Goal: Communication & Community: Answer question/provide support

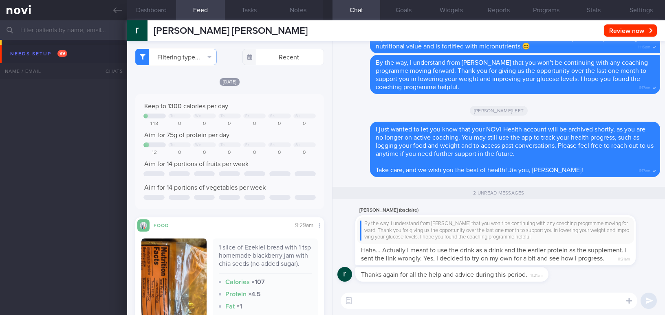
select select "8"
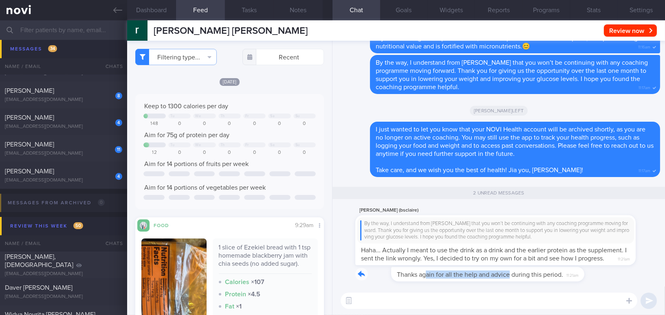
drag, startPoint x: 392, startPoint y: 269, endPoint x: 478, endPoint y: 262, distance: 86.7
click at [477, 273] on div "Thanks again for all the help and advice during this period. 11:21am" at bounding box center [464, 274] width 218 height 15
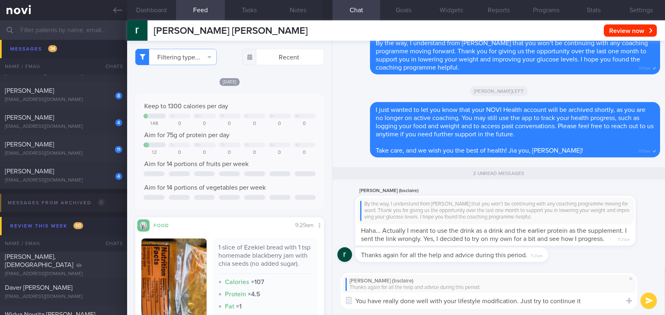
drag, startPoint x: 516, startPoint y: 303, endPoint x: 593, endPoint y: 300, distance: 77.1
click at [593, 300] on textarea "You have really done well with your lifestyle modification. Just try to continu…" at bounding box center [489, 301] width 297 height 16
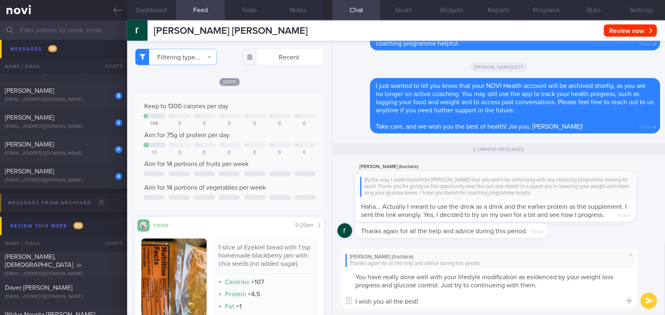
drag, startPoint x: 432, startPoint y: 298, endPoint x: 355, endPoint y: 261, distance: 85.8
click at [348, 263] on div "rachel pan (bsclaire) Thanks again for all the help and advice during this peri…" at bounding box center [489, 279] width 297 height 60
click at [392, 300] on textarea "You have really done well with your lifestyle modification as evidenced by your…" at bounding box center [489, 289] width 297 height 40
drag, startPoint x: 422, startPoint y: 303, endPoint x: 286, endPoint y: 254, distance: 144.4
click at [286, 254] on div "Dashboard Feed Tasks Notes Chat 2 Goals Widgets Reports Programs Stats Settings…" at bounding box center [396, 167] width 538 height 295
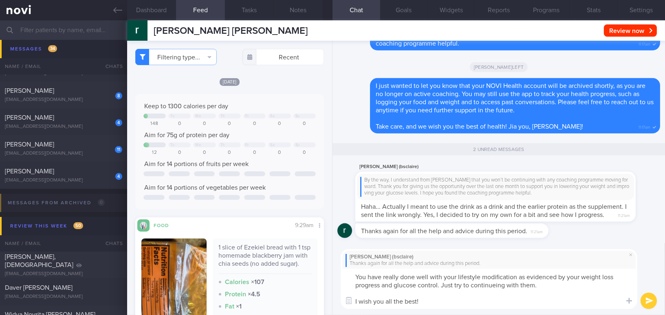
paste textarea "done really well with your lifestyle modifications, as shown by your weight los…"
click at [601, 296] on textarea "You have done really well with your lifestyle modifications, as shown by your w…" at bounding box center [489, 289] width 297 height 40
drag, startPoint x: 647, startPoint y: 300, endPoint x: 506, endPoint y: 304, distance: 140.6
click at [532, 295] on div "rachel pan (bsclaire) Thanks again for all the help and advice during this peri…" at bounding box center [499, 279] width 333 height 73
click at [479, 307] on textarea "You have done really well with your lifestyle modifications, as shown by your w…" at bounding box center [489, 289] width 297 height 40
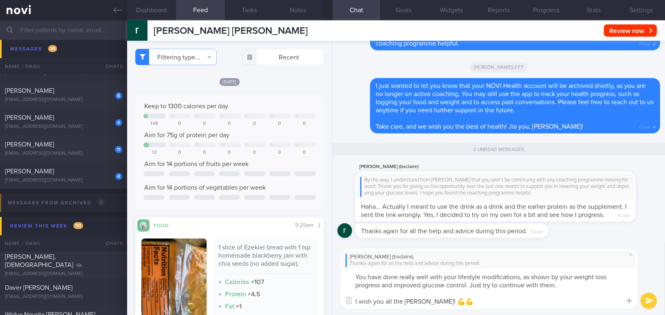
type textarea "You have done really well with your lifestyle modifications, as shown by your w…"
click at [648, 298] on icon "submit" at bounding box center [649, 301] width 8 height 7
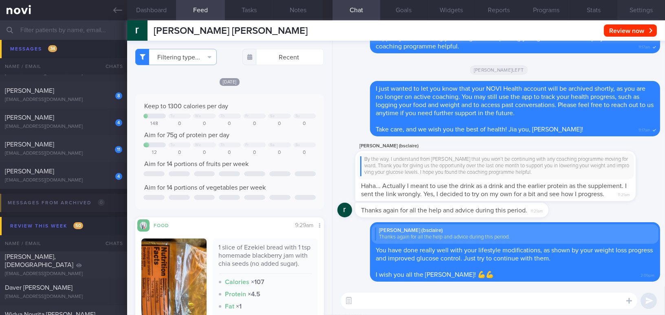
click at [630, 7] on button "Settings" at bounding box center [641, 10] width 48 height 20
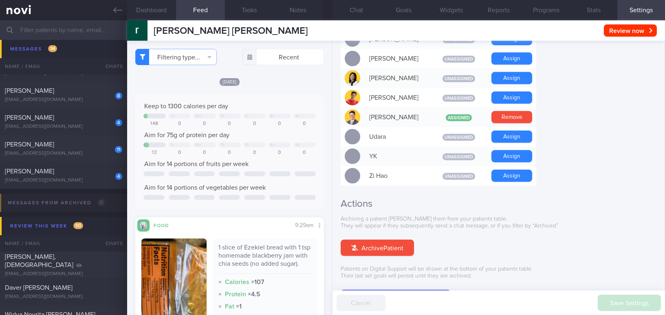
scroll to position [756, 0]
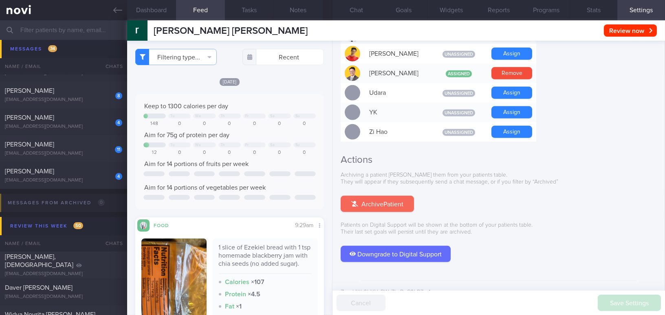
click at [391, 196] on button "Archive Patient" at bounding box center [377, 204] width 73 height 16
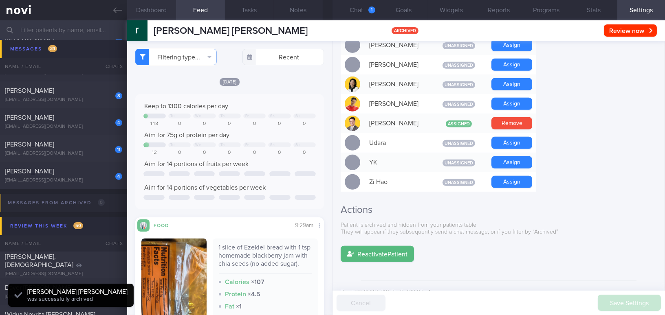
scroll to position [0, 0]
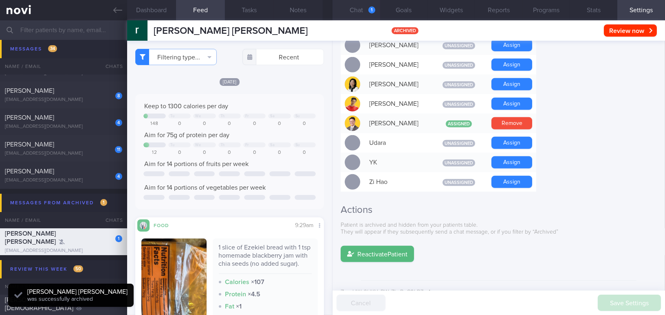
click at [355, 6] on button "Chat 1" at bounding box center [357, 10] width 48 height 20
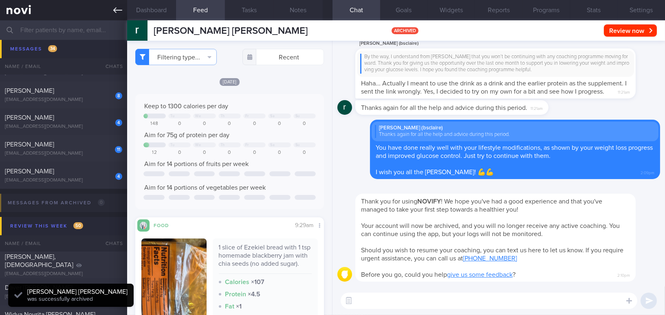
click at [115, 9] on icon at bounding box center [117, 10] width 9 height 9
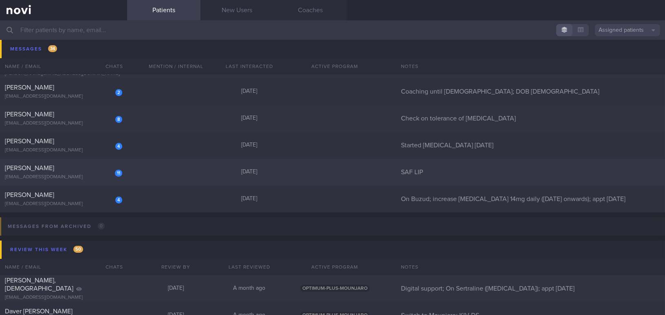
scroll to position [5190, 0]
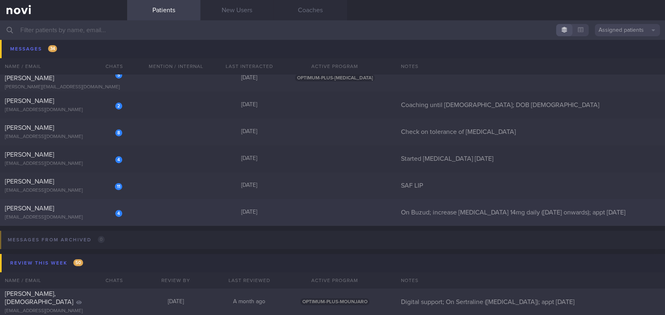
click at [54, 211] on span "[PERSON_NAME]" at bounding box center [29, 208] width 49 height 7
select select "8"
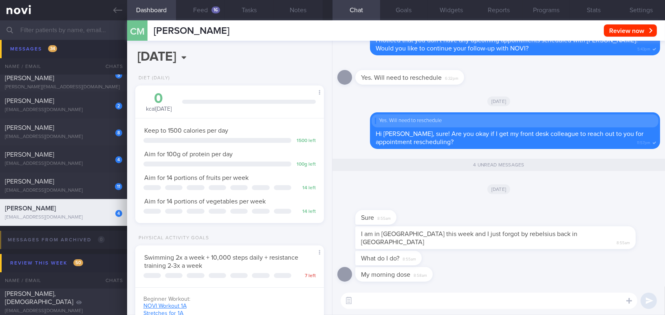
scroll to position [86, 172]
click at [429, 302] on textarea at bounding box center [489, 301] width 297 height 16
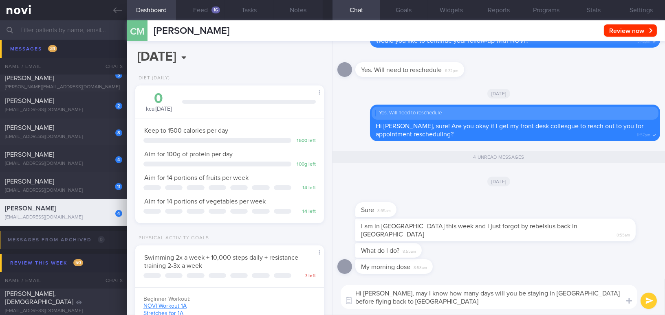
scroll to position [0, 0]
drag, startPoint x: 383, startPoint y: 291, endPoint x: 400, endPoint y: 300, distance: 19.3
click at [400, 300] on textarea "Hi Manju, may I know how many days will you be staying in Shanghai before flyin…" at bounding box center [489, 297] width 297 height 24
click at [302, 12] on button "Notes" at bounding box center [298, 10] width 49 height 20
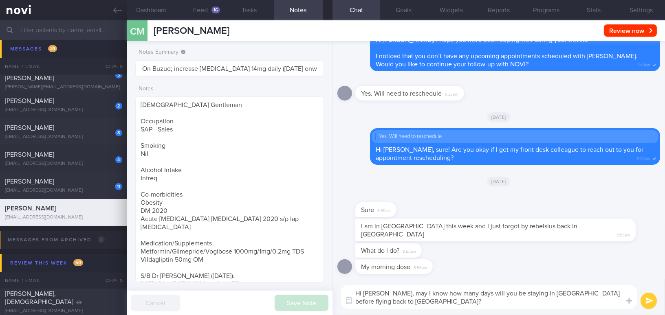
paste textarea "How many days will you be"
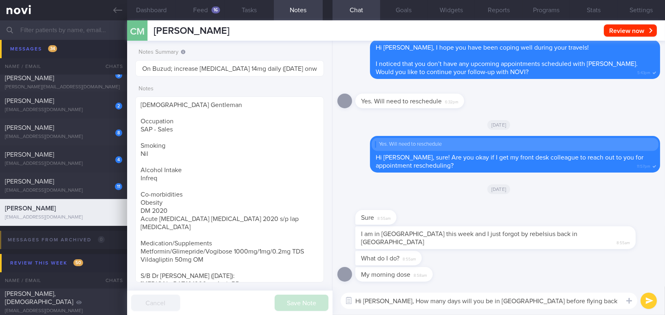
drag, startPoint x: 387, startPoint y: 300, endPoint x: 442, endPoint y: 257, distance: 69.4
click at [388, 300] on textarea "Hi Manju, How many days will you be in Shanghai before flying back to Singapore?" at bounding box center [489, 301] width 297 height 16
click at [603, 300] on textarea "Hi Manju, how many days will you be in Shanghai before flying back to Singapore?" at bounding box center [489, 301] width 297 height 16
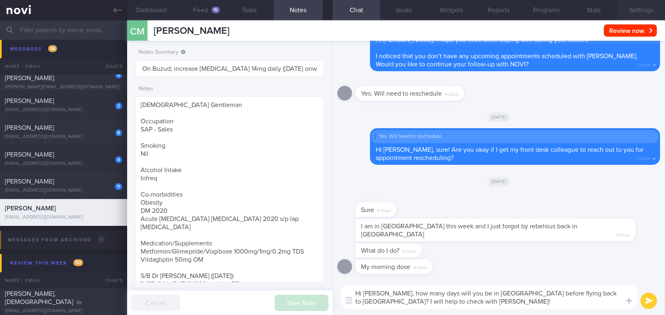
type textarea "Hi [PERSON_NAME], how many days will you be in [GEOGRAPHIC_DATA] before flying …"
click at [642, 13] on button "Settings" at bounding box center [641, 10] width 48 height 20
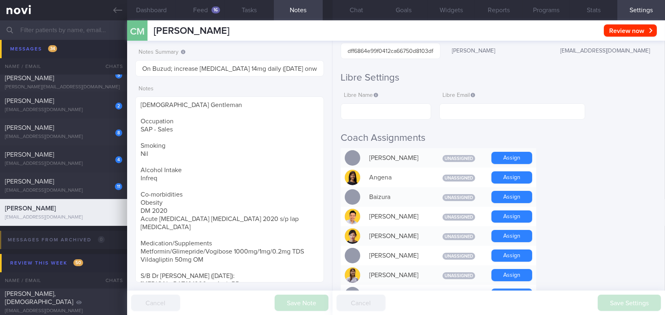
scroll to position [222, 0]
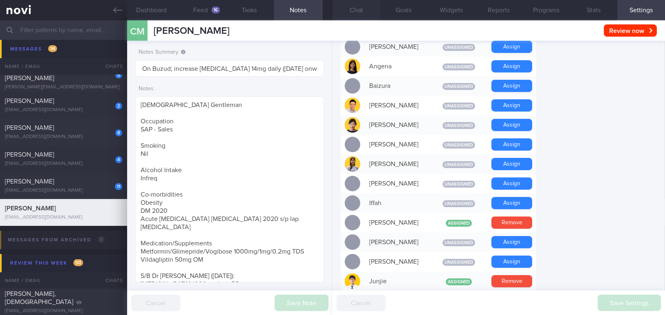
click at [359, 5] on button "Chat" at bounding box center [357, 10] width 48 height 20
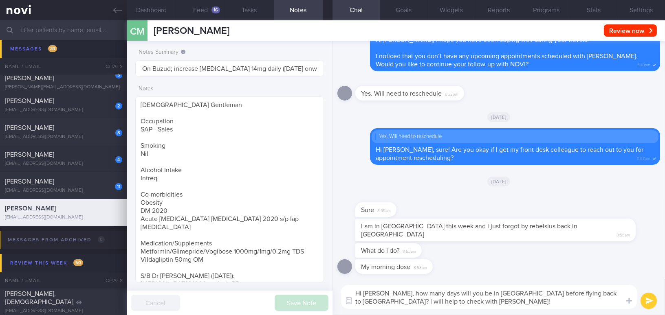
click at [646, 299] on icon "submit" at bounding box center [649, 301] width 8 height 7
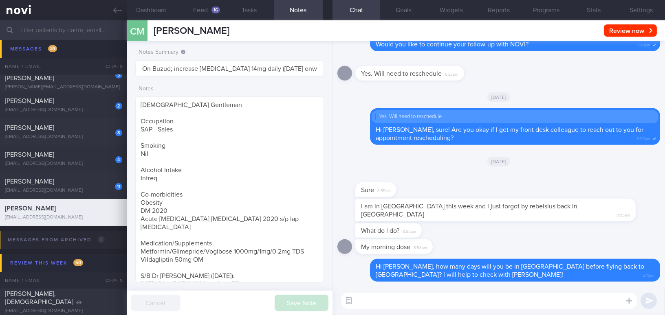
click at [347, 299] on button "button" at bounding box center [348, 301] width 15 height 15
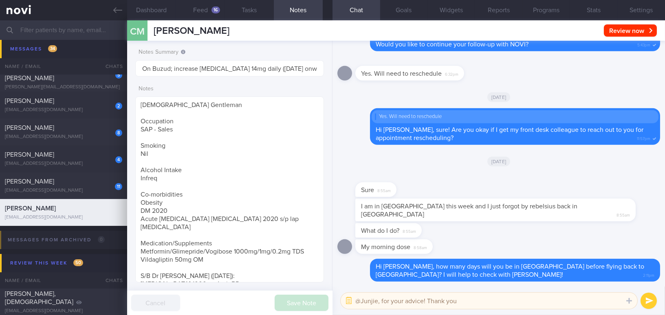
type textarea "@Junjie, for your advice! Thank you."
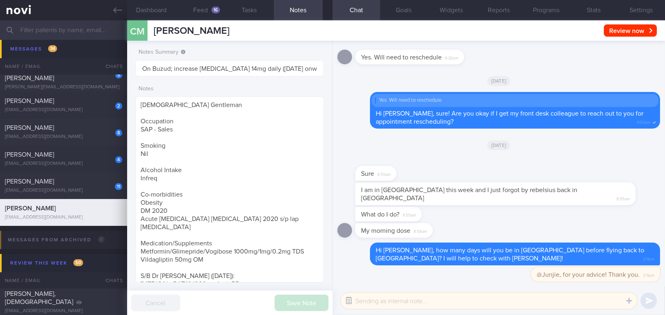
click at [347, 303] on button "button" at bounding box center [348, 301] width 15 height 15
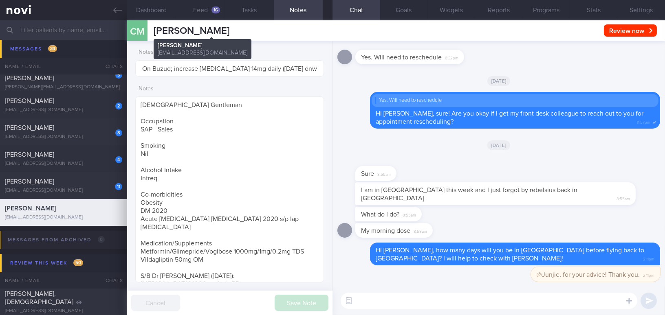
drag, startPoint x: 154, startPoint y: 29, endPoint x: 268, endPoint y: 28, distance: 113.7
click at [229, 28] on span "[PERSON_NAME]" at bounding box center [192, 31] width 76 height 10
copy span "[PERSON_NAME]"
click at [86, 183] on div "[PERSON_NAME]" at bounding box center [62, 182] width 115 height 8
type input "SAF LIP"
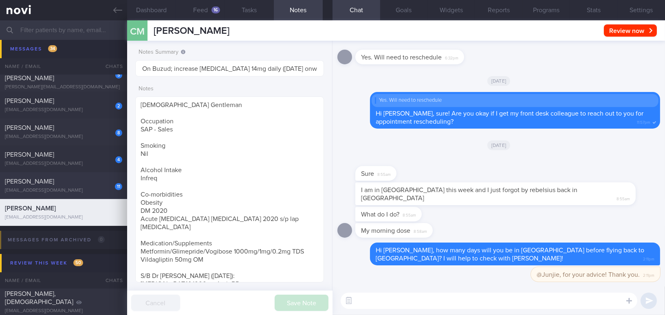
type input "SAF LIP"
type textarea "35 year old Gentleman - Married with 1 daughter, 5 year old Occupation Regular …"
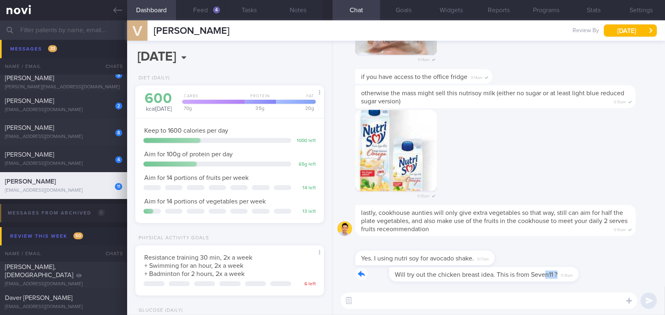
drag, startPoint x: 511, startPoint y: 269, endPoint x: 596, endPoint y: 271, distance: 84.4
click at [596, 271] on div "Will try out the chicken breast idea. This is from Seven11 ? 9:18am" at bounding box center [498, 277] width 323 height 20
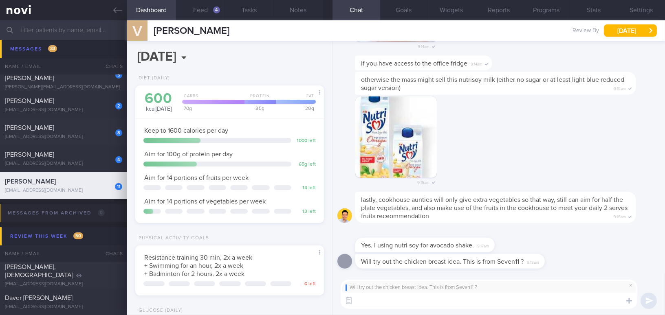
type textarea "H"
click at [650, 7] on button "Settings" at bounding box center [641, 10] width 48 height 20
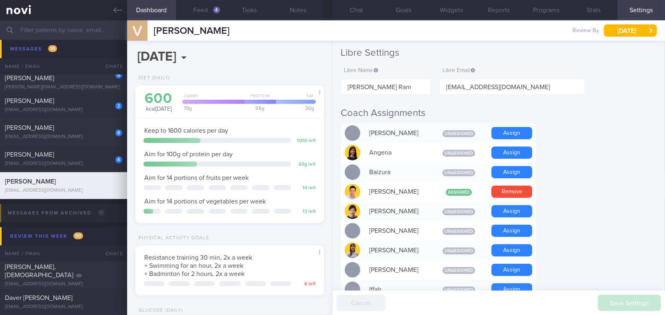
scroll to position [148, 0]
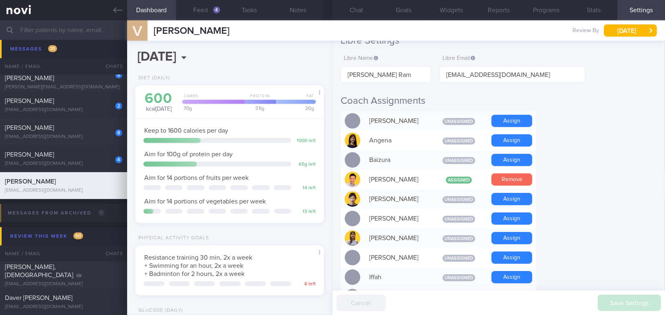
click at [509, 183] on button "Remove" at bounding box center [511, 180] width 41 height 12
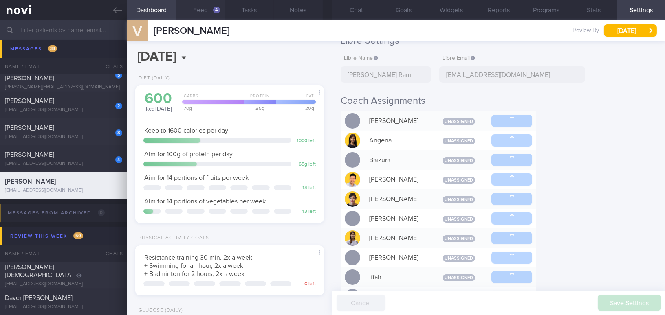
click at [203, 7] on button "Feed 4" at bounding box center [200, 10] width 49 height 20
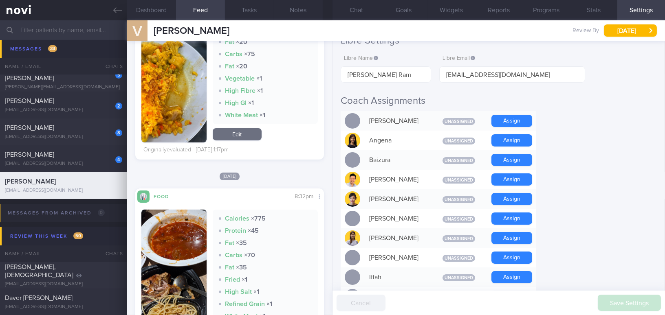
scroll to position [667, 0]
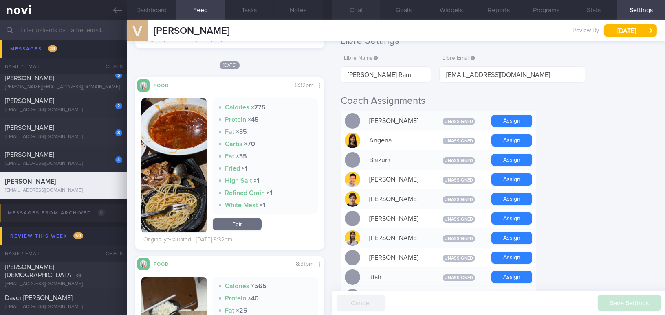
click at [358, 4] on button "Chat" at bounding box center [357, 10] width 48 height 20
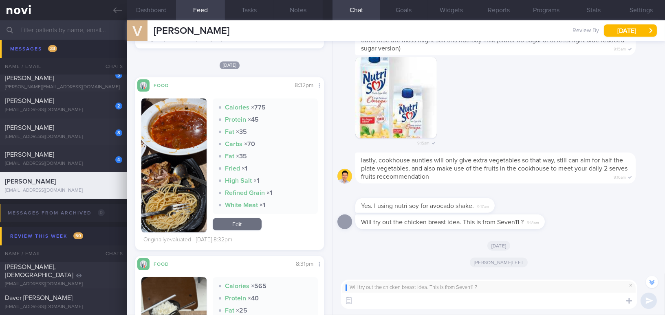
scroll to position [-148, 0]
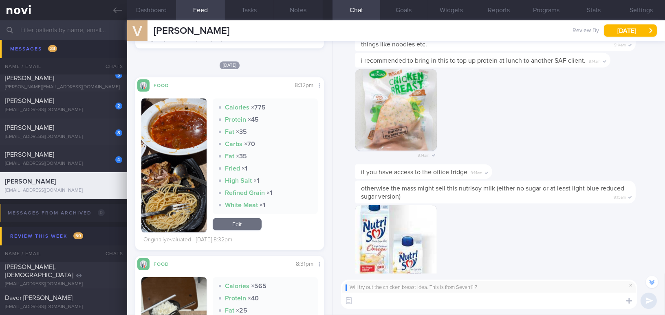
drag, startPoint x: 410, startPoint y: 302, endPoint x: 437, endPoint y: 293, distance: 29.3
click at [410, 302] on textarea at bounding box center [489, 301] width 297 height 16
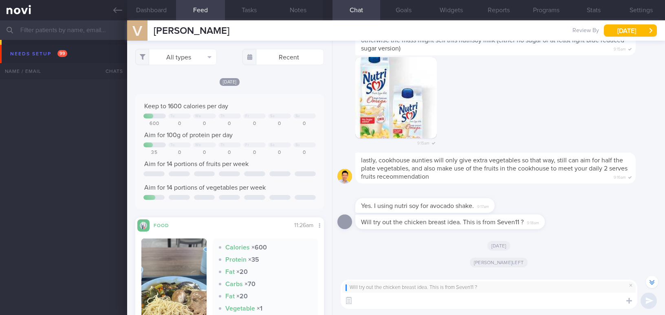
select select "8"
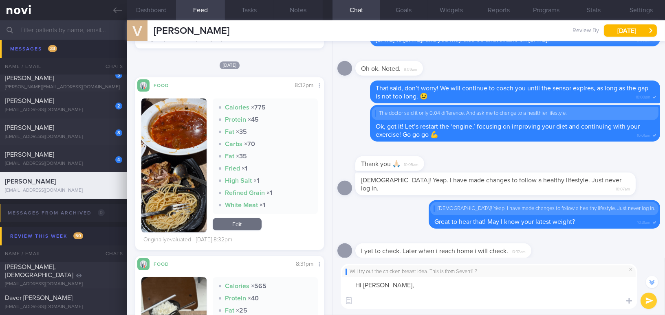
paste textarea "[FarmFresh Tender Chicken Breast]( https://www.fairprice.com.sg/search?query=fa…"
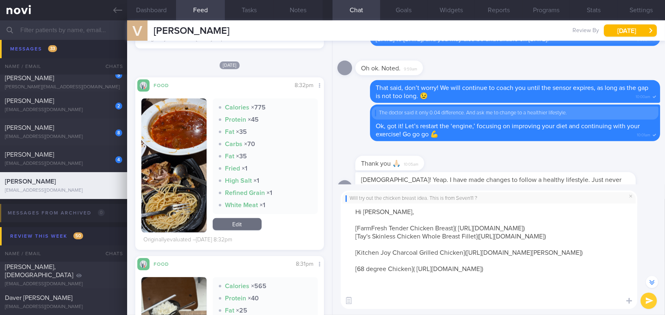
click at [356, 244] on textarea "Hi Mr Venkat, [FarmFresh Tender Chicken Breast]( https://www.fairprice.com.sg/s…" at bounding box center [489, 257] width 297 height 106
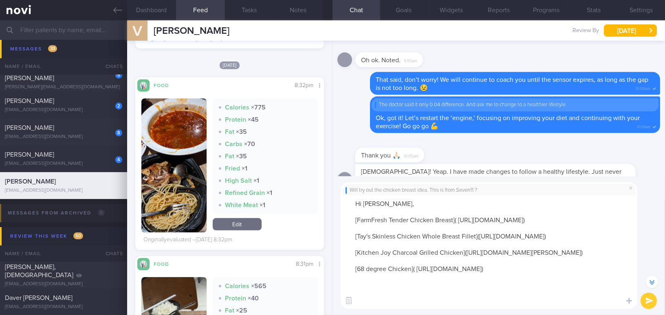
scroll to position [-3004, 0]
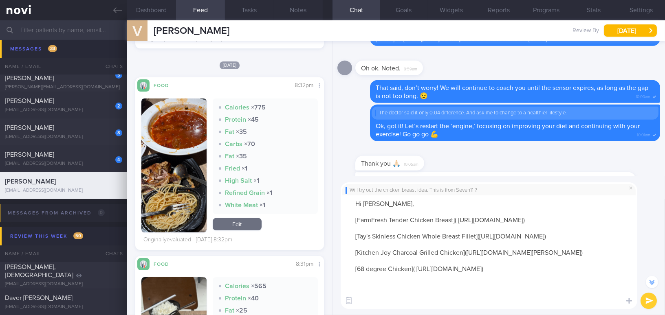
click at [410, 204] on textarea "Hi Mr Venkat, [FarmFresh Tender Chicken Breast]( https://www.fairprice.com.sg/s…" at bounding box center [489, 253] width 297 height 114
paste textarea "Yes, you may get this from 7-11. Here are other ready-to-eat chicken breast opt…"
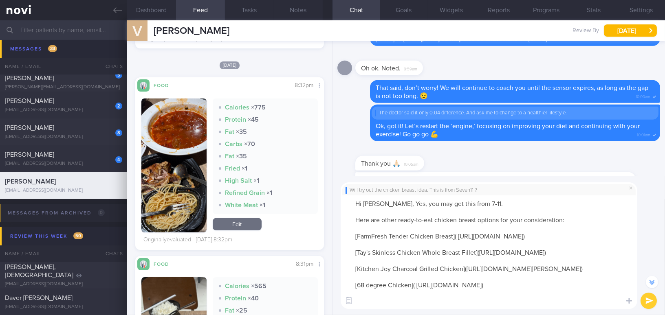
scroll to position [-3020, 0]
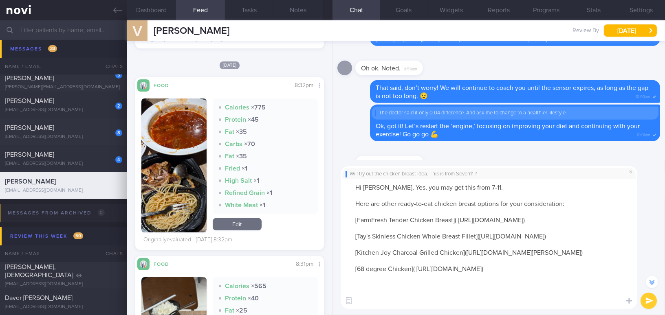
click at [398, 187] on textarea "Hi Mr Venkat, Yes, you may get this from 7-11. Here are other ready-to-eat chic…" at bounding box center [489, 244] width 297 height 130
drag, startPoint x: 352, startPoint y: 205, endPoint x: 574, endPoint y: 322, distance: 251.0
click at [574, 315] on html "You are offline! Some functionality will be unavailable Patients New Users Coac…" at bounding box center [332, 157] width 665 height 315
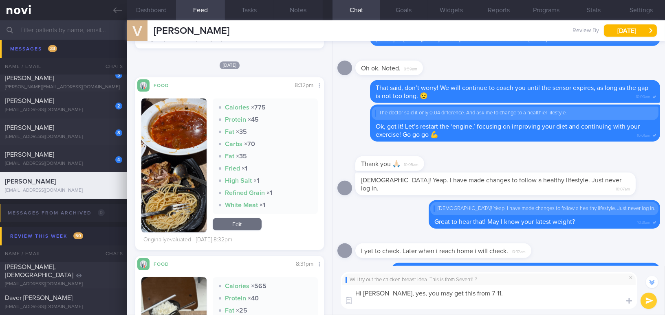
type textarea "Hi [PERSON_NAME], yes, you may get this from 7-11."
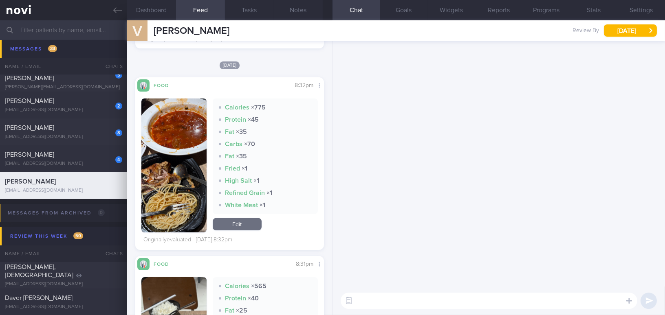
scroll to position [0, 0]
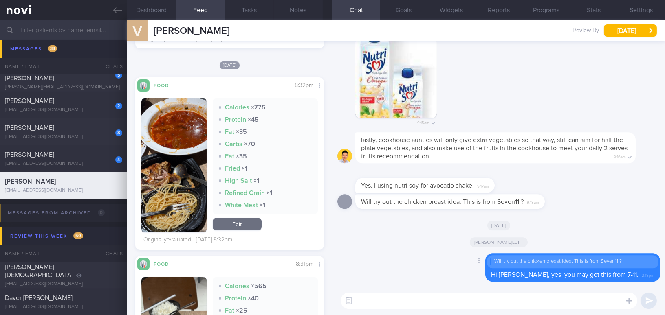
paste textarea "Here are other ready-to-eat chicken breast options for your consideration: [Far…"
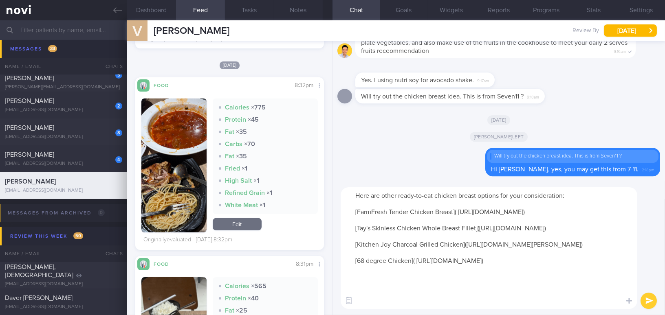
paste textarea "They are ready to eat once defrosted, and you may reheat them according to your…"
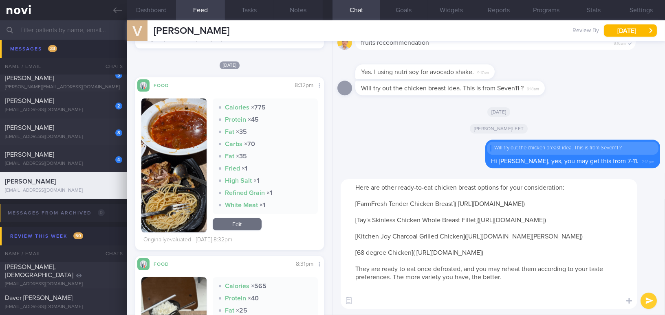
drag, startPoint x: 417, startPoint y: 294, endPoint x: 463, endPoint y: 295, distance: 45.3
click at [463, 295] on textarea "Here are other ready-to-eat chicken breast options for your consideration: [Far…" at bounding box center [489, 244] width 297 height 130
click at [516, 300] on textarea "Here are other ready-to-eat chicken breast options for your consideration: [Far…" at bounding box center [489, 244] width 297 height 130
type textarea "Here are other ready-to-eat chicken breast options for your consideration: [Far…"
click at [651, 302] on button "submit" at bounding box center [649, 301] width 16 height 16
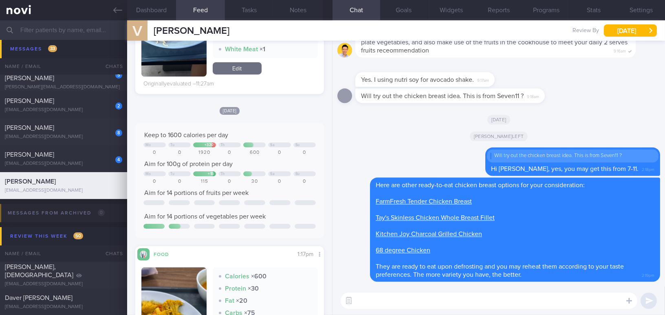
scroll to position [111, 0]
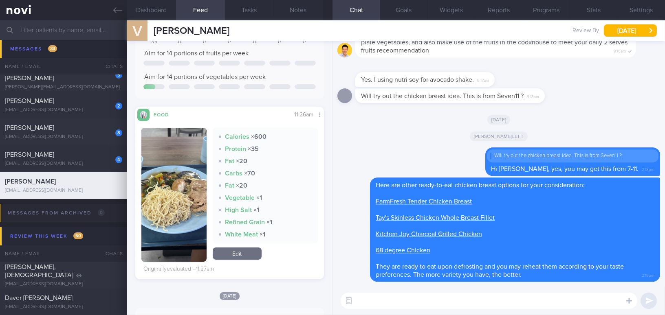
click at [165, 171] on img "button" at bounding box center [173, 195] width 65 height 134
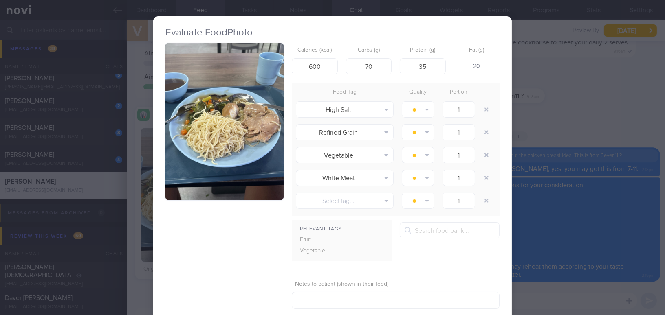
click at [185, 132] on button "button" at bounding box center [224, 122] width 118 height 158
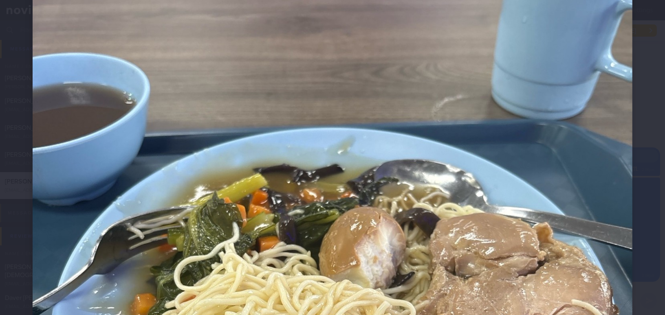
scroll to position [259, 0]
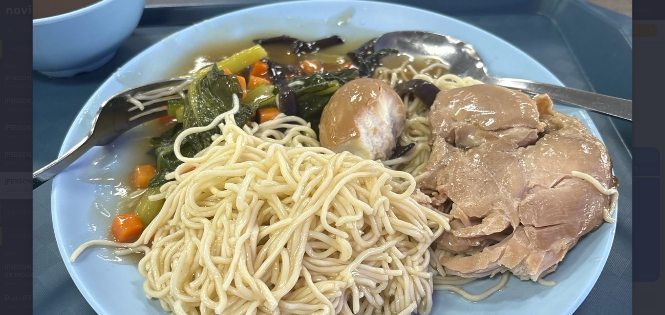
click at [281, 158] on img at bounding box center [333, 173] width 600 height 800
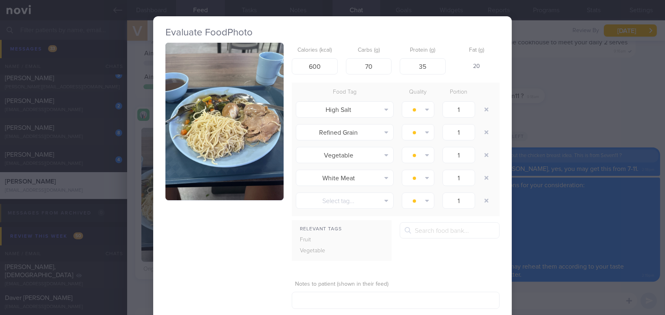
click at [562, 137] on div "Evaluate Food Photo Calories (kcal) 600 Carbs (g) 70 Protein (g) 35 Fat (g) 20 …" at bounding box center [332, 157] width 665 height 315
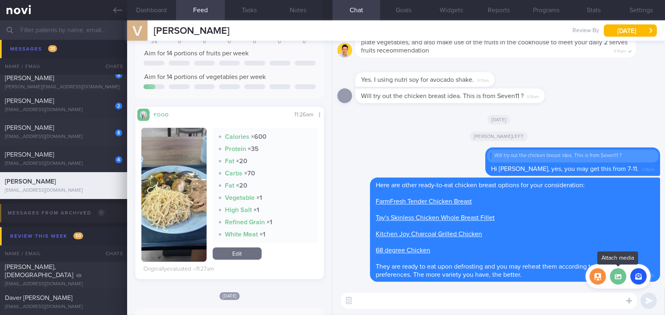
click at [620, 282] on label at bounding box center [618, 277] width 16 height 16
click at [0, 0] on input "file" at bounding box center [0, 0] width 0 height 0
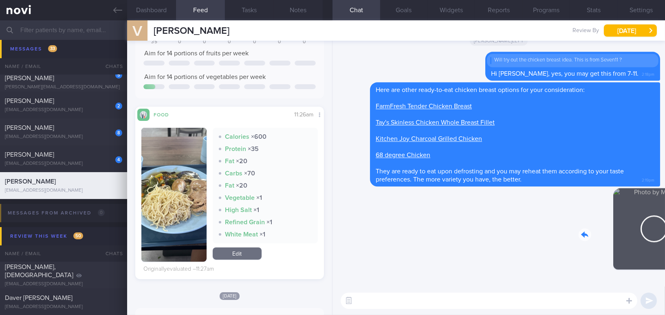
drag, startPoint x: 644, startPoint y: 240, endPoint x: 689, endPoint y: 245, distance: 45.4
click at [665, 245] on html "You are offline! Some functionality will be unavailable Patients New Users Coac…" at bounding box center [332, 157] width 665 height 315
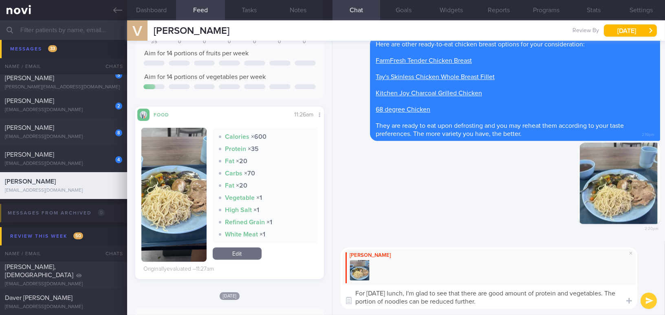
drag, startPoint x: 493, startPoint y: 305, endPoint x: 337, endPoint y: 288, distance: 157.0
click at [337, 288] on div "Mee Li For today's lunch, I'm glad to see that there are good amount of protein…" at bounding box center [499, 279] width 333 height 74
drag, startPoint x: 377, startPoint y: 311, endPoint x: 386, endPoint y: 307, distance: 9.8
click at [377, 311] on div "Mee Li For today's lunch, I'm glad to see that there are good amount of protein…" at bounding box center [499, 279] width 333 height 74
drag, startPoint x: 479, startPoint y: 305, endPoint x: 313, endPoint y: 276, distance: 168.3
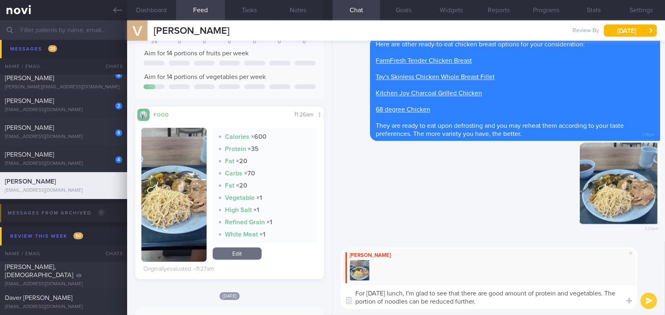
click at [313, 276] on div "Dashboard Feed 4 Tasks Notes Chat Goals Widgets Reports Programs Stats Settings…" at bounding box center [396, 167] width 538 height 295
paste textarea "’s lunch, I’m glad to see a good amount of protein and vegetables. The portion …"
type textarea "For [DATE] lunch, I’m glad to see a good amount of protein and vegetables. The …"
click at [644, 296] on button "submit" at bounding box center [649, 301] width 16 height 16
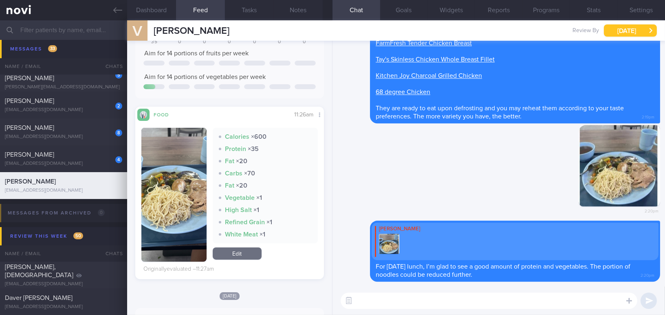
click at [628, 28] on button "[DATE]" at bounding box center [630, 30] width 53 height 12
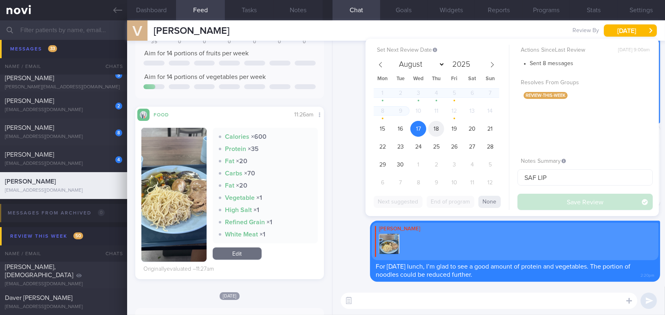
click at [442, 128] on span "18" at bounding box center [436, 129] width 16 height 16
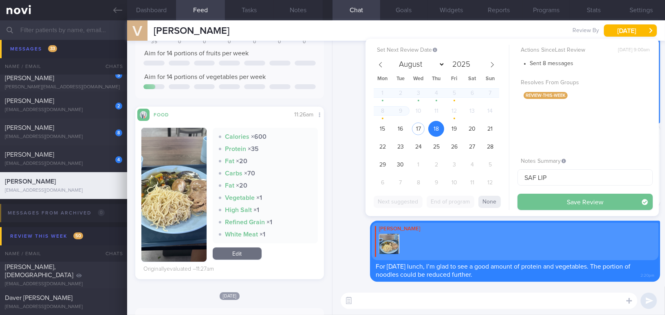
click at [549, 203] on button "Save Review" at bounding box center [585, 202] width 135 height 16
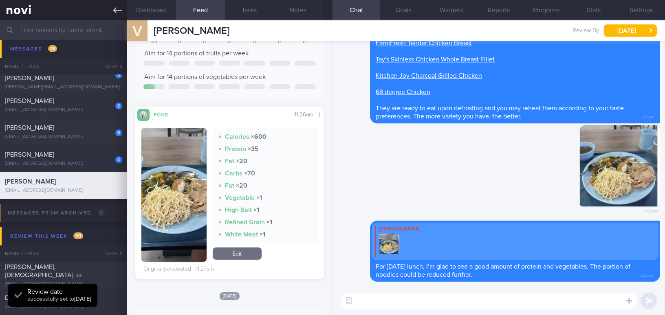
scroll to position [86, 172]
click at [117, 9] on icon at bounding box center [117, 10] width 9 height 9
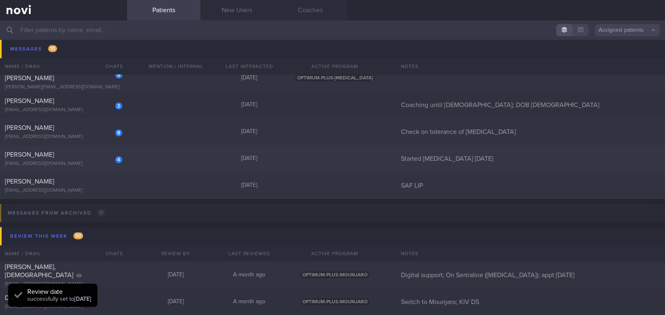
click at [54, 155] on div "[PERSON_NAME]" at bounding box center [62, 155] width 115 height 8
select select "8"
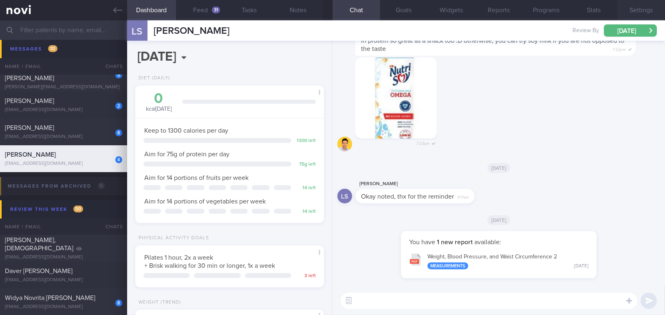
click at [635, 10] on button "Settings" at bounding box center [641, 10] width 48 height 20
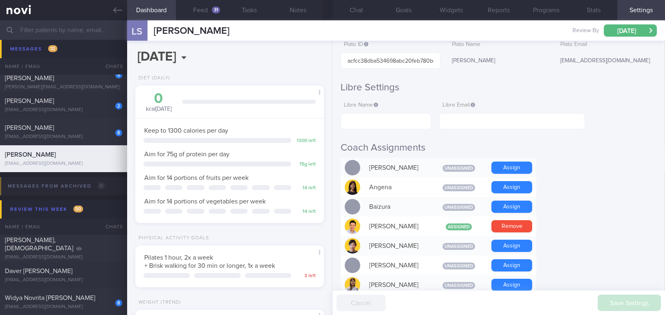
scroll to position [111, 0]
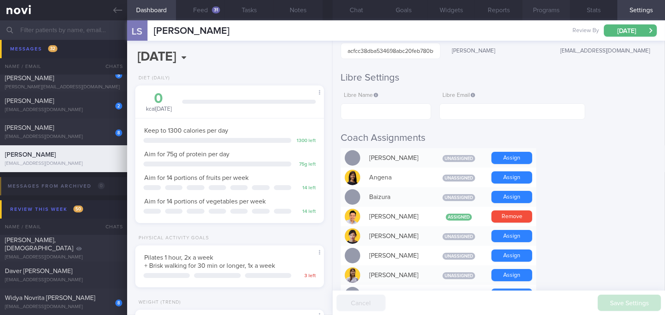
click at [564, 12] on button "Programs" at bounding box center [546, 10] width 48 height 20
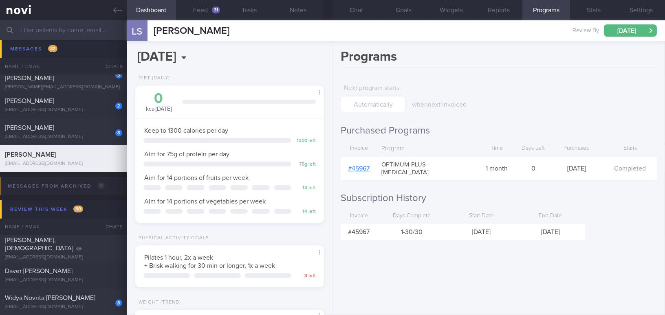
click at [364, 168] on div "# 45967" at bounding box center [359, 169] width 37 height 16
click at [364, 165] on link "# 45967" at bounding box center [359, 168] width 22 height 7
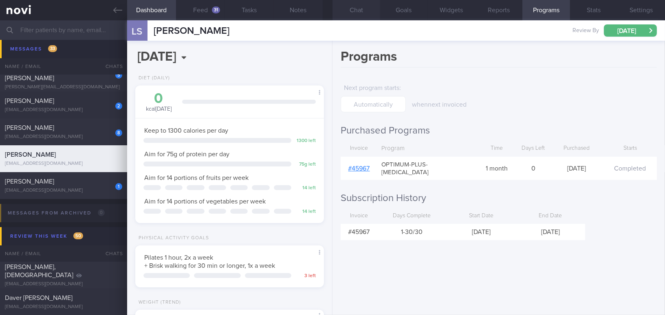
click at [359, 8] on button "Chat" at bounding box center [357, 10] width 48 height 20
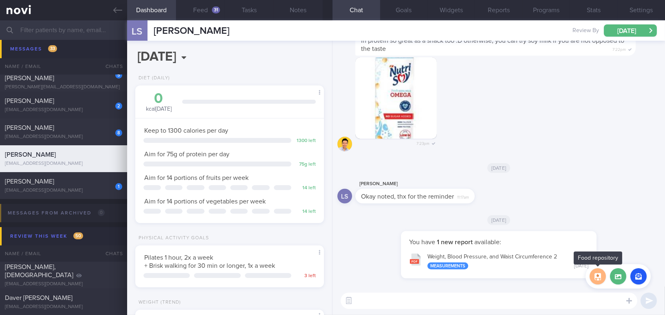
click at [593, 277] on button "button" at bounding box center [598, 277] width 16 height 16
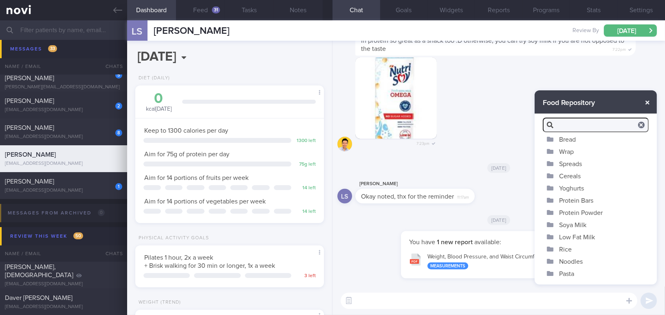
click at [647, 101] on button "button" at bounding box center [647, 102] width 15 height 15
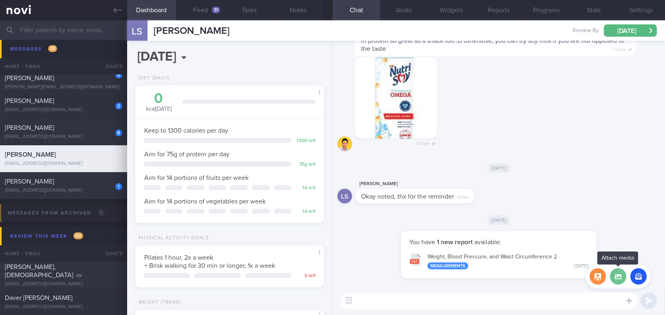
click at [617, 275] on label at bounding box center [618, 277] width 16 height 16
click at [0, 0] on input "file" at bounding box center [0, 0] width 0 height 0
click at [641, 282] on button "button" at bounding box center [638, 277] width 16 height 16
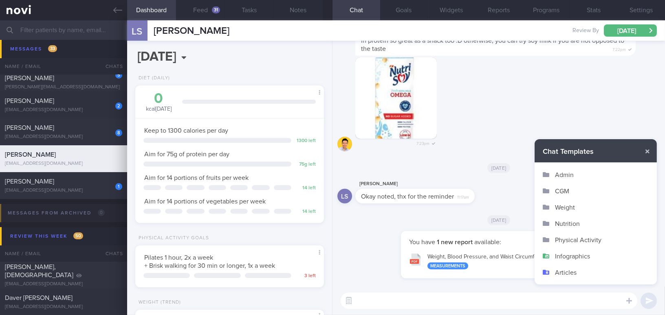
click at [572, 254] on button "Infographics" at bounding box center [596, 256] width 122 height 16
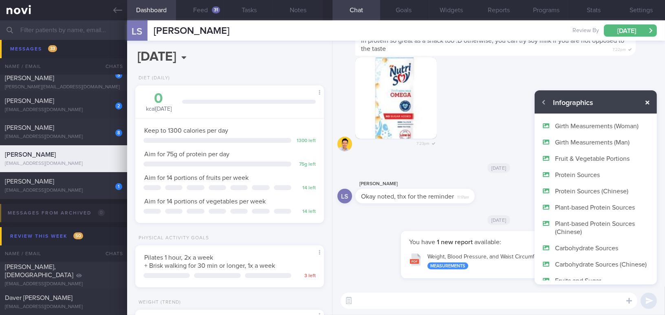
click at [647, 102] on button "button" at bounding box center [647, 102] width 15 height 15
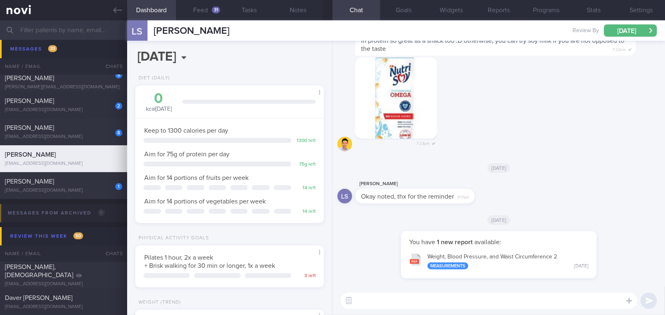
click at [441, 304] on textarea at bounding box center [489, 301] width 297 height 16
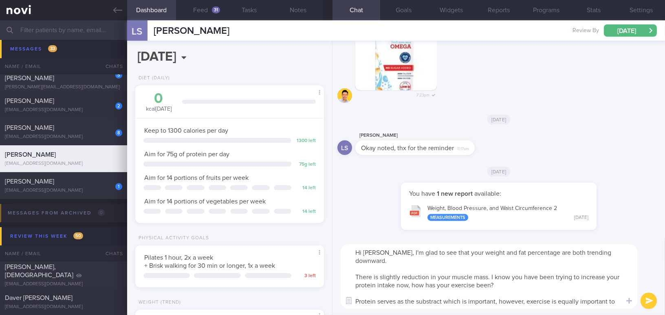
drag, startPoint x: 382, startPoint y: 254, endPoint x: 456, endPoint y: 306, distance: 90.7
click at [456, 306] on textarea "Hi Lieke, I'm glad to see that your weight and fat percentage are both trending…" at bounding box center [489, 277] width 297 height 65
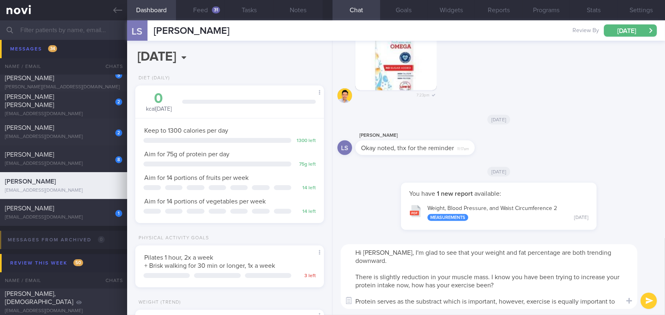
click at [386, 262] on textarea "Hi Lieke, I'm glad to see that your weight and fat percentage are both trending…" at bounding box center [489, 277] width 297 height 65
drag, startPoint x: 381, startPoint y: 254, endPoint x: 486, endPoint y: 317, distance: 122.1
click at [486, 315] on html "You are offline! Some functionality will be unavailable Patients New Users Coac…" at bounding box center [332, 157] width 665 height 315
paste textarea "’m glad to see that your weight and fat percentage are both trending downward. …"
drag, startPoint x: 495, startPoint y: 252, endPoint x: 525, endPoint y: 253, distance: 30.6
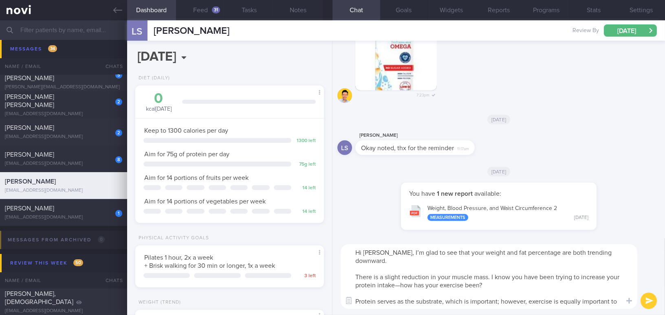
click at [525, 253] on textarea "Hi Lieke, I’m glad to see that your weight and fat percentage are both trending…" at bounding box center [489, 277] width 297 height 65
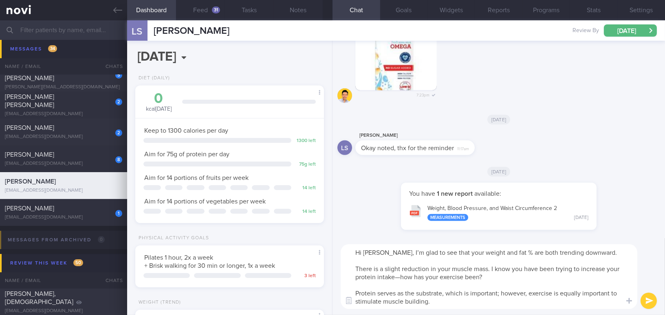
click at [401, 278] on textarea "Hi Lieke, I’m glad to see that your weight and fat % are both trending downward…" at bounding box center [489, 277] width 297 height 65
click at [500, 295] on textarea "Hi Lieke, I’m glad to see that your weight and fat % are both trending downward…" at bounding box center [489, 277] width 297 height 65
click at [463, 307] on textarea "Hi Lieke, I’m glad to see that your weight and fat % are both trending downward…" at bounding box center [489, 277] width 297 height 65
type textarea "Hi Lieke, I’m glad to see that your weight and fat % are both trending downward…"
click at [644, 298] on button "submit" at bounding box center [649, 301] width 16 height 16
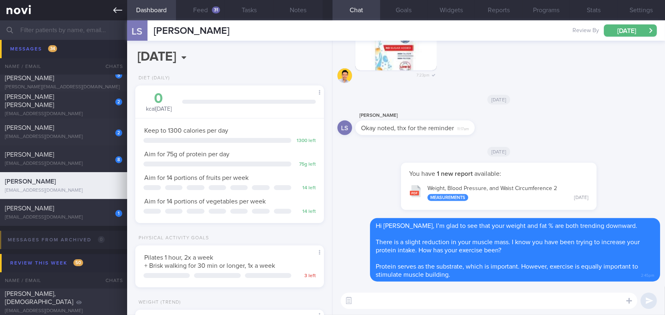
click at [117, 7] on icon at bounding box center [117, 10] width 9 height 9
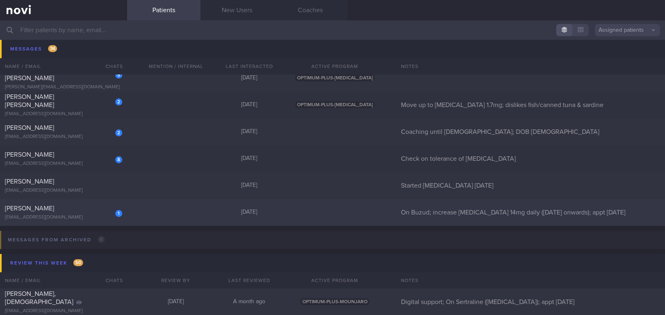
click at [54, 208] on span "Chandrashekar Manjunath" at bounding box center [29, 208] width 49 height 7
select select "8"
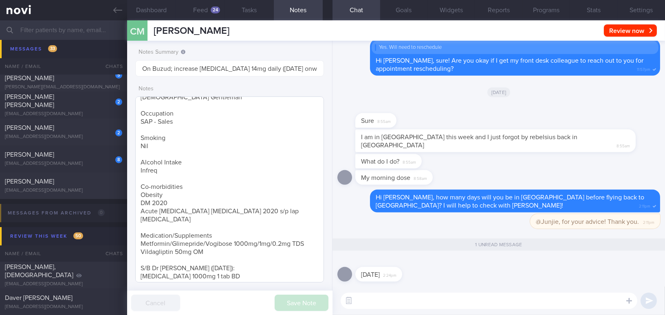
scroll to position [10, 0]
click at [542, 9] on button "Programs" at bounding box center [546, 10] width 48 height 20
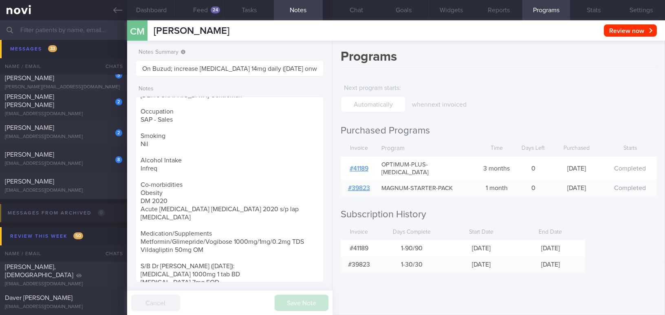
click at [359, 166] on link "# 41189" at bounding box center [359, 168] width 19 height 7
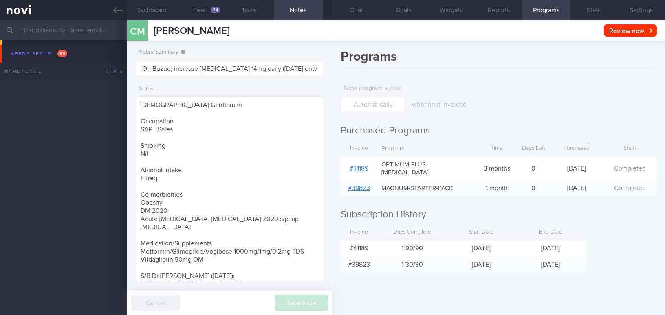
select select "8"
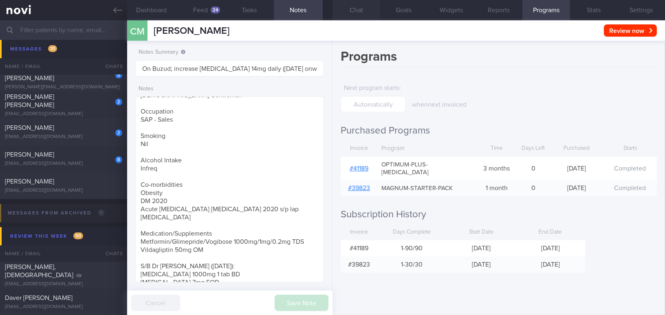
click at [351, 6] on button "Chat" at bounding box center [357, 10] width 48 height 20
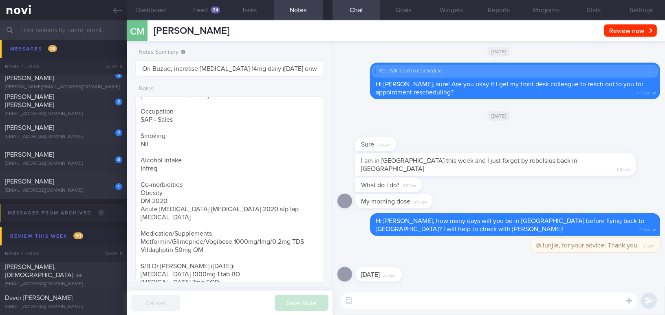
click at [394, 306] on textarea at bounding box center [489, 301] width 297 height 16
drag, startPoint x: 401, startPoint y: 272, endPoint x: 468, endPoint y: 277, distance: 67.4
click at [468, 277] on div "[DATE] 2:24pm" at bounding box center [498, 272] width 323 height 29
click at [396, 271] on span "2:24pm" at bounding box center [389, 275] width 13 height 8
drag, startPoint x: 404, startPoint y: 268, endPoint x: 532, endPoint y: 273, distance: 127.6
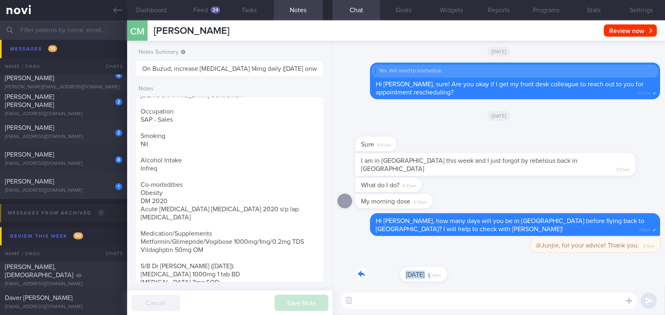
click at [532, 273] on div "This Saturday 2:24pm" at bounding box center [498, 272] width 323 height 29
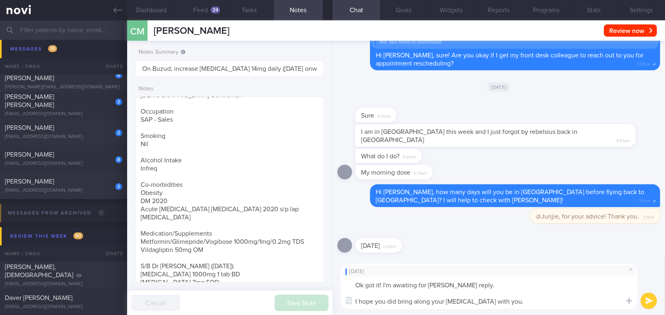
drag, startPoint x: 356, startPoint y: 283, endPoint x: 537, endPoint y: 309, distance: 183.5
click at [537, 309] on textarea "Ok got it! I'm awaiting for Dr Yeo's reply. I hope you did bring along your Met…" at bounding box center [489, 293] width 297 height 32
drag, startPoint x: 449, startPoint y: 284, endPoint x: 500, endPoint y: 297, distance: 52.4
click at [449, 284] on textarea "Ok got it! I'm awaiting for Dr Yeo's reply. I hope you did bring along your Met…" at bounding box center [489, 293] width 297 height 32
click at [513, 303] on textarea "Ok got it! I'm awaiting for Dr Yeo's reply. I hope you did bring along your Met…" at bounding box center [489, 293] width 297 height 32
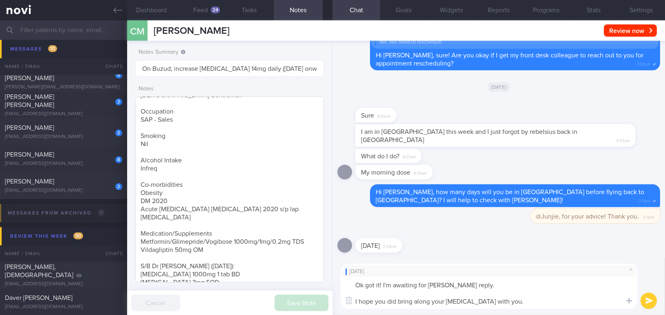
drag, startPoint x: 513, startPoint y: 303, endPoint x: 271, endPoint y: 254, distance: 246.6
click at [271, 254] on div "Dashboard Feed 24 Tasks Notes Chat Goals Widgets Reports Programs Stats Setting…" at bounding box center [396, 167] width 538 height 295
paste textarea ", got it! I’m awaiting Dr. Yeo’s reply. I hope you brought"
click at [428, 285] on textarea "Ok, got it! I’m awaiting Dr. Yeo’s reply. I hope you brought your Metformin wit…" at bounding box center [489, 293] width 297 height 32
click at [487, 287] on textarea "Ok, got it! I’m awaiting Dr Yeo’s reply. I hope you brought your Metformin with…" at bounding box center [489, 293] width 297 height 32
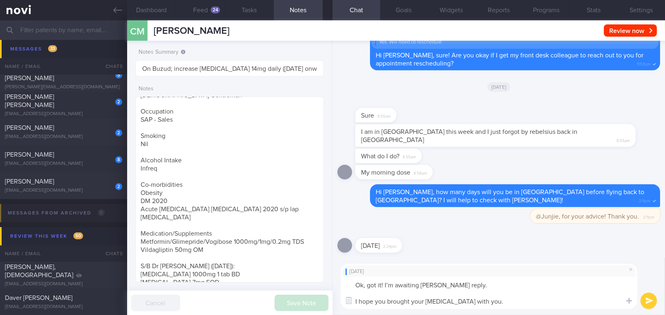
type textarea "Ok, got it! I’m awaiting Dr Yeo’s reply. I hope you brought your Metformin with…"
click at [647, 300] on button "submit" at bounding box center [649, 301] width 16 height 16
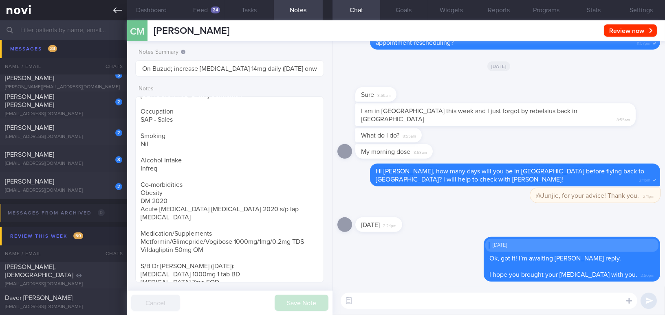
click at [115, 6] on icon at bounding box center [117, 10] width 9 height 9
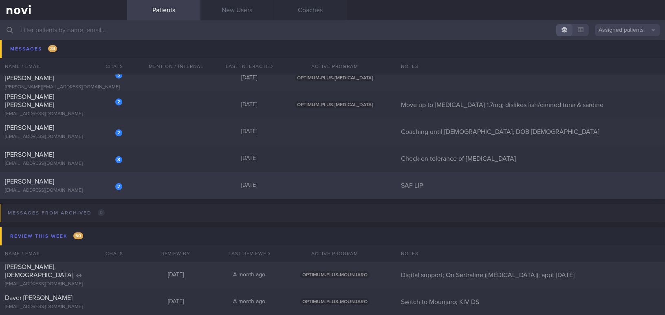
click at [75, 185] on div "2 VENKATARAMAN vengaboy_21@hotmail.com" at bounding box center [63, 186] width 127 height 16
select select "8"
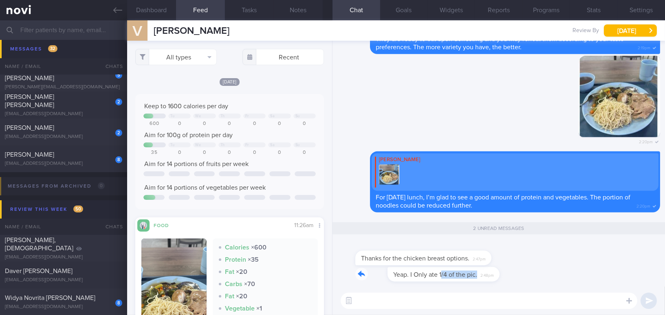
drag, startPoint x: 410, startPoint y: 268, endPoint x: 480, endPoint y: 208, distance: 92.8
click at [472, 273] on div "Yeap. I Only ate 1/4 of the pic. 2:48pm" at bounding box center [423, 274] width 137 height 15
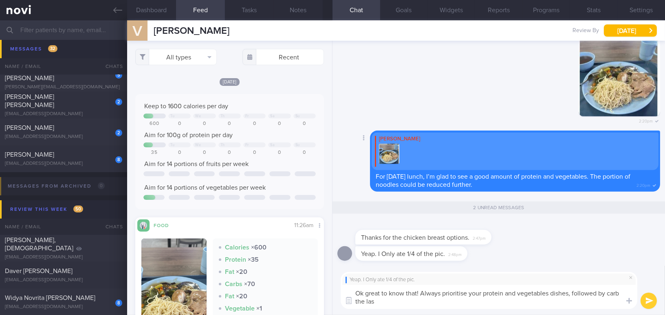
type textarea "Ok great to know that! Always prioritise your protein and vegetables dishes, fo…"
drag, startPoint x: 384, startPoint y: 300, endPoint x: 372, endPoint y: 297, distance: 12.6
click at [347, 286] on textarea "Ok great to know that! Always prioritise your protein and vegetables dishes, fo…" at bounding box center [489, 297] width 297 height 24
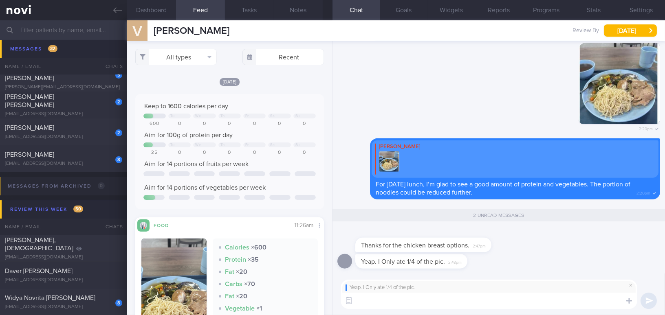
paste textarea "Ok, great to know that! Always prioritize your protein and vegetable dishes fir…"
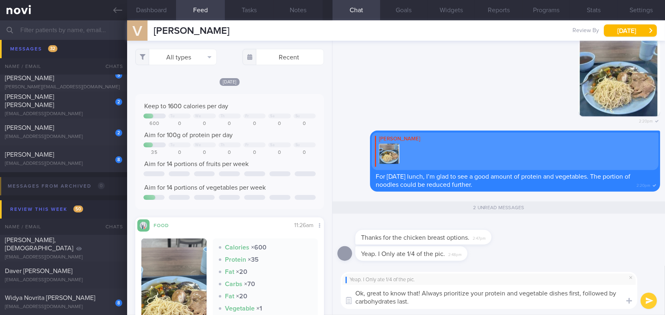
type textarea "Ok, great to know that! Always prioritize your protein and vegetable dishes fir…"
click at [648, 298] on button "submit" at bounding box center [649, 301] width 16 height 16
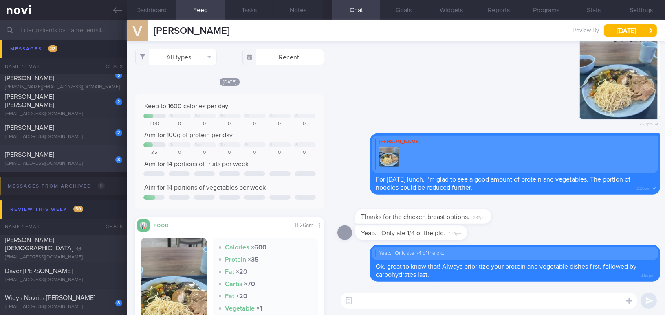
click at [35, 156] on div "[PERSON_NAME]" at bounding box center [62, 155] width 115 height 8
type input "Check on tolerance of [MEDICAL_DATA]"
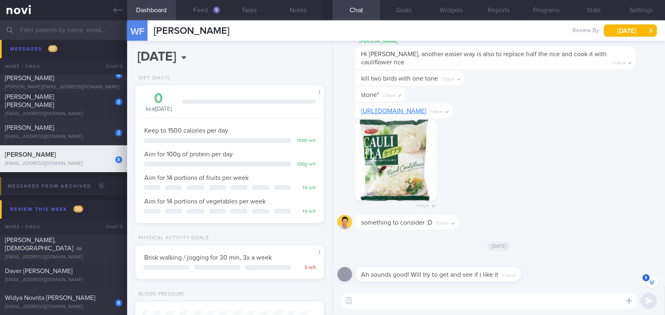
scroll to position [-73, 0]
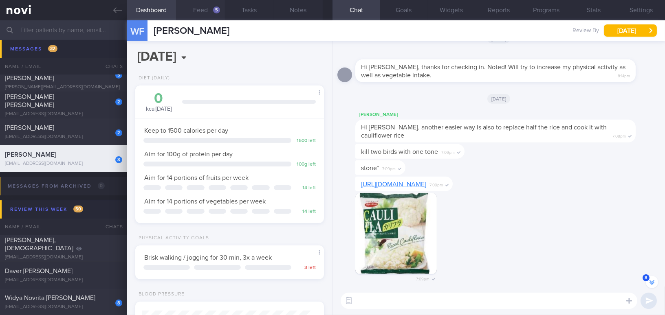
click at [204, 13] on button "Feed 5" at bounding box center [200, 10] width 49 height 20
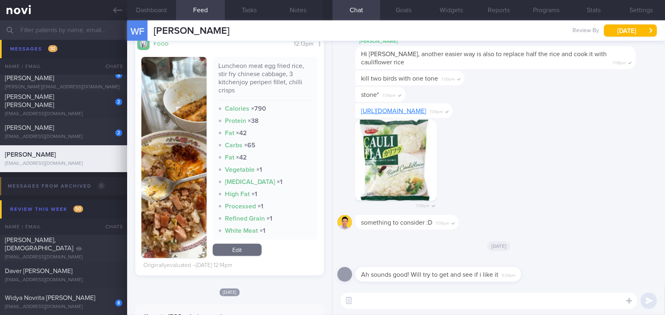
scroll to position [778, 0]
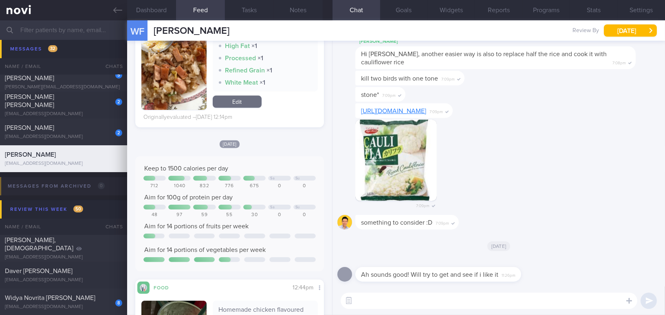
click at [272, 146] on div "[DATE]" at bounding box center [229, 144] width 189 height 9
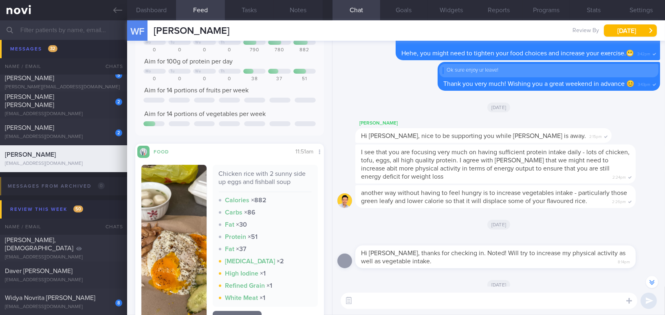
scroll to position [0, 0]
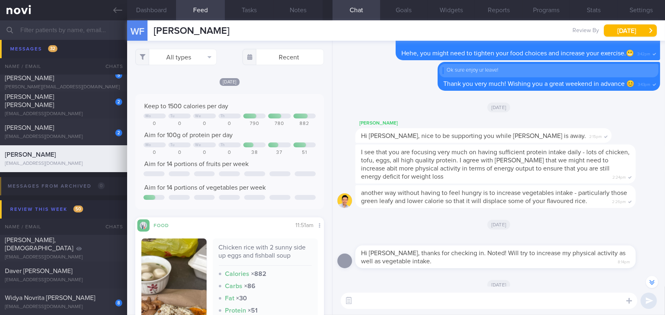
click at [396, 299] on textarea at bounding box center [489, 301] width 297 height 16
click at [641, 4] on button "Settings" at bounding box center [641, 10] width 48 height 20
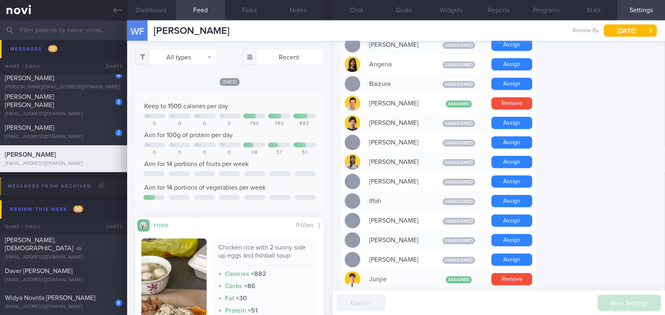
scroll to position [259, 0]
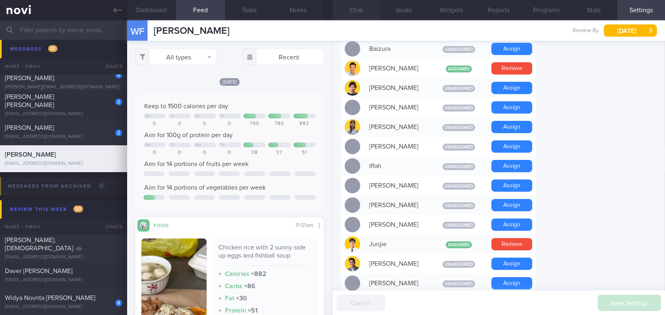
click at [521, 67] on button "Remove" at bounding box center [511, 68] width 41 height 12
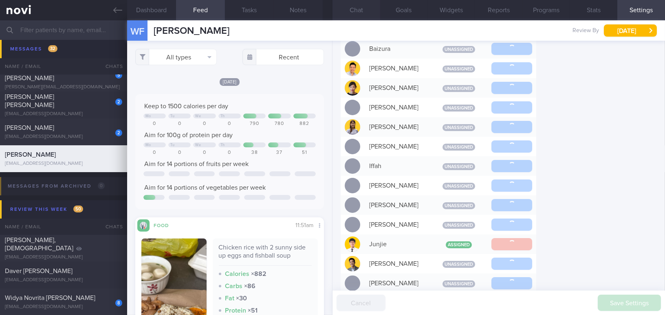
click at [350, 8] on button "Chat" at bounding box center [357, 10] width 48 height 20
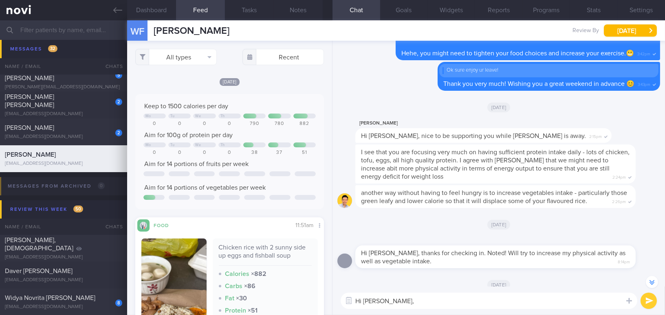
click at [441, 301] on textarea "Hi Wei Fa," at bounding box center [489, 301] width 297 height 16
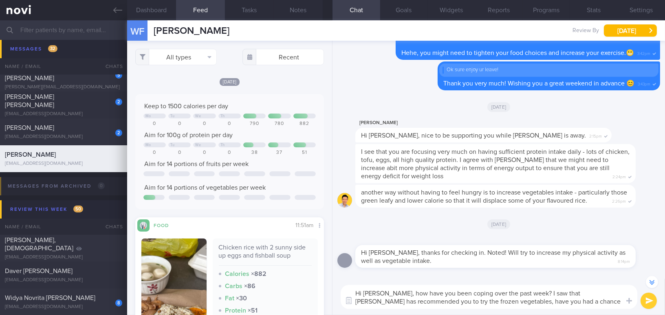
type textarea "Hi Wei Fa, how have you been coping over the past week? I saw that Chad has rec…"
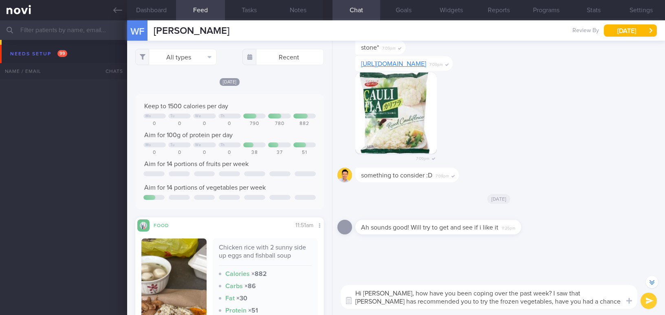
select select "8"
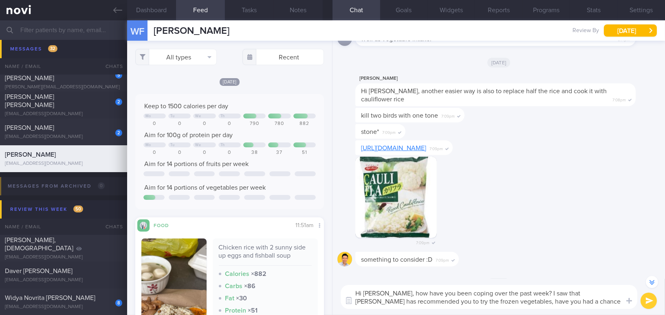
scroll to position [-47, 0]
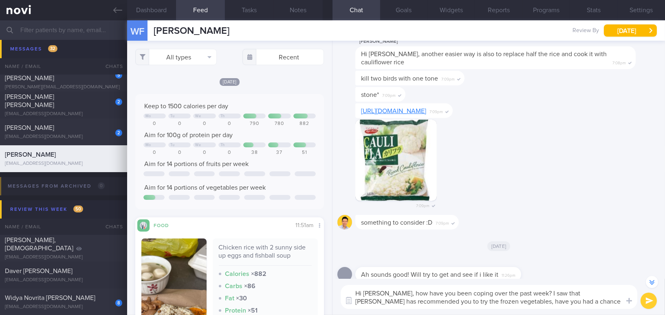
drag, startPoint x: 437, startPoint y: 301, endPoint x: 604, endPoint y: 300, distance: 167.1
click at [604, 300] on textarea "Hi [PERSON_NAME], how have you been coping over the past week? I saw that [PERS…" at bounding box center [489, 297] width 297 height 24
drag, startPoint x: 386, startPoint y: 294, endPoint x: 617, endPoint y: 306, distance: 231.0
click at [617, 306] on textarea "Hi Wei Fa, how have you been coping over the past week? I saw that Chad has rec…" at bounding box center [489, 297] width 297 height 24
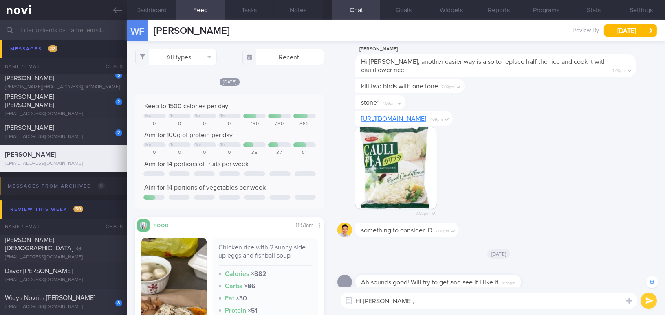
scroll to position [-39, 0]
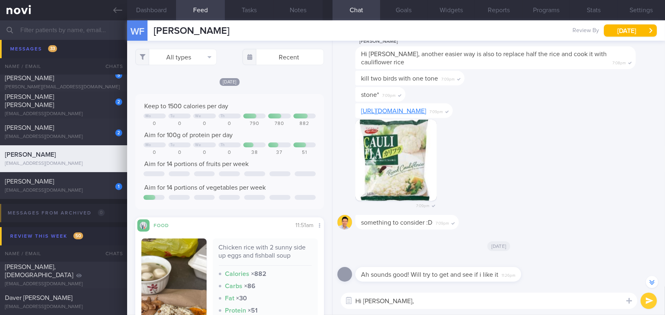
paste textarea "How have you been coping over the past week? I saw that Chad recommended you tr…"
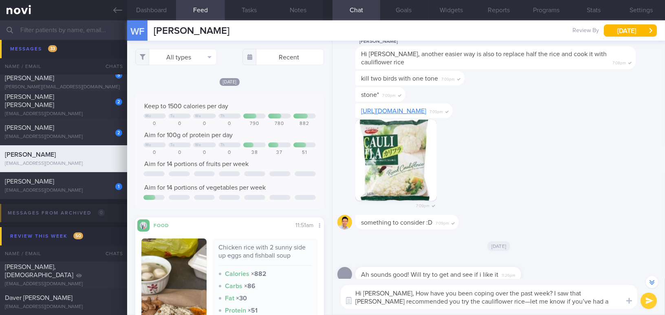
click at [392, 292] on textarea "Hi Wei Fa, How have you been coping over the past week? I saw that Chad recomme…" at bounding box center [489, 297] width 297 height 24
click at [435, 302] on textarea "Hi Wei Fa, how have you been coping over the past week? I saw that Chad recomme…" at bounding box center [489, 297] width 297 height 24
click at [493, 301] on textarea "Hi Wei Fa, how have you been coping over the past week? I saw that Chad recomme…" at bounding box center [489, 297] width 297 height 24
click at [591, 305] on textarea "Hi Wei Fa, how have you been coping over the past week? I saw that Chad recomme…" at bounding box center [489, 297] width 297 height 24
type textarea "Hi Wei Fa, how have you been coping over the past week? I saw that Chad recomme…"
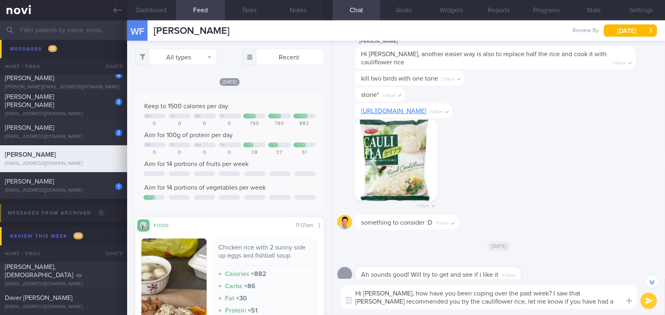
click at [651, 304] on button "submit" at bounding box center [649, 301] width 16 height 16
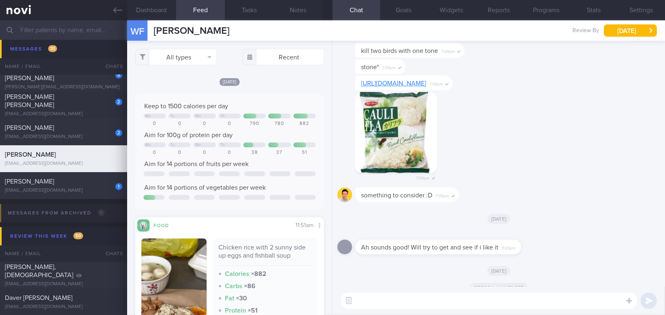
scroll to position [0, 0]
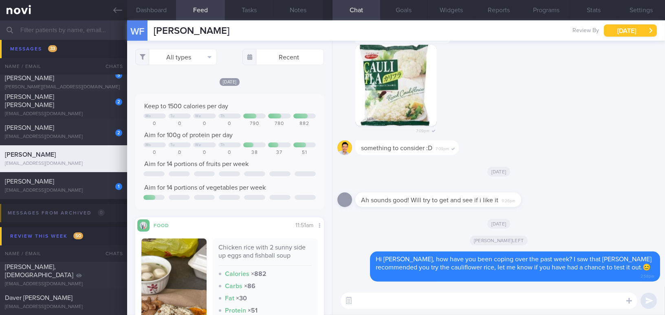
click at [615, 30] on button "[DATE]" at bounding box center [630, 30] width 53 height 12
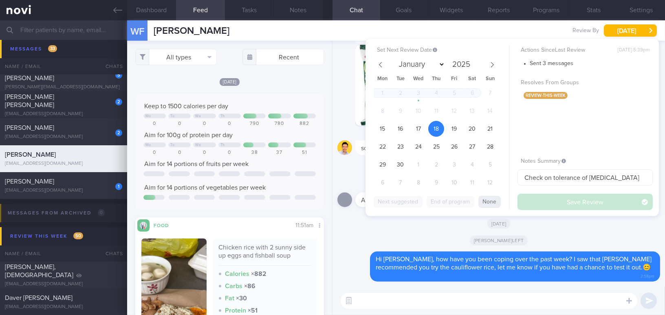
click at [405, 225] on div "[DATE]" at bounding box center [498, 220] width 323 height 17
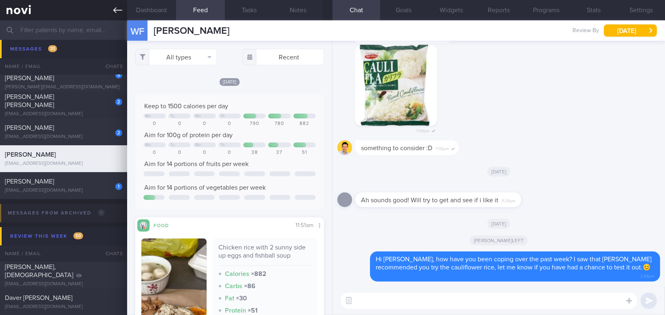
click at [117, 14] on icon at bounding box center [117, 10] width 9 height 9
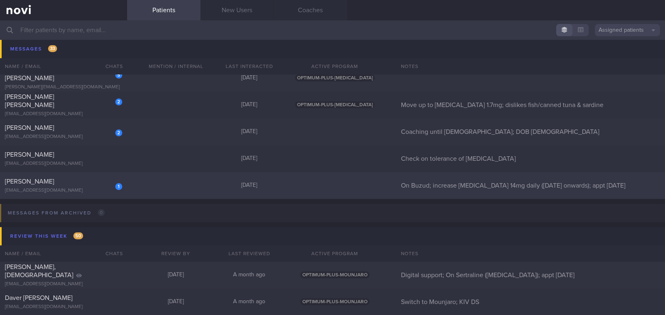
click at [54, 183] on span "[PERSON_NAME]" at bounding box center [29, 181] width 49 height 7
select select "8"
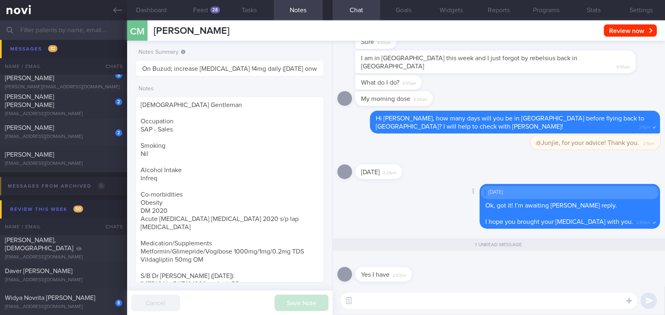
click at [403, 204] on div "Delete This Saturday Ok, got it! I’m awaiting Dr Yeo’s reply. I hope you brough…" at bounding box center [498, 209] width 323 height 50
click at [114, 9] on icon at bounding box center [117, 10] width 9 height 9
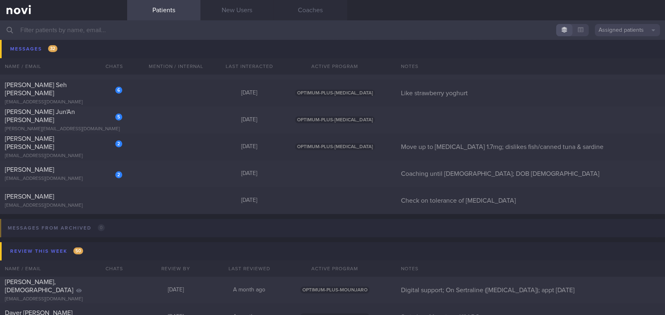
scroll to position [5115, 0]
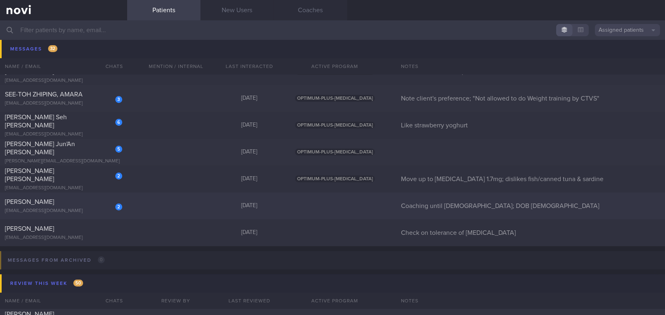
click at [71, 199] on div "[PERSON_NAME]" at bounding box center [62, 202] width 115 height 8
select select "8"
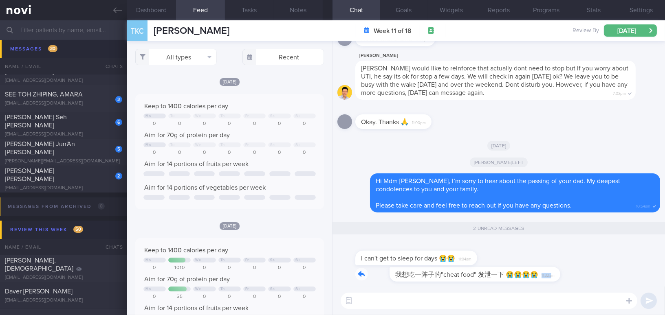
drag, startPoint x: 522, startPoint y: 270, endPoint x: 595, endPoint y: 268, distance: 73.8
click at [595, 268] on div "我想吃一阵子的"cheat food" 发泄一下 😭😭😭😭 11:32am" at bounding box center [498, 277] width 323 height 20
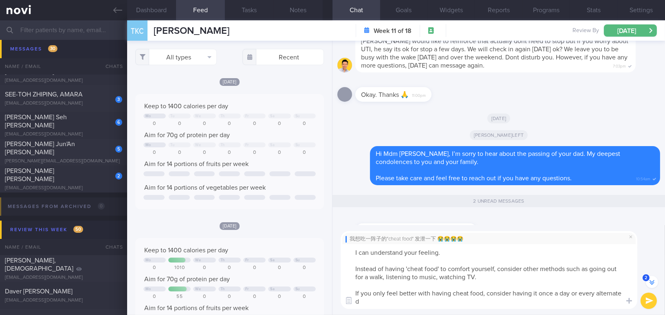
scroll to position [-42, 0]
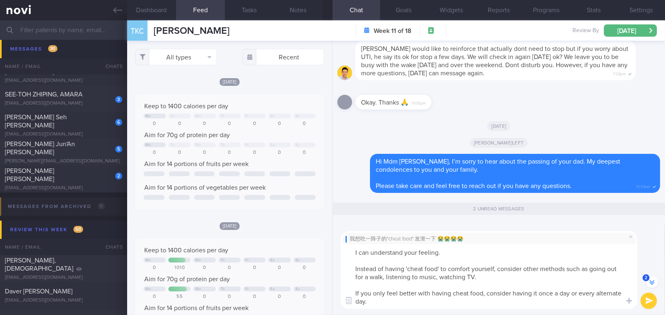
drag, startPoint x: 355, startPoint y: 293, endPoint x: 390, endPoint y: 304, distance: 37.5
click at [390, 304] on textarea "I can understand your feeling. Instead of having 'cheat food' to comfort yourse…" at bounding box center [489, 277] width 297 height 65
drag, startPoint x: 472, startPoint y: 299, endPoint x: 320, endPoint y: 245, distance: 160.7
click at [320, 245] on div "Dashboard Feed Tasks Notes Chat 2 Goals Widgets Reports Programs Stats Settings…" at bounding box center [396, 167] width 538 height 295
click at [364, 253] on textarea "I can understand your feeling. Instead of having 'cheat food' to comfort yourse…" at bounding box center [489, 277] width 297 height 65
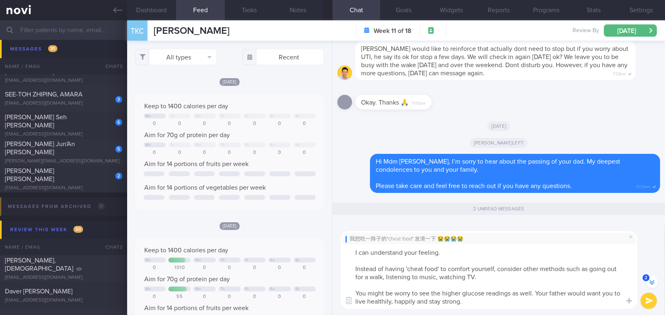
drag, startPoint x: 467, startPoint y: 307, endPoint x: 331, endPoint y: 246, distance: 149.2
click at [331, 246] on div "Dashboard Feed Tasks Notes Chat 2 Goals Widgets Reports Programs Stats Settings…" at bounding box center [396, 167] width 538 height 295
paste textarea "how you’re feeling. Instead of turning to “cheat foods” for comfort, consider o…"
click at [435, 252] on textarea "I can understand how you’re feeling. Instead of turning to “cheat foods” for co…" at bounding box center [489, 277] width 297 height 65
click at [433, 277] on textarea "I can understand how you are feeling. Instead of turning to “cheat foods” for c…" at bounding box center [489, 277] width 297 height 65
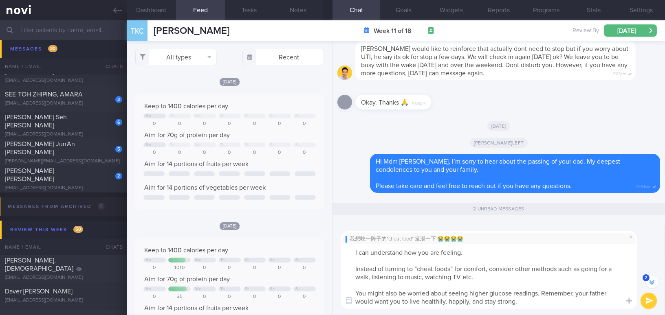
drag, startPoint x: 543, startPoint y: 294, endPoint x: 579, endPoint y: 294, distance: 35.9
click at [579, 294] on textarea "I can understand how you are feeling. Instead of turning to “cheat foods” for c…" at bounding box center [489, 277] width 297 height 65
click at [449, 302] on textarea "I can understand how you are feeling. Instead of turning to “cheat foods” for c…" at bounding box center [489, 277] width 297 height 65
type textarea "I can understand how you are feeling. Instead of turning to “cheat foods” for c…"
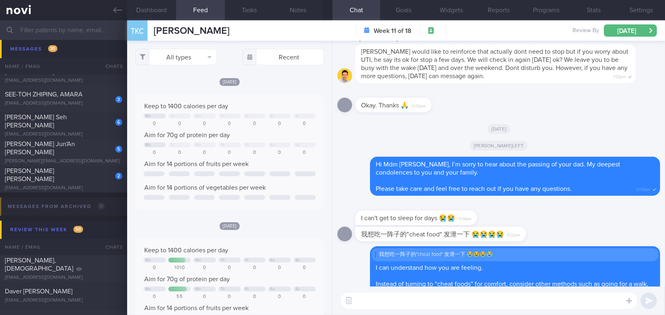
scroll to position [0, 0]
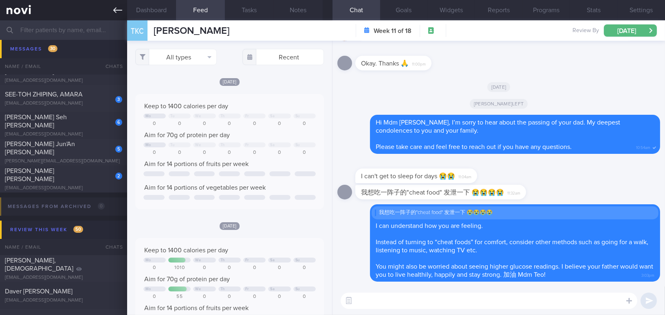
click at [111, 9] on link at bounding box center [63, 10] width 127 height 20
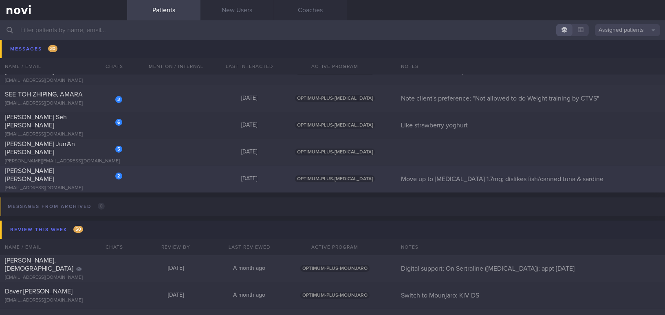
click at [65, 187] on div "[EMAIL_ADDRESS][DOMAIN_NAME]" at bounding box center [63, 188] width 117 height 6
select select "8"
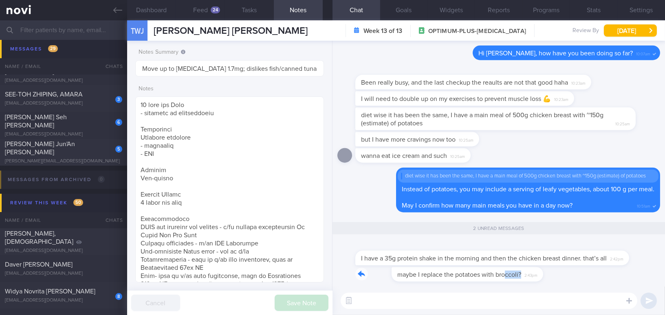
drag, startPoint x: 467, startPoint y: 268, endPoint x: 566, endPoint y: 272, distance: 98.7
click at [566, 272] on div "maybe I replace the potatoes with broccoli? 2:43pm" at bounding box center [498, 277] width 323 height 20
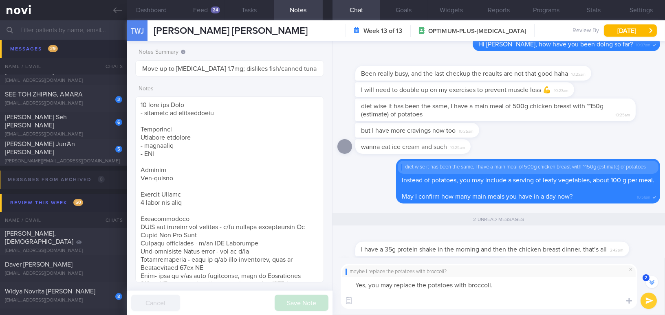
scroll to position [-28, 0]
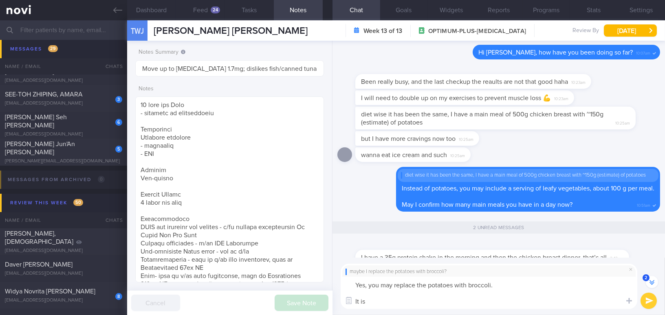
type textarea "Yes, you may replace the potatoes with broccoli. It is"
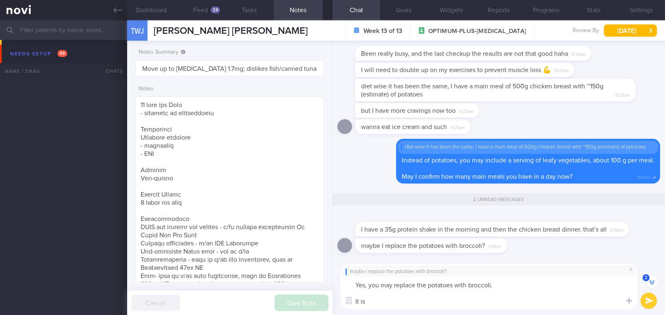
select select "8"
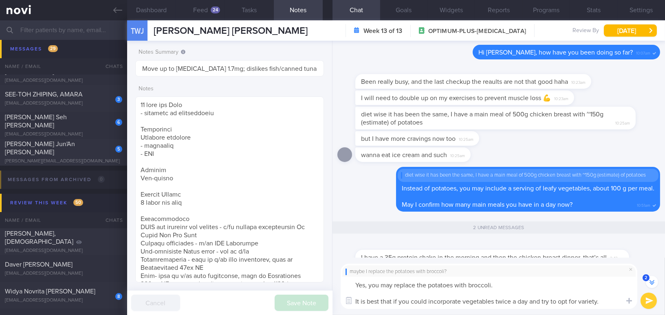
scroll to position [-36, 0]
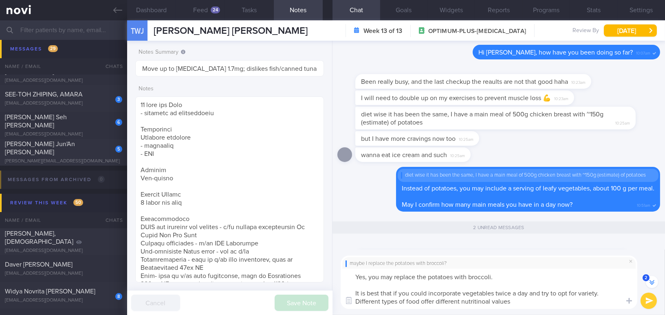
drag, startPoint x: 523, startPoint y: 303, endPoint x: 341, endPoint y: 266, distance: 186.3
click at [341, 266] on div "maybe I replace the potatoes with broccoli? Yes, you may replace the potatoes w…" at bounding box center [489, 282] width 297 height 53
click at [523, 306] on textarea "Yes, you may replace the potatoes with broccoli. It is best that if you could i…" at bounding box center [489, 289] width 297 height 40
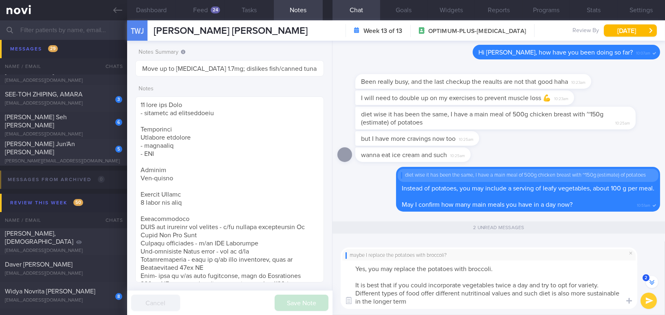
type textarea "Yes, you may replace the potatoes with broccoli. It is best that if you could i…"
drag, startPoint x: 410, startPoint y: 302, endPoint x: 335, endPoint y: 268, distance: 83.0
click at [335, 268] on div "maybe I replace the potatoes with broccoli? Yes, you may replace the potatoes w…" at bounding box center [499, 279] width 333 height 74
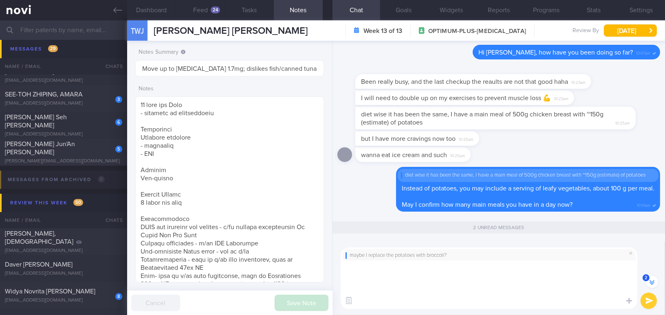
scroll to position [-12, 0]
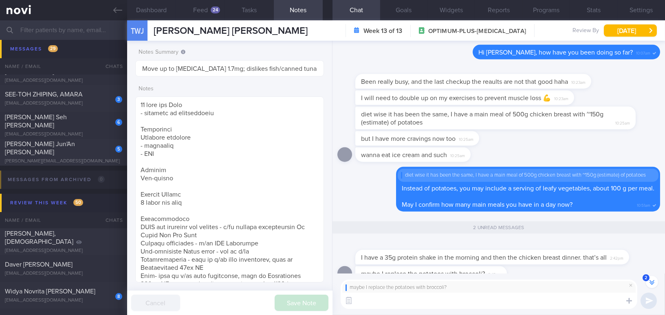
paste textarea "Yes, you may replace the potatoes with broccoli. It’s best if you can incorpora…"
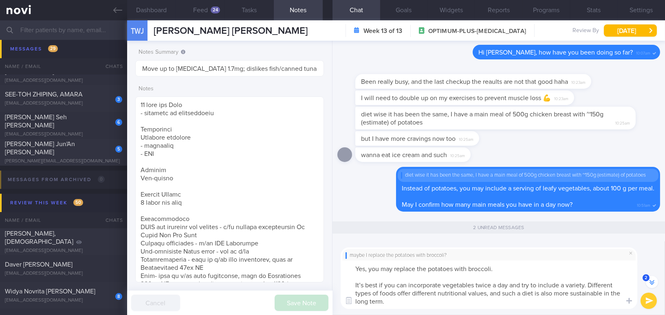
type textarea "Yes, you may replace the potatoes with broccoli. It’s best if you can incorpora…"
click at [647, 298] on button "submit" at bounding box center [649, 301] width 16 height 16
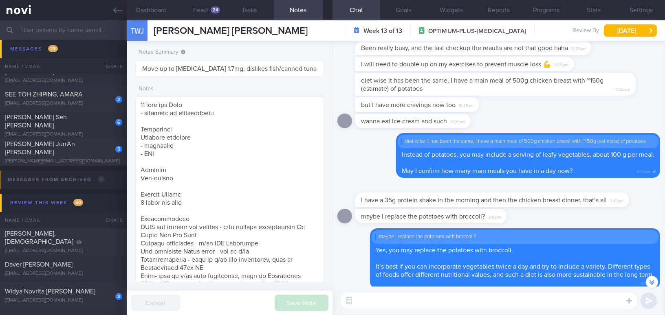
scroll to position [0, 0]
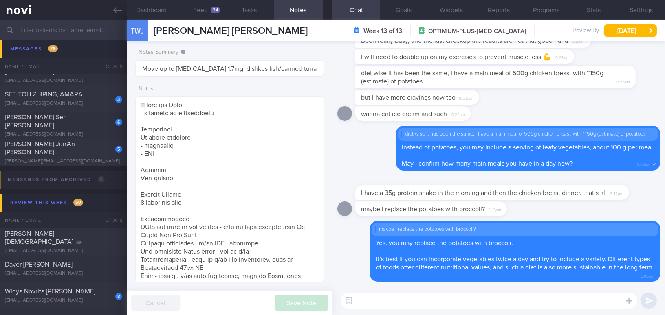
click at [119, 10] on icon at bounding box center [117, 10] width 9 height 6
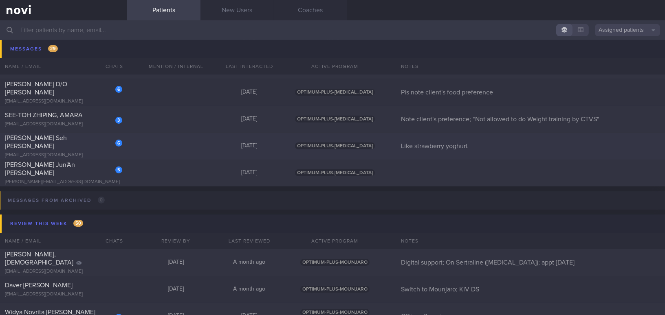
scroll to position [5042, 0]
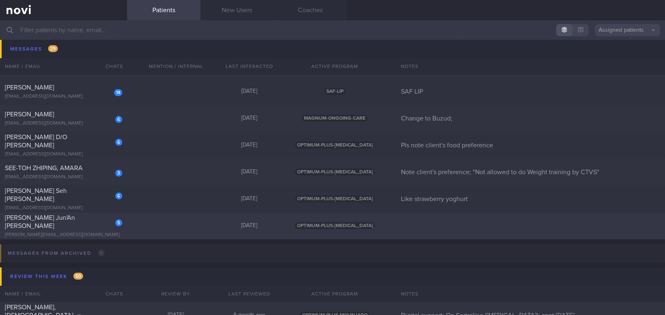
click at [77, 219] on div "Lim Jun'An Vincent" at bounding box center [62, 222] width 115 height 16
select select "8"
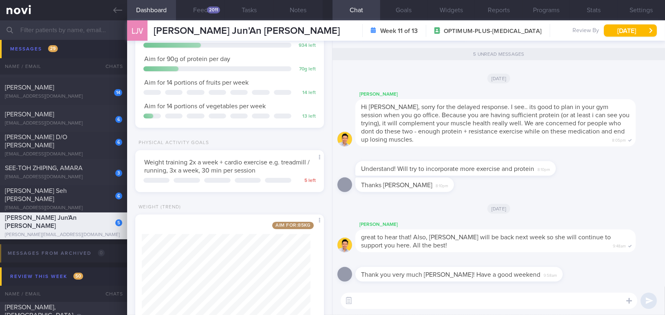
scroll to position [124, 0]
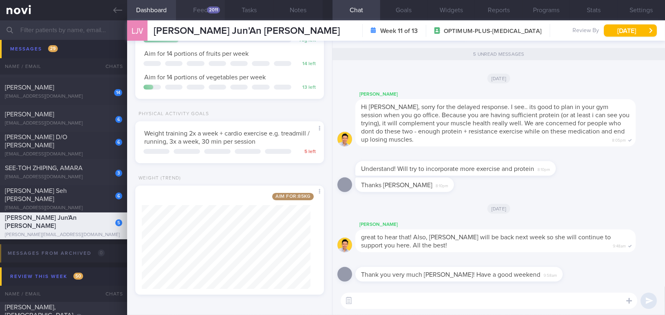
click at [193, 13] on button "Feed 2011" at bounding box center [200, 10] width 49 height 20
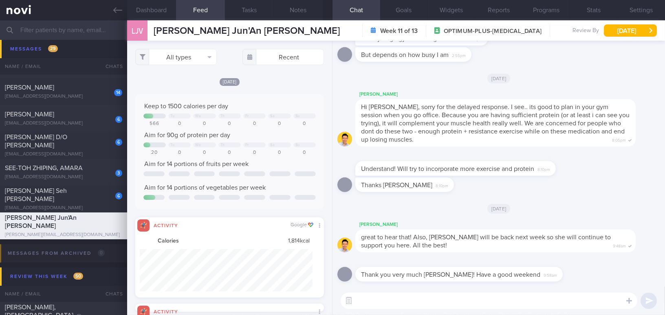
scroll to position [42, 172]
click at [175, 54] on button "All types" at bounding box center [176, 57] width 82 height 16
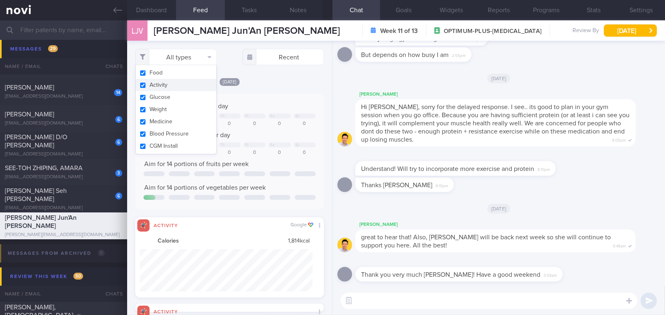
click at [143, 86] on button "Activity" at bounding box center [176, 85] width 81 height 12
checkbox input "false"
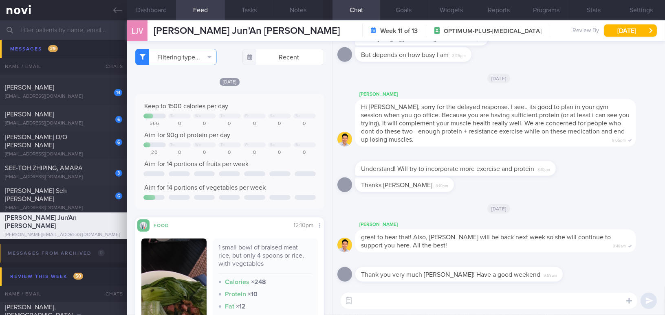
click at [290, 92] on div "Today Keep to 1500 calories per day Tu We Th Fr Sa Su 566 0 0 0 0 0 0 Aim for 9…" at bounding box center [229, 244] width 189 height 335
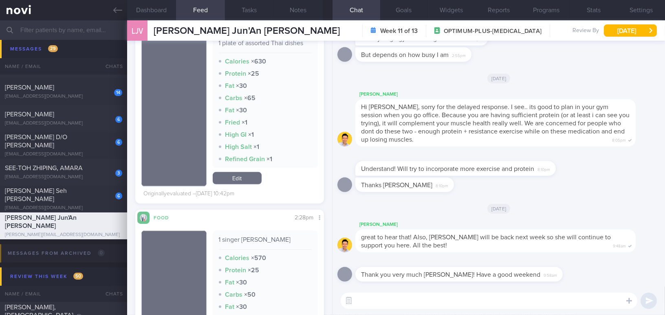
scroll to position [2297, 0]
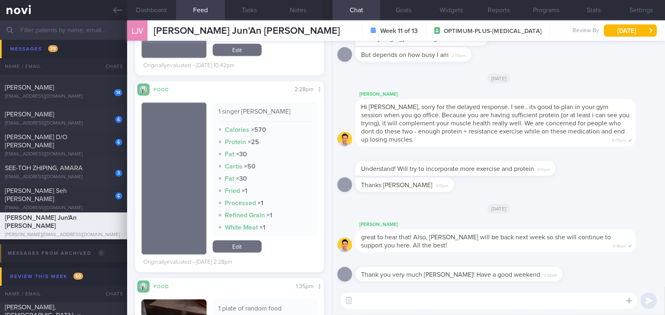
drag, startPoint x: 385, startPoint y: 304, endPoint x: 405, endPoint y: 296, distance: 22.5
click at [385, 304] on textarea at bounding box center [489, 301] width 297 height 16
type textarea "Hi Vincent"
click at [640, 13] on button "Settings" at bounding box center [641, 10] width 48 height 20
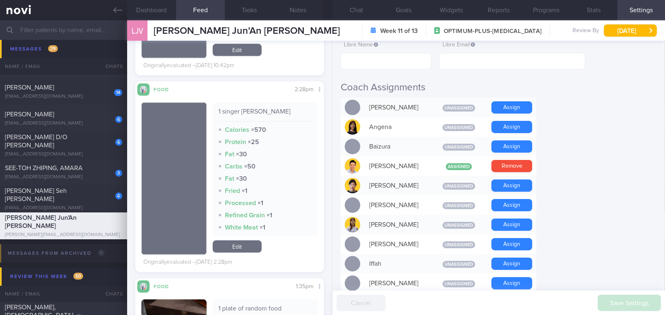
scroll to position [222, 0]
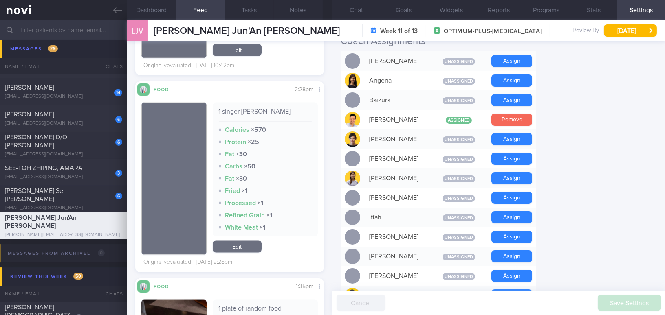
click at [522, 114] on button "Remove" at bounding box center [511, 120] width 41 height 12
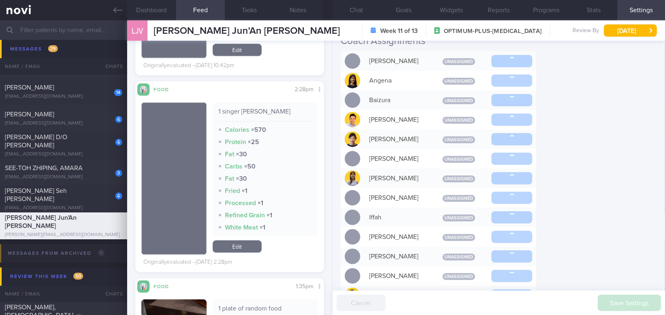
click at [63, 31] on input "text" at bounding box center [332, 30] width 665 height 20
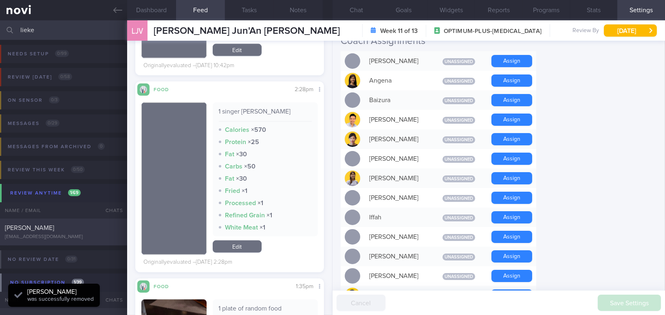
type input "lieke"
click at [76, 236] on div "[EMAIL_ADDRESS][DOMAIN_NAME]" at bounding box center [63, 237] width 117 height 6
type input "Started [MEDICAL_DATA] [DATE]"
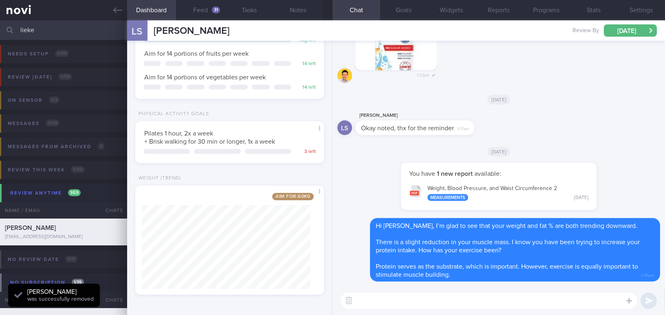
scroll to position [96, 168]
click at [644, 10] on button "Settings" at bounding box center [641, 10] width 48 height 20
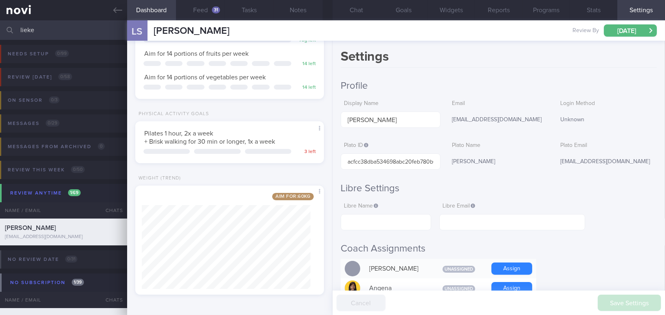
scroll to position [176, 0]
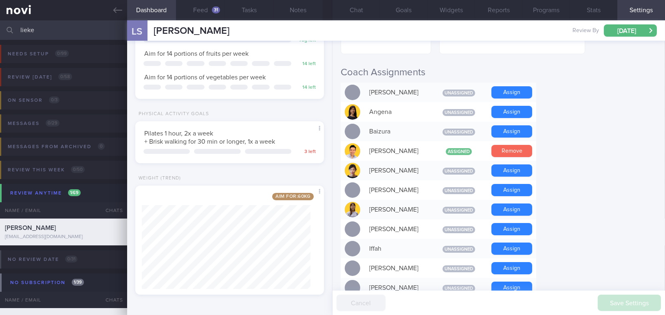
click at [513, 145] on button "Remove" at bounding box center [511, 151] width 41 height 12
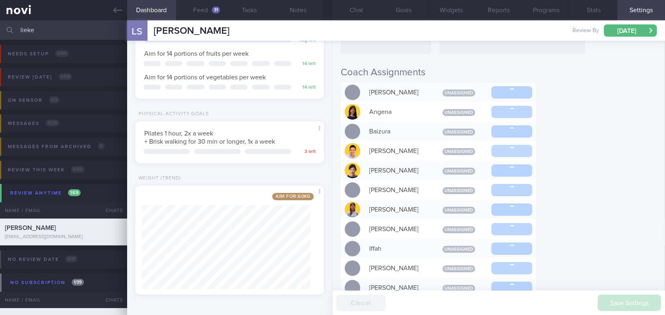
scroll to position [185, 0]
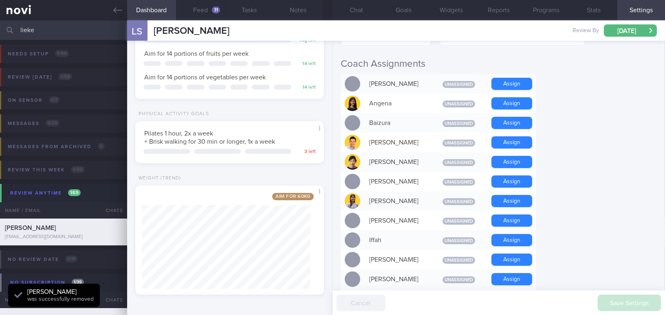
drag, startPoint x: 39, startPoint y: 31, endPoint x: 0, endPoint y: 31, distance: 38.7
click at [0, 31] on input "lieke" at bounding box center [332, 30] width 665 height 20
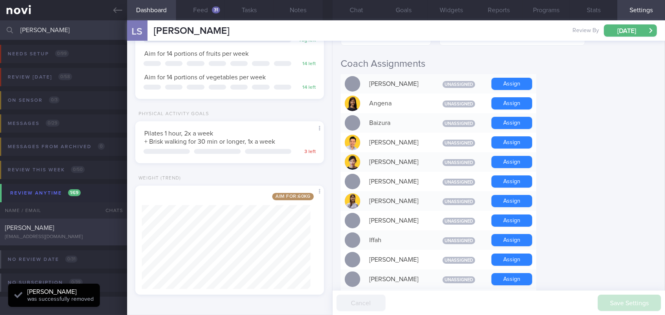
type input "teo kim"
click at [79, 232] on div "TEO KIM CHOO vista0168@yahoo.com" at bounding box center [63, 232] width 127 height 16
type input "Coaching until [DEMOGRAPHIC_DATA]; DOB [DEMOGRAPHIC_DATA]"
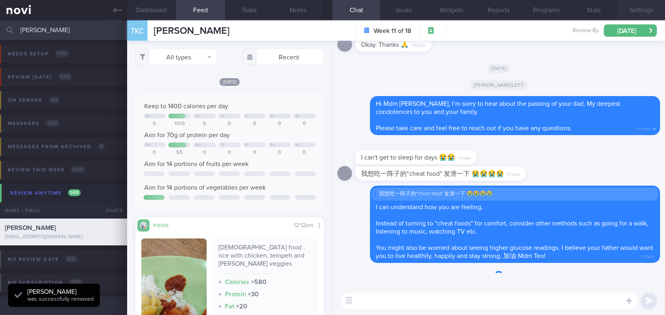
click at [642, 6] on button "Settings" at bounding box center [641, 10] width 48 height 20
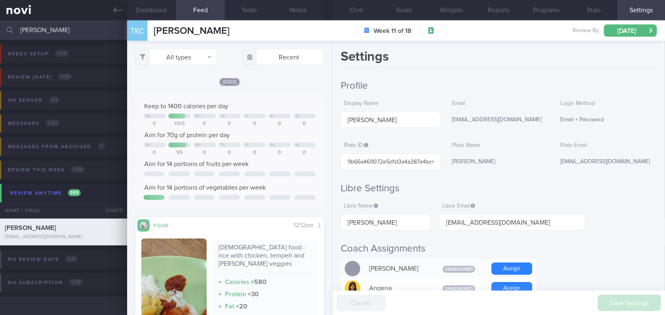
scroll to position [148, 0]
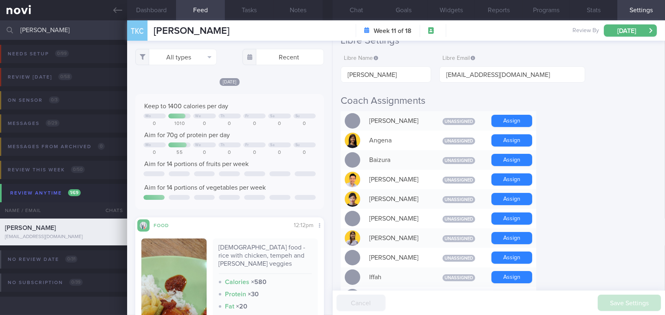
drag, startPoint x: 48, startPoint y: 29, endPoint x: 0, endPoint y: 26, distance: 47.8
click at [0, 26] on input "teo kim" at bounding box center [332, 30] width 665 height 20
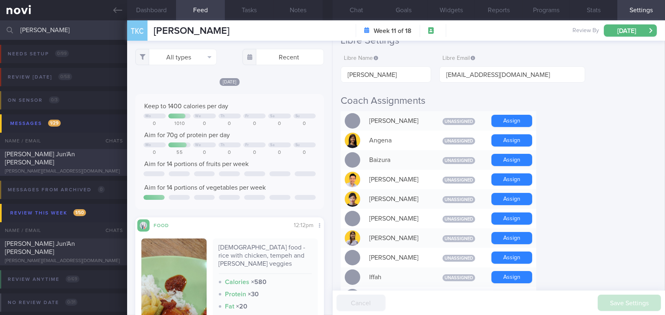
type input "vincent"
click at [64, 161] on div "Lim Jun'An Vincent" at bounding box center [62, 158] width 115 height 16
checkbox input "false"
type input "Lim Jun'An Vincent"
type input "3055525f48b4d7e2ec04ab3f278c53d3"
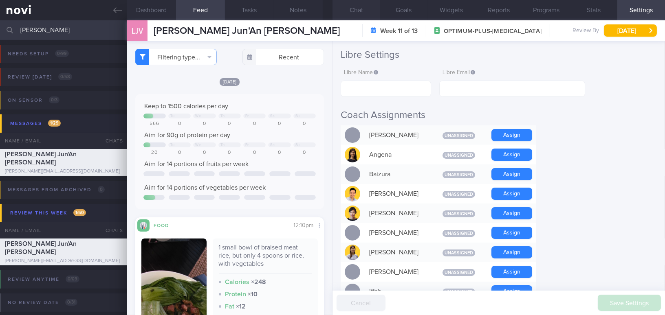
click at [364, 8] on button "Chat" at bounding box center [357, 10] width 48 height 20
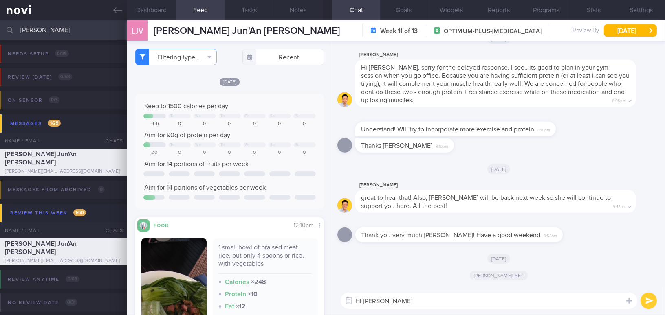
scroll to position [111, 0]
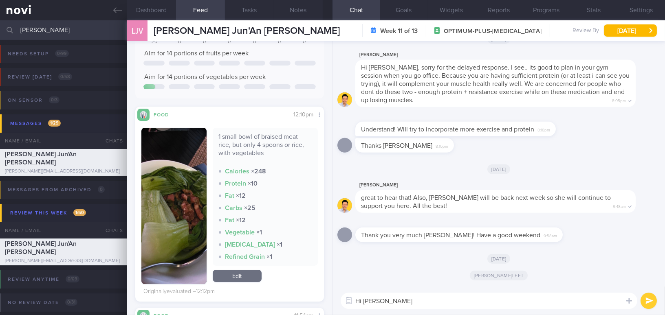
click at [430, 298] on textarea "Hi Vincent" at bounding box center [489, 301] width 297 height 16
type textarea "Hi Vincent, how have you been"
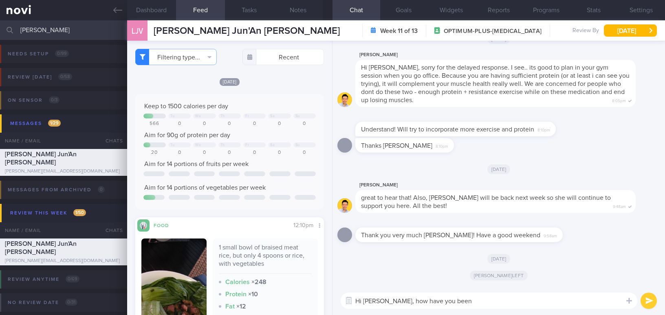
select select "8"
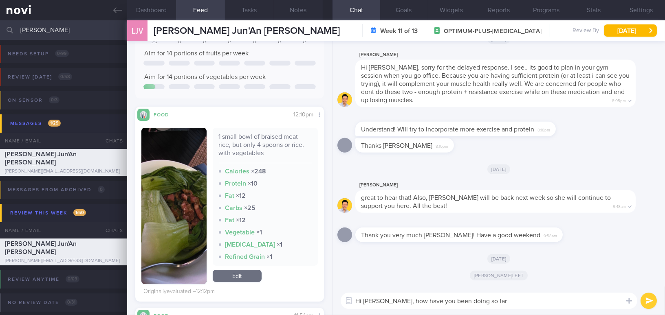
type textarea "Hi Vincent, how have you been doing so far?"
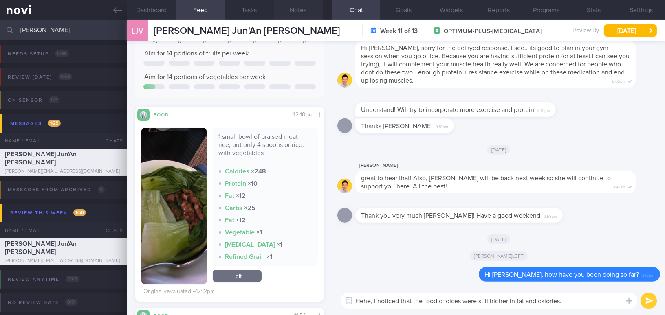
click at [307, 8] on button "Notes" at bounding box center [298, 10] width 49 height 20
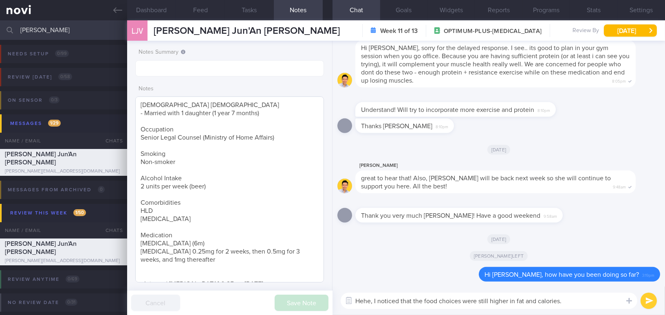
scroll to position [66, 0]
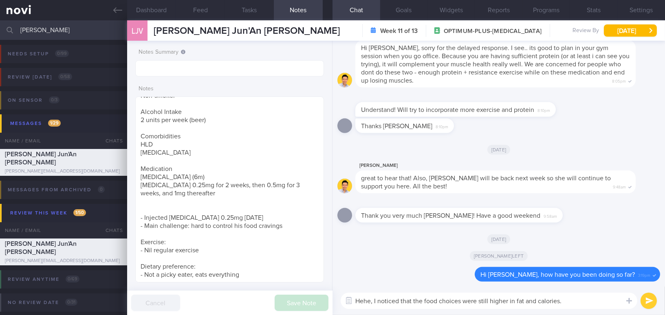
drag, startPoint x: 573, startPoint y: 301, endPoint x: 302, endPoint y: 286, distance: 271.8
click at [302, 286] on div "Dashboard Feed Tasks Notes Chat Goals Widgets Reports Programs Stats Settings L…" at bounding box center [396, 167] width 538 height 295
click at [551, 9] on button "Programs" at bounding box center [546, 10] width 48 height 20
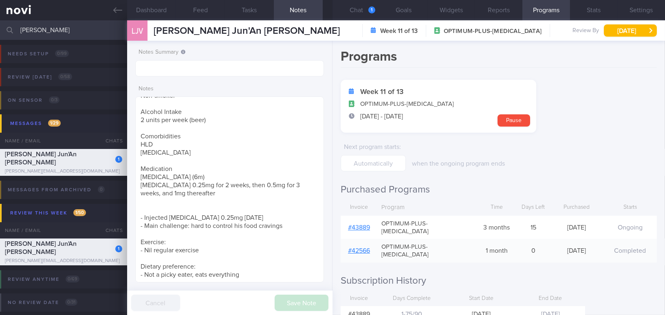
click at [360, 225] on link "# 43889" at bounding box center [359, 228] width 22 height 7
click at [362, 8] on button "Chat 1" at bounding box center [357, 10] width 48 height 20
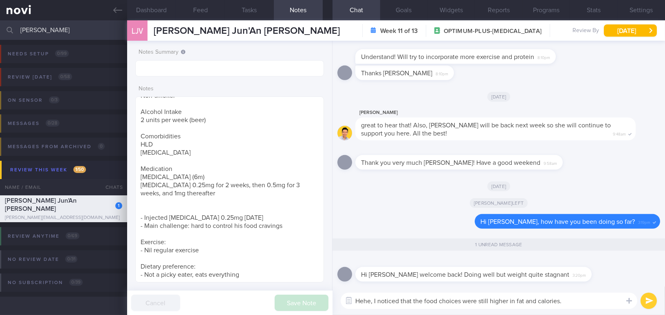
click at [428, 306] on textarea "Hehe, I noticed that the food choices were still higher in fat and calories." at bounding box center [489, 301] width 297 height 16
click at [584, 301] on textarea "Hehe, I noticed that the food choices were still higher in fat and calories." at bounding box center [489, 301] width 297 height 16
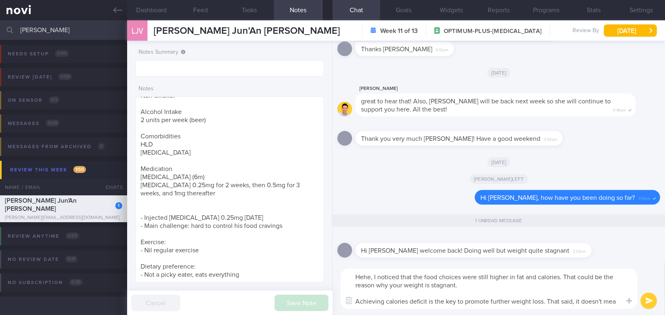
type textarea "Hehe, I noticed that the food choices were still higher in fat and calories. Th…"
drag, startPoint x: 620, startPoint y: 301, endPoint x: 341, endPoint y: 274, distance: 280.0
click at [341, 274] on textarea "Hehe, I noticed that the food choices were still higher in fat and calories. Th…" at bounding box center [489, 289] width 297 height 40
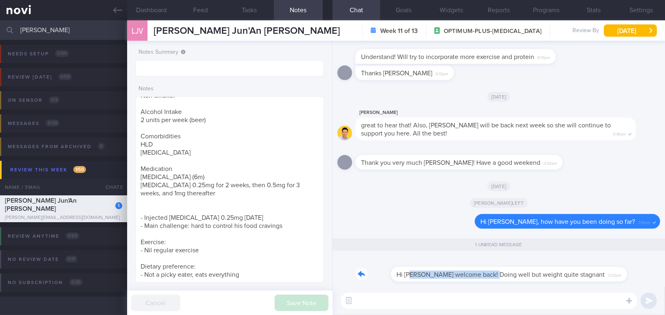
drag, startPoint x: 377, startPoint y: 269, endPoint x: 456, endPoint y: 277, distance: 79.4
click at [456, 277] on div "Hi Mee Li welcome back! Doing well but weight quite stagnant 3:20pm" at bounding box center [485, 270] width 261 height 24
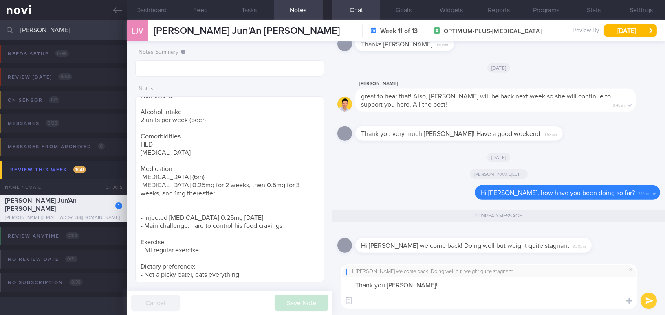
paste textarea "Hehe, I noticed that the food choices are still a bit higher in fat and calorie…"
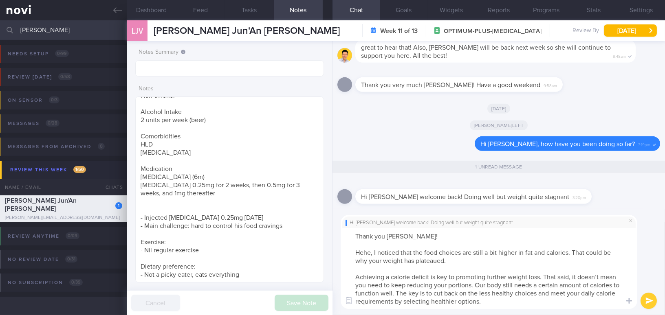
click at [497, 251] on textarea "Thank you Vincent! Hehe, I noticed that the food choices are still a bit higher…" at bounding box center [489, 268] width 297 height 81
drag, startPoint x: 392, startPoint y: 262, endPoint x: 440, endPoint y: 261, distance: 48.1
click at [440, 261] on textarea "Thank you Vincent! Hehe, I noticed that the food choices are still higher in fa…" at bounding box center [489, 268] width 297 height 81
type textarea "Thank you Vincent! Hehe, I noticed that the food choices are still higher in fa…"
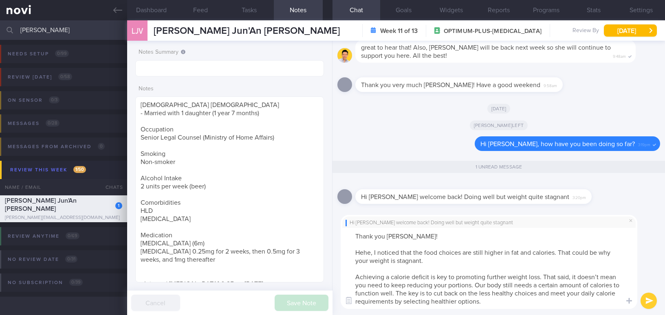
select select "8"
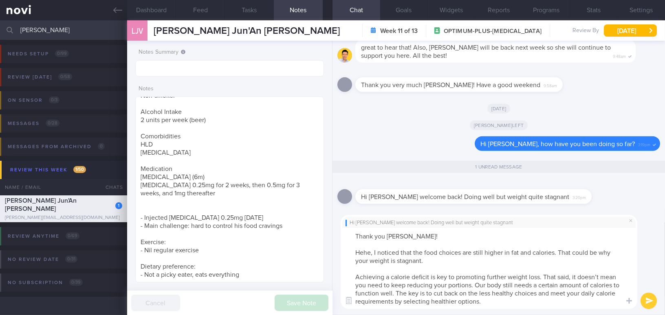
click at [504, 304] on textarea "Thank you [PERSON_NAME]! Hehe, I noticed that the food choices are still higher…" at bounding box center [489, 268] width 297 height 81
click at [487, 302] on textarea "Thank you [PERSON_NAME]! Hehe, I noticed that the food choices are still higher…" at bounding box center [489, 268] width 297 height 81
type textarea "Thank you [PERSON_NAME]! Hehe, I noticed that the food choices are still higher…"
click at [651, 301] on icon "submit" at bounding box center [649, 301] width 8 height 7
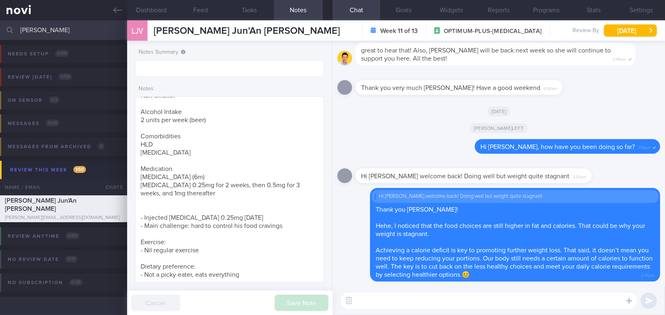
click at [573, 305] on textarea at bounding box center [489, 301] width 297 height 16
type textarea "Exercise is also important to promote greater energy expenditure"
drag, startPoint x: 550, startPoint y: 303, endPoint x: 341, endPoint y: 296, distance: 208.7
click at [304, 299] on div "Dashboard Feed Tasks Notes Chat Goals Widgets Reports Programs Stats Settings L…" at bounding box center [396, 167] width 538 height 295
paste textarea "Exercise is important for increasing energy expenditure while preserving muscle…"
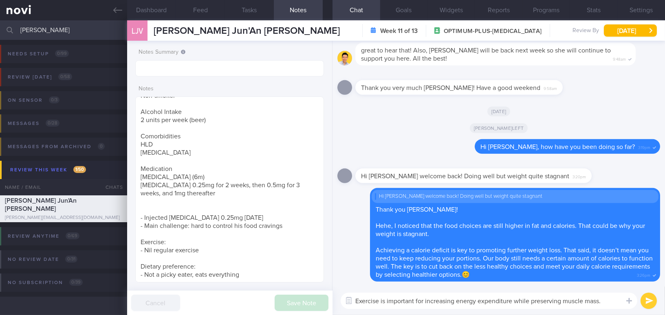
type textarea "Exercise is important for increasing energy expenditure while preserving muscle…"
click at [646, 300] on button "submit" at bounding box center [649, 301] width 16 height 16
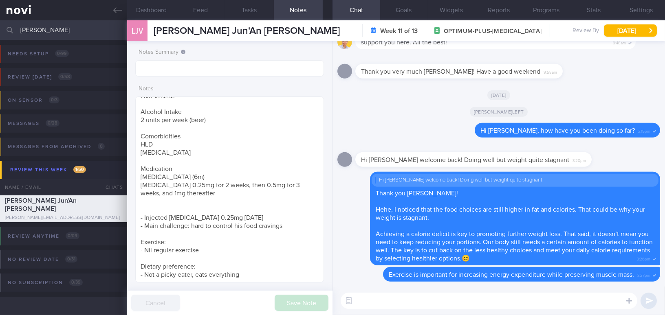
drag, startPoint x: 57, startPoint y: 31, endPoint x: 0, endPoint y: 26, distance: 57.2
click at [0, 26] on input "vincent" at bounding box center [332, 30] width 665 height 20
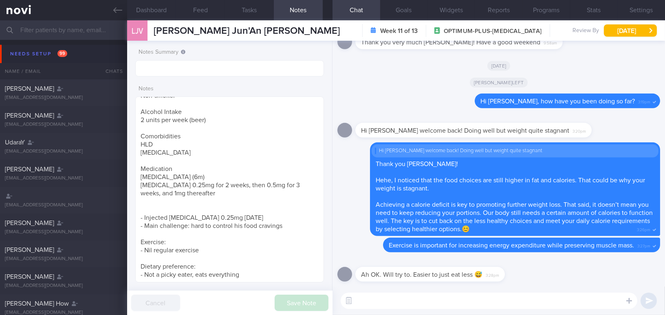
click at [367, 297] on textarea at bounding box center [489, 301] width 297 height 16
paste textarea "May I ask—were you craving those foods, or do you usually have little control o…"
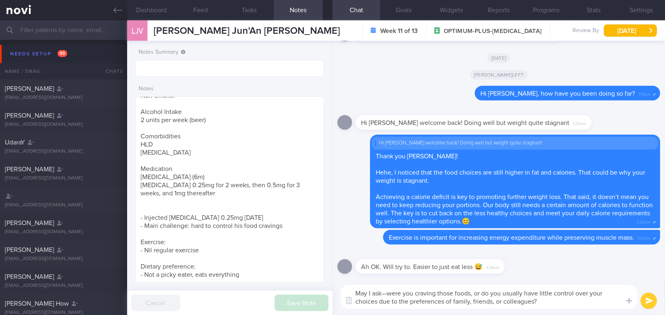
click at [388, 294] on textarea "May I ask—were you craving those foods, or do you usually have little control o…" at bounding box center [489, 297] width 297 height 24
click at [471, 293] on textarea "May I ask, were you craving those foods, or do you usually have little control …" at bounding box center [489, 297] width 297 height 24
click at [493, 302] on textarea "May I ask, were you craving those foods or do you usually have little control o…" at bounding box center [489, 297] width 297 height 24
type textarea "May I ask, were you craving those foods or do you usually have little control o…"
click at [654, 300] on button "submit" at bounding box center [649, 301] width 16 height 16
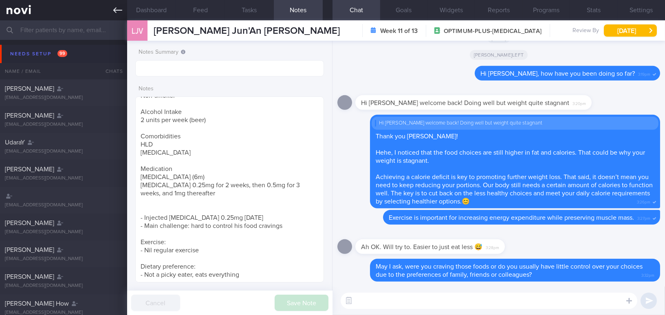
click at [117, 16] on link at bounding box center [63, 10] width 127 height 20
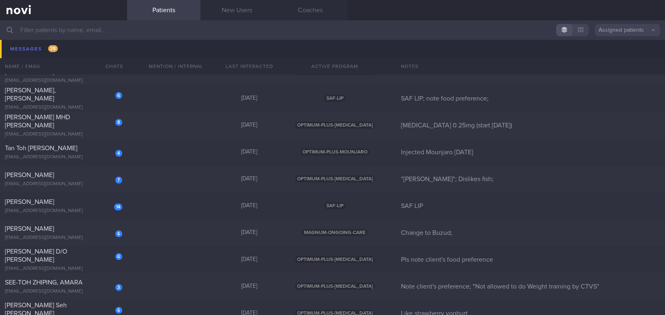
scroll to position [5038, 0]
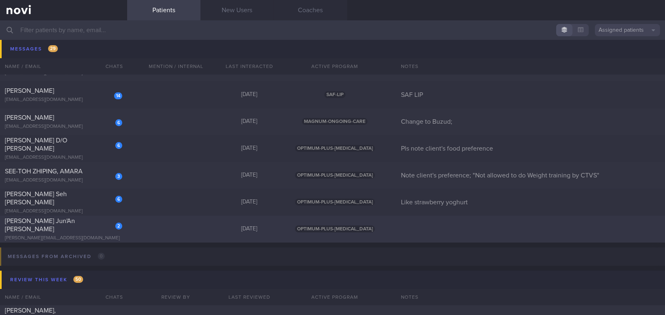
click at [74, 236] on div "vincent.limja@gmail.com" at bounding box center [63, 239] width 117 height 6
select select "8"
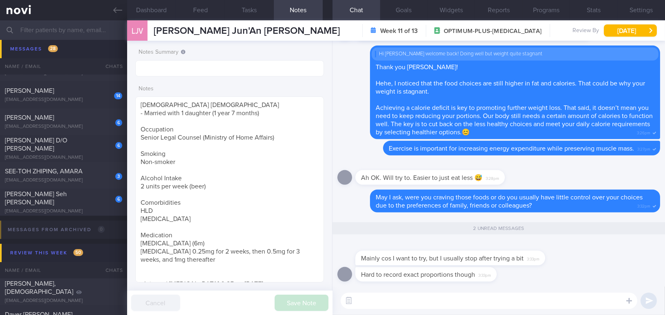
click at [433, 297] on textarea at bounding box center [489, 301] width 297 height 16
paste textarea "I can see that you’re controlling your portions well; however, the frequency of…"
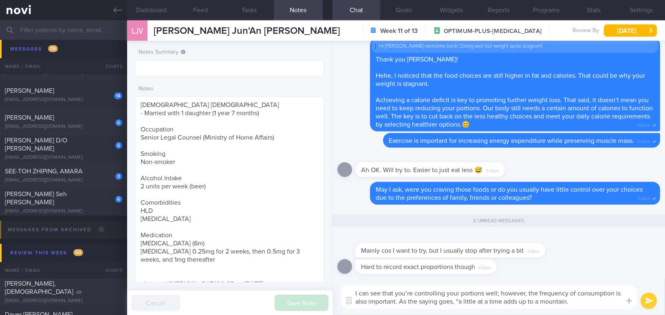
click at [411, 291] on textarea "I can see that you’re controlling your portions well; however, the frequency of…" at bounding box center [489, 297] width 297 height 24
click at [503, 291] on textarea "I can see that you are controlling your portions well; however, the frequency o…" at bounding box center [489, 297] width 297 height 24
drag, startPoint x: 592, startPoint y: 304, endPoint x: 291, endPoint y: 294, distance: 300.5
click at [291, 294] on div "Dashboard Feed Tasks Notes Chat 2 Goals Widgets Reports Programs Stats Settings…" at bounding box center [396, 167] width 538 height 295
click at [456, 300] on textarea "I can see that you are controlling your portions well. However, the frequency o…" at bounding box center [489, 297] width 297 height 24
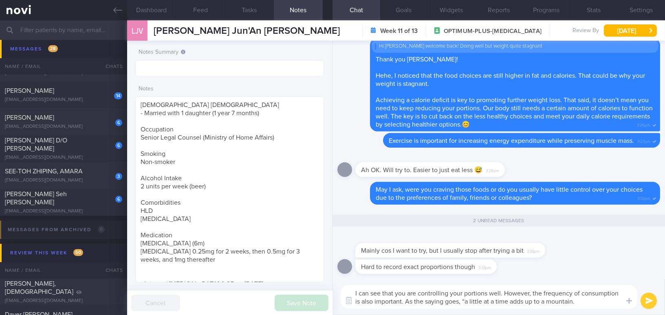
drag, startPoint x: 543, startPoint y: 297, endPoint x: 335, endPoint y: 253, distance: 213.0
click at [335, 253] on div "Hard to record exact proportions though 3:33pm Mainly cos I want to try, but I …" at bounding box center [499, 178] width 333 height 275
paste textarea "Little by little adds up to a mountain.”"
click at [467, 301] on textarea "I can see that you are controlling your portions well. However, the frequency o…" at bounding box center [489, 297] width 297 height 24
click at [577, 301] on textarea "I can see that you are controlling your portions well. However, the frequency o…" at bounding box center [489, 297] width 297 height 24
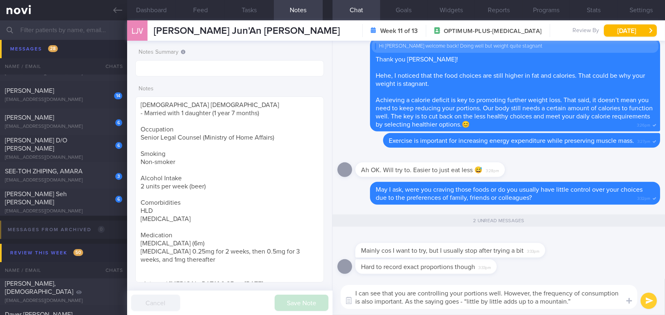
type textarea "I can see that you are controlling your portions well. However, the frequency o…"
click at [642, 302] on button "submit" at bounding box center [649, 301] width 16 height 16
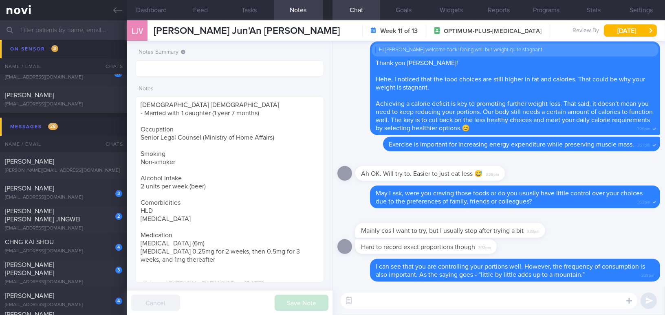
scroll to position [4344, 0]
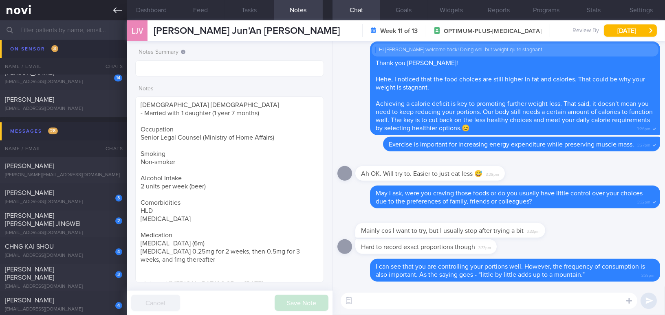
click at [117, 8] on icon at bounding box center [117, 10] width 9 height 9
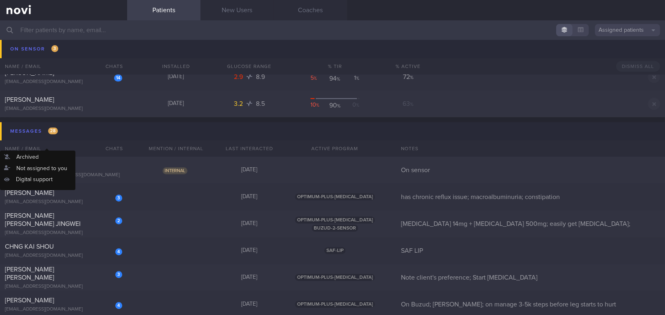
scroll to position [4381, 0]
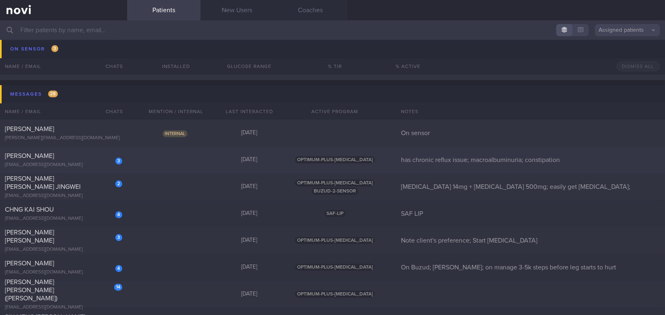
click at [69, 156] on div "[PERSON_NAME]" at bounding box center [62, 156] width 115 height 8
select select "8"
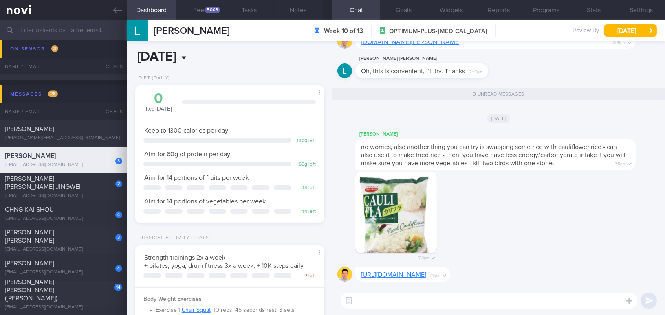
click at [215, 56] on input "[DATE]" at bounding box center [193, 57] width 117 height 20
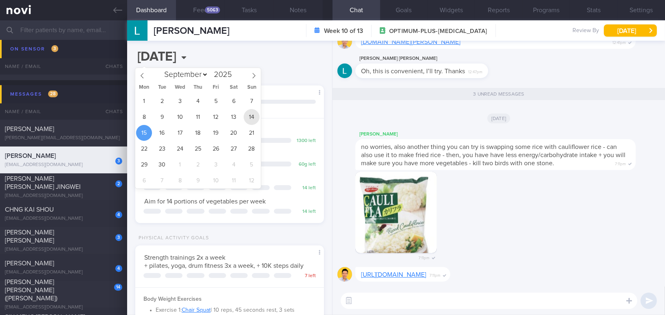
click at [256, 116] on span "14" at bounding box center [252, 117] width 16 height 16
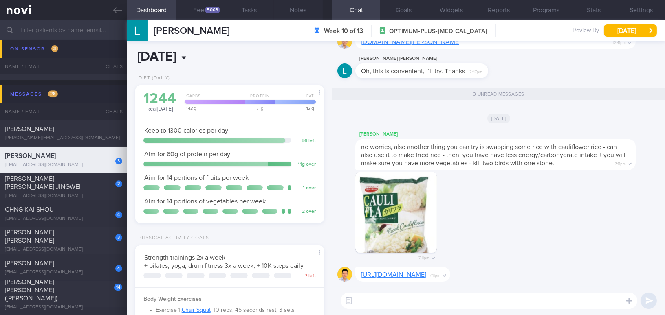
click at [207, 55] on input "2025-09-14" at bounding box center [193, 57] width 117 height 20
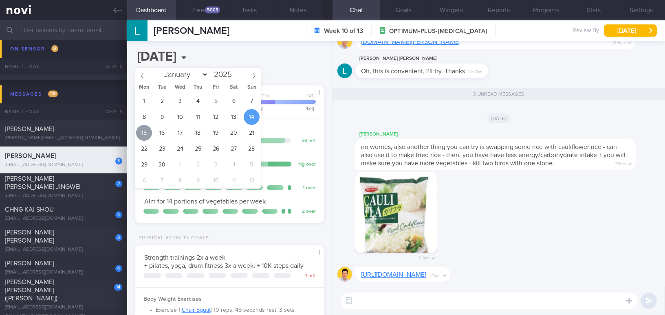
click at [148, 132] on span "15" at bounding box center [144, 133] width 16 height 16
type input "[DATE]"
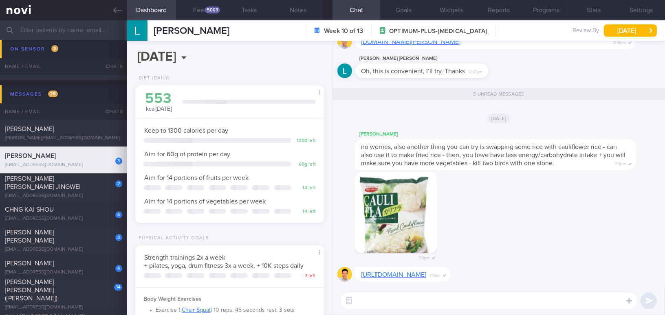
scroll to position [96, 168]
click at [200, 14] on button "Feed 5063" at bounding box center [200, 10] width 49 height 20
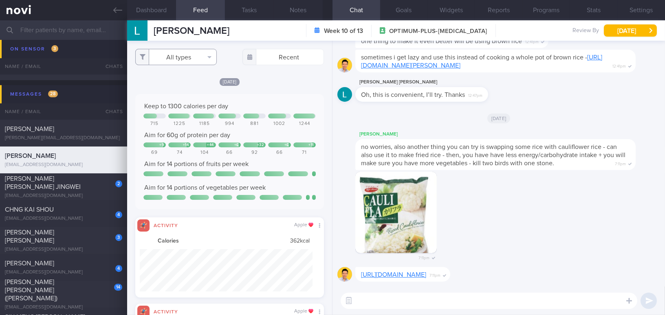
click at [175, 57] on button "All types" at bounding box center [176, 57] width 82 height 16
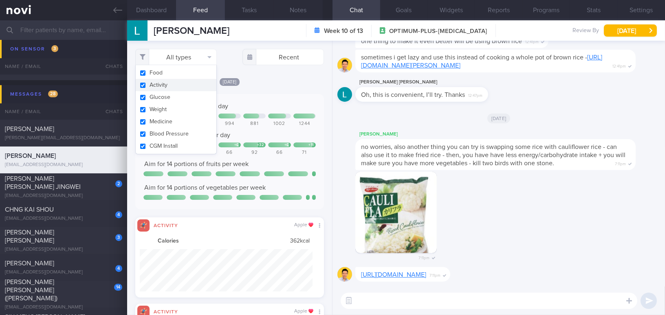
click at [143, 84] on button "Activity" at bounding box center [176, 85] width 81 height 12
checkbox input "false"
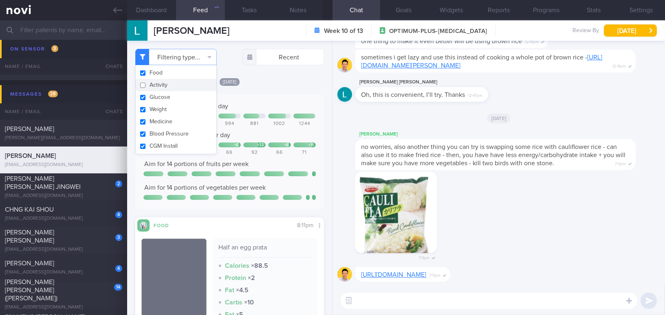
click at [278, 87] on div "Yesterday Keep to 1300 calories per day 715 1225 1185 994 881 1002 1244 Aim for…" at bounding box center [229, 242] width 189 height 331
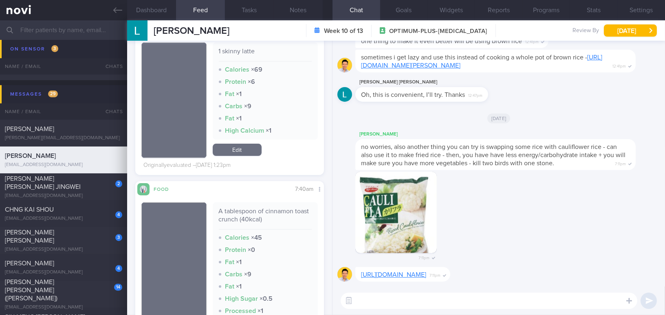
scroll to position [11113, 0]
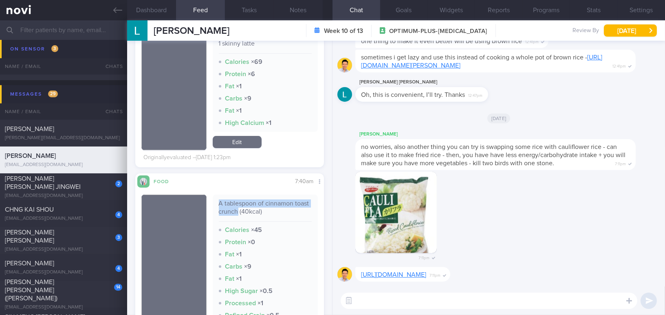
drag, startPoint x: 216, startPoint y: 205, endPoint x: 252, endPoint y: 211, distance: 36.8
click at [252, 211] on div "A tablespoon of cinnamon toast crunch (40kcal) Calories × 45 Protein × 0 Fat × …" at bounding box center [266, 260] width 106 height 130
copy div "A tablespoon of cinnamon toast crunch"
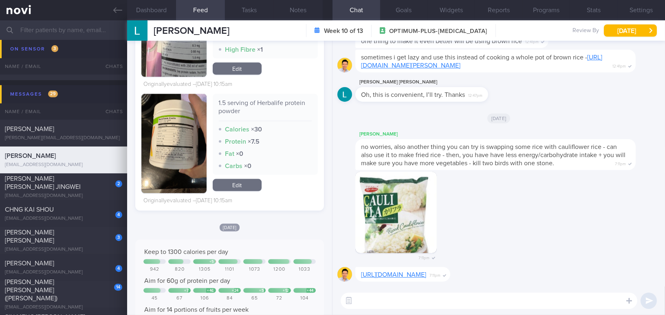
scroll to position [13892, 0]
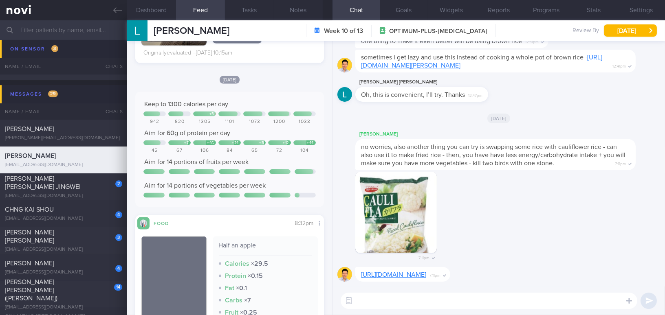
click at [377, 306] on textarea at bounding box center [489, 301] width 297 height 16
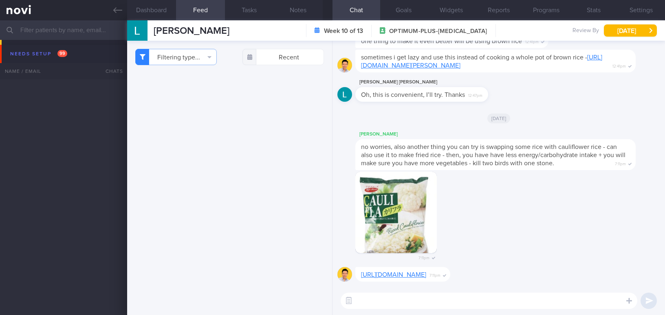
select select "8"
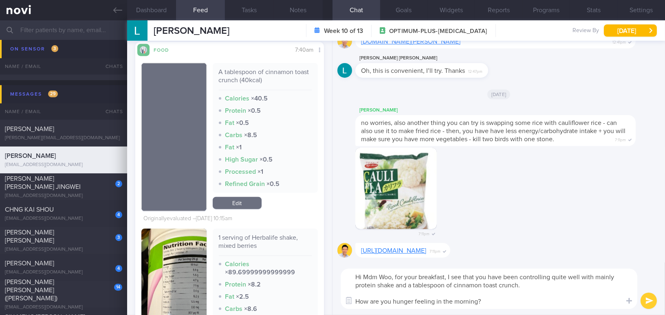
drag, startPoint x: 394, startPoint y: 276, endPoint x: 487, endPoint y: 306, distance: 97.2
click at [487, 306] on textarea "Hi Mdm Woo, for your breakfast, I see that you have been controlling quite well…" at bounding box center [489, 289] width 297 height 40
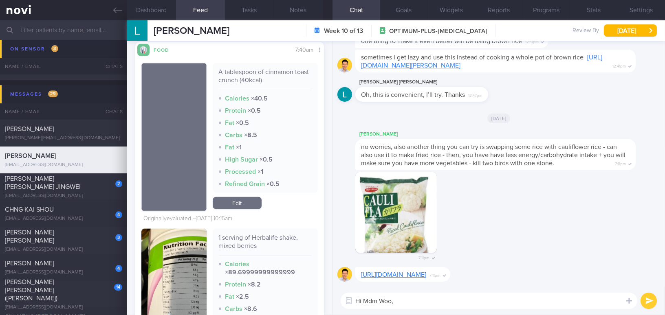
paste textarea "For your breakfast, I see that you’ve been controlling it quite well, mainly ha…"
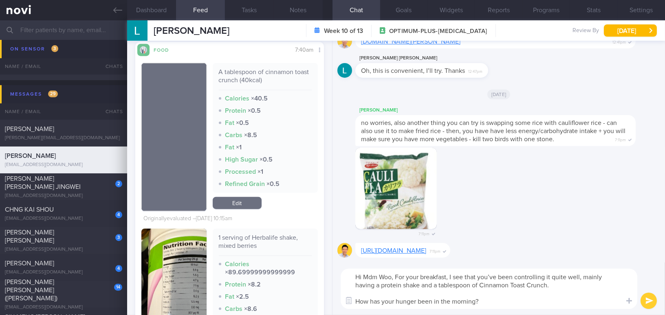
click at [398, 277] on textarea "Hi Mdm Woo, For your breakfast, I see that you’ve been controlling it quite wel…" at bounding box center [489, 289] width 297 height 40
click at [495, 276] on textarea "Hi Mdm Woo, for your breakfast, I see that you’ve been controlling it quite wel…" at bounding box center [489, 289] width 297 height 40
click at [483, 284] on textarea "Hi Mdm Woo, for your breakfast, I see that you have been controlling it quite w…" at bounding box center [489, 289] width 297 height 40
click at [514, 282] on textarea "Hi Mdm Woo, for your breakfast, I see that you have been controlling it quite w…" at bounding box center [489, 289] width 297 height 40
click at [530, 286] on textarea "Hi Mdm Woo, for your breakfast, I see that you have been controlling it quite w…" at bounding box center [489, 289] width 297 height 40
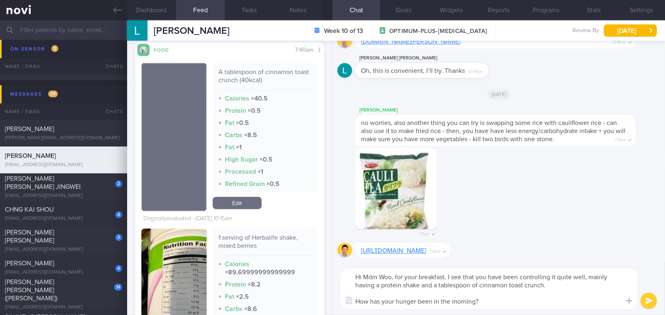
type textarea "Hi Mdm Woo, for your breakfast, I see that you have been controlling it quite w…"
click at [647, 300] on button "submit" at bounding box center [649, 301] width 16 height 16
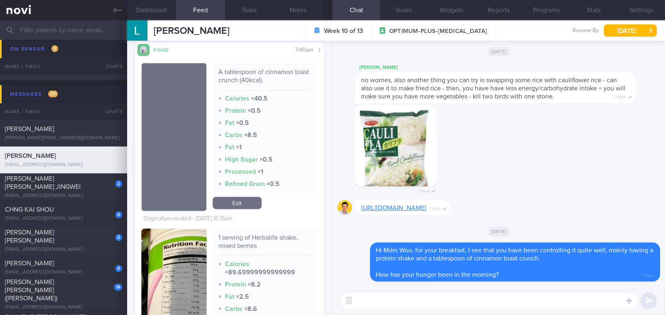
click at [541, 301] on textarea at bounding box center [489, 301] width 297 height 16
type textarea "O"
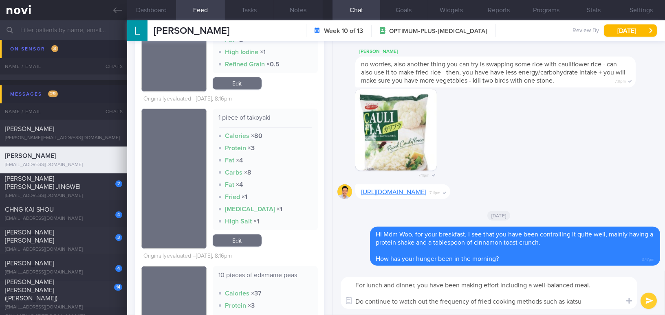
scroll to position [778, 0]
drag, startPoint x: 591, startPoint y: 302, endPoint x: 350, endPoint y: 298, distance: 241.3
click at [350, 298] on div "Chat Templates Admin [MEDICAL_DATA] Weight Nutrition Physical Activity Infograp…" at bounding box center [499, 293] width 333 height 44
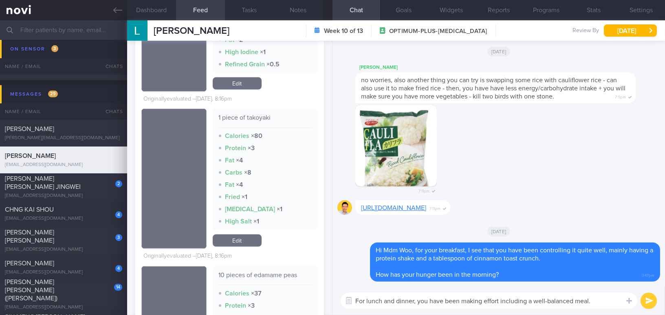
drag, startPoint x: 601, startPoint y: 300, endPoint x: 260, endPoint y: 278, distance: 341.8
click at [260, 278] on div "Dashboard Feed 5084 Tasks Notes Chat Goals Widgets Reports Programs Stats Setti…" at bounding box center [396, 167] width 538 height 295
click at [597, 296] on textarea "For lunch and dinner, you have been making effort including a well-balanced mea…" at bounding box center [489, 301] width 297 height 16
drag, startPoint x: 599, startPoint y: 300, endPoint x: 227, endPoint y: 274, distance: 372.2
click at [227, 274] on div "Dashboard Feed 5084 Tasks Notes Chat Goals Widgets Reports Programs Stats Setti…" at bounding box center [396, 167] width 538 height 295
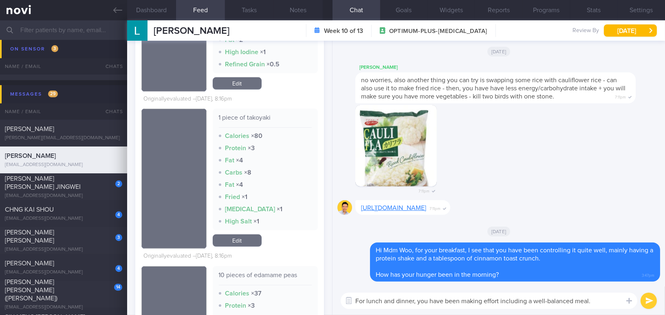
paste textarea "I can see that you’ve been making an effort to include well-balanced meals"
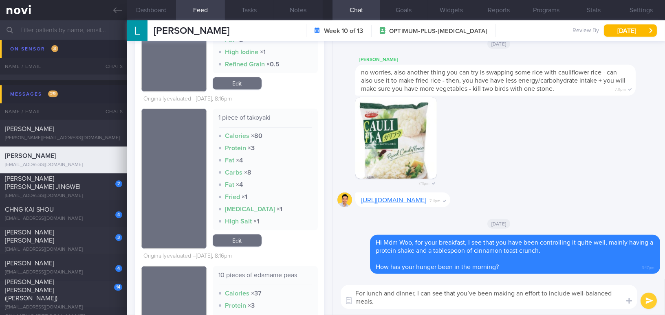
scroll to position [0, 0]
click at [476, 294] on textarea "For lunch and dinner, I can see that you’ve been making an effort to include we…" at bounding box center [489, 297] width 297 height 24
type textarea "For lunch and dinner, I can see that you have been making an effort to include …"
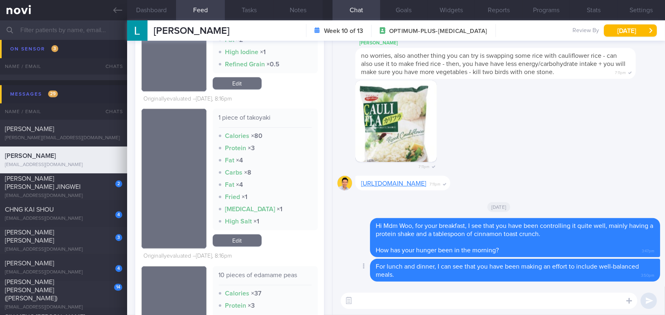
paste textarea "For [DATE] Japanese meal, you could try choosing sashimi over sushi or karaage."
type textarea "For [DATE] Japanese meal, you could try choosing sashimi over sushi or karaage."
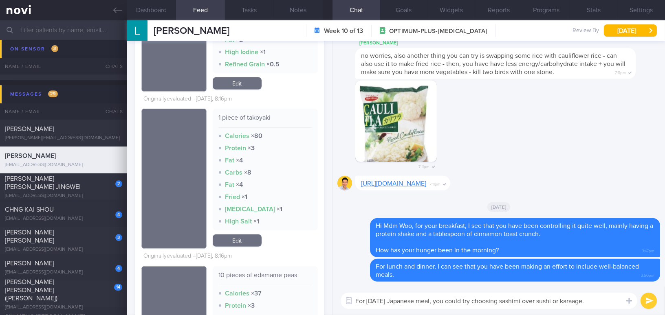
click at [513, 302] on textarea "For [DATE] Japanese meal, you could try choosing sashimi over sushi or karaage." at bounding box center [489, 301] width 297 height 16
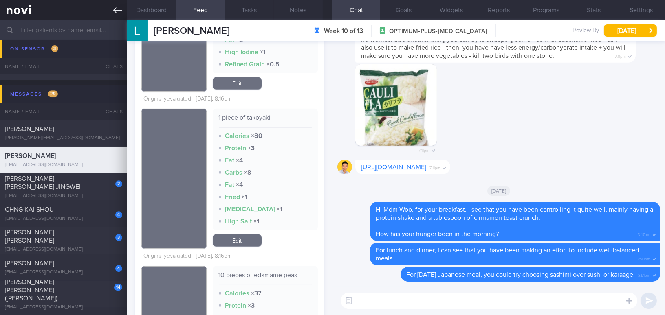
click at [113, 8] on icon at bounding box center [117, 10] width 9 height 9
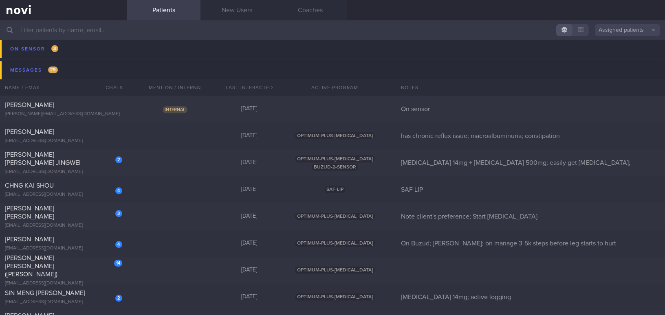
scroll to position [4419, 0]
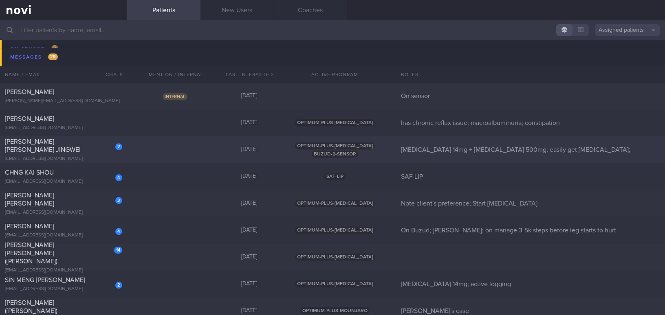
click at [61, 147] on span "[PERSON_NAME] [PERSON_NAME] JINGWEI" at bounding box center [43, 146] width 76 height 15
select select "8"
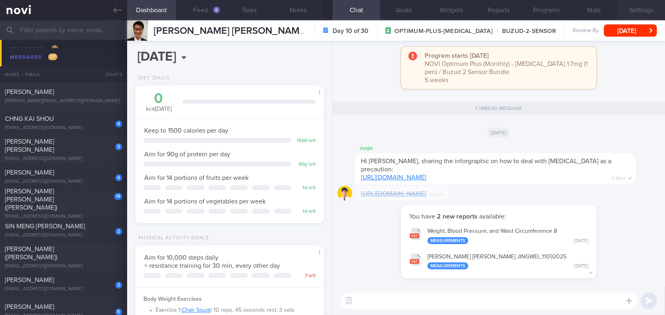
click at [640, 9] on button "Settings" at bounding box center [641, 10] width 48 height 20
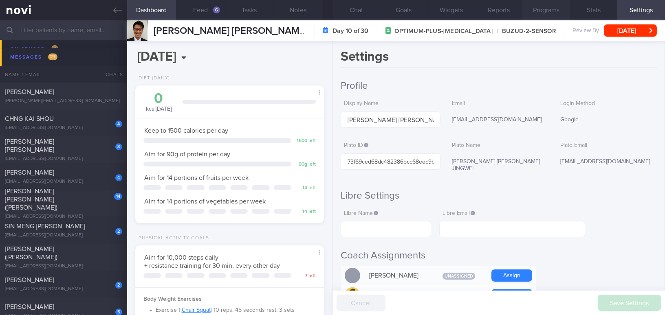
click at [544, 10] on button "Programs" at bounding box center [546, 10] width 48 height 20
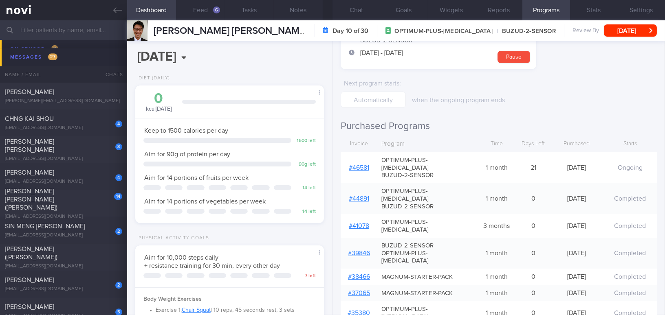
scroll to position [74, 0]
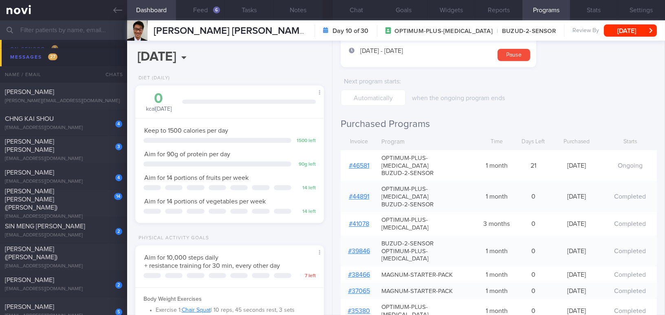
click at [365, 163] on link "# 46581" at bounding box center [359, 166] width 20 height 7
click at [354, 13] on button "Chat" at bounding box center [357, 10] width 48 height 20
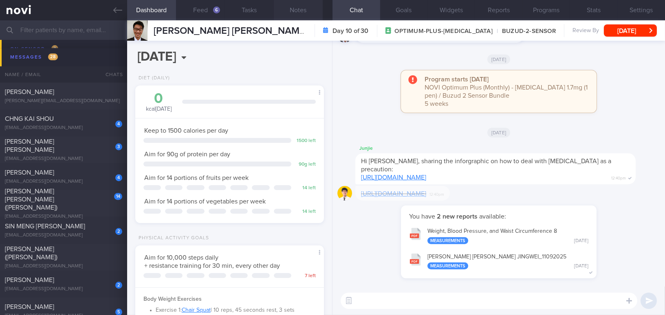
click at [300, 12] on button "Notes" at bounding box center [298, 10] width 49 height 20
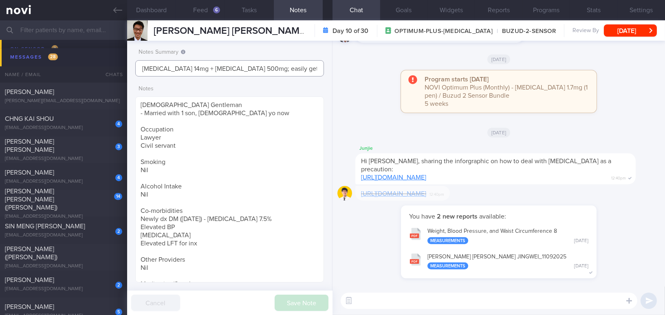
drag, startPoint x: 241, startPoint y: 65, endPoint x: 111, endPoint y: 61, distance: 130.5
click at [111, 61] on div "Patients New Users Coaches Assigned patients Assigned patients All active patie…" at bounding box center [332, 167] width 665 height 295
type input "[MEDICAL_DATA] 2.4mg; easily get [MEDICAL_DATA];"
click at [311, 307] on button "Save Note" at bounding box center [302, 303] width 54 height 16
type input "[MEDICAL_DATA] 2.4mg; easily get [MEDICAL_DATA];"
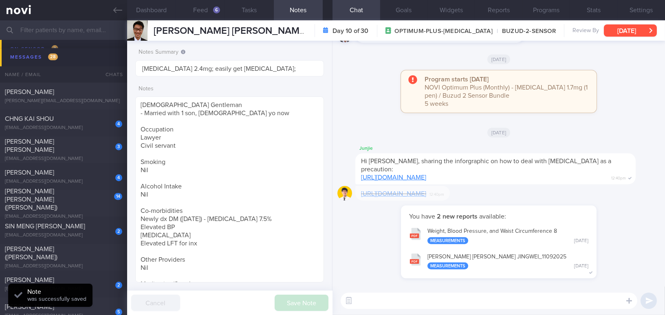
click at [616, 30] on button "[DATE]" at bounding box center [630, 30] width 53 height 12
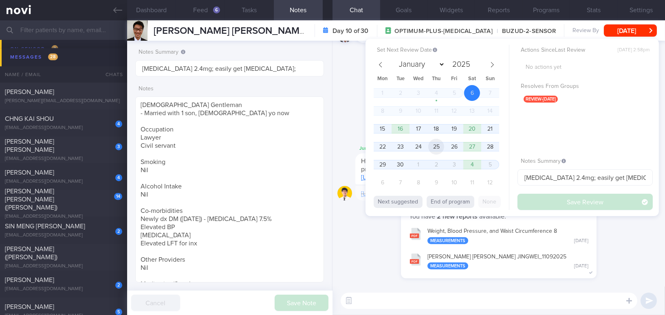
click at [435, 147] on span "25" at bounding box center [436, 147] width 16 height 16
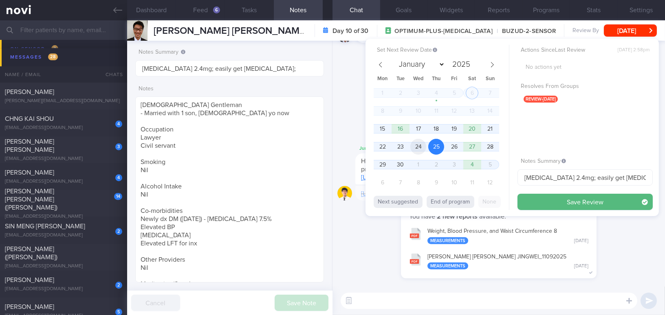
click at [421, 149] on span "24" at bounding box center [418, 147] width 16 height 16
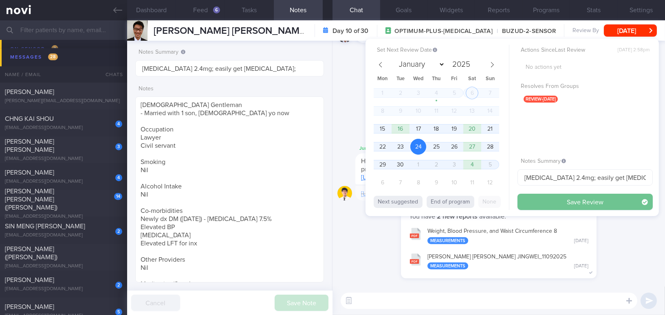
click at [544, 203] on button "Save Review" at bounding box center [585, 202] width 135 height 16
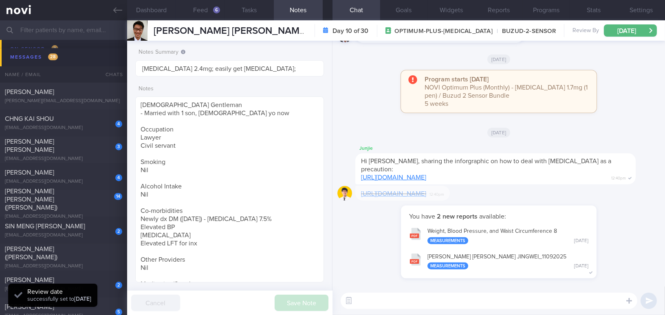
scroll to position [86, 172]
click at [117, 14] on icon at bounding box center [117, 10] width 9 height 9
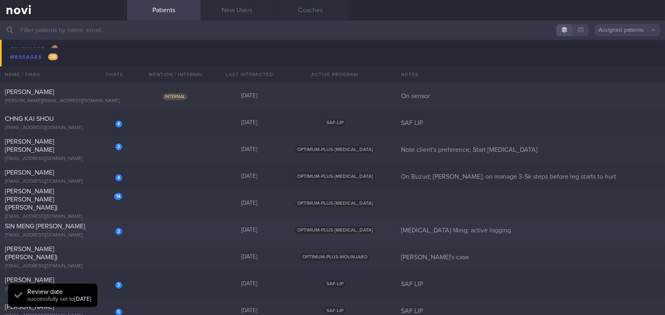
click at [69, 233] on div "[EMAIL_ADDRESS][DOMAIN_NAME]" at bounding box center [63, 236] width 117 height 6
select select "9"
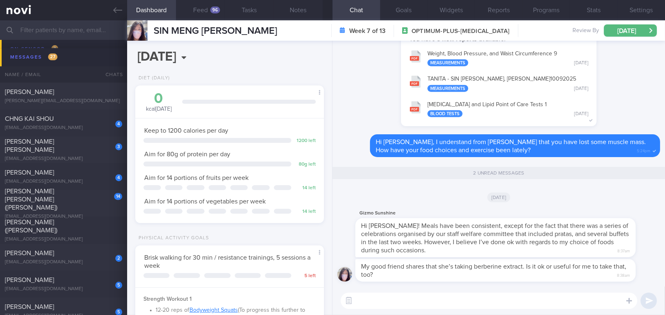
click at [45, 26] on input "text" at bounding box center [332, 30] width 665 height 20
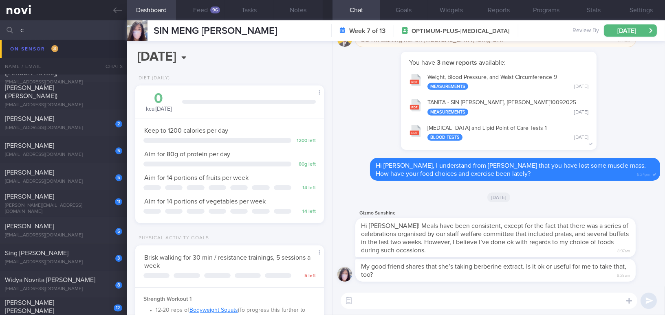
scroll to position [4257, 0]
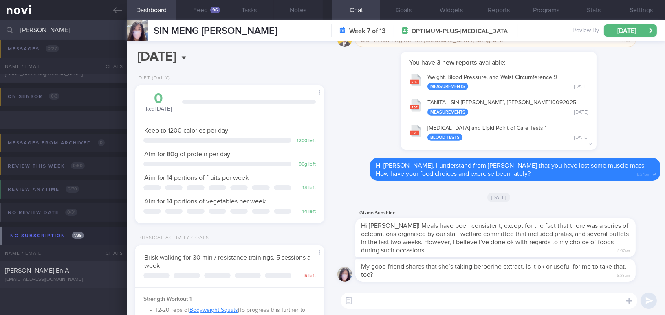
scroll to position [73, 0]
type input "[PERSON_NAME]"
click at [93, 278] on div "[EMAIL_ADDRESS][DOMAIN_NAME]" at bounding box center [63, 281] width 117 height 6
type input "scheduled [DATE]"
select select "8"
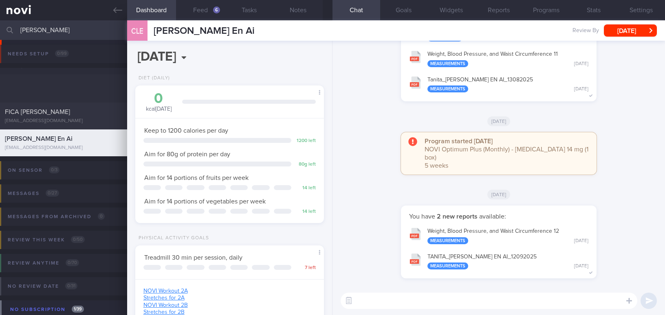
select select "8"
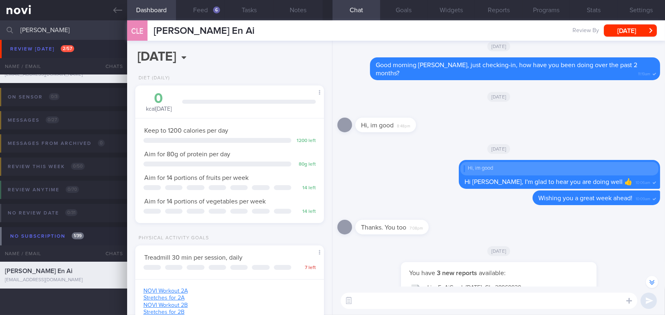
scroll to position [-370, 0]
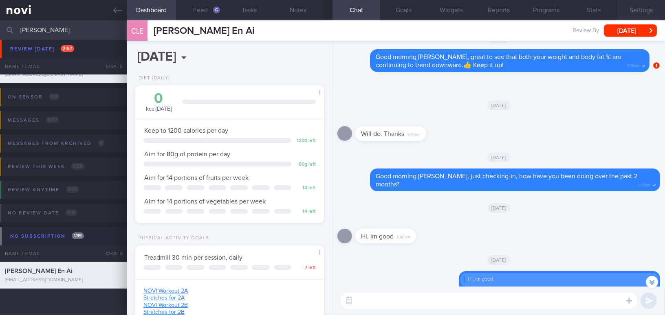
click at [640, 11] on button "Settings" at bounding box center [641, 10] width 48 height 20
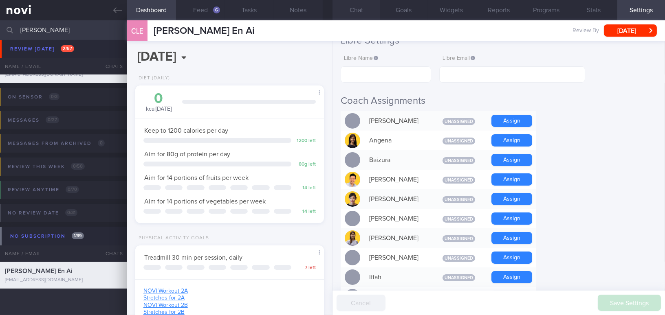
scroll to position [333, 0]
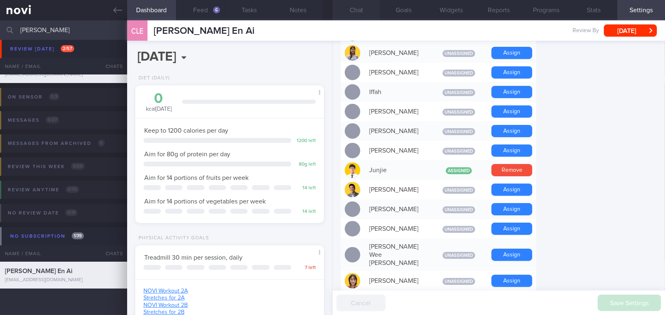
click at [357, 4] on button "Chat" at bounding box center [357, 10] width 48 height 20
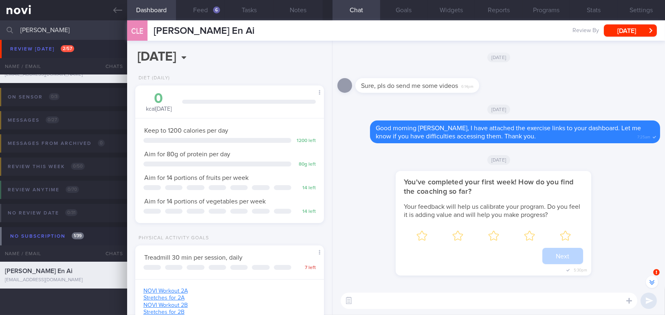
scroll to position [-1268, 0]
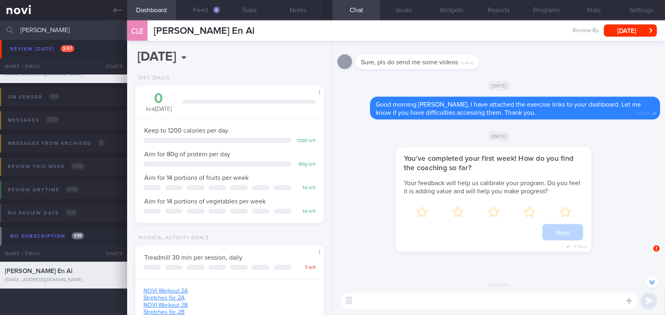
drag, startPoint x: 46, startPoint y: 27, endPoint x: 0, endPoint y: 25, distance: 45.7
click at [0, 25] on input "[PERSON_NAME]" at bounding box center [332, 30] width 665 height 20
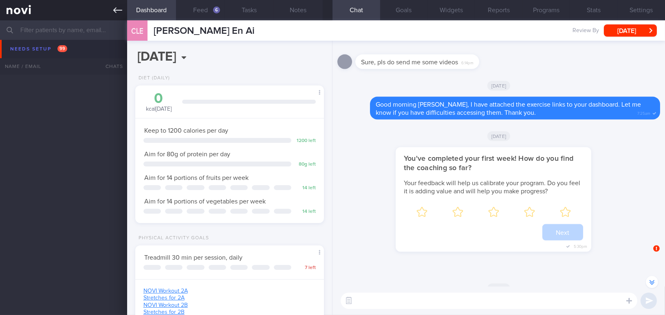
scroll to position [2295, 0]
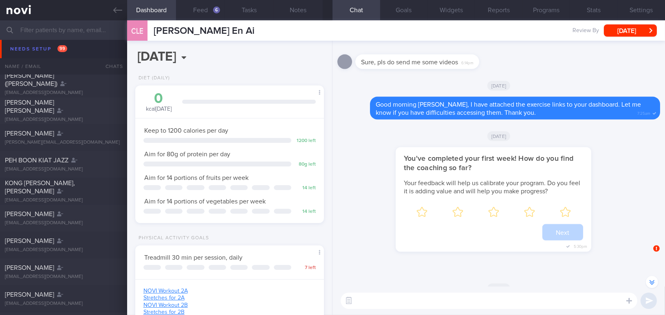
click at [119, 10] on icon at bounding box center [117, 10] width 9 height 6
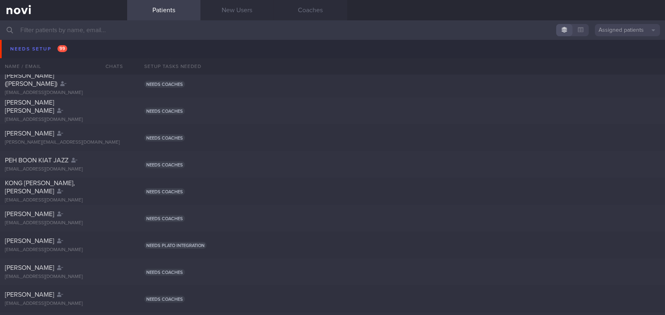
click at [629, 29] on button "Assigned patients" at bounding box center [627, 30] width 65 height 12
click at [624, 66] on button "Archived patients" at bounding box center [627, 68] width 65 height 12
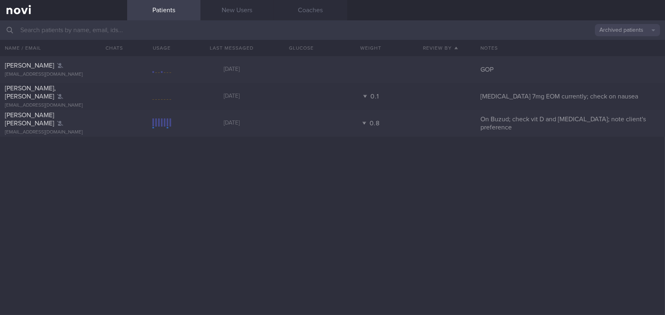
click at [152, 29] on input "text" at bounding box center [332, 30] width 665 height 20
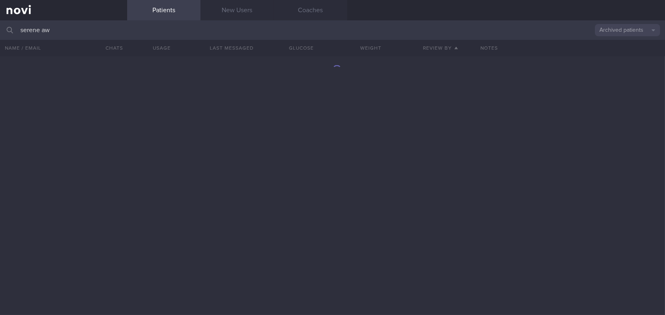
type input "serene aw"
click at [207, 117] on div "SERENE AW MAY LIN [EMAIL_ADDRESS][DOMAIN_NAME] [DATE] Sensor; appt with [PERSON…" at bounding box center [332, 185] width 665 height 259
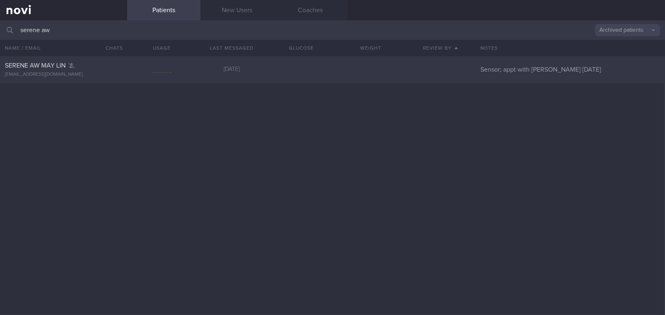
click at [51, 68] on span "SERENE AW MAY LIN" at bounding box center [35, 65] width 61 height 7
select select "8"
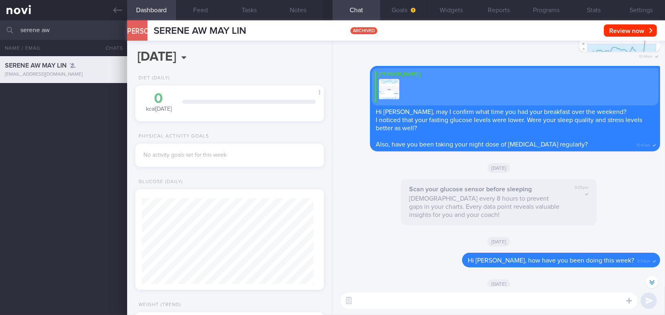
scroll to position [-1001, 0]
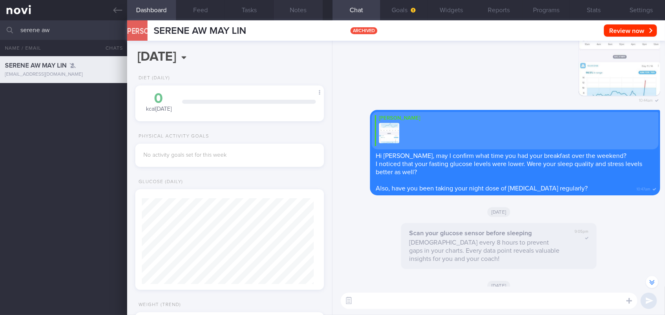
click at [293, 13] on button "Notes" at bounding box center [298, 10] width 49 height 20
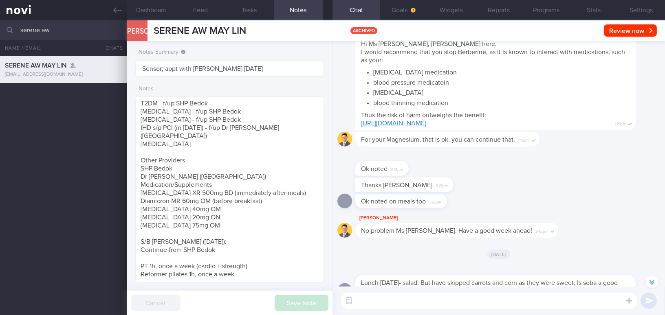
scroll to position [-5479, 0]
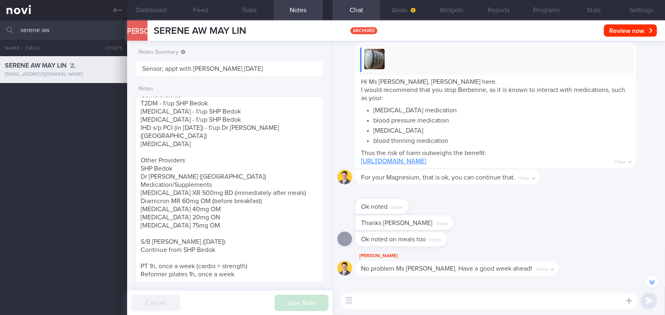
click at [426, 161] on link "[URL][DOMAIN_NAME]" at bounding box center [393, 161] width 65 height 7
click at [109, 7] on link at bounding box center [63, 10] width 127 height 20
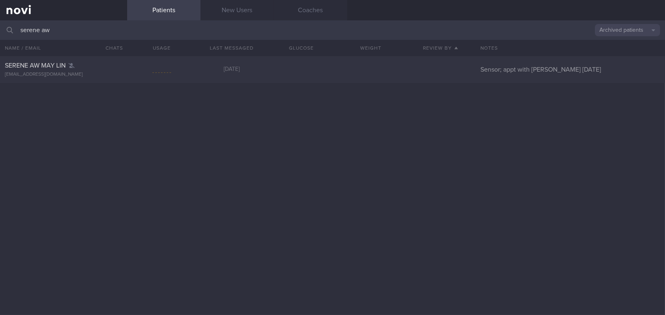
drag, startPoint x: 57, startPoint y: 31, endPoint x: 0, endPoint y: 28, distance: 56.7
click at [0, 28] on input "serene aw" at bounding box center [332, 30] width 665 height 20
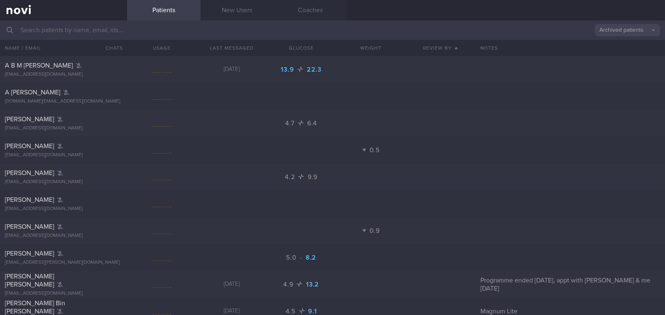
click at [617, 32] on button "Archived patients" at bounding box center [627, 30] width 65 height 12
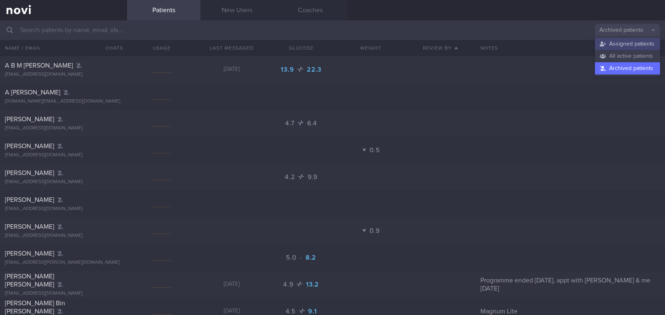
click at [615, 46] on button "Assigned patients" at bounding box center [627, 44] width 65 height 12
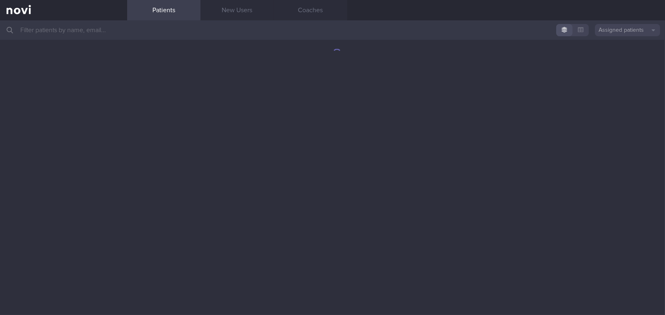
click at [71, 25] on input "text" at bounding box center [332, 30] width 665 height 20
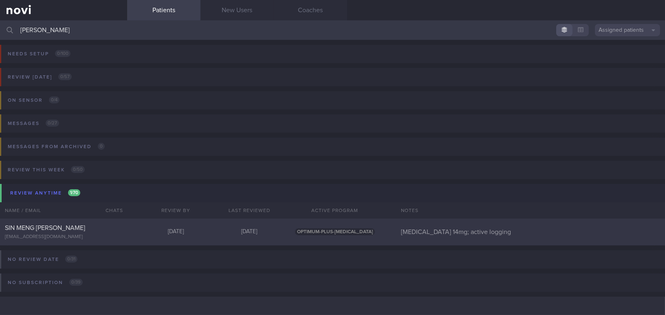
type input "[PERSON_NAME]"
click at [46, 225] on span "SIN MENG [PERSON_NAME]" at bounding box center [45, 228] width 80 height 7
select select "9"
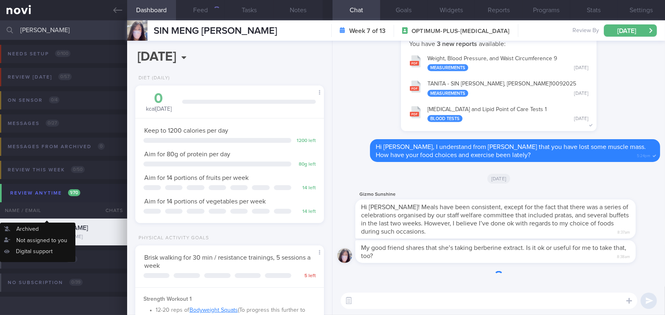
scroll to position [84, 168]
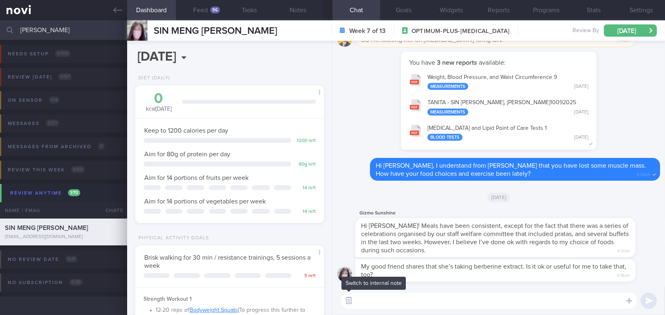
click at [352, 300] on button "button" at bounding box center [348, 301] width 15 height 15
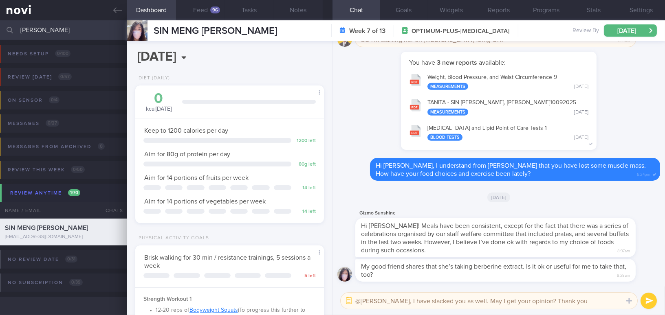
type textarea "@[PERSON_NAME], I have slacked you as well. May I get your opinion? Thank you."
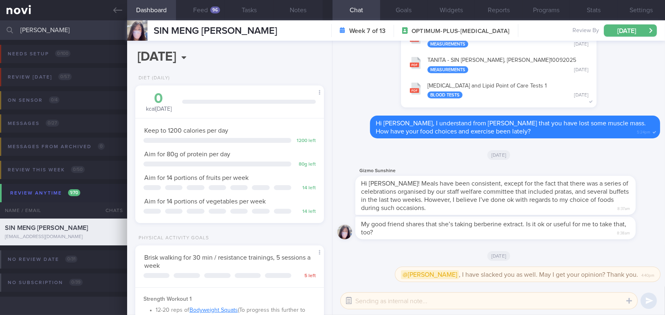
click at [351, 299] on button "button" at bounding box center [348, 301] width 15 height 15
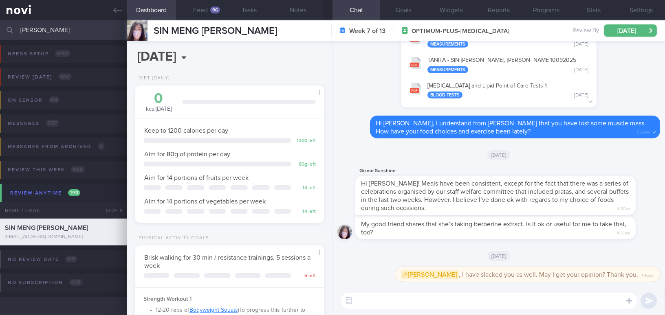
drag, startPoint x: 42, startPoint y: 31, endPoint x: 2, endPoint y: 26, distance: 39.8
click at [2, 26] on div "rachel Assigned patients Assigned patients All active patients Archived patients" at bounding box center [332, 30] width 665 height 20
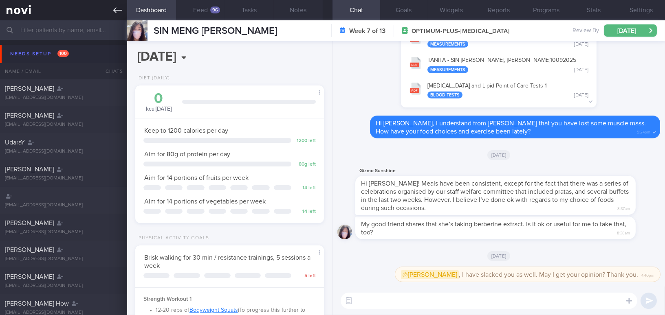
click at [115, 9] on icon at bounding box center [117, 10] width 9 height 6
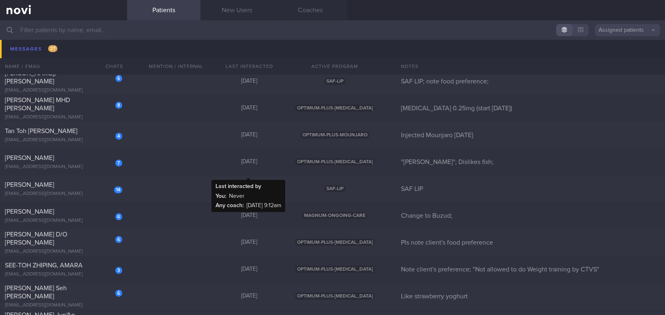
scroll to position [5002, 0]
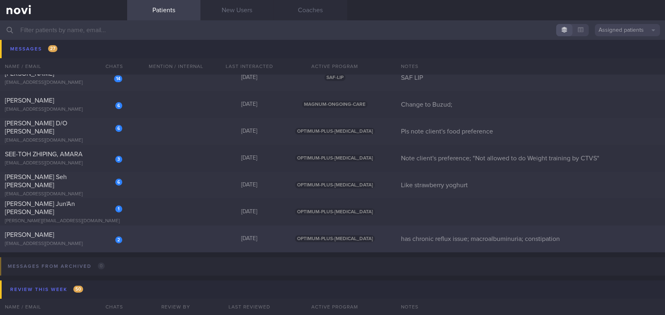
click at [92, 235] on div "[PERSON_NAME]" at bounding box center [62, 235] width 115 height 8
select select "8"
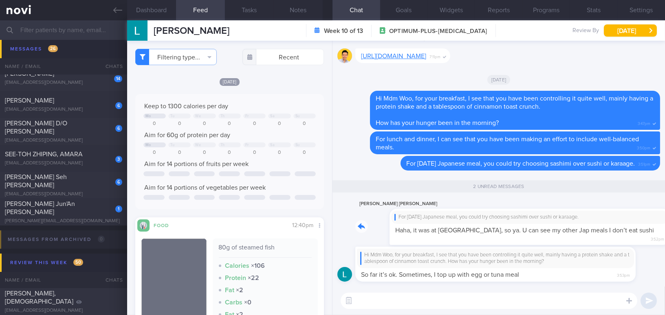
drag, startPoint x: 511, startPoint y: 221, endPoint x: 585, endPoint y: 219, distance: 74.2
click at [585, 219] on div "Lee Choo Woo For yesterday’s Japanese meal, you could try choosing sashimi over…" at bounding box center [507, 222] width 305 height 46
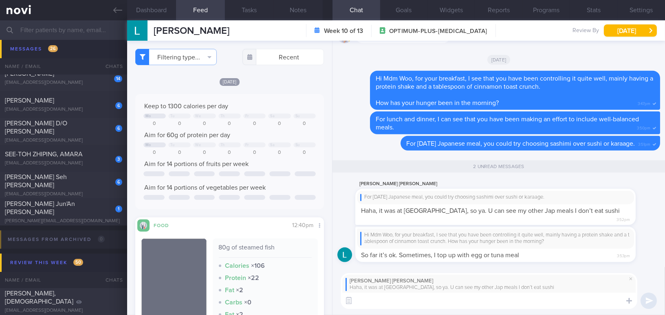
type textarea "k"
drag, startPoint x: 535, startPoint y: 304, endPoint x: 321, endPoint y: 301, distance: 214.0
click at [321, 301] on div "Dashboard Feed Tasks Notes Chat 2 Goals Widgets Reports Programs Stats Settings…" at bounding box center [396, 167] width 538 height 295
type textarea "Ok dokie! Overall, you have been considered doing great"
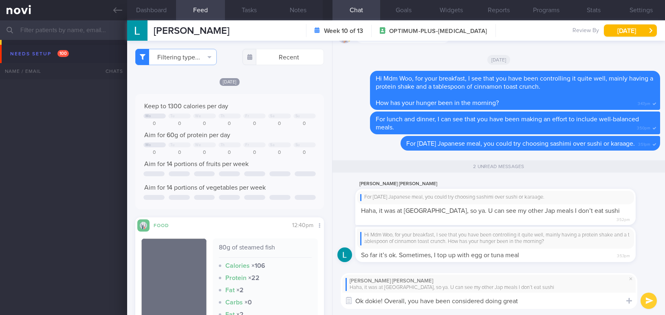
select select "8"
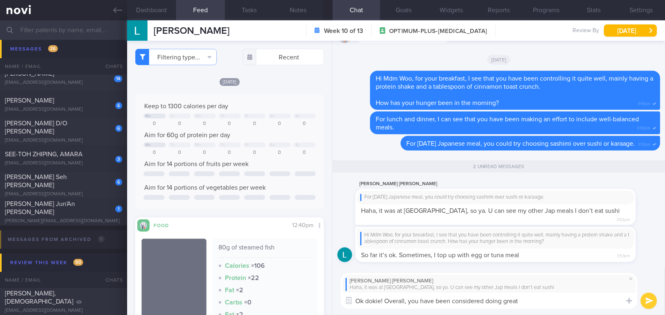
click at [446, 303] on textarea "Ok dokie! Overall, you have been considered doing great" at bounding box center [489, 301] width 297 height 16
drag, startPoint x: 525, startPoint y: 302, endPoint x: 289, endPoint y: 298, distance: 235.6
click at [289, 298] on div "Dashboard Feed Tasks Notes Chat 2 Goals Widgets Reports Programs Stats Settings…" at bounding box center [396, 167] width 538 height 295
paste textarea "’ve been doing great."
click at [426, 301] on textarea "Ok dokie! Overall, you’ve been doing great." at bounding box center [489, 301] width 297 height 16
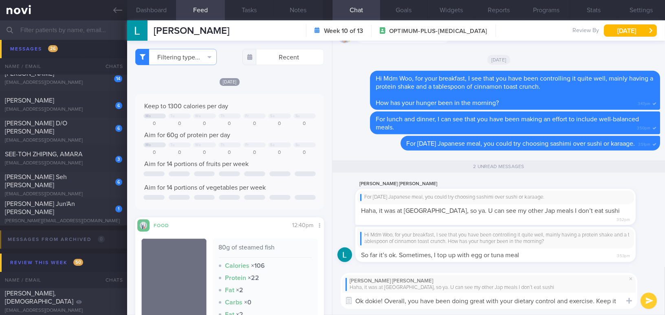
scroll to position [0, 0]
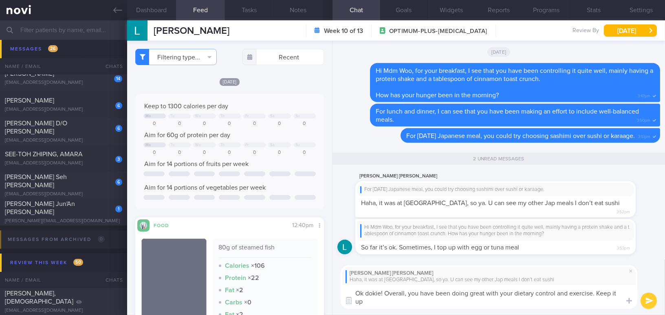
type textarea "Ok dokie! Overall, you have been doing great with your dietary control and exer…"
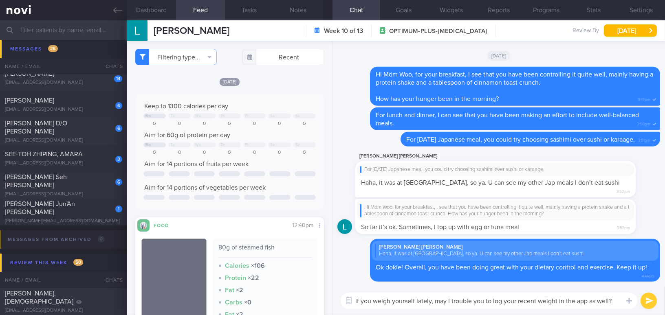
drag, startPoint x: 612, startPoint y: 300, endPoint x: 324, endPoint y: 298, distance: 288.9
click at [324, 298] on div "Dashboard Feed Tasks Notes Chat Goals Widgets Reports Programs Stats Settings […" at bounding box center [396, 167] width 538 height 295
click at [393, 300] on textarea "If you weigh yourself lately, may I trouble you to log your recent weight in th…" at bounding box center [489, 301] width 297 height 16
drag, startPoint x: 580, startPoint y: 301, endPoint x: 333, endPoint y: 274, distance: 248.4
click at [333, 274] on div "Delete [PERSON_NAME] [PERSON_NAME] Haha, it was at [GEOGRAPHIC_DATA], so ya. U …" at bounding box center [499, 178] width 333 height 275
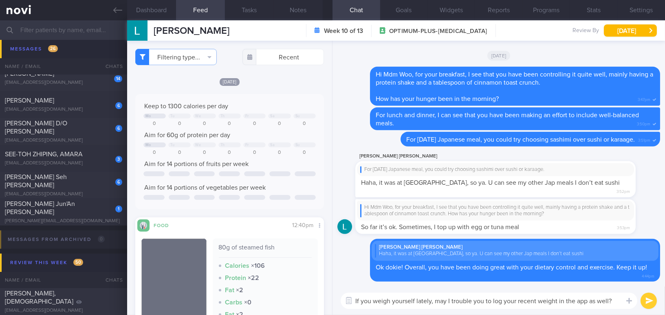
paste textarea "’ve weighed yourself recently, could I trouble you to log your lates"
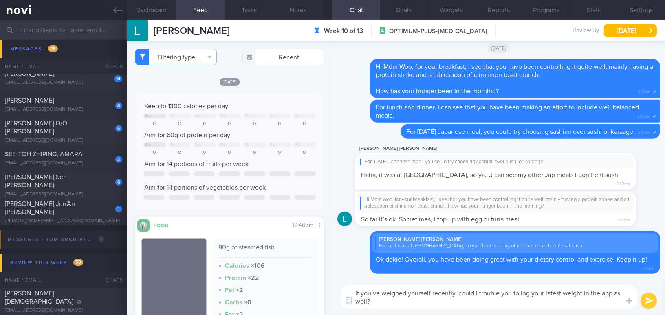
click at [380, 293] on textarea "If you’ve weighed yourself recently, could I trouble you to log your latest wei…" at bounding box center [489, 297] width 297 height 24
click at [537, 303] on textarea "If you have weighed yourself recently, could I trouble you to log your latest w…" at bounding box center [489, 297] width 297 height 24
type textarea "If you have weighed yourself recently, could I trouble you to log your latest w…"
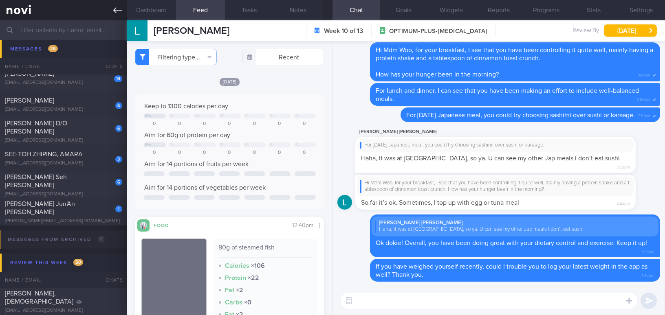
click at [113, 11] on icon at bounding box center [117, 10] width 9 height 9
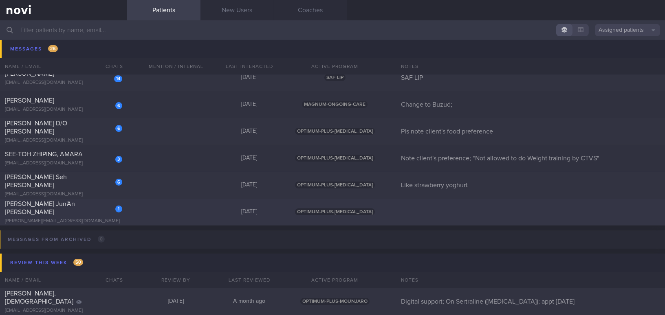
click at [86, 211] on div "[PERSON_NAME] Jun'An [PERSON_NAME]" at bounding box center [62, 208] width 115 height 16
select select "8"
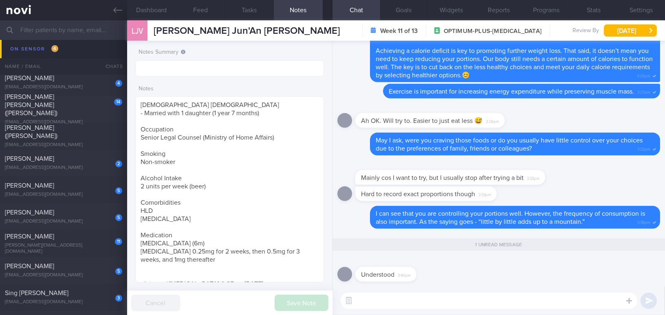
scroll to position [4429, 0]
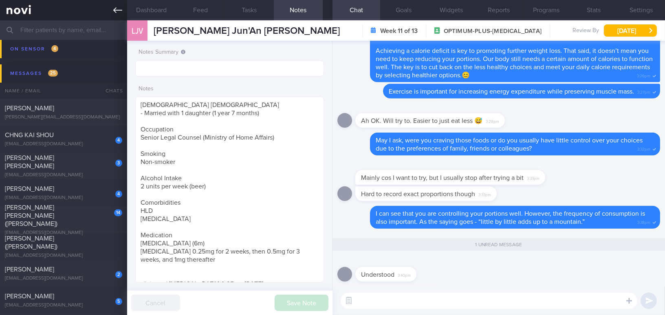
click at [116, 12] on icon at bounding box center [117, 10] width 9 height 9
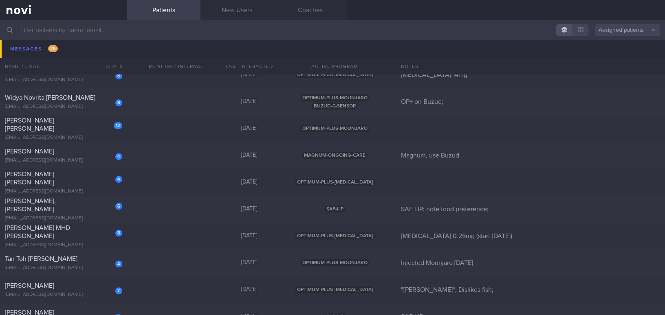
scroll to position [4800, 0]
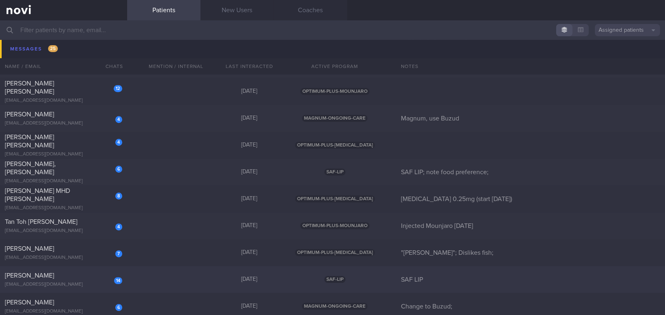
click at [80, 273] on div "[PERSON_NAME]" at bounding box center [62, 276] width 115 height 8
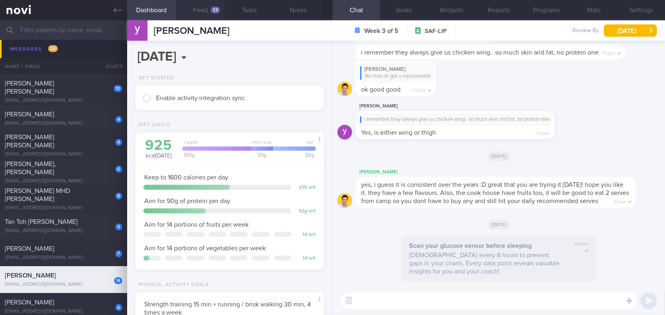
click at [198, 10] on button "Feed 23" at bounding box center [200, 10] width 49 height 20
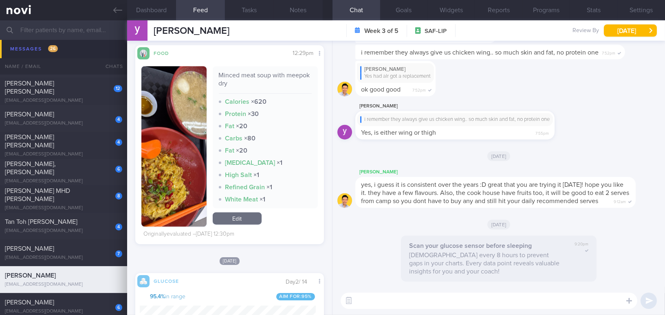
scroll to position [1704, 0]
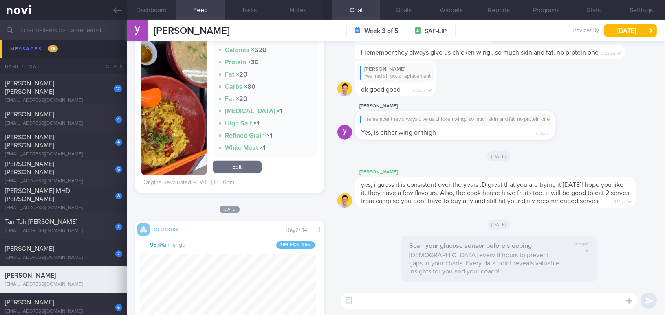
click at [385, 298] on textarea at bounding box center [489, 301] width 297 height 16
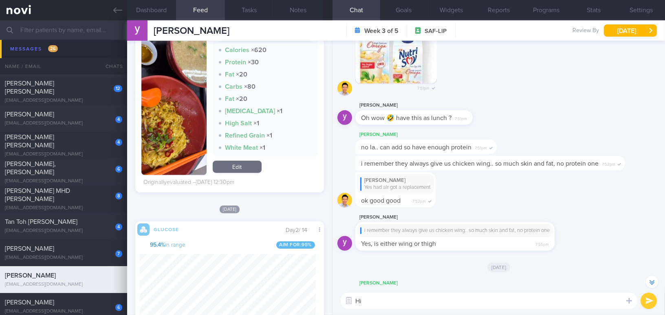
scroll to position [-77, 0]
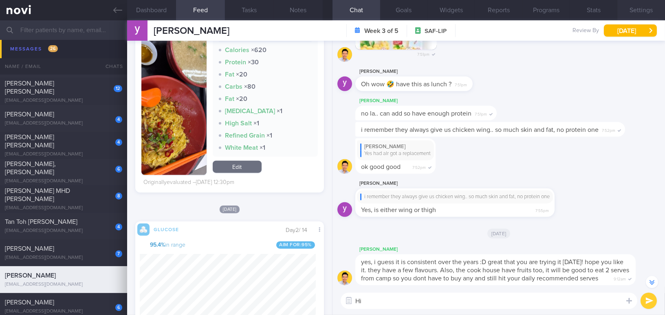
click at [651, 10] on button "Settings" at bounding box center [641, 10] width 48 height 20
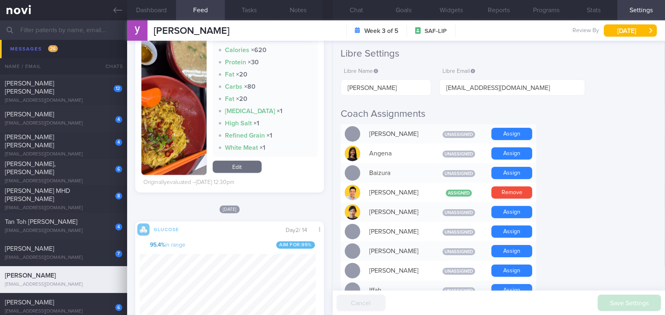
scroll to position [148, 0]
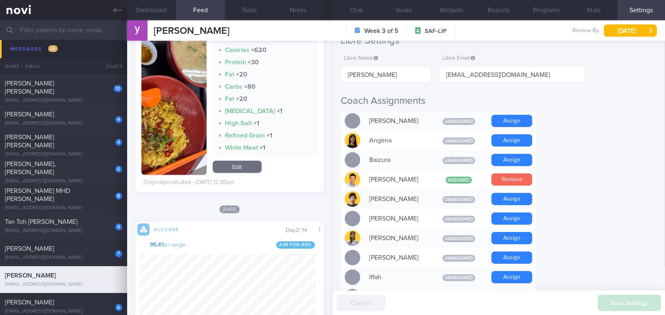
click at [507, 180] on button "Remove" at bounding box center [511, 180] width 41 height 12
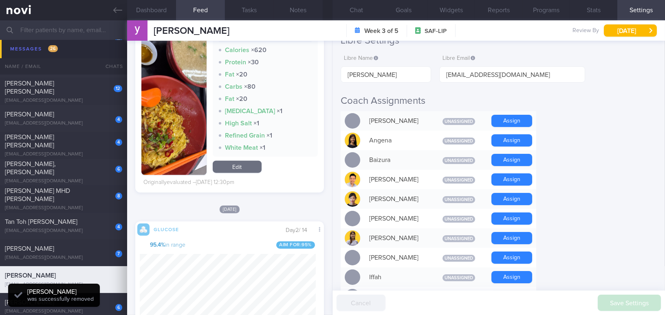
scroll to position [0, 0]
click at [358, 9] on button "Chat" at bounding box center [357, 10] width 48 height 20
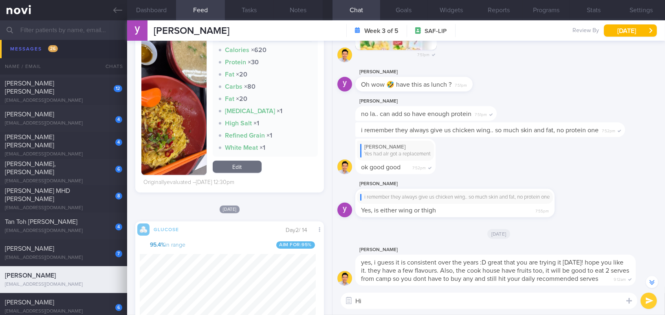
click at [390, 303] on textarea "Hi" at bounding box center [489, 301] width 297 height 16
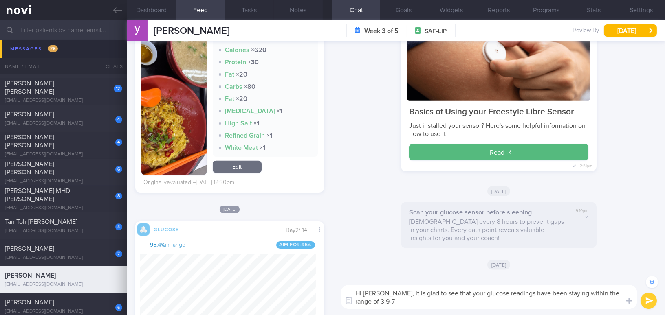
type textarea "Hi [PERSON_NAME], it is glad to see that your glucose readings have been stayin…"
click at [398, 294] on textarea "Hi Yong Soon, it is glad to see that your glucose readings have been staying wi…" at bounding box center [489, 297] width 297 height 24
drag, startPoint x: 397, startPoint y: 293, endPoint x: 433, endPoint y: 304, distance: 37.7
click at [433, 304] on textarea "Hi Yong Soon, it is glad to see that your glucose readings have been staying wi…" at bounding box center [489, 297] width 297 height 24
click at [422, 294] on textarea "Hi Yong Soon, it is glad to see that your glucose readings have been staying wi…" at bounding box center [489, 297] width 297 height 24
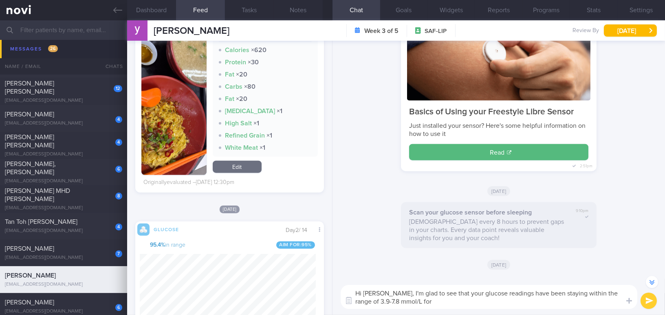
drag, startPoint x: 396, startPoint y: 291, endPoint x: 414, endPoint y: 303, distance: 20.9
click at [414, 303] on textarea "Hi Yong Soon, I'm glad to see that your glucose readings have been staying with…" at bounding box center [489, 297] width 297 height 24
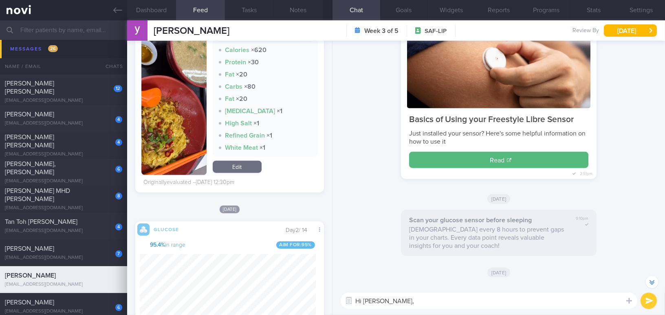
scroll to position [-1237, 0]
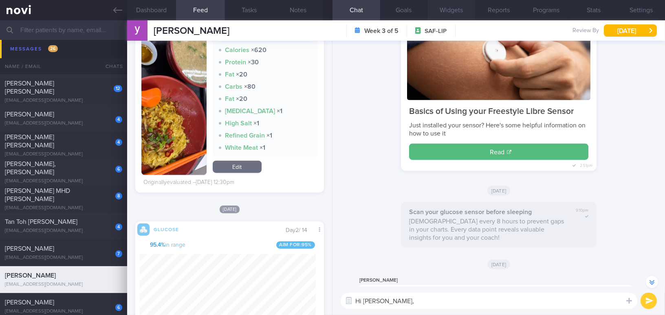
type textarea "Hi [PERSON_NAME],"
click at [299, 9] on button "Notes" at bounding box center [298, 10] width 49 height 20
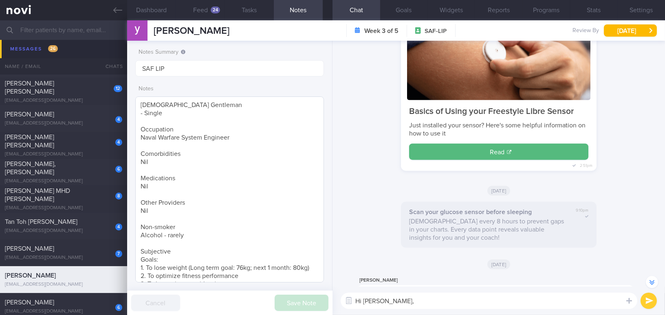
scroll to position [172, 0]
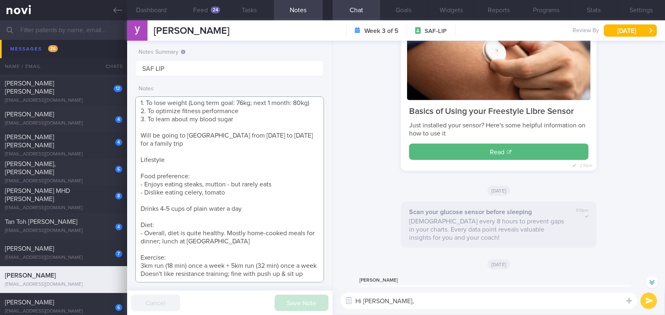
click at [309, 275] on textarea "26 year old Gentleman - Single Occupation Naval Warfare System Engineer Comorbi…" at bounding box center [229, 190] width 189 height 186
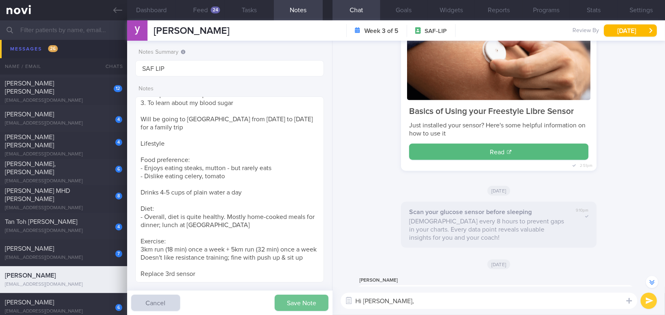
click at [319, 303] on button "Save Note" at bounding box center [302, 303] width 54 height 16
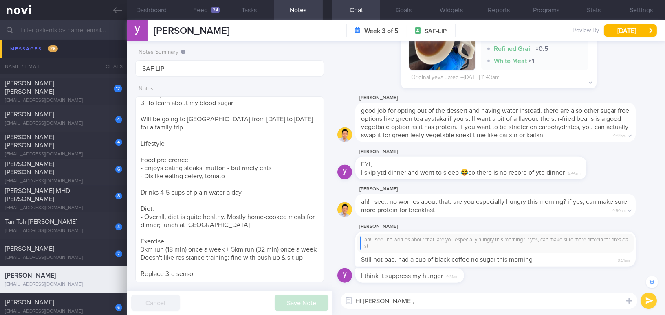
scroll to position [-1756, 0]
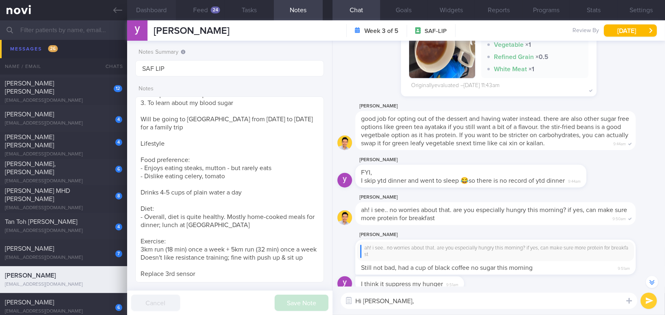
click at [159, 11] on button "Dashboard" at bounding box center [151, 10] width 49 height 20
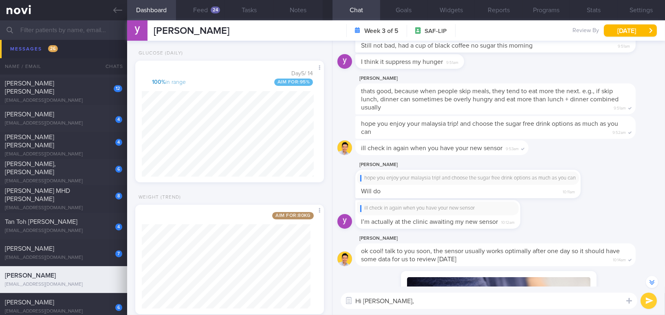
scroll to position [315, 0]
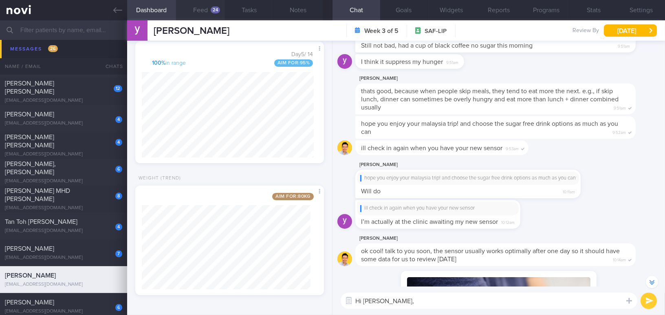
click at [201, 8] on button "Feed 24" at bounding box center [200, 10] width 49 height 20
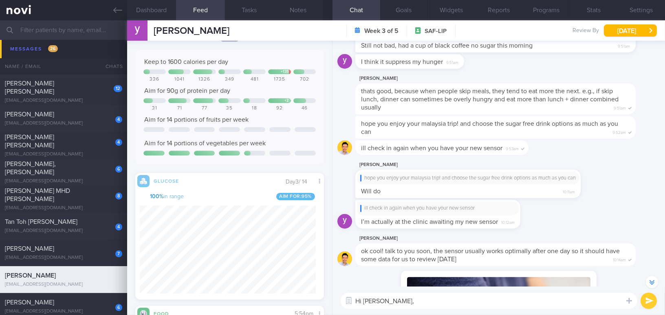
scroll to position [4260, 0]
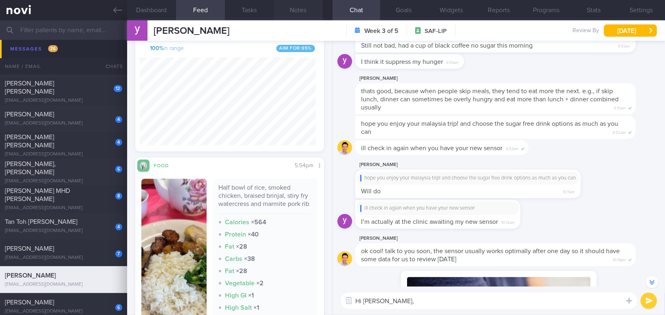
click at [292, 14] on button "Notes" at bounding box center [298, 10] width 49 height 20
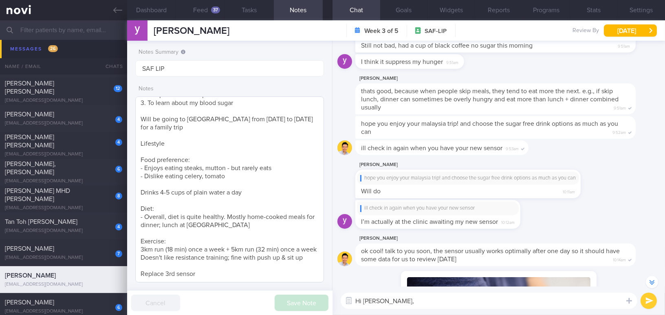
scroll to position [189, 0]
click at [198, 275] on textarea "26 year old Gentleman - Single Occupation Naval Warfare System Engineer Comorbi…" at bounding box center [229, 190] width 189 height 186
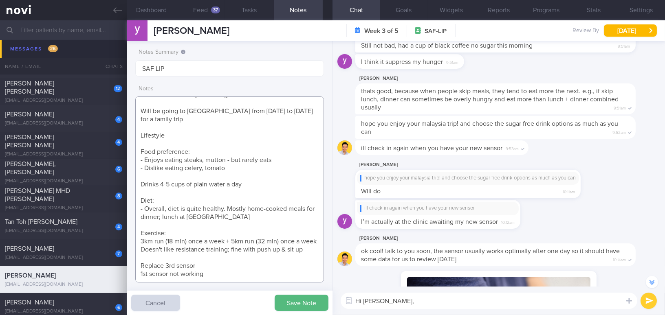
scroll to position [200, 0]
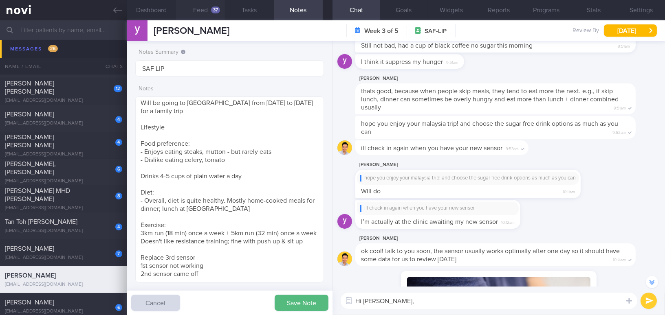
click at [204, 9] on button "Feed 37" at bounding box center [200, 10] width 49 height 20
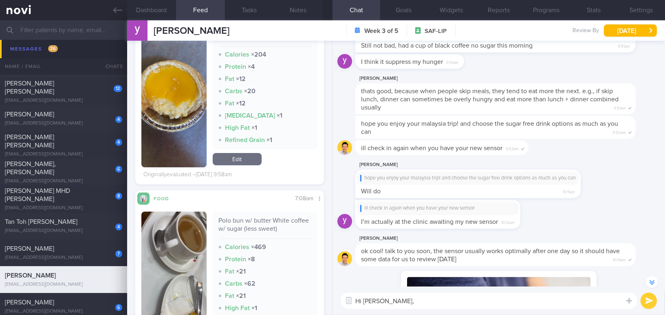
scroll to position [407385, 407324]
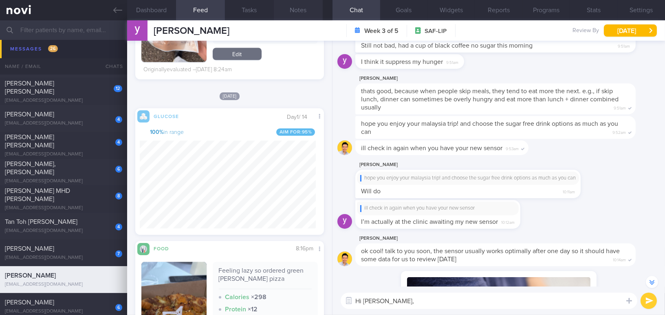
click at [294, 8] on button "Notes" at bounding box center [298, 10] width 49 height 20
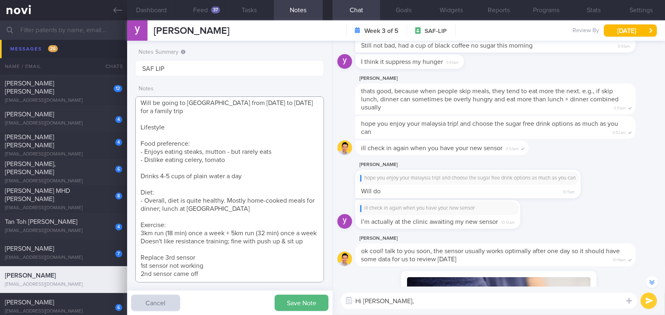
click at [240, 277] on textarea "26 year old Gentleman - Single Occupation Naval Warfare System Engineer Comorbi…" at bounding box center [229, 190] width 189 height 186
type textarea "26 year old Gentleman - Single Occupation Naval Warfare System Engineer Comorbi…"
click at [292, 300] on button "Save Note" at bounding box center [302, 303] width 54 height 16
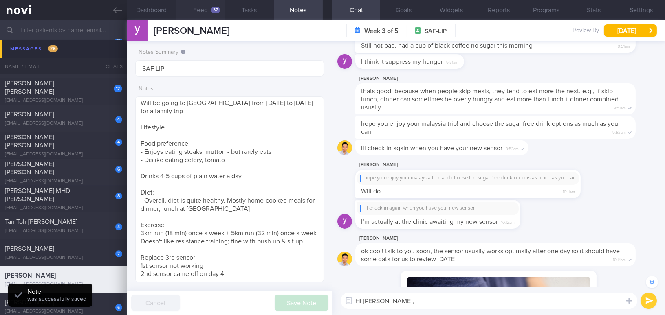
click at [208, 9] on button "Feed 37" at bounding box center [200, 10] width 49 height 20
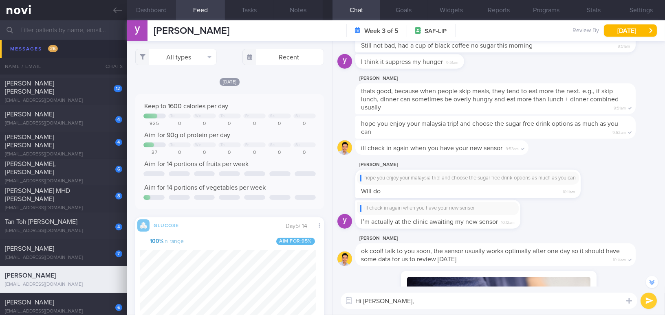
click at [161, 9] on button "Dashboard" at bounding box center [151, 10] width 49 height 20
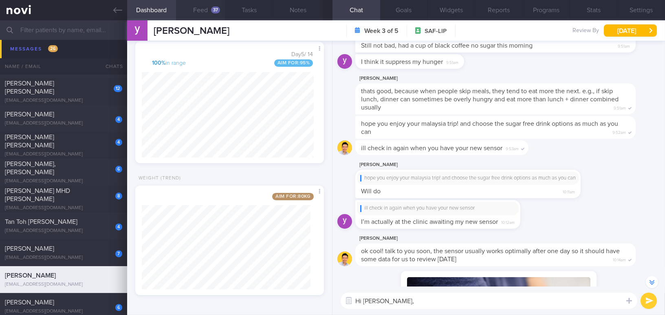
click at [196, 6] on button "Feed 37" at bounding box center [200, 10] width 49 height 20
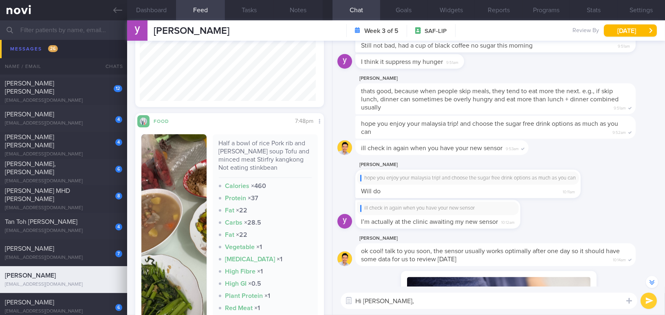
scroll to position [778, 0]
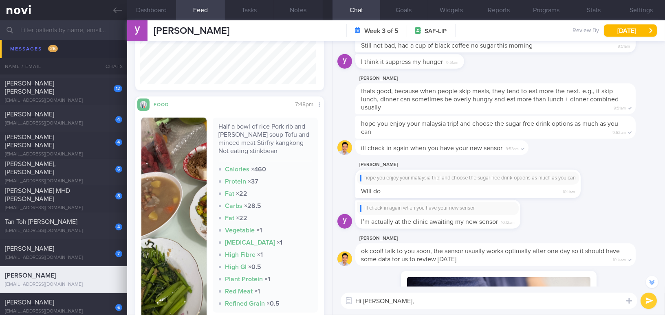
click at [177, 161] on img "button" at bounding box center [173, 225] width 65 height 214
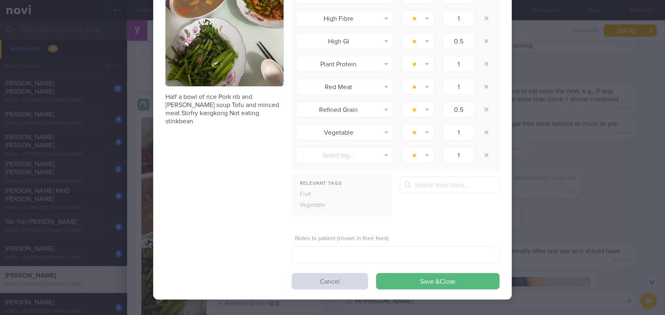
scroll to position [115, 0]
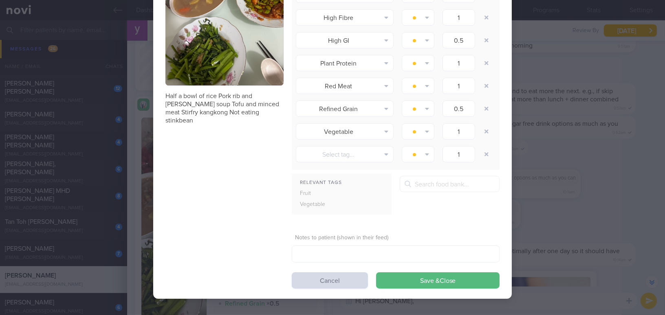
click at [590, 217] on div "Evaluate Food Photo Half a bowl of rice Pork rib and [PERSON_NAME] soup Tofu an…" at bounding box center [332, 157] width 665 height 315
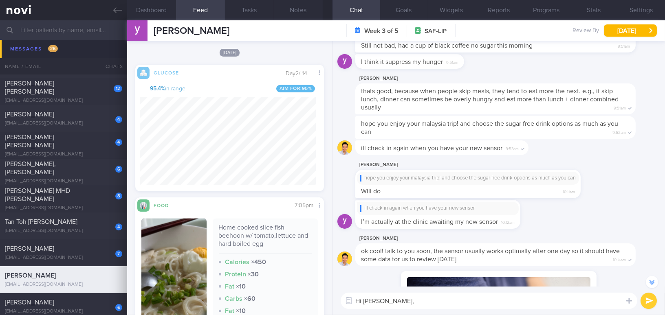
scroll to position [1926, 0]
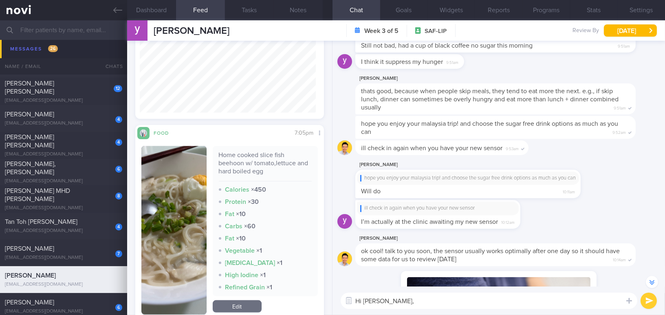
click at [175, 211] on button "button" at bounding box center [173, 230] width 65 height 169
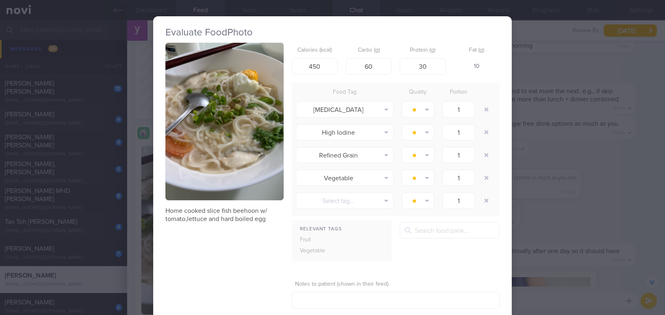
click at [551, 205] on div "Evaluate Food Photo Home cooked slice fish beehoon w/ tomato,lettuce and hard b…" at bounding box center [332, 157] width 665 height 315
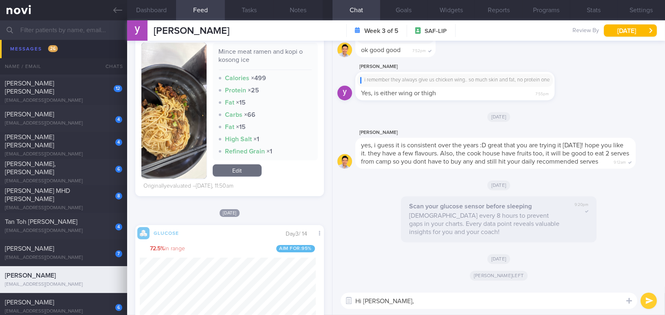
click at [410, 300] on textarea "Hi [PERSON_NAME]," at bounding box center [489, 301] width 297 height 16
paste textarea "How was your trip to [GEOGRAPHIC_DATA]? I’m glad to see that your glucose readi…"
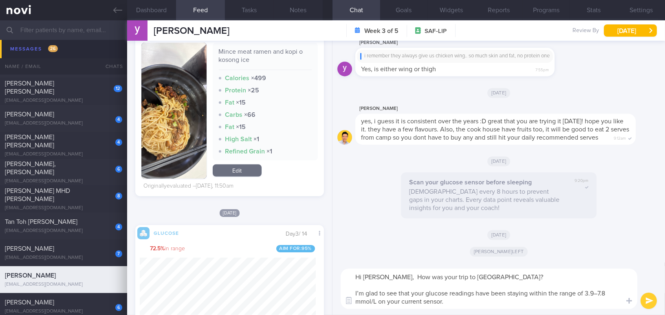
click at [399, 275] on textarea "Hi [PERSON_NAME], How was your trip to [GEOGRAPHIC_DATA]? I’m glad to see that …" at bounding box center [489, 289] width 297 height 40
click at [597, 293] on textarea "Hi [PERSON_NAME], how was your trip to [GEOGRAPHIC_DATA]? I’m glad to see that …" at bounding box center [489, 289] width 297 height 40
type textarea "Hi [PERSON_NAME], how was your trip to [GEOGRAPHIC_DATA]? I’m glad to see that …"
click at [649, 302] on icon "submit" at bounding box center [649, 301] width 8 height 7
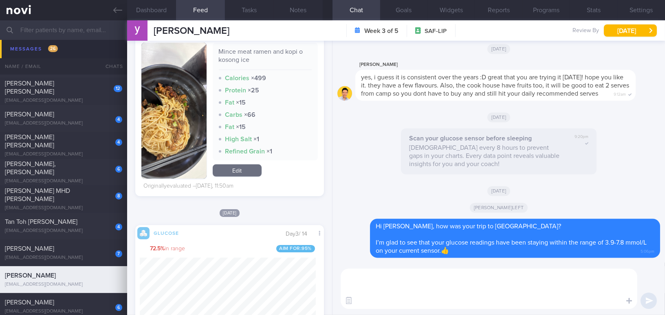
click at [649, 301] on icon "submit" at bounding box center [649, 301] width 8 height 7
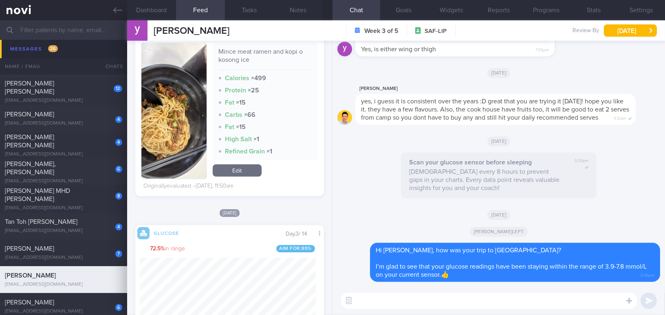
click at [401, 303] on textarea at bounding box center [489, 301] width 297 height 16
paste textarea "Did you have a chance to weigh yourself last weekend? Please try to check your …"
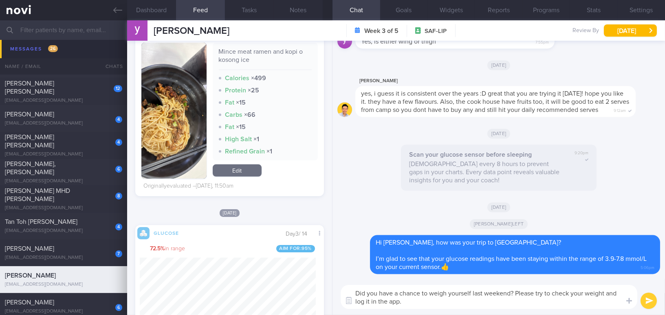
type textarea "Did you have a chance to weigh yourself last weekend? Please try to check your …"
click at [649, 298] on button "submit" at bounding box center [649, 301] width 16 height 16
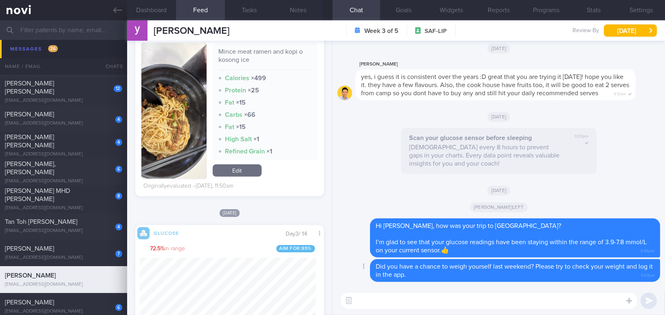
paste textarea "Overall, your home-cooked dinner looked good. If you have control over your lun…"
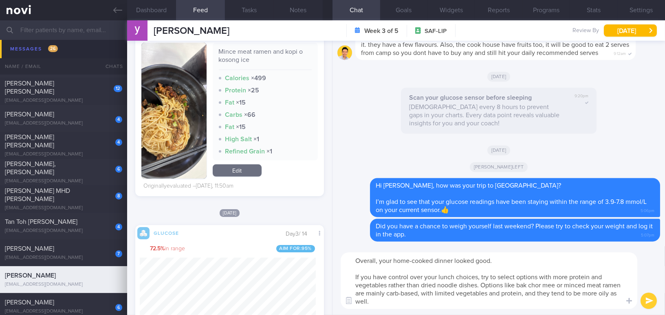
click at [501, 261] on textarea "Overall, your home-cooked dinner looked good. If you have control over your lun…" at bounding box center [489, 281] width 297 height 57
click at [523, 293] on textarea "Overall, your home-cooked dinner looked good.👏 If you have control over your lu…" at bounding box center [489, 281] width 297 height 57
type textarea "Overall, your home-cooked dinner looked good.👏 If you have control over your lu…"
click at [645, 300] on button "submit" at bounding box center [649, 301] width 16 height 16
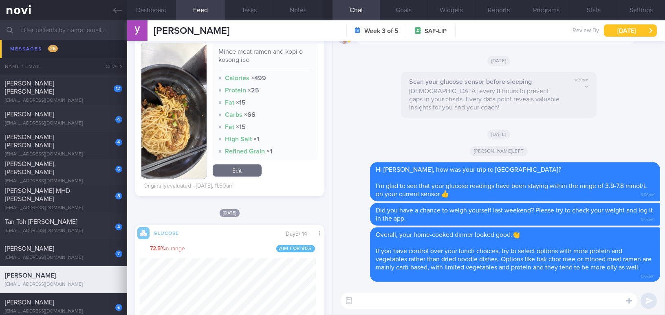
click at [622, 33] on button "[DATE]" at bounding box center [630, 30] width 53 height 12
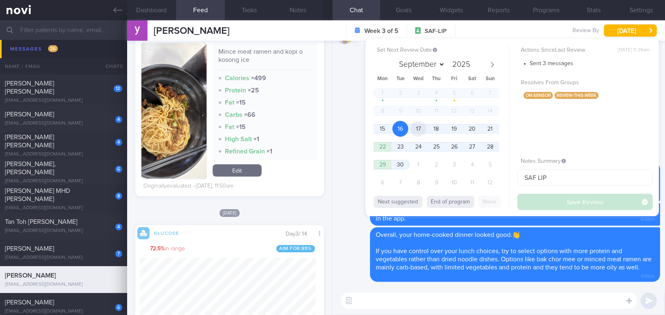
click at [426, 128] on span "17" at bounding box center [418, 129] width 16 height 16
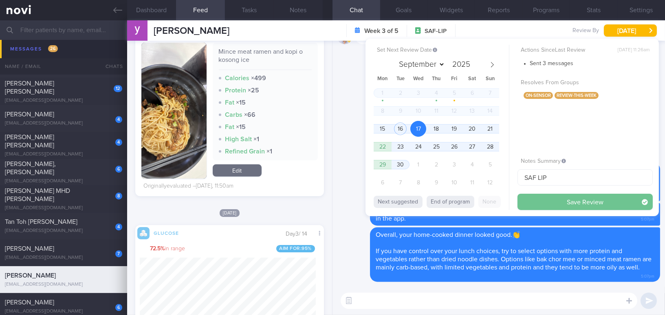
click at [556, 203] on button "Save Review" at bounding box center [585, 202] width 135 height 16
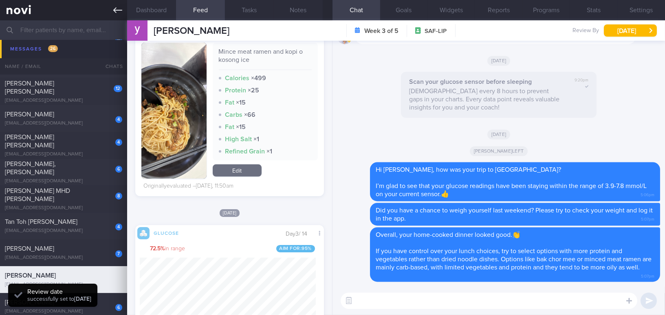
scroll to position [115, 176]
click at [112, 7] on link at bounding box center [63, 10] width 127 height 20
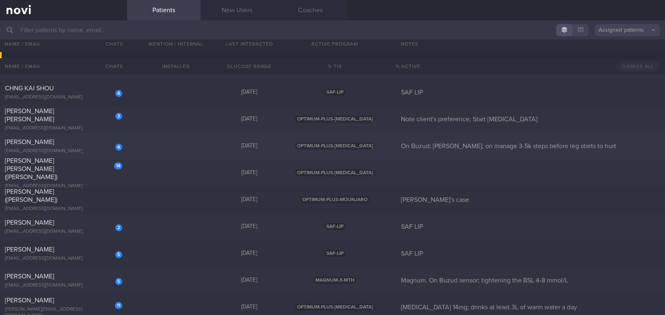
scroll to position [4439, 0]
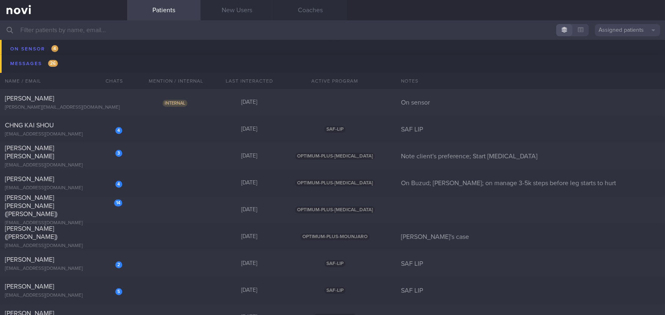
click at [74, 29] on input "text" at bounding box center [332, 30] width 665 height 20
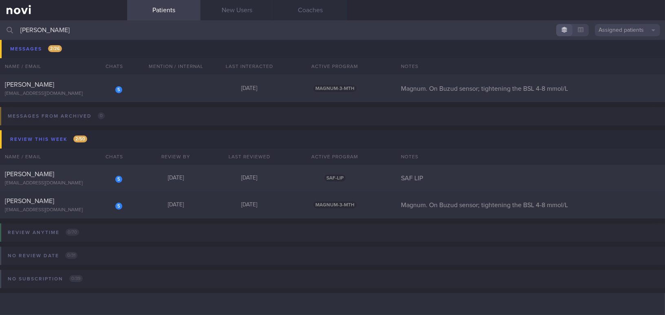
scroll to position [143, 0]
type input "[PERSON_NAME]"
click at [71, 176] on div "[PERSON_NAME]" at bounding box center [62, 175] width 115 height 8
select select "8"
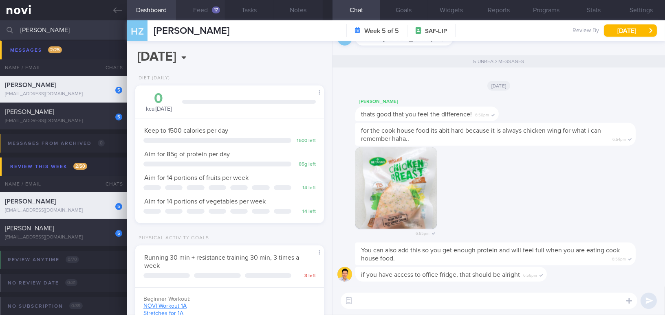
click at [209, 11] on button "Feed 17" at bounding box center [200, 10] width 49 height 20
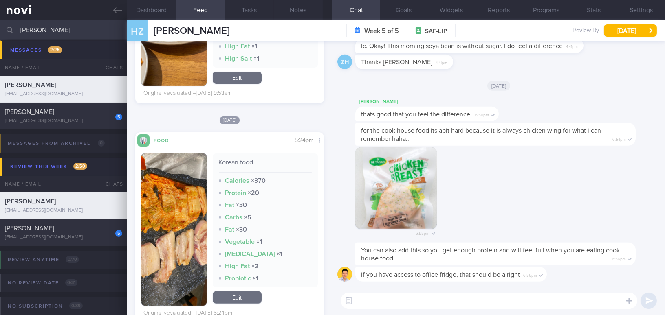
scroll to position [667, 0]
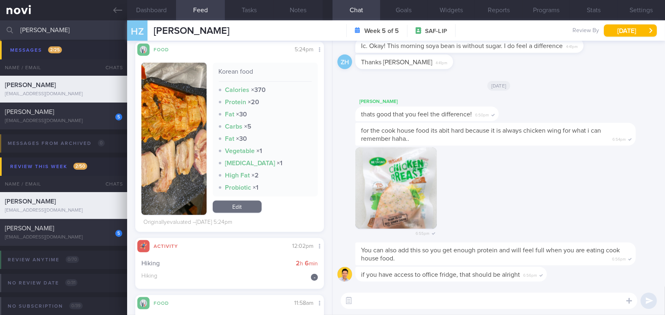
click at [176, 143] on button "button" at bounding box center [173, 139] width 65 height 152
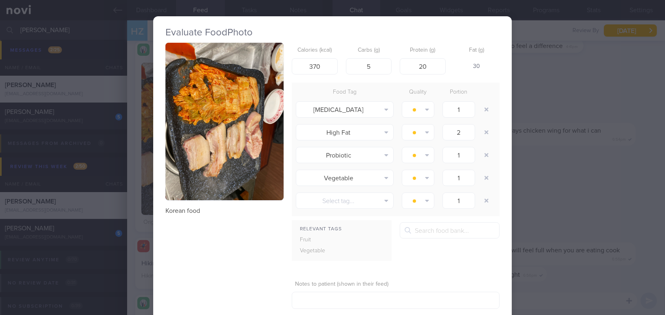
click at [187, 124] on button "button" at bounding box center [224, 122] width 118 height 158
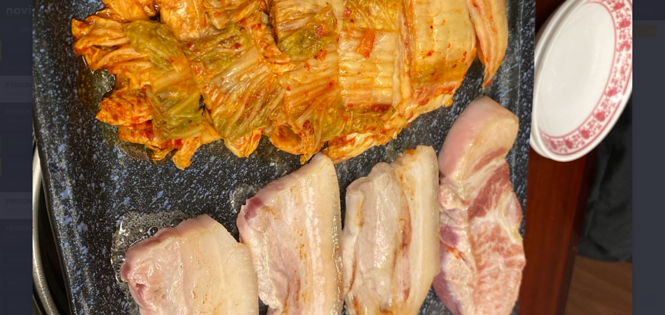
scroll to position [370, 0]
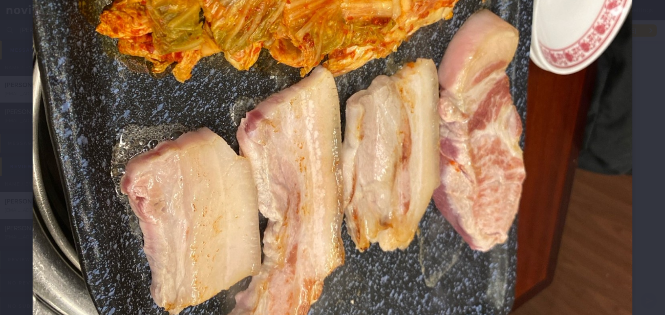
click at [551, 166] on img at bounding box center [333, 62] width 600 height 800
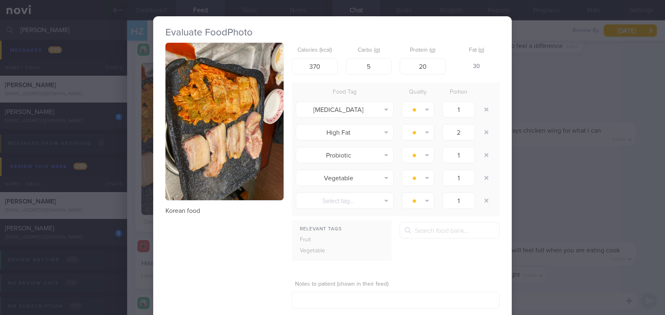
click at [588, 181] on div "Evaluate Food Photo Korean food Calories (kcal) 370 Carbs (g) 5 Protein (g) 20 …" at bounding box center [332, 157] width 665 height 315
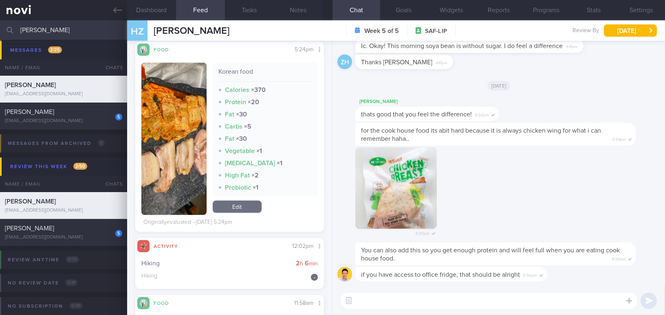
scroll to position [778, 0]
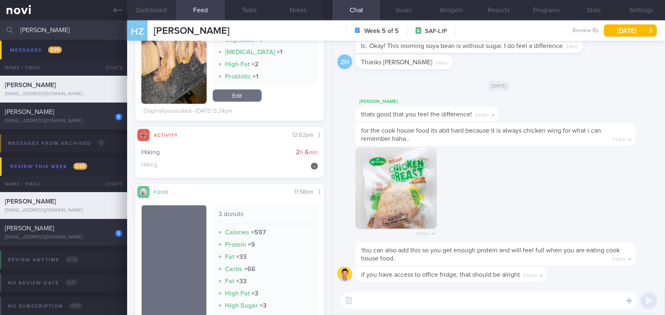
click at [149, 6] on button "Dashboard" at bounding box center [151, 10] width 49 height 20
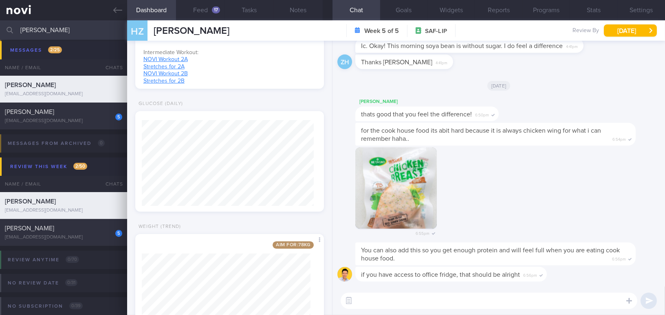
scroll to position [333, 0]
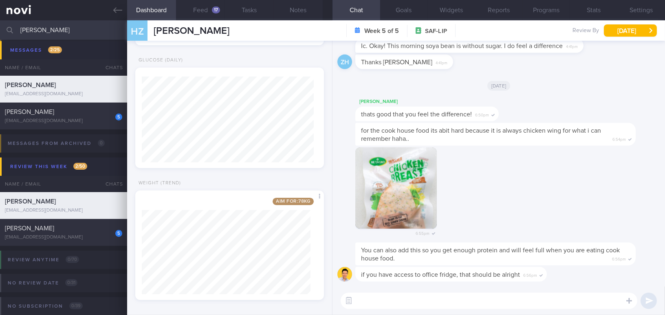
click at [373, 301] on textarea at bounding box center [489, 301] width 297 height 16
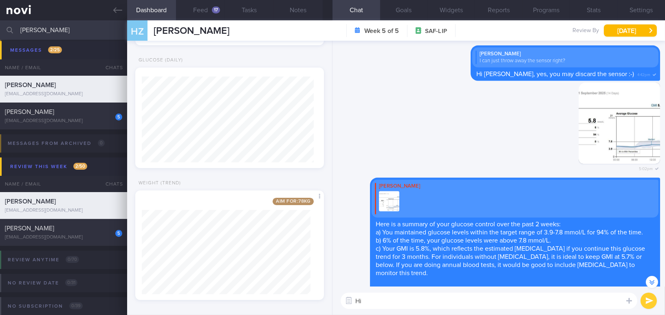
scroll to position [-2179, 0]
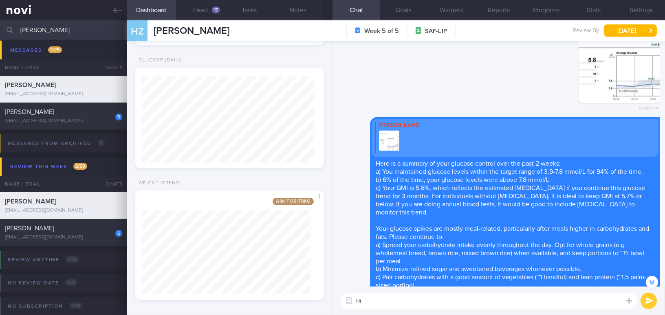
click at [397, 304] on textarea "Hi" at bounding box center [489, 301] width 297 height 16
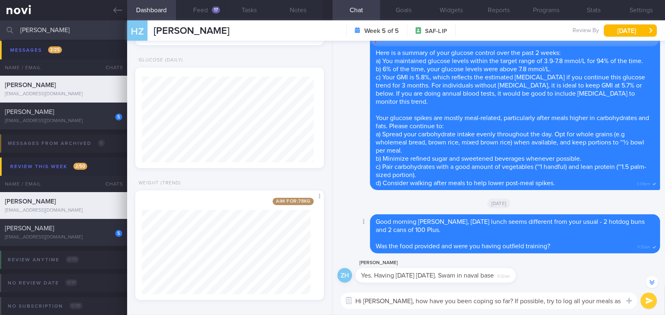
scroll to position [-2076, 0]
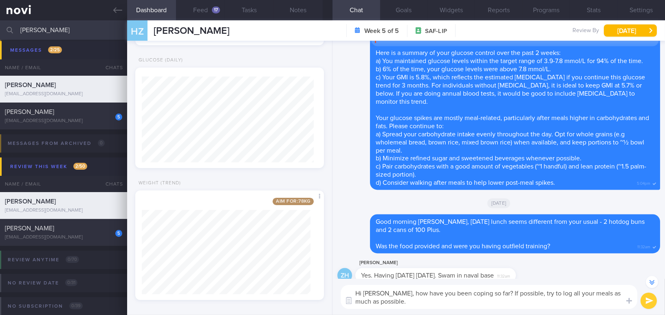
drag, startPoint x: 396, startPoint y: 291, endPoint x: 403, endPoint y: 300, distance: 11.8
click at [403, 300] on textarea "Hi Mr Huang, how have you been coping so far? If possible, try to log all your …" at bounding box center [489, 297] width 297 height 24
click at [417, 300] on textarea "Hi Mr Huang, how have you been coping so far? If possible, try to log all your …" at bounding box center [489, 297] width 297 height 24
drag, startPoint x: 394, startPoint y: 291, endPoint x: 408, endPoint y: 307, distance: 21.1
click at [408, 307] on textarea "Hi Mr Huang, how have you been coping so far? If possible, try to log all your …" at bounding box center [489, 297] width 297 height 24
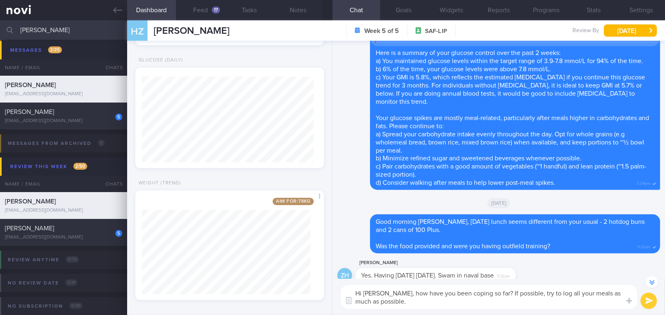
paste textarea "How have you been coping so far? If possible, try to log all your meals as cons…"
click at [398, 293] on textarea "Hi Mr Huang, How have you been coping so far? If possible, try to log all your …" at bounding box center [489, 297] width 297 height 24
click at [477, 301] on textarea "Hi Mr Huang, how have you been coping so far? If possible, try to log all your …" at bounding box center [489, 297] width 297 height 24
type textarea "Hi Mr Huang, how have you been coping so far? If possible, try to log all your …"
click at [647, 301] on button "submit" at bounding box center [649, 301] width 16 height 16
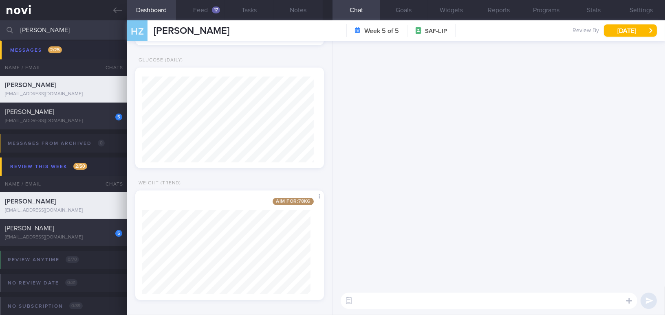
scroll to position [0, 0]
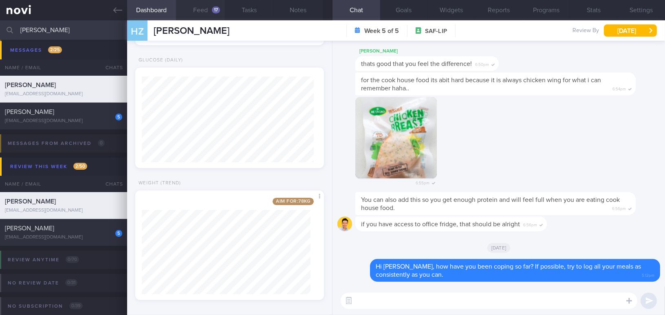
click at [209, 6] on button "Feed 17" at bounding box center [200, 10] width 49 height 20
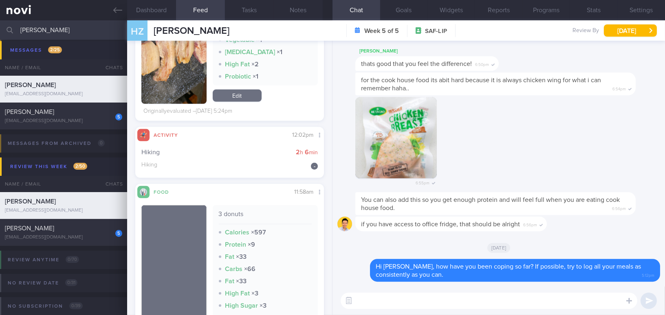
click at [174, 104] on img "button" at bounding box center [173, 28] width 65 height 152
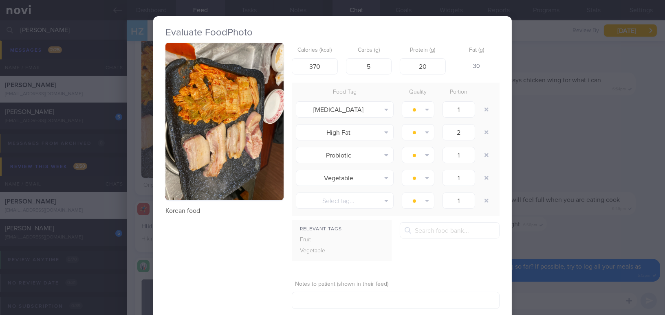
click at [610, 183] on div "Evaluate Food Photo Korean food Calories (kcal) 370 Carbs (g) 5 Protein (g) 20 …" at bounding box center [332, 157] width 665 height 315
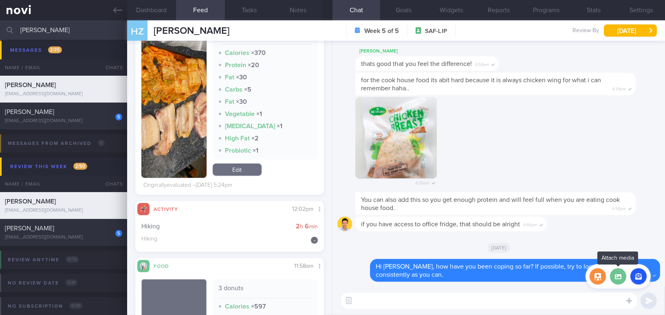
click at [615, 282] on label at bounding box center [618, 277] width 16 height 16
click at [0, 0] on input "file" at bounding box center [0, 0] width 0 height 0
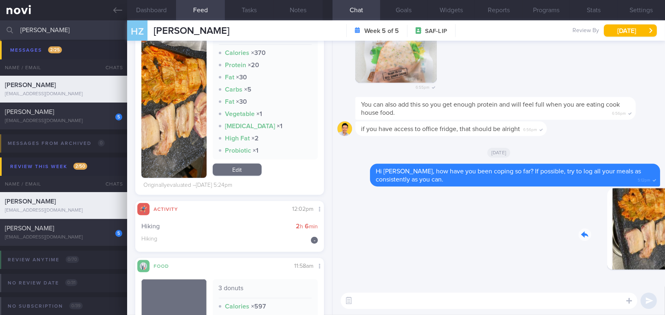
drag, startPoint x: 629, startPoint y: 229, endPoint x: 670, endPoint y: 230, distance: 40.8
click at [665, 230] on html "You are offline! Some functionality will be unavailable Patients New Users Coac…" at bounding box center [332, 157] width 665 height 315
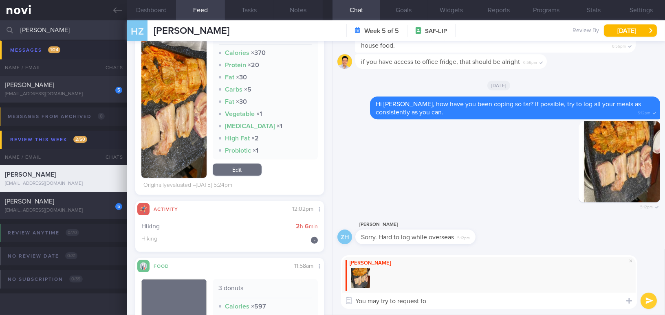
type textarea "You may try to request f"
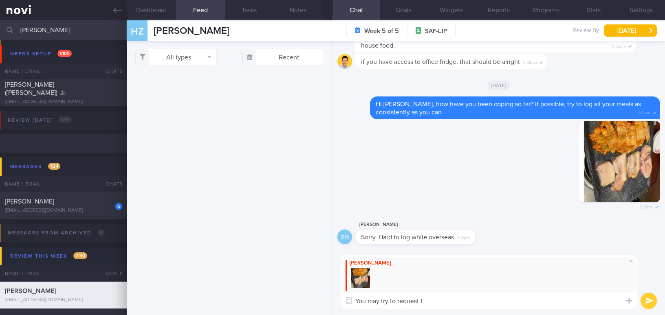
select select "8"
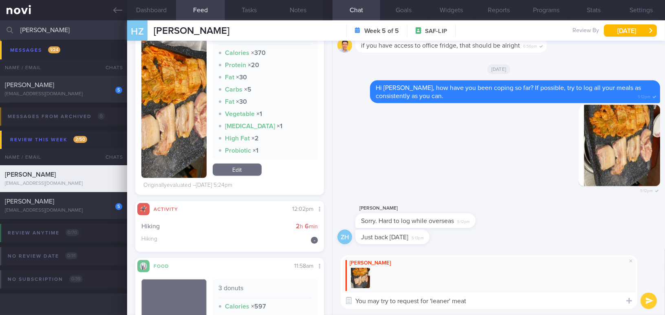
drag, startPoint x: 480, startPoint y: 302, endPoint x: 324, endPoint y: 296, distance: 156.2
click at [324, 296] on div "Dashboard Feed 17 Tasks Notes Chat Goals Widgets Reports Programs Stats Setting…" at bounding box center [396, 167] width 538 height 295
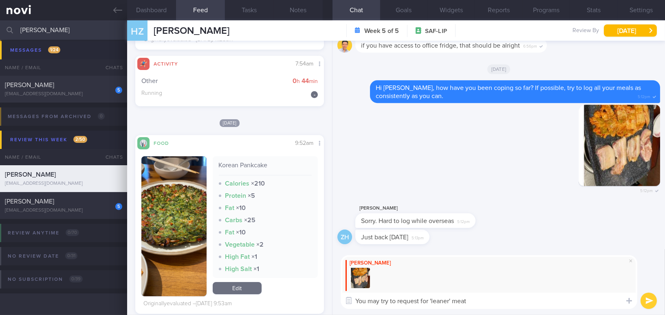
scroll to position [370, 0]
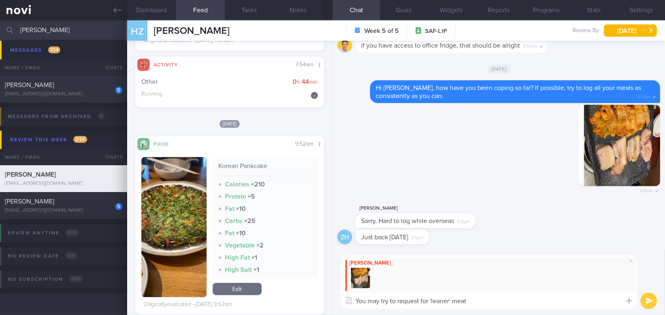
click at [412, 303] on textarea "You may try to request for 'leaner' meat" at bounding box center [489, 301] width 297 height 16
drag, startPoint x: 480, startPoint y: 301, endPoint x: 341, endPoint y: 288, distance: 140.0
click at [341, 288] on div "Mee Li You may try to request for 'leaner' meat You may try to request for 'lea…" at bounding box center [489, 283] width 297 height 54
paste textarea "ou may try requesting “leaner” cuts of meat."
click at [355, 300] on button "button" at bounding box center [348, 301] width 15 height 15
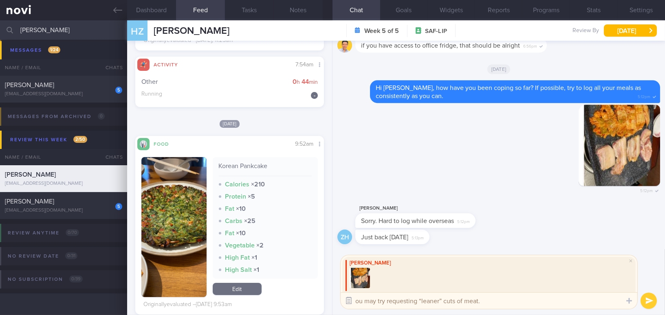
click at [350, 300] on button "button" at bounding box center [348, 301] width 15 height 15
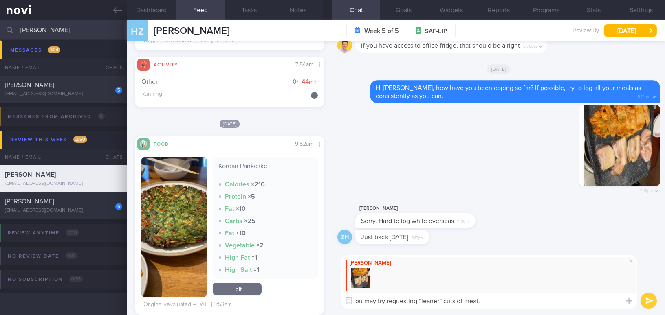
click at [357, 303] on textarea "ou may try requesting “leaner” cuts of meat." at bounding box center [489, 301] width 297 height 16
click at [522, 303] on textarea "You may try requesting “leaner” cuts of meat." at bounding box center [489, 301] width 297 height 16
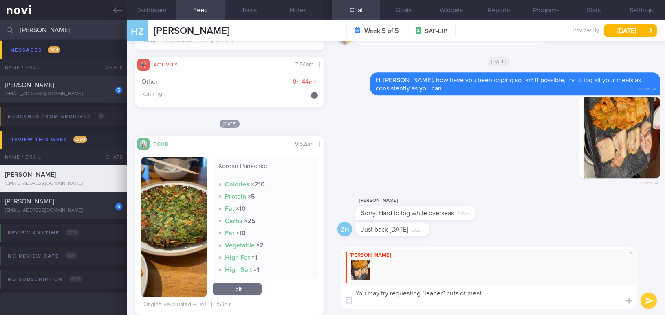
type textarea "You may try requesting “leaner” cuts of meat."
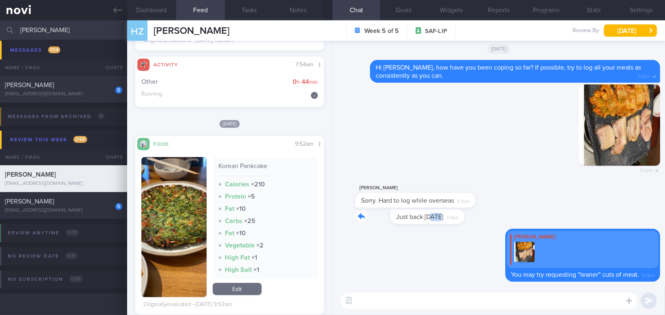
drag, startPoint x: 394, startPoint y: 210, endPoint x: 472, endPoint y: 226, distance: 79.4
click at [472, 226] on div "ZH Just back today 5:13pm" at bounding box center [498, 219] width 323 height 20
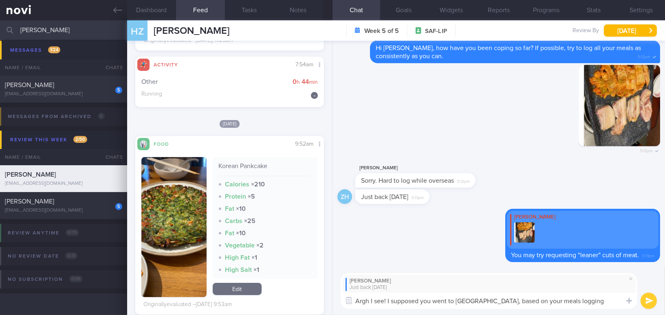
drag, startPoint x: 571, startPoint y: 302, endPoint x: 288, endPoint y: 300, distance: 283.2
click at [288, 300] on div "Dashboard Feed 17 Tasks Notes Chat Goals Widgets Reports Programs Stats Setting…" at bounding box center [396, 167] width 538 height 295
click at [579, 301] on textarea "Argh I see! I supposed you went to Korea, based on your meals logging" at bounding box center [489, 301] width 297 height 16
click at [581, 303] on textarea "Argh I see! I supposed you went to Korea, based on your meals logging" at bounding box center [489, 301] width 297 height 16
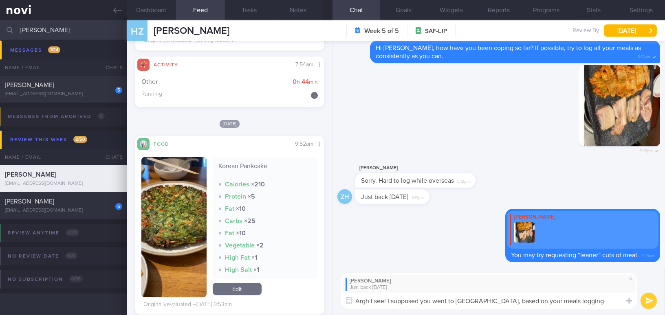
drag, startPoint x: 581, startPoint y: 303, endPoint x: 295, endPoint y: 277, distance: 286.8
click at [295, 277] on div "Dashboard Feed 17 Tasks Notes Chat Goals Widgets Reports Programs Stats Setting…" at bounding box center [396, 167] width 538 height 295
paste textarea ", I see! I suppose you went to Korea, based on your meal logs."
type textarea "Argh, I see! I suppose you went to Korea, based on your meal logs.😬"
click at [649, 300] on button "submit" at bounding box center [649, 301] width 16 height 16
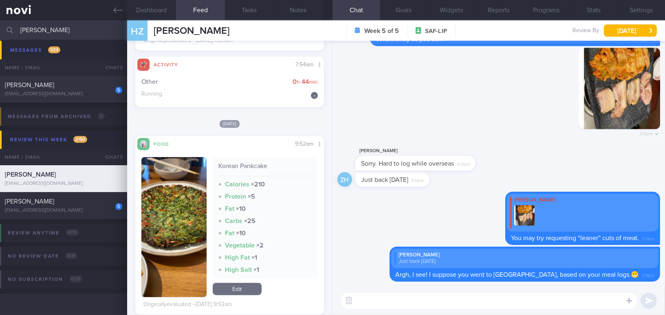
click at [649, 300] on icon "submit" at bounding box center [649, 301] width 8 height 7
click at [390, 289] on div "​ ​" at bounding box center [499, 301] width 333 height 29
click at [391, 296] on textarea at bounding box center [489, 301] width 297 height 16
paste textarea "Now that you’re back, you can restart logging your meals and maintaining regula…"
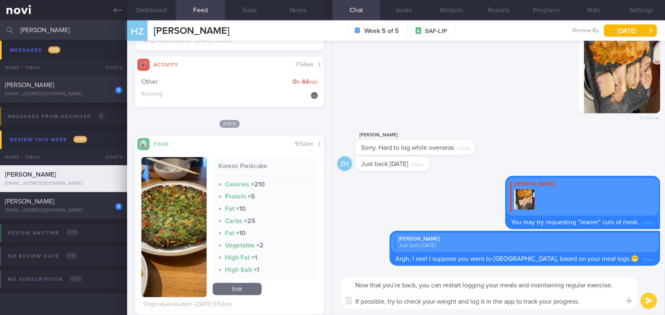
click at [399, 284] on textarea "Now that you’re back, you can restart logging your meals and maintaining regula…" at bounding box center [489, 293] width 297 height 32
type textarea "Now that you are back, you can restart logging your meals and maintaining regul…"
click at [649, 298] on button "submit" at bounding box center [649, 301] width 16 height 16
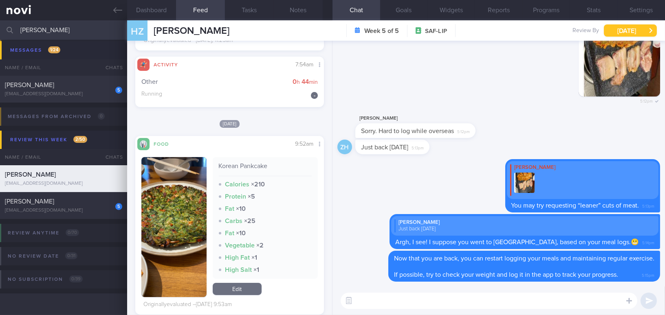
click at [626, 32] on button "[DATE]" at bounding box center [630, 30] width 53 height 12
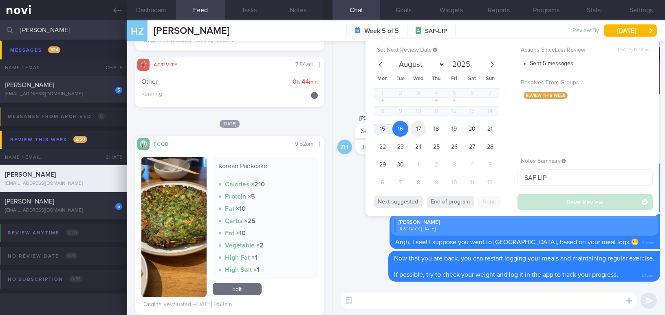
click at [419, 128] on span "17" at bounding box center [418, 129] width 16 height 16
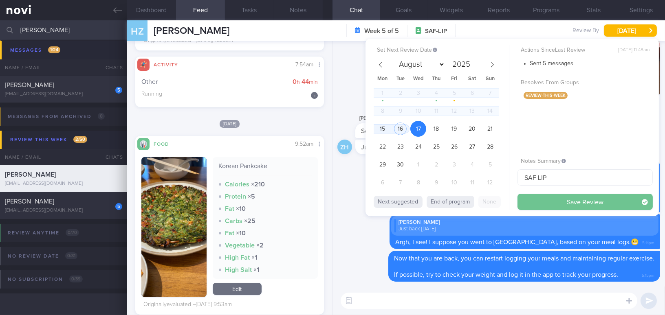
click at [562, 204] on button "Save Review" at bounding box center [585, 202] width 135 height 16
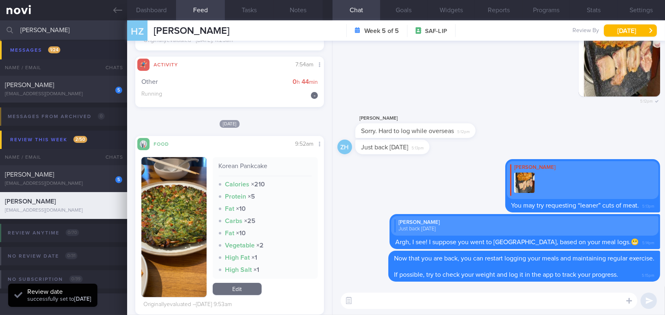
scroll to position [86, 172]
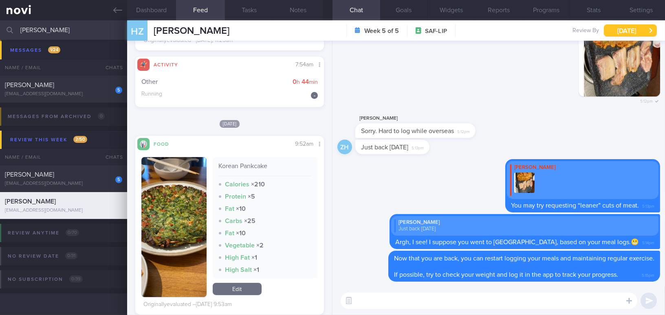
click at [617, 29] on button "[DATE]" at bounding box center [630, 30] width 53 height 12
click at [398, 303] on textarea at bounding box center [489, 301] width 297 height 16
click at [629, 26] on button "[DATE]" at bounding box center [630, 30] width 53 height 12
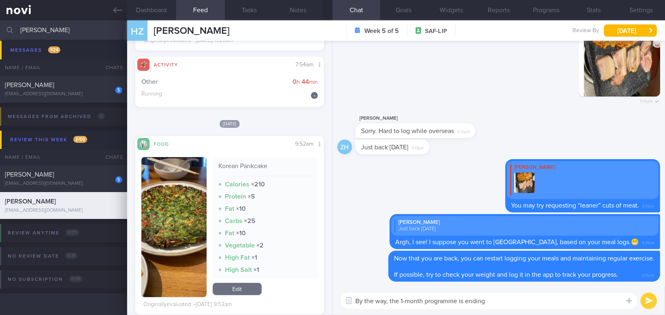
click at [513, 299] on textarea "By the way, the 1-month programme is ending" at bounding box center [489, 301] width 297 height 16
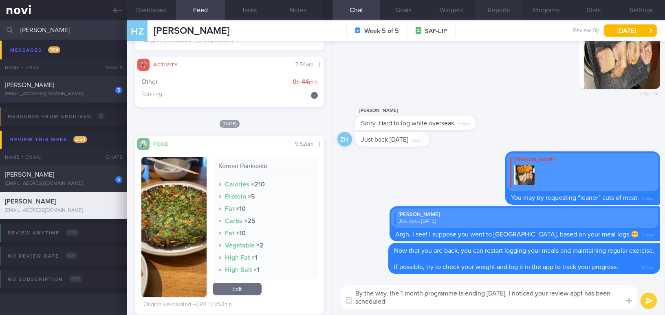
type textarea "By the way, the 1-month programme is ending tomorrow. I noticed your review app…"
drag, startPoint x: 390, startPoint y: 305, endPoint x: 345, endPoint y: 286, distance: 48.8
click at [345, 286] on textarea "By the way, the 1-month programme is ending tomorrow. I noticed your review app…" at bounding box center [489, 297] width 297 height 24
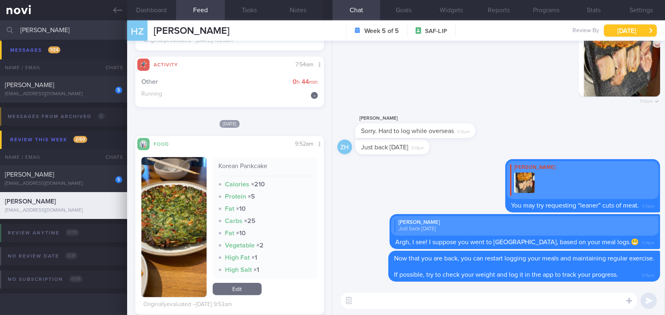
click at [619, 26] on button "[DATE]" at bounding box center [630, 30] width 53 height 12
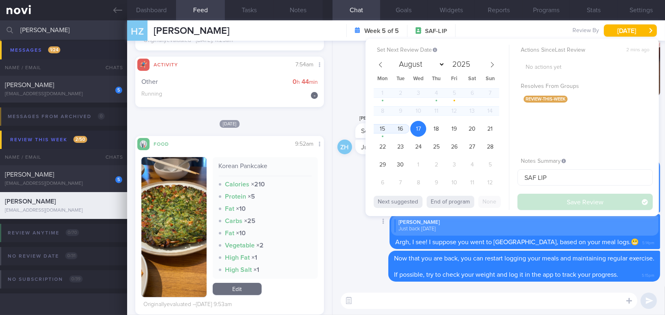
click at [377, 240] on div "Delete Zongren Huang Just back today Argh, I see! I suppose you went to Korea, …" at bounding box center [498, 232] width 323 height 37
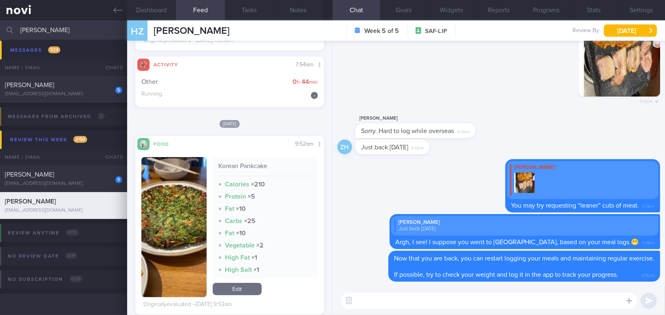
click at [373, 300] on textarea at bounding box center [489, 301] width 297 height 16
paste textarea "By the way, the 1-month programme ends tomorrow. I noticed that your review app…"
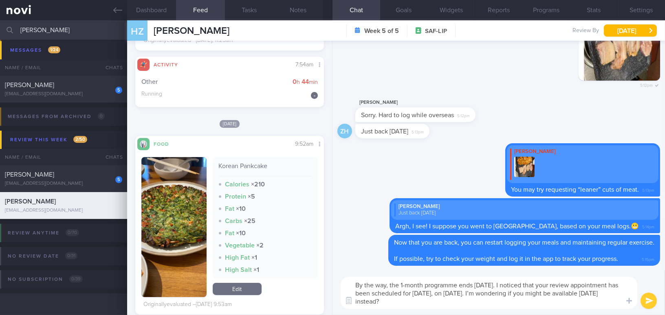
drag, startPoint x: 423, startPoint y: 293, endPoint x: 434, endPoint y: 293, distance: 10.2
click at [434, 293] on textarea "By the way, the 1-month programme ends tomorrow. I noticed that your review app…" at bounding box center [489, 293] width 297 height 32
click at [514, 305] on textarea "By the way, the 1-month programme ends tomorrow. I noticed that your review app…" at bounding box center [489, 293] width 297 height 32
drag, startPoint x: 500, startPoint y: 293, endPoint x: 522, endPoint y: 299, distance: 23.2
click at [522, 299] on textarea "By the way, the 1-month programme ends tomorrow. I noticed that your review app…" at bounding box center [489, 293] width 297 height 32
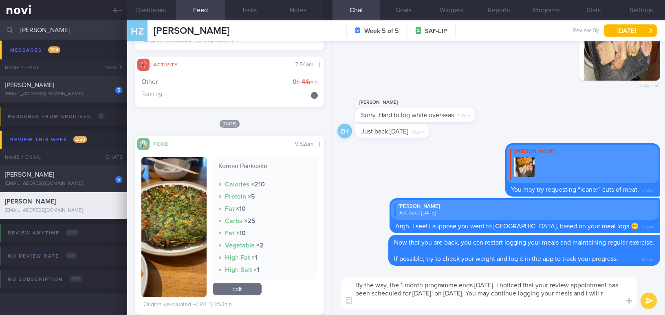
drag, startPoint x: 501, startPoint y: 293, endPoint x: 511, endPoint y: 298, distance: 11.1
click at [511, 298] on textarea "By the way, the 1-month programme ends tomorrow. I noticed that your review app…" at bounding box center [489, 293] width 297 height 32
click at [396, 307] on textarea "By the way, the 1-month programme ends tomorrow. I noticed that your review app…" at bounding box center [489, 293] width 297 height 32
drag, startPoint x: 502, startPoint y: 293, endPoint x: 541, endPoint y: 310, distance: 42.5
click at [541, 310] on div "By the way, the 1-month programme ends tomorrow. I noticed that your review app…" at bounding box center [499, 293] width 333 height 44
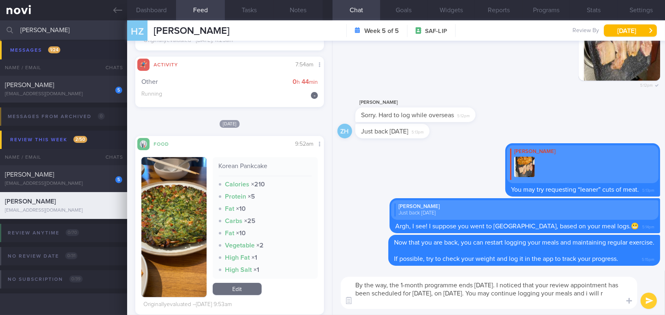
paste textarea ", and I will provide"
click at [608, 296] on textarea "By the way, the 1-month programme ends tomorrow. I noticed that your review app…" at bounding box center [489, 293] width 297 height 32
type textarea "By the way, the 1-month programme ends tomorrow. I noticed that your review app…"
click at [649, 301] on button "submit" at bounding box center [649, 301] width 16 height 16
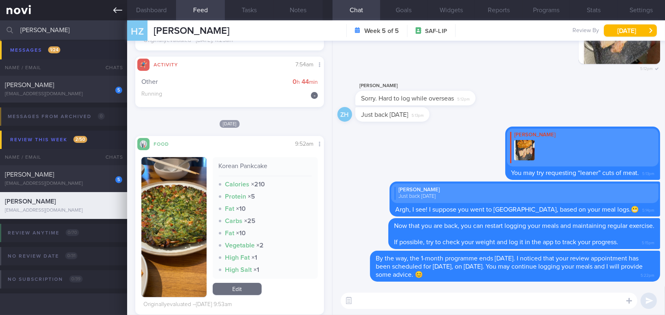
click at [115, 12] on icon at bounding box center [117, 10] width 9 height 9
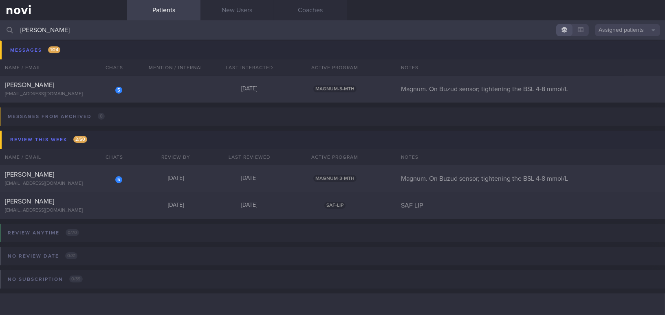
drag, startPoint x: 52, startPoint y: 30, endPoint x: 0, endPoint y: 24, distance: 52.0
click at [0, 24] on input "huang" at bounding box center [332, 30] width 665 height 20
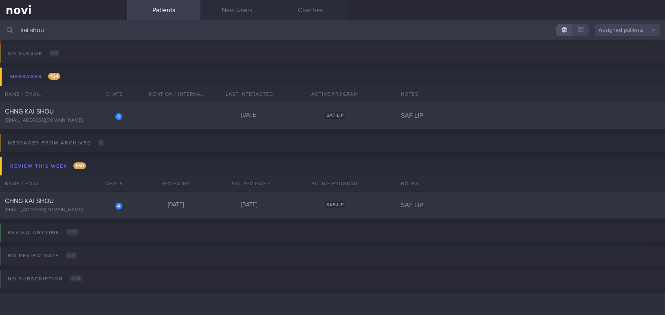
scroll to position [46, 0]
type input "kai shou"
click at [55, 119] on div "[EMAIL_ADDRESS][DOMAIN_NAME]" at bounding box center [63, 122] width 117 height 6
select select "8"
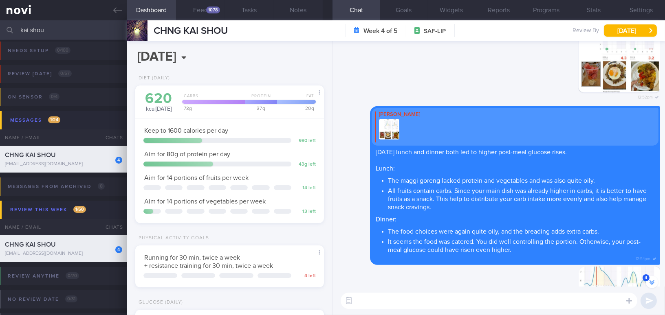
scroll to position [-974, 0]
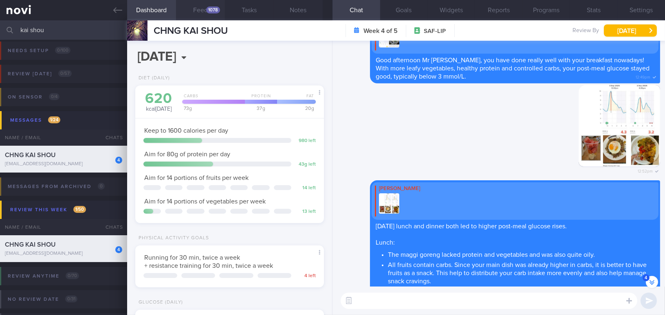
click at [218, 10] on div "1078" at bounding box center [213, 10] width 14 height 7
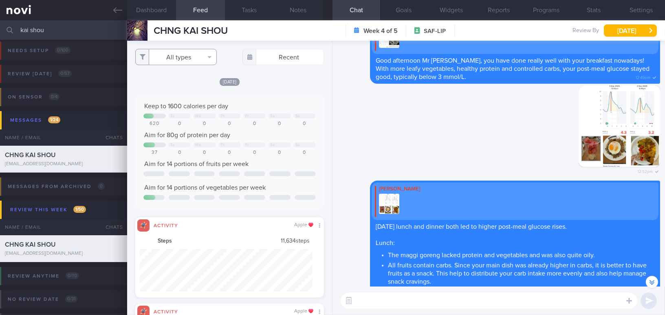
click at [177, 58] on button "All types" at bounding box center [176, 57] width 82 height 16
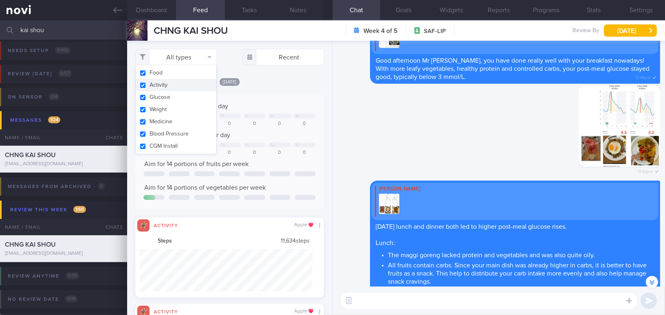
click at [143, 86] on button "Activity" at bounding box center [176, 85] width 81 height 12
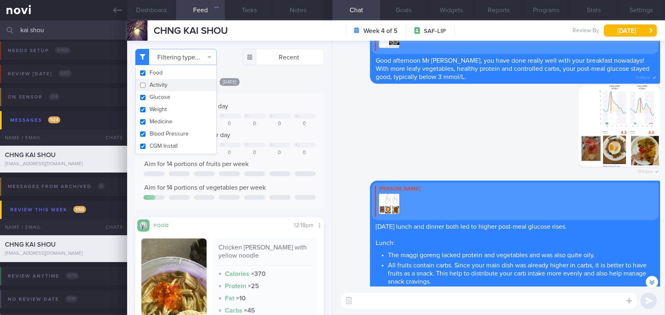
checkbox input "false"
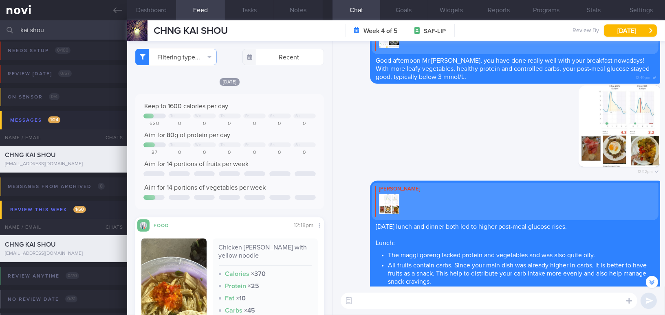
click at [286, 86] on div "[DATE]" at bounding box center [229, 81] width 189 height 9
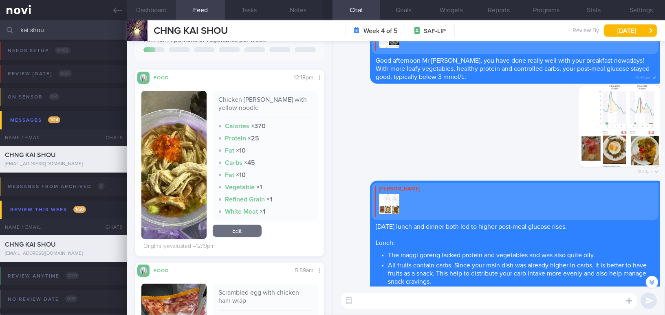
click at [131, 5] on button "Dashboard" at bounding box center [151, 10] width 49 height 20
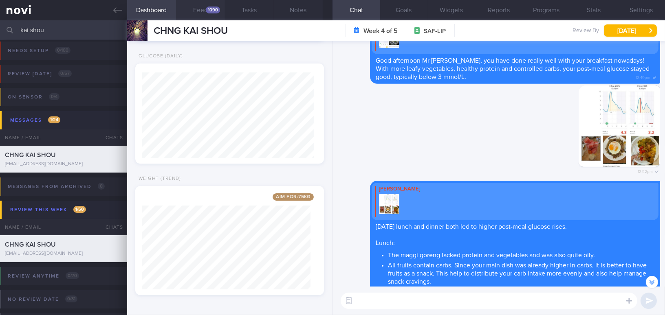
click at [195, 5] on button "Feed 1090" at bounding box center [200, 10] width 49 height 20
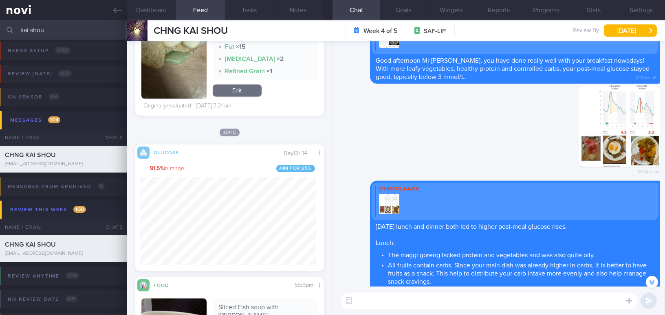
scroll to position [407385, 407324]
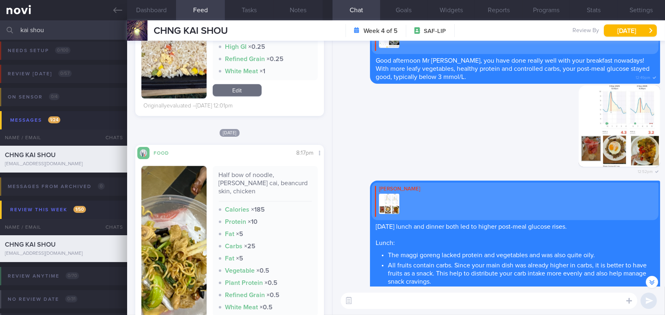
click at [401, 304] on textarea at bounding box center [489, 301] width 297 height 16
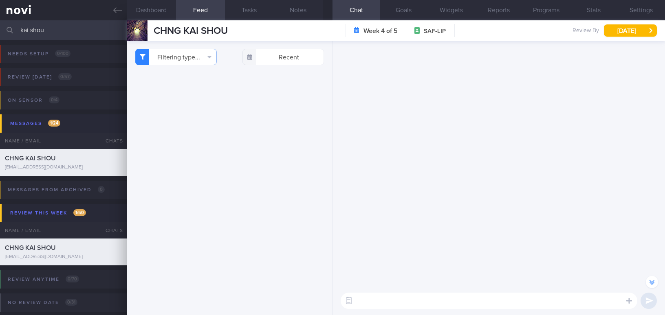
select select "8"
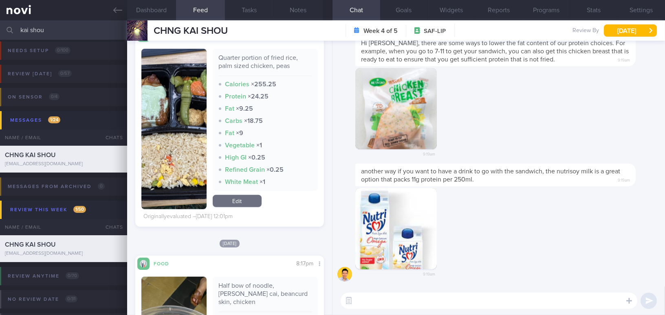
click at [437, 298] on textarea at bounding box center [489, 301] width 297 height 16
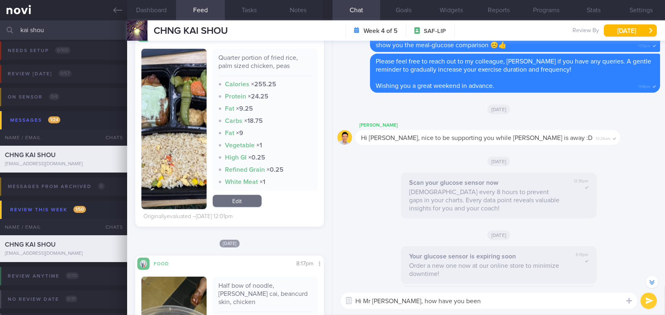
scroll to position [-555, 0]
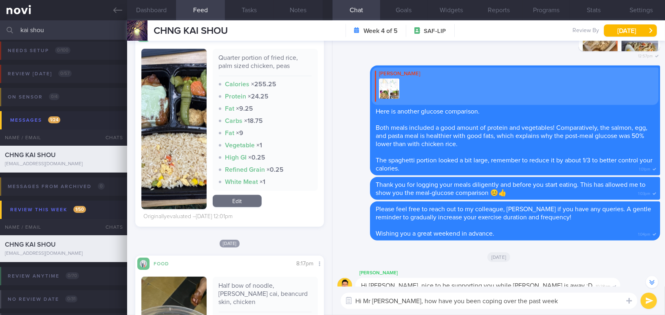
type textarea "Hi Mr [PERSON_NAME], how have you been coping over the past week?"
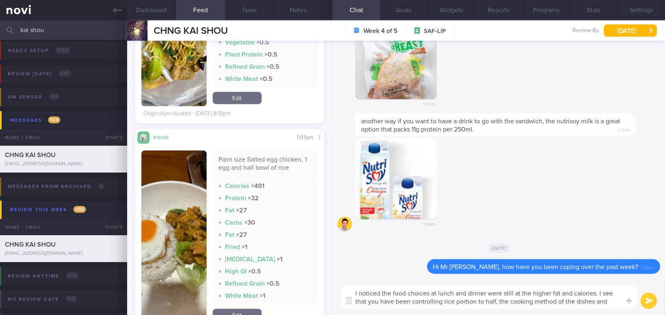
scroll to position [0, 0]
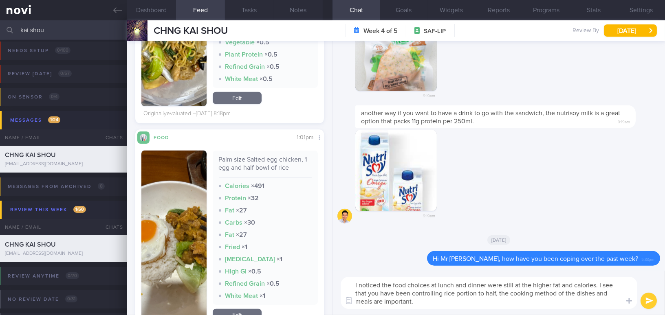
drag, startPoint x: 434, startPoint y: 306, endPoint x: 348, endPoint y: 284, distance: 89.5
click at [348, 284] on textarea "I noticed the food choices at lunch and dinner were still at the higher fat and…" at bounding box center [489, 293] width 297 height 32
drag, startPoint x: 380, startPoint y: 292, endPoint x: 430, endPoint y: 309, distance: 53.2
click at [430, 309] on textarea "I noticed the food choices at lunch and dinner were still at the higher fat and…" at bounding box center [489, 293] width 297 height 32
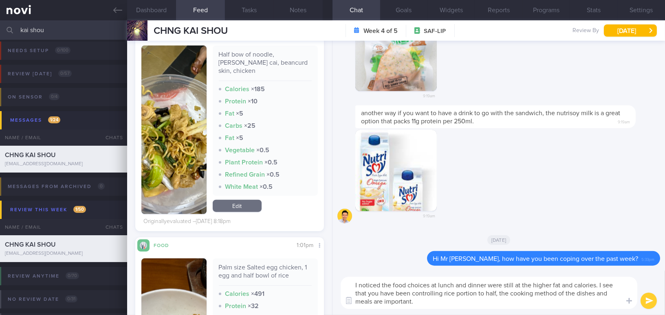
scroll to position [1530, 0]
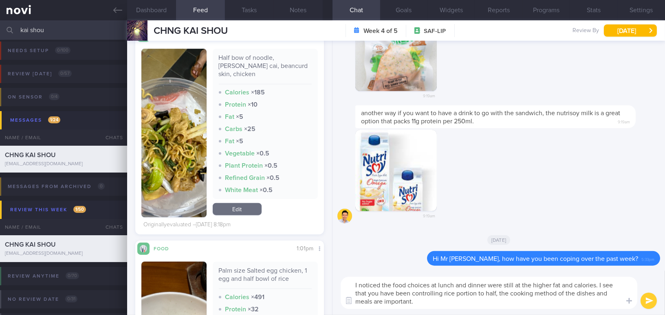
click at [183, 169] on button "button" at bounding box center [173, 133] width 65 height 169
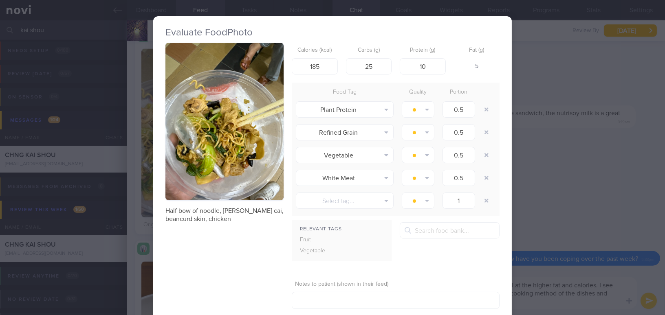
click at [188, 142] on button "button" at bounding box center [224, 122] width 118 height 158
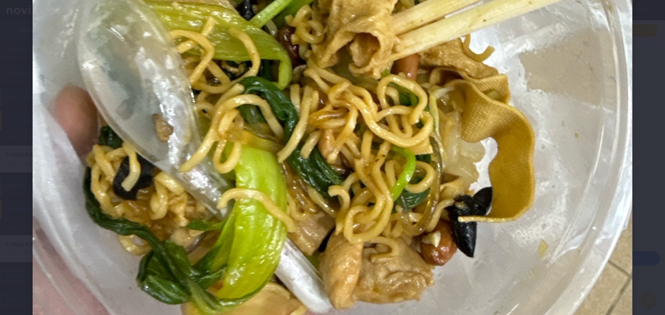
scroll to position [407, 0]
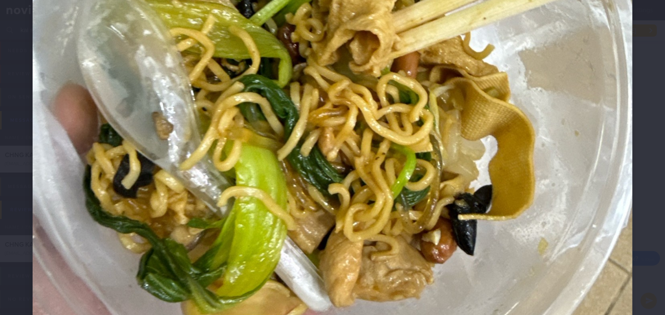
click at [391, 182] on img at bounding box center [333, 26] width 600 height 800
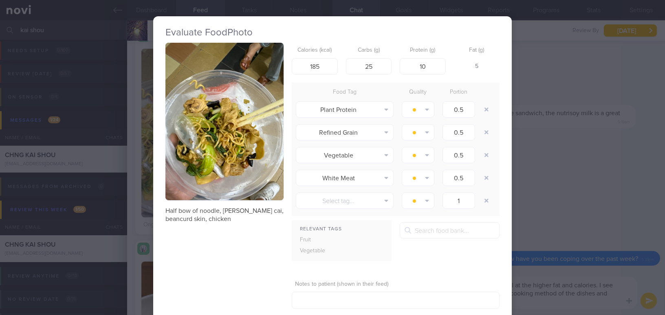
click at [548, 292] on div "Evaluate Food Photo Half bow of noodle, [PERSON_NAME] cai, beancurd skin, chick…" at bounding box center [332, 157] width 665 height 315
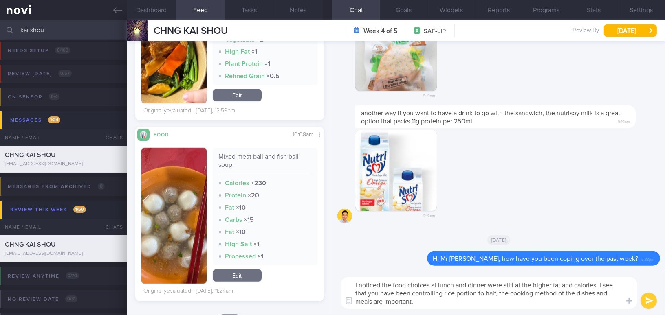
scroll to position [900, 0]
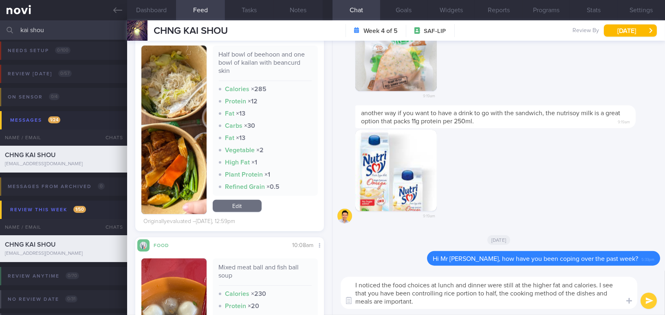
drag, startPoint x: 417, startPoint y: 303, endPoint x: 352, endPoint y: 284, distance: 67.1
click at [352, 284] on textarea "I noticed the food choices at lunch and dinner were still at the higher fat and…" at bounding box center [489, 293] width 297 height 32
click at [641, 9] on button "Settings" at bounding box center [641, 10] width 48 height 20
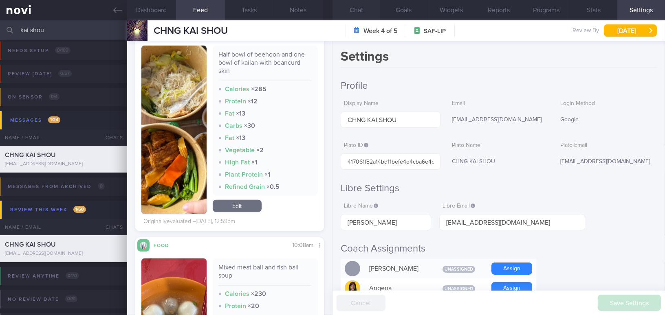
click at [367, 8] on button "Chat" at bounding box center [357, 10] width 48 height 20
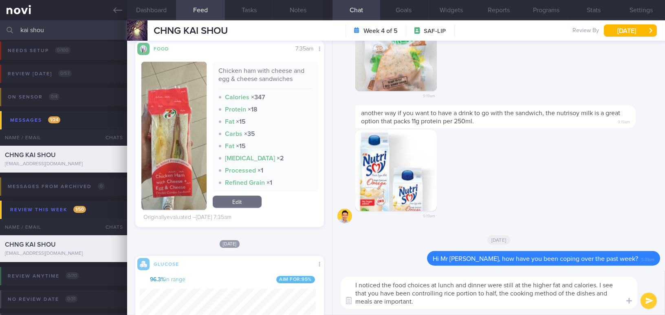
scroll to position [2011, 0]
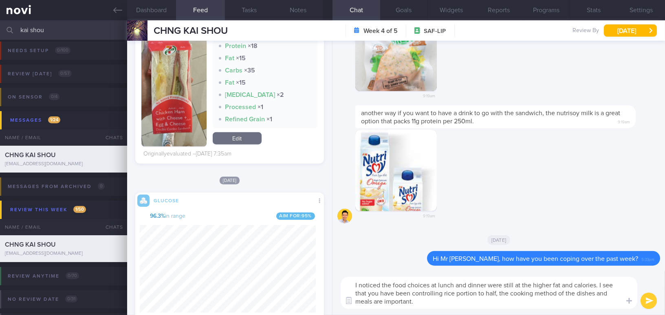
paste textarea "at the food choices at lunch and dinner are still a bit higher in fat and calor…"
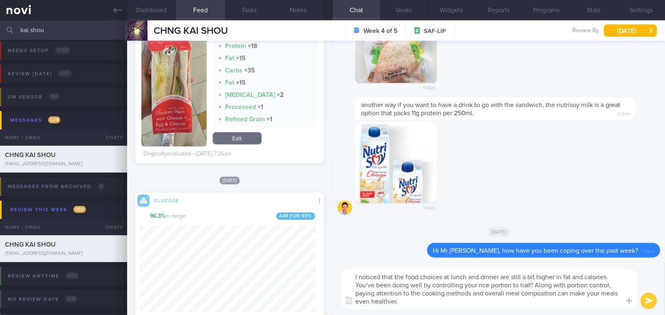
click at [372, 283] on textarea "I noticed that the food choices at lunch and dinner are still a bit higher in f…" at bounding box center [489, 289] width 297 height 40
click at [353, 283] on textarea "I noticed that the food choices at lunch and dinner are still a bit higher in f…" at bounding box center [489, 289] width 297 height 40
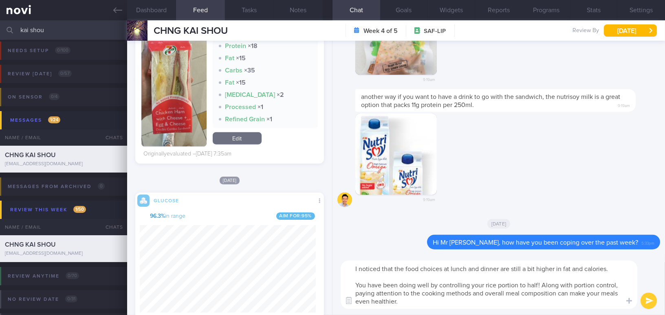
drag, startPoint x: 526, startPoint y: 284, endPoint x: 537, endPoint y: 285, distance: 10.6
click at [537, 285] on textarea "I noticed that the food choices at lunch and dinner are still a bit higher in f…" at bounding box center [489, 285] width 297 height 48
type textarea "I noticed that the food choices at lunch and dinner are still a bit higher in f…"
click at [645, 300] on button "submit" at bounding box center [649, 301] width 16 height 16
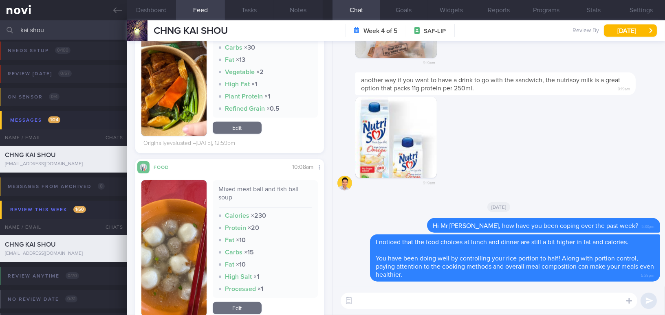
scroll to position [974, 0]
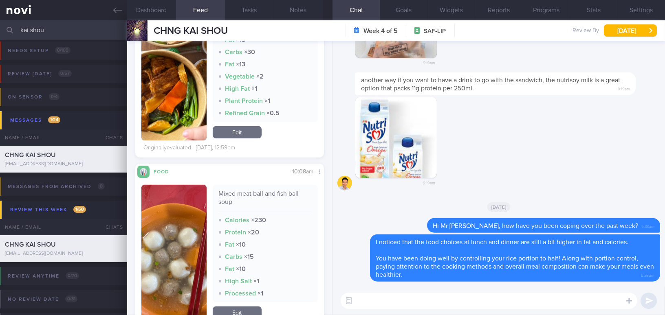
click at [180, 239] on button "button" at bounding box center [173, 253] width 65 height 136
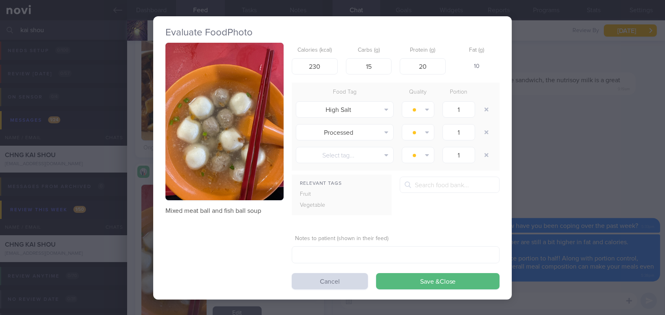
click at [559, 181] on div "Evaluate Food Photo Mixed meat ball and fish ball soup Calories (kcal) 230 Carb…" at bounding box center [332, 157] width 665 height 315
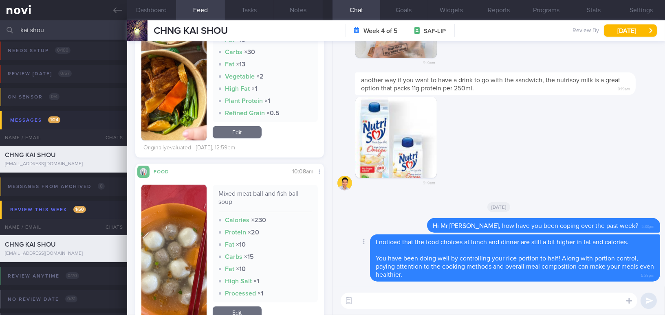
click at [620, 279] on label at bounding box center [618, 277] width 16 height 16
click at [0, 0] on input "file" at bounding box center [0, 0] width 0 height 0
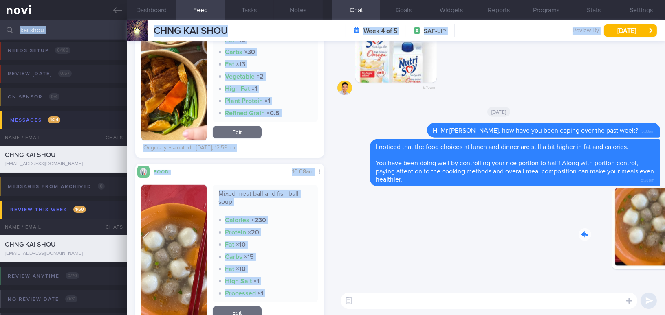
drag, startPoint x: 618, startPoint y: 242, endPoint x: 686, endPoint y: 249, distance: 67.9
click at [665, 249] on html "You are offline! Some functionality will be unavailable Patients New Users Coac…" at bounding box center [332, 157] width 665 height 315
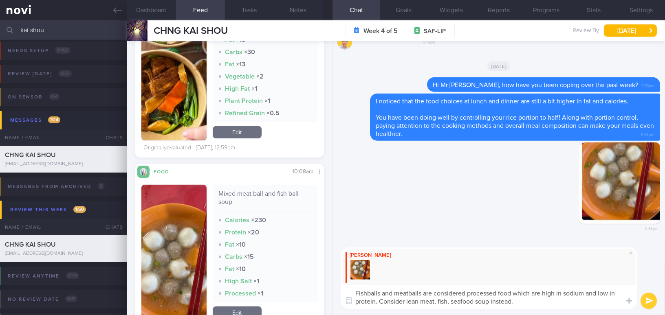
drag, startPoint x: 491, startPoint y: 300, endPoint x: 335, endPoint y: 281, distance: 156.7
click at [335, 281] on div "Mee Li Fishballs and meatballs are considered processed food which are high in …" at bounding box center [499, 279] width 333 height 74
click at [481, 301] on textarea "Fishballs and meatballs are considered processed food which are high in sodium …" at bounding box center [489, 297] width 297 height 24
click at [529, 301] on textarea "Fishballs and meatballs are considered processed food which are high in sodium …" at bounding box center [489, 297] width 297 height 24
drag, startPoint x: 409, startPoint y: 286, endPoint x: 327, endPoint y: 276, distance: 82.6
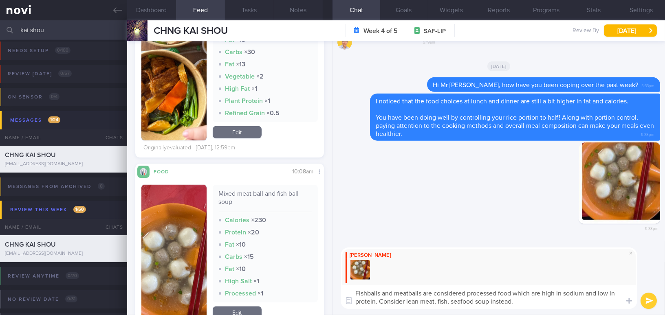
click at [327, 276] on div "Dashboard Feed 1090 Tasks Notes Chat Goals Widgets Reports Programs Stats Setti…" at bounding box center [396, 167] width 538 height 295
paste textarea "s, which are high in sodium and low in protein. Consider choosing lean meat, fi…"
click at [476, 303] on textarea "Fishballs and meatballs are considered processed foods, which are high in sodiu…" at bounding box center [489, 297] width 297 height 24
type textarea "Fishballs and meatballs are considered processed foods, which are high in sodiu…"
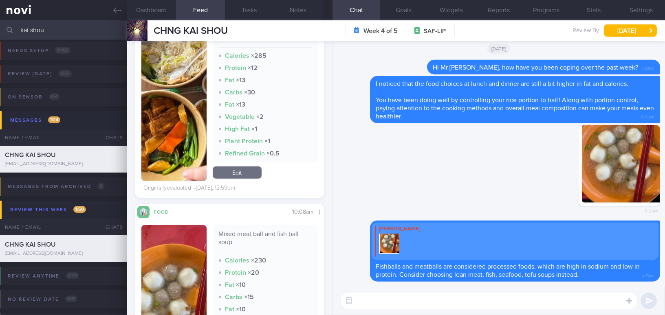
scroll to position [900, 0]
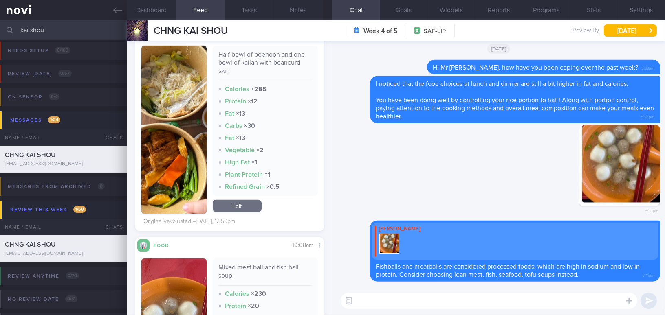
click at [180, 166] on button "button" at bounding box center [173, 130] width 65 height 169
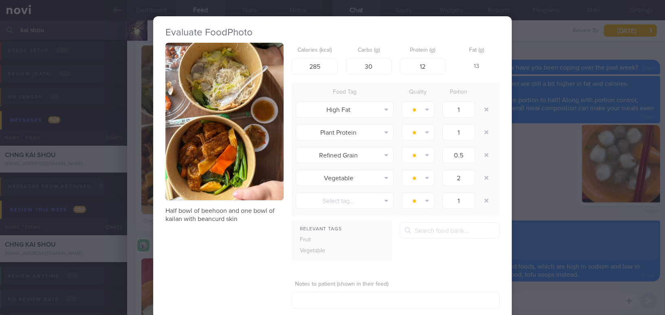
click at [565, 184] on div "Evaluate Food Photo Half bowl of beehoon and one bowl of kailan with beancurd s…" at bounding box center [332, 157] width 665 height 315
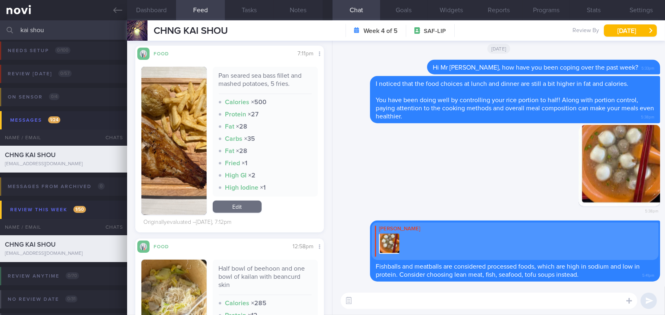
scroll to position [678, 0]
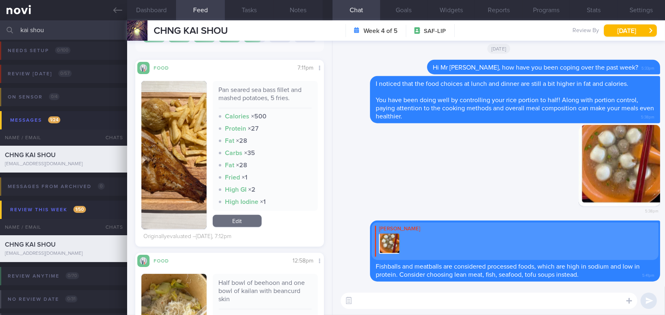
click at [161, 152] on button "button" at bounding box center [173, 155] width 65 height 148
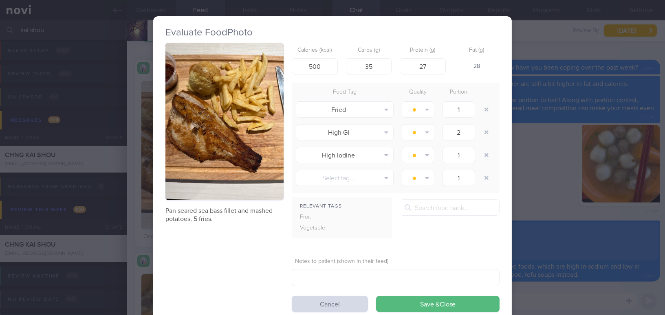
click at [537, 170] on div "Evaluate Food Photo Pan seared sea bass fillet and mashed potatoes, 5 fries. Ca…" at bounding box center [332, 157] width 665 height 315
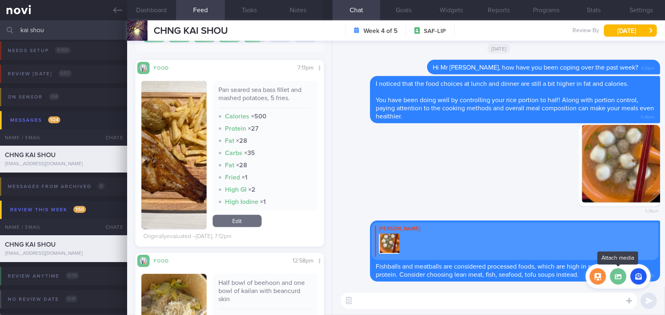
click at [619, 277] on label at bounding box center [618, 277] width 16 height 16
click at [0, 0] on input "file" at bounding box center [0, 0] width 0 height 0
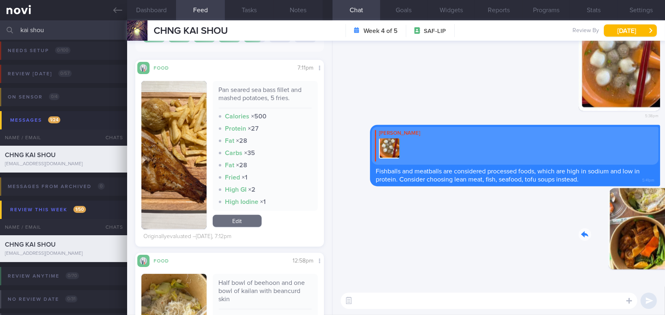
drag, startPoint x: 610, startPoint y: 245, endPoint x: 661, endPoint y: 246, distance: 50.9
click at [661, 246] on div "Delete 5:41pm Delete Mee Li Fishballs and meatballs are considered processed fo…" at bounding box center [499, 164] width 333 height 246
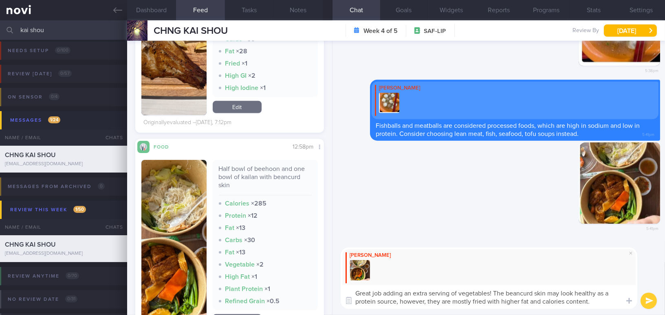
scroll to position [863, 0]
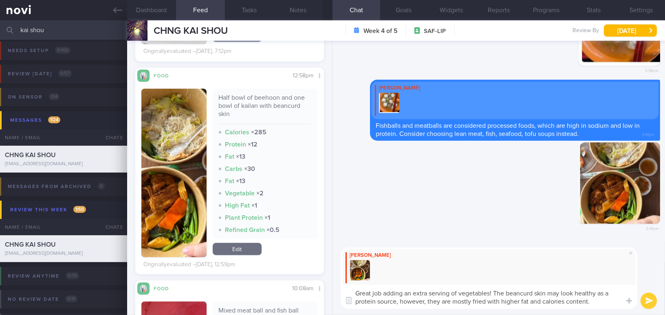
click at [171, 230] on img "button" at bounding box center [173, 173] width 65 height 169
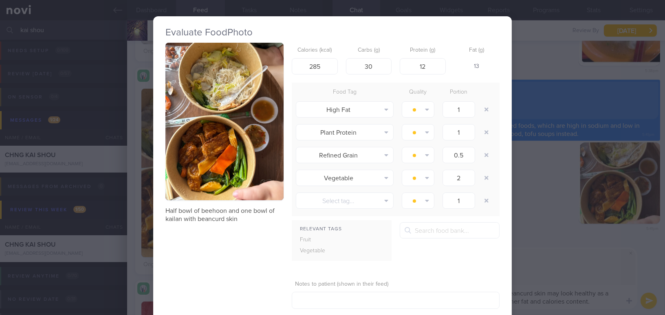
click at [192, 139] on button "button" at bounding box center [224, 122] width 118 height 158
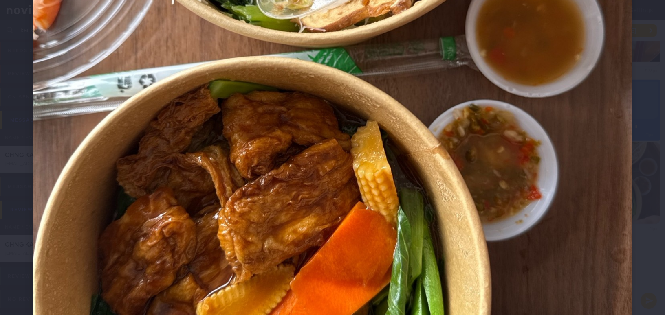
scroll to position [444, 0]
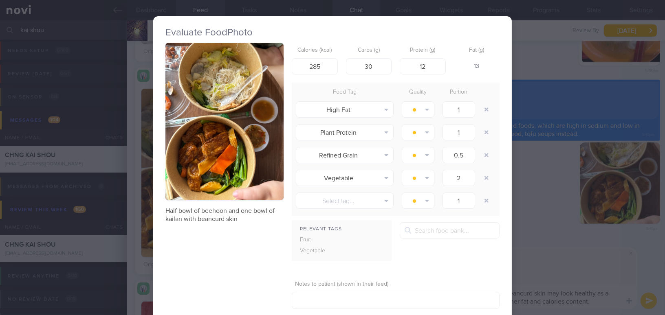
click at [571, 270] on div "Evaluate Food Photo Half bowl of beehoon and one bowl of kailan with beancurd s…" at bounding box center [332, 157] width 665 height 315
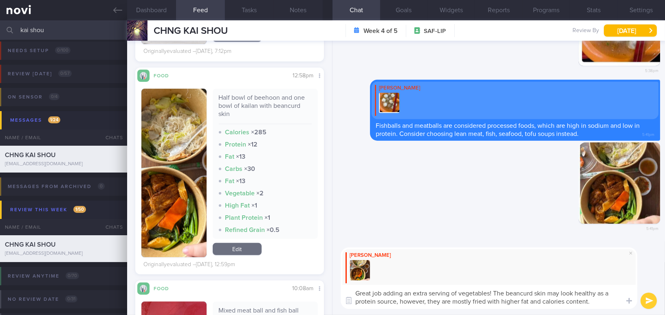
click at [606, 304] on textarea "Great job adding an extra serving of vegetables! The beancurd skin may look hea…" at bounding box center [489, 297] width 297 height 24
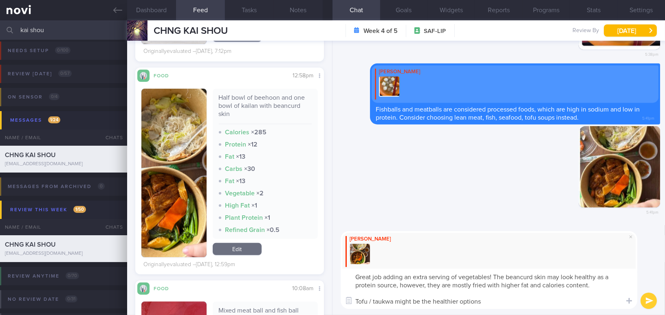
type textarea "Great job adding an extra serving of vegetables! The beancurd skin may look hea…"
drag, startPoint x: 487, startPoint y: 303, endPoint x: 354, endPoint y: 273, distance: 136.4
click at [350, 273] on textarea "Great job adding an extra serving of vegetables! The beancurd skin may look hea…" at bounding box center [489, 289] width 297 height 40
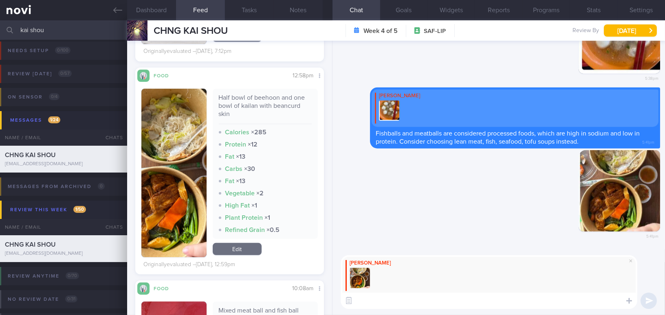
click at [437, 300] on textarea at bounding box center [489, 301] width 297 height 16
paste textarea "Great job adding an extra serving of vegetables! The beancurd skin may seem lik…"
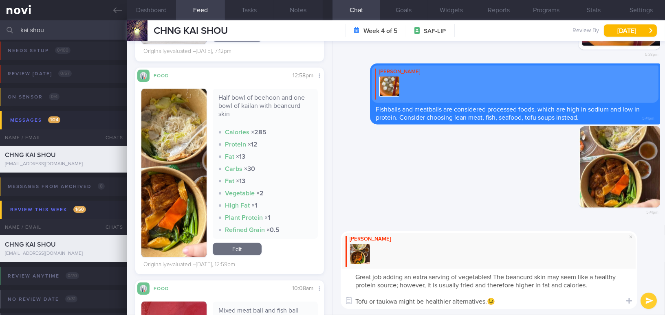
click at [399, 283] on textarea "Great job adding an extra serving of vegetables! The beancurd skin may seem lik…" at bounding box center [489, 289] width 297 height 40
type textarea "Great job adding an extra serving of vegetables! The beancurd skin may seem lik…"
click at [647, 303] on button "submit" at bounding box center [649, 301] width 16 height 16
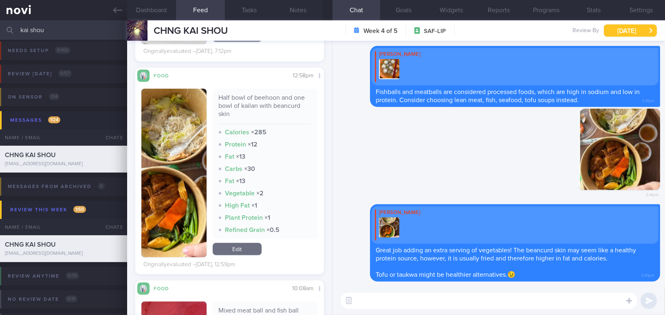
click at [625, 30] on button "[DATE]" at bounding box center [630, 30] width 53 height 12
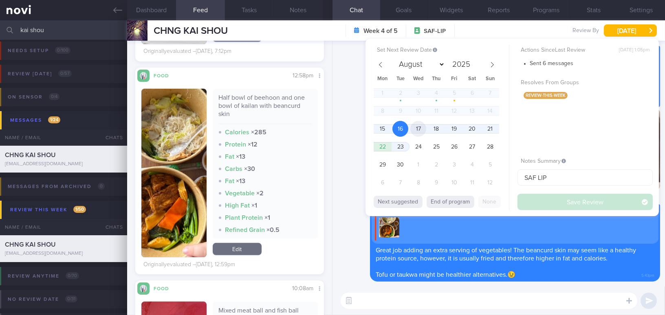
click at [417, 127] on span "17" at bounding box center [418, 129] width 16 height 16
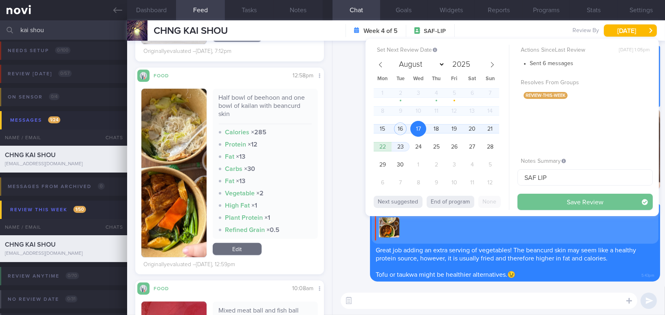
click at [550, 199] on button "Save Review" at bounding box center [585, 202] width 135 height 16
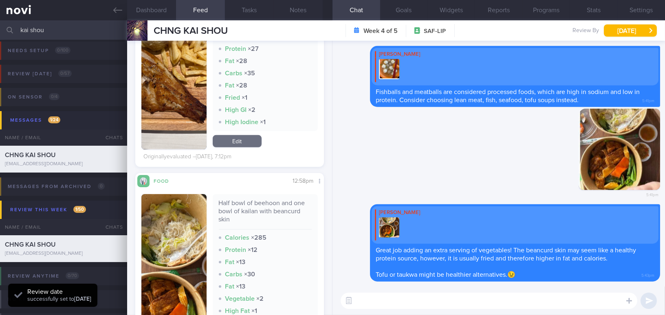
scroll to position [678, 0]
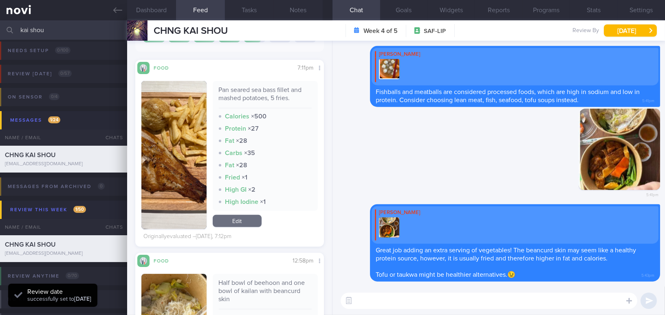
click at [175, 145] on button "button" at bounding box center [173, 155] width 65 height 148
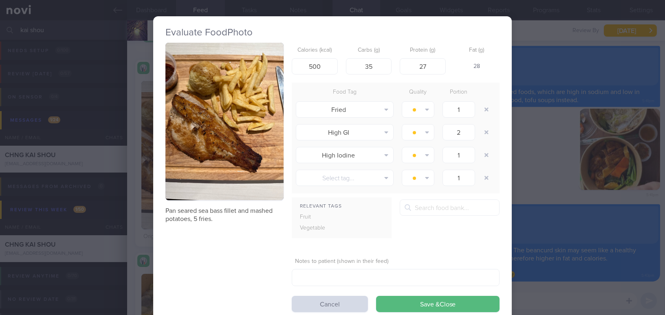
click at [568, 165] on div "Evaluate Food Photo Pan seared sea bass fillet and mashed potatoes, 5 fries. Ca…" at bounding box center [332, 157] width 665 height 315
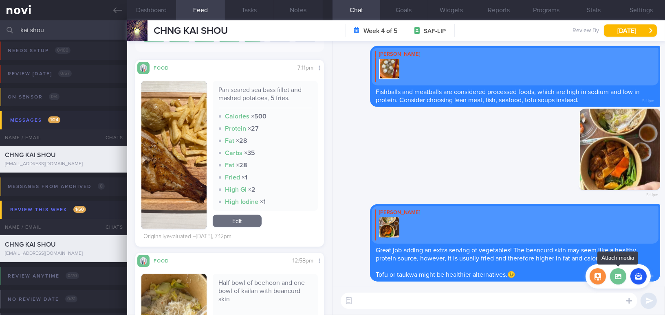
click at [620, 281] on label at bounding box center [618, 277] width 16 height 16
click at [0, 0] on input "file" at bounding box center [0, 0] width 0 height 0
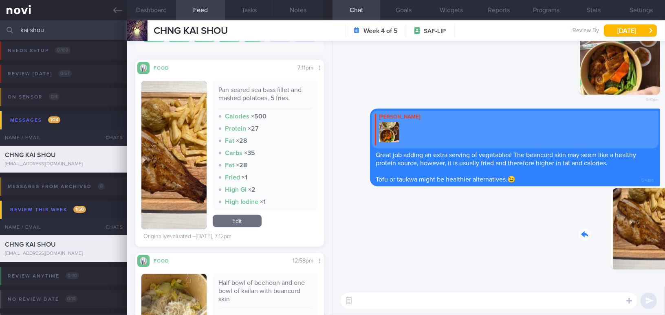
drag, startPoint x: 618, startPoint y: 250, endPoint x: 682, endPoint y: 248, distance: 64.0
click at [665, 248] on html "You are offline! Some functionality will be unavailable Patients New Users Coac…" at bounding box center [332, 157] width 665 height 315
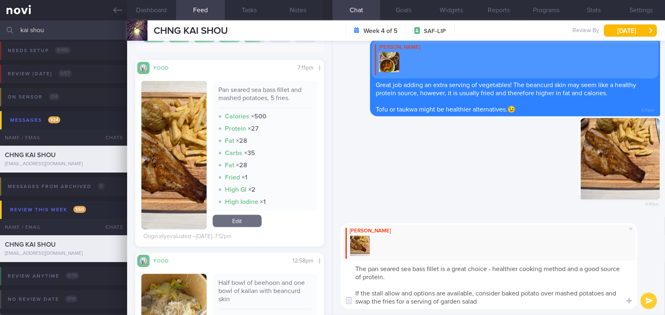
type textarea "The pan seared sea bass fillet is a great choice - healthier cooking method and…"
drag, startPoint x: 485, startPoint y: 302, endPoint x: 381, endPoint y: 276, distance: 107.4
click at [348, 266] on textarea "The pan seared sea bass fillet is a great choice - healthier cooking method and…" at bounding box center [489, 285] width 297 height 48
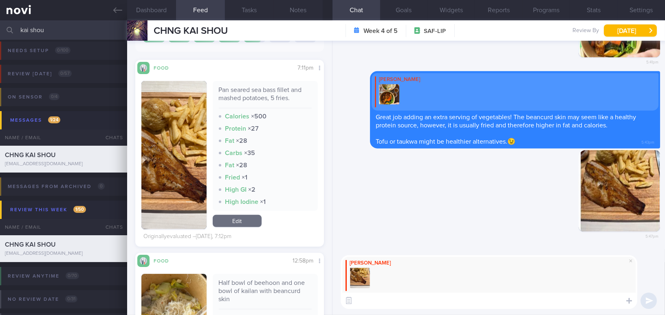
click at [371, 304] on textarea at bounding box center [489, 301] width 297 height 16
paste textarea "The pan-seared sea bass fillet is a great choice—it’s a healthier cooking metho…"
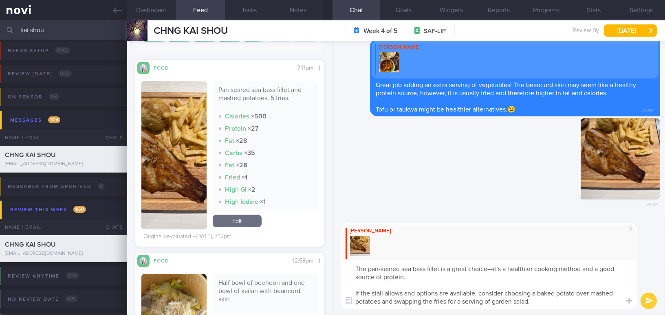
click at [503, 267] on textarea "The pan-seared sea bass fillet is a great choice—it’s a healthier cooking metho…" at bounding box center [489, 285] width 297 height 48
drag, startPoint x: 498, startPoint y: 269, endPoint x: 510, endPoint y: 270, distance: 11.9
click at [510, 270] on textarea "The pan-seared sea bass fillet is a great choice - it is a healthier cooking me…" at bounding box center [489, 285] width 297 height 48
type textarea "The pan-seared sea bass fillet is a great choice - healthier cooking method and…"
click at [645, 300] on button "submit" at bounding box center [649, 301] width 16 height 16
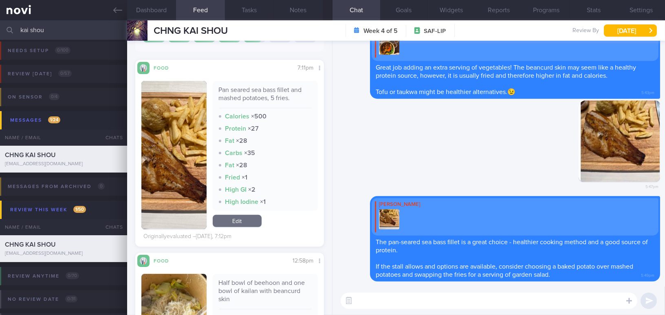
drag, startPoint x: 61, startPoint y: 29, endPoint x: 0, endPoint y: 28, distance: 60.7
click at [0, 28] on input "kai shou" at bounding box center [332, 30] width 665 height 20
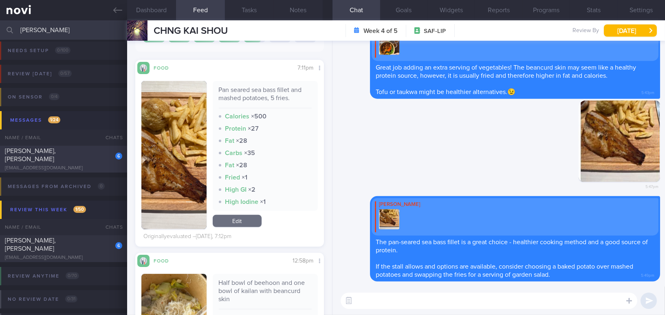
type input "[PERSON_NAME]"
click at [56, 153] on span "[PERSON_NAME], [PERSON_NAME]" at bounding box center [30, 155] width 51 height 15
type input "SAF LIP; note food preference;"
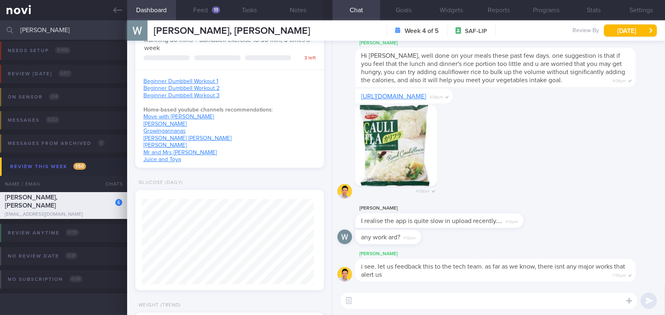
scroll to position [86, 172]
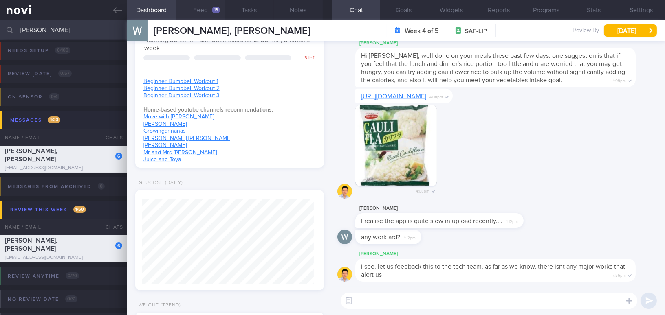
click at [204, 8] on button "Feed 13" at bounding box center [200, 10] width 49 height 20
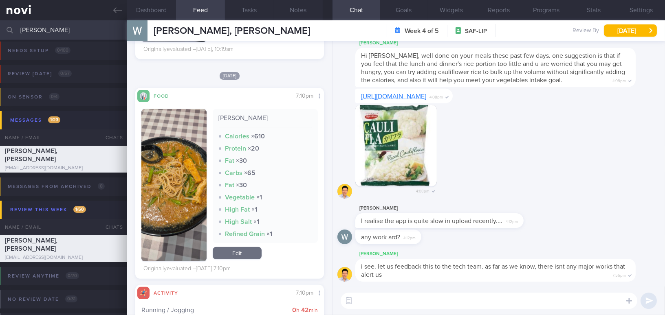
scroll to position [555, 0]
click at [404, 300] on textarea at bounding box center [489, 301] width 297 height 16
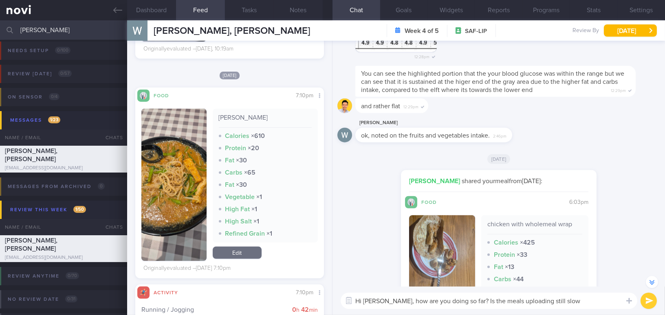
scroll to position [-333, 0]
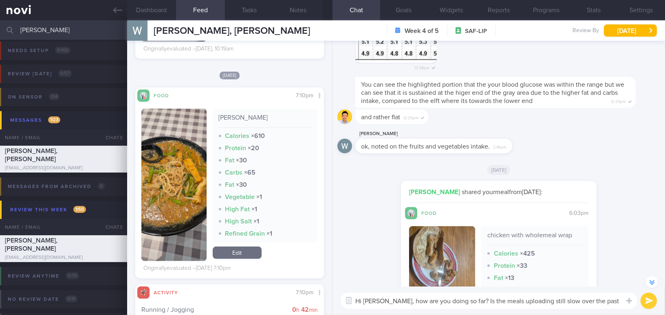
drag, startPoint x: 386, startPoint y: 301, endPoint x: 619, endPoint y: 295, distance: 232.8
click at [619, 295] on textarea "Hi Wilson, how are you doing so far? Is the meals uploading still slow over the…" at bounding box center [489, 301] width 297 height 16
type textarea "Hi Wilson, how are you doing so far? Is the meals uploading still slow over the…"
click at [644, 10] on button "Settings" at bounding box center [641, 10] width 48 height 20
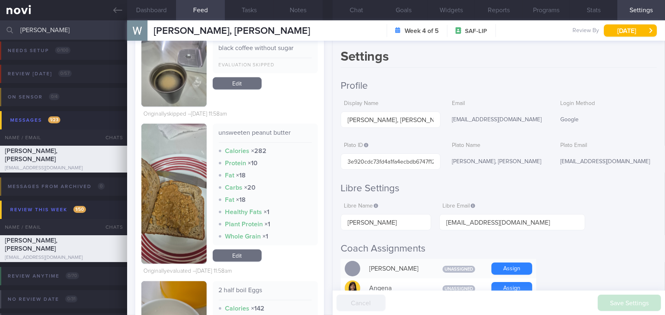
scroll to position [1370, 0]
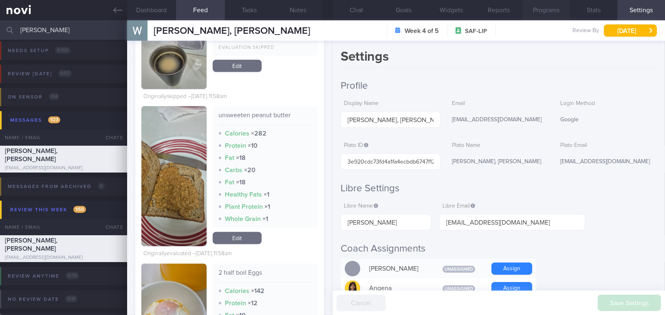
click at [551, 11] on button "Programs" at bounding box center [546, 10] width 48 height 20
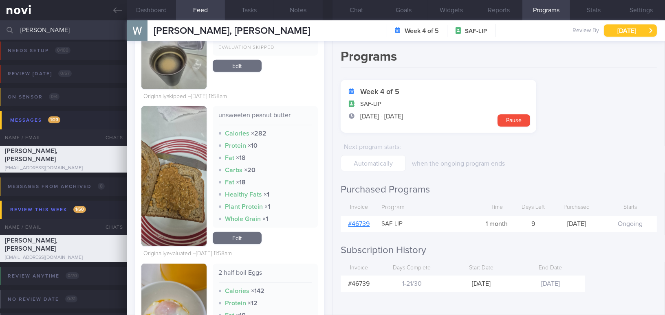
click at [619, 30] on button "[DATE]" at bounding box center [630, 30] width 53 height 12
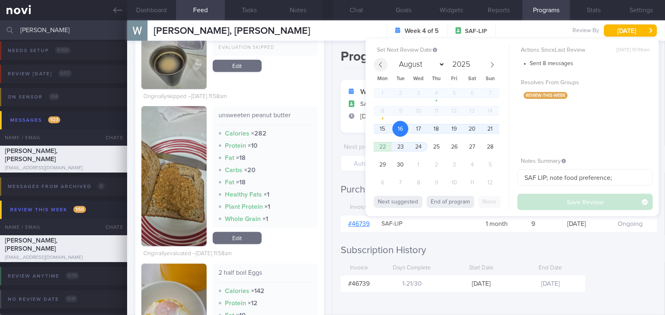
click at [379, 64] on icon at bounding box center [381, 65] width 6 height 6
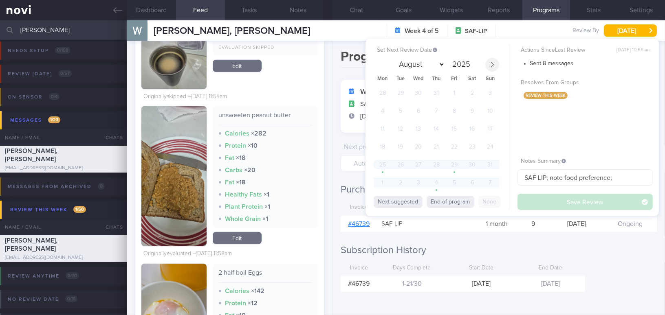
click at [493, 66] on icon at bounding box center [492, 64] width 3 height 5
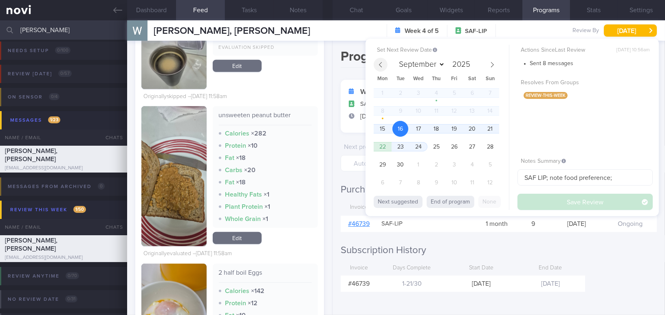
click at [377, 63] on span at bounding box center [381, 65] width 14 height 14
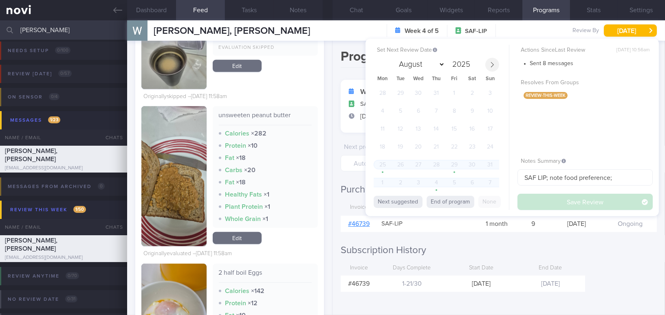
click at [491, 62] on icon at bounding box center [492, 64] width 3 height 5
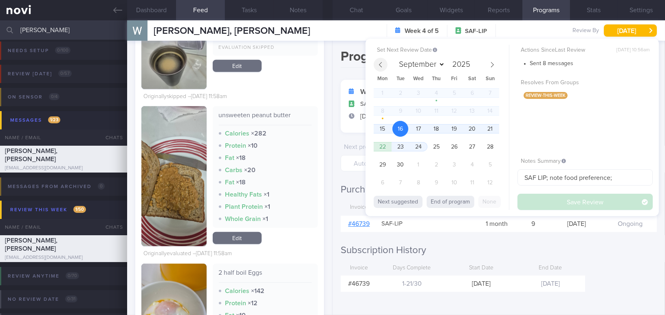
click at [379, 64] on icon at bounding box center [381, 65] width 6 height 6
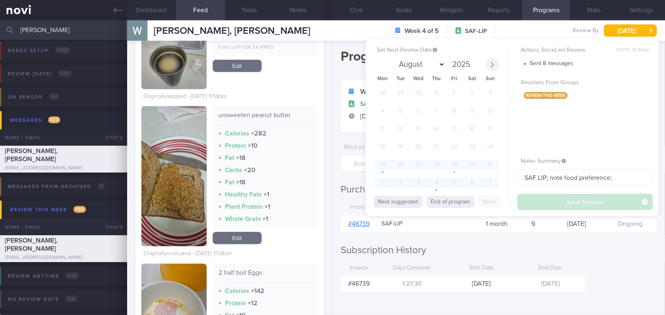
click at [491, 64] on icon at bounding box center [492, 65] width 6 height 6
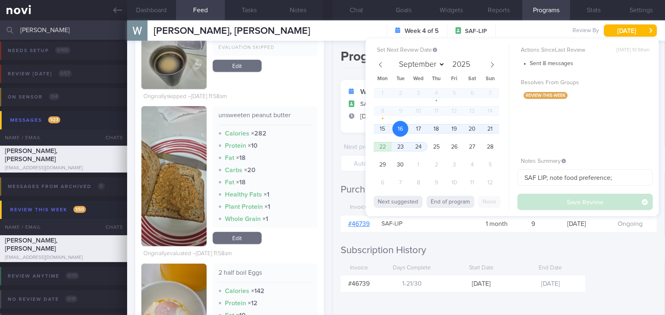
click at [598, 266] on div "Programs Week 4 of 5 SAF-LIP 25 Aug - 24 Sep Pause Next program starts : when t…" at bounding box center [499, 178] width 333 height 275
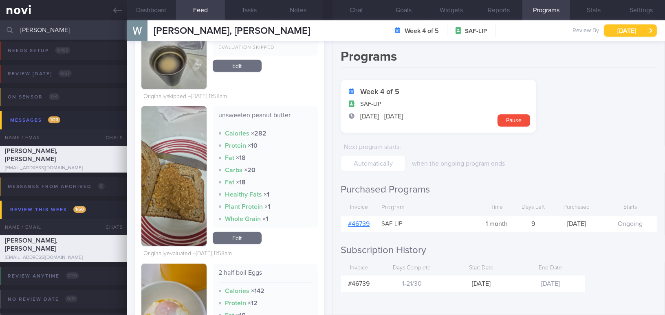
click at [628, 31] on button "[DATE]" at bounding box center [630, 30] width 53 height 12
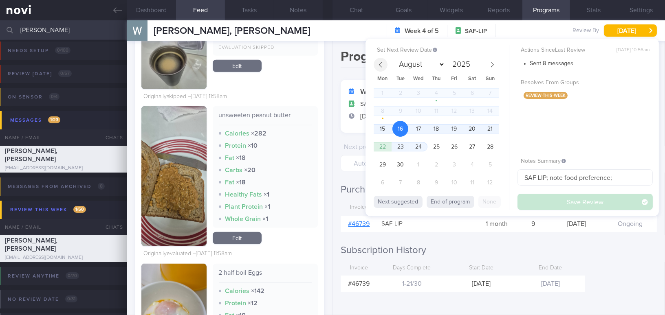
click at [381, 63] on icon at bounding box center [381, 65] width 6 height 6
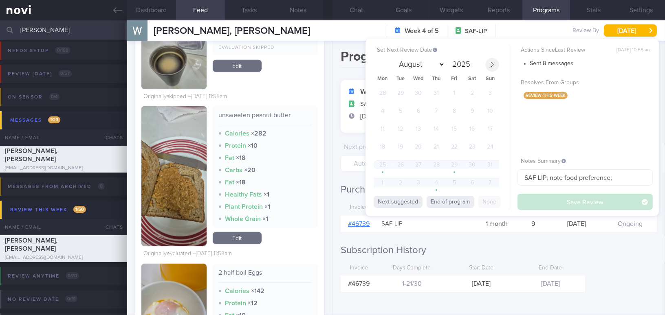
click at [493, 64] on icon at bounding box center [492, 65] width 6 height 6
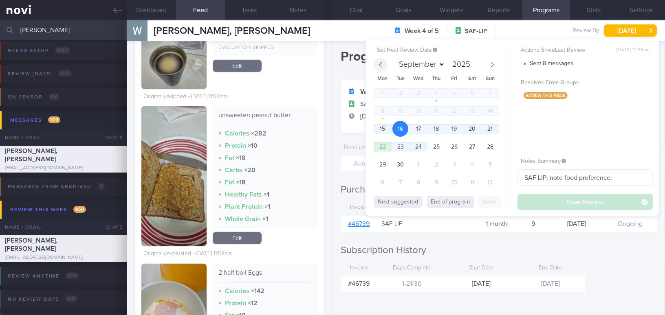
click at [381, 67] on icon at bounding box center [381, 65] width 6 height 6
select select "7"
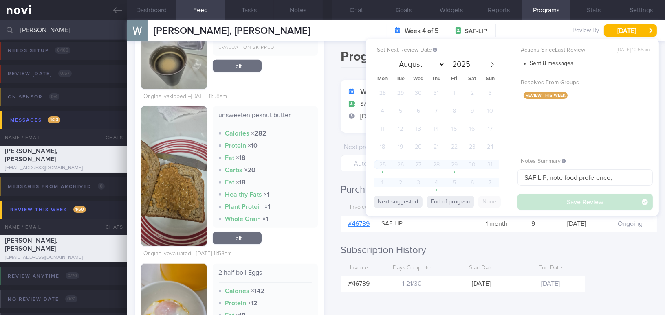
click at [88, 27] on input "[PERSON_NAME]" at bounding box center [332, 30] width 665 height 20
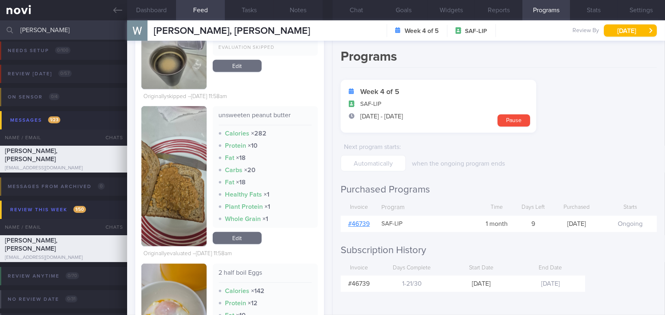
click at [0, 26] on input "[PERSON_NAME]" at bounding box center [332, 30] width 665 height 20
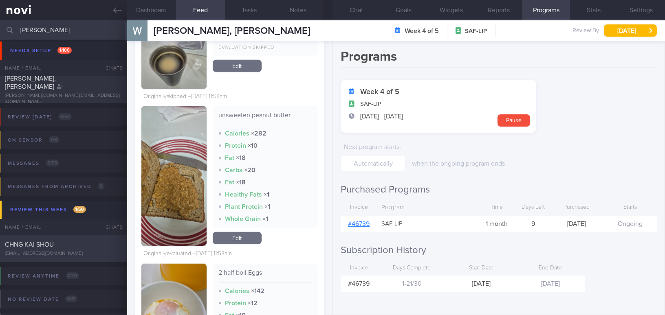
type input "[PERSON_NAME]"
click at [67, 246] on div "CHNG KAI SHOU" at bounding box center [62, 245] width 115 height 8
type input "SAF LIP"
checkbox input "false"
select select "8"
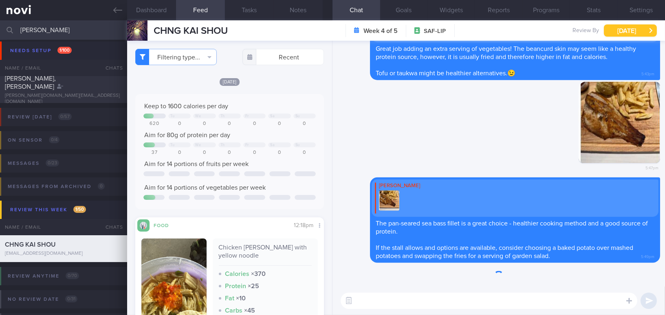
click at [615, 33] on button "[DATE]" at bounding box center [630, 30] width 53 height 12
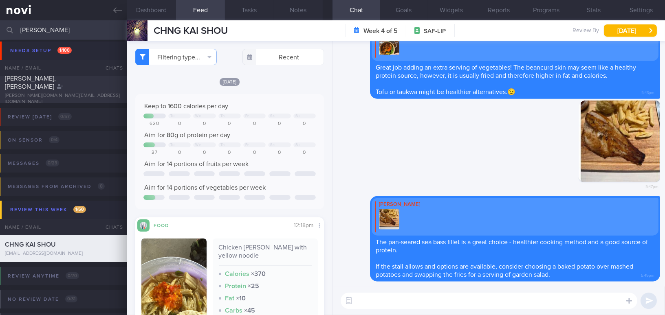
click at [57, 35] on input "[PERSON_NAME]" at bounding box center [332, 30] width 665 height 20
drag, startPoint x: 57, startPoint y: 32, endPoint x: 0, endPoint y: 13, distance: 59.8
click at [0, 13] on div "Patients New Users Coaches kai s Assigned patients Assigned patients All active…" at bounding box center [332, 157] width 665 height 315
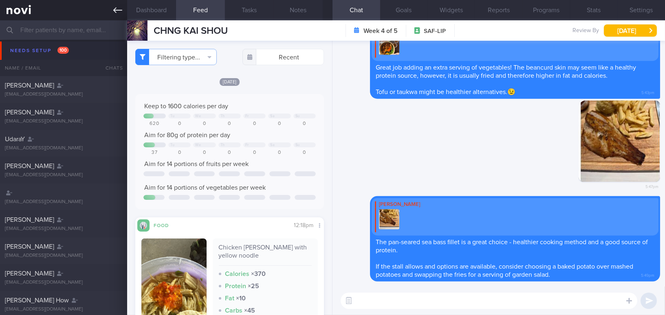
click at [117, 9] on icon at bounding box center [117, 10] width 9 height 9
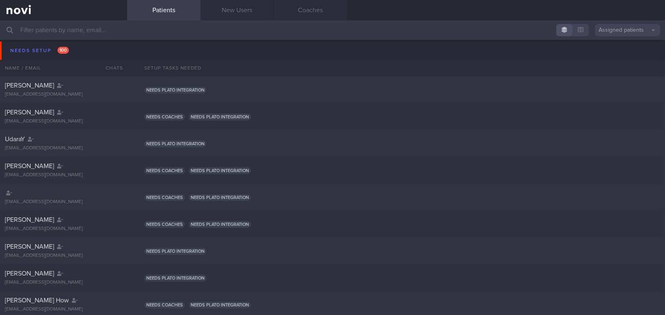
click at [69, 29] on input "text" at bounding box center [332, 30] width 665 height 20
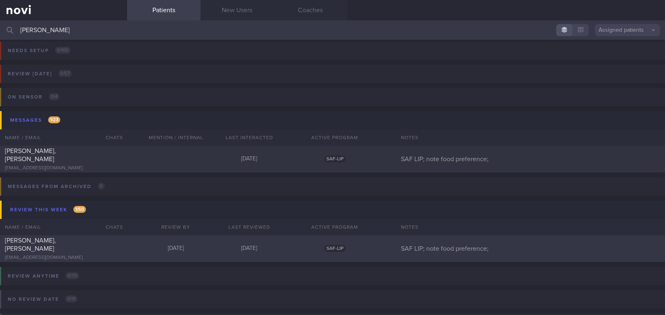
type input "[PERSON_NAME]"
click at [56, 244] on span "[PERSON_NAME], [PERSON_NAME]" at bounding box center [30, 245] width 51 height 15
select select "8"
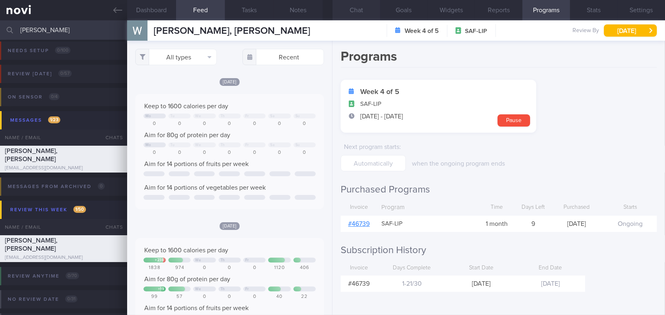
click at [359, 10] on button "Chat" at bounding box center [357, 10] width 48 height 20
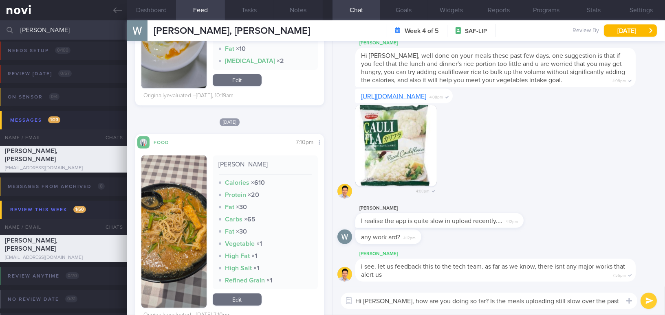
scroll to position [667, 0]
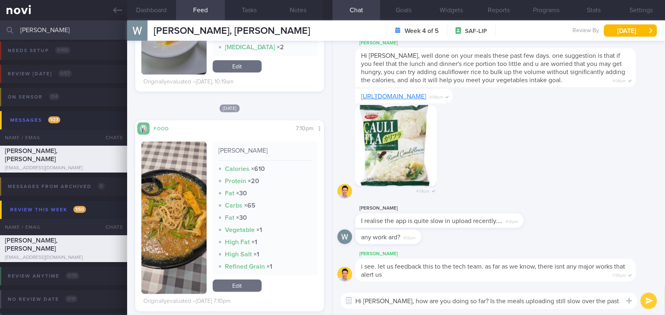
click at [430, 308] on textarea "Hi Wilson, how are you doing so far? Is the meals uploading still slow over the…" at bounding box center [489, 301] width 297 height 16
drag, startPoint x: 386, startPoint y: 303, endPoint x: 627, endPoint y: 307, distance: 240.9
click at [627, 307] on div "Chat Templates Admin CGM Weight Nutrition Physical Activity Infographics Articl…" at bounding box center [499, 301] width 333 height 29
paste textarea "How have you been doing so far? Has uploading your meals still been"
type textarea "Hi [PERSON_NAME], How have you been doing so far? Has uploading your meals stil…"
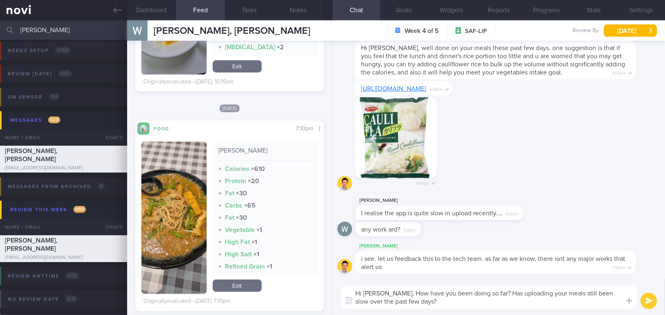
scroll to position [0, 0]
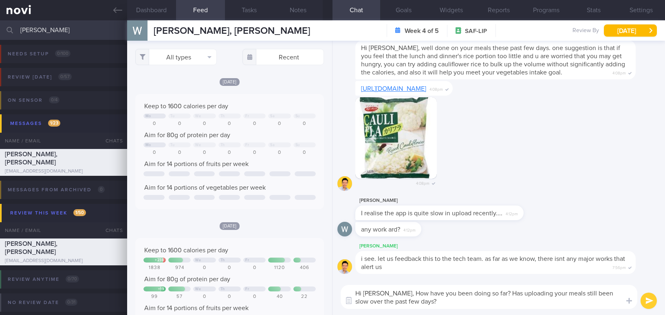
select select "8"
click at [390, 290] on textarea "Hi [PERSON_NAME], How have you been doing so far? Has uploading your meals stil…" at bounding box center [489, 297] width 297 height 24
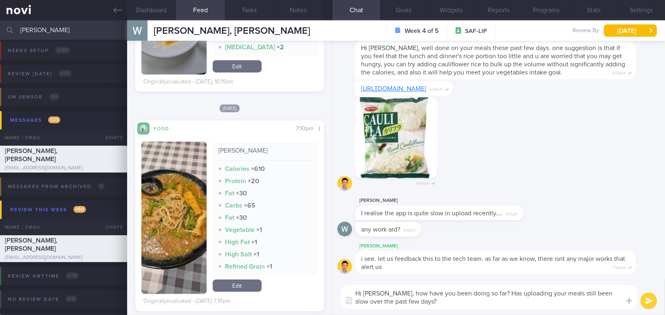
click at [464, 301] on textarea "Hi [PERSON_NAME], how have you been doing so far? Has uploading your meals stil…" at bounding box center [489, 297] width 297 height 24
type textarea "Hi [PERSON_NAME], how have you been doing so far? Has uploading your meals stil…"
click at [652, 301] on button "submit" at bounding box center [649, 301] width 16 height 16
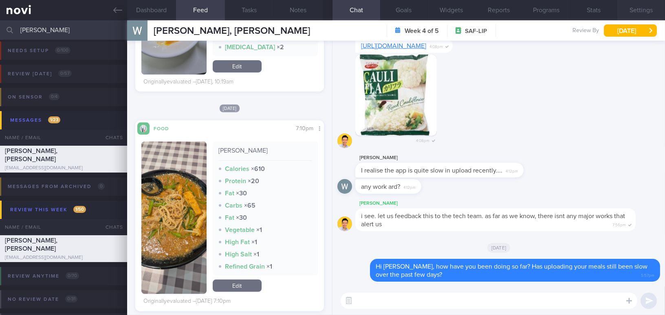
click at [639, 11] on button "Settings" at bounding box center [641, 10] width 48 height 20
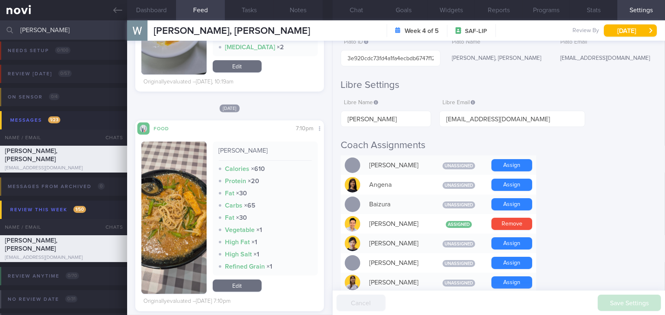
scroll to position [111, 0]
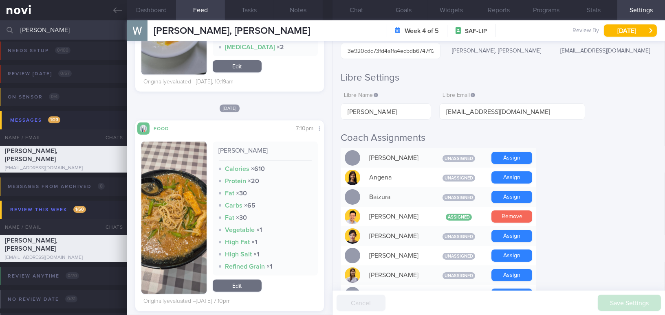
click at [510, 214] on button "Remove" at bounding box center [511, 217] width 41 height 12
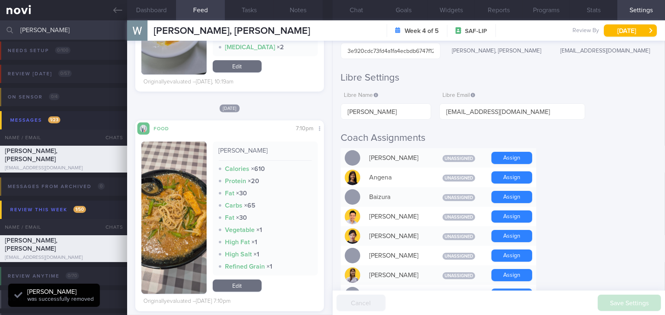
click at [0, 25] on input "[PERSON_NAME]" at bounding box center [332, 30] width 665 height 20
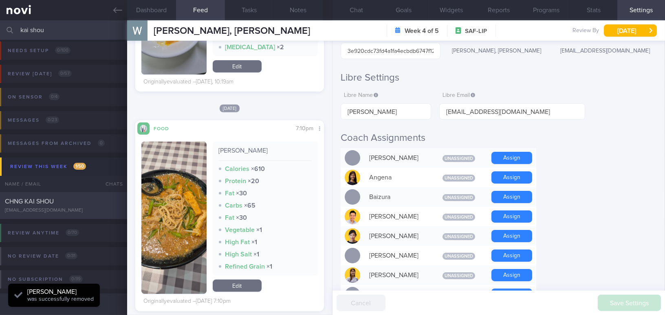
type input "kai shou"
click at [57, 198] on div "CHNG KAI SHOU" at bounding box center [62, 202] width 115 height 8
type input "SAF LIP"
checkbox input "false"
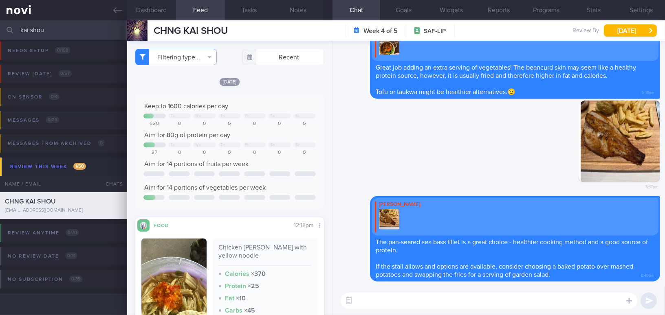
drag, startPoint x: 644, startPoint y: 10, endPoint x: 640, endPoint y: 20, distance: 11.0
click at [644, 10] on button "Settings" at bounding box center [641, 10] width 48 height 20
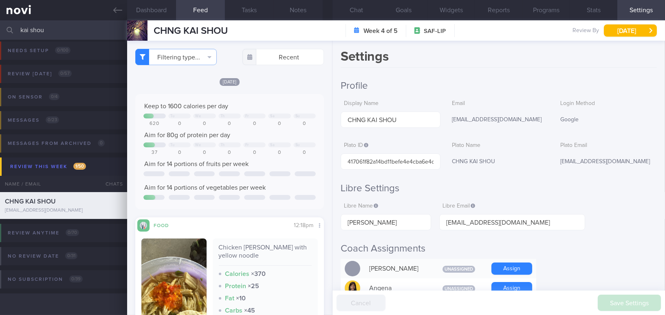
scroll to position [111, 0]
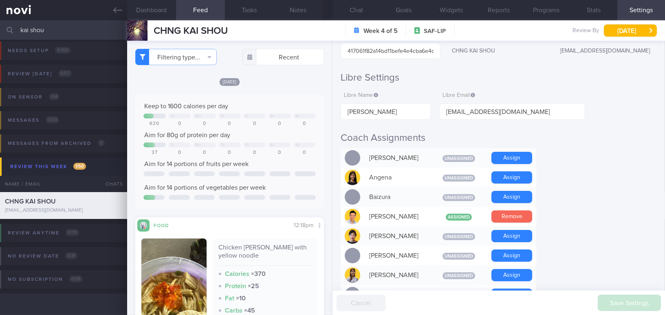
click at [522, 216] on button "Remove" at bounding box center [511, 217] width 41 height 12
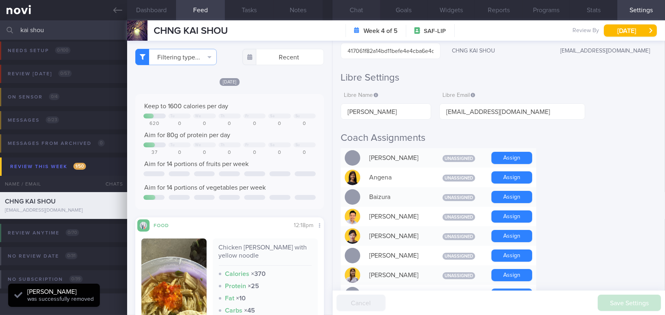
click at [356, 7] on button "Chat" at bounding box center [357, 10] width 48 height 20
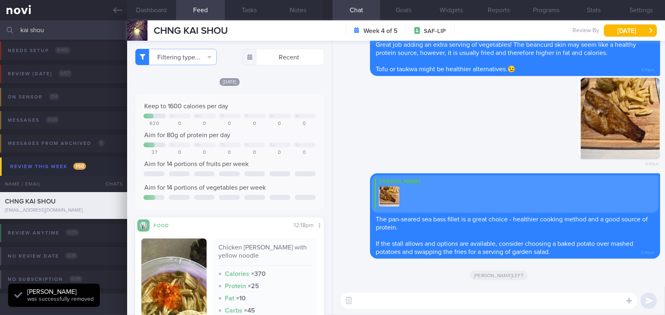
drag, startPoint x: 47, startPoint y: 31, endPoint x: 10, endPoint y: 26, distance: 37.4
click at [10, 26] on div "kai shou Assigned patients Assigned patients All active patients Archived patie…" at bounding box center [332, 30] width 665 height 20
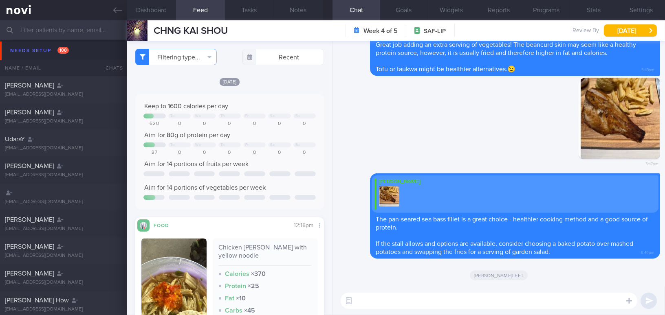
click at [81, 26] on input "text" at bounding box center [332, 30] width 665 height 20
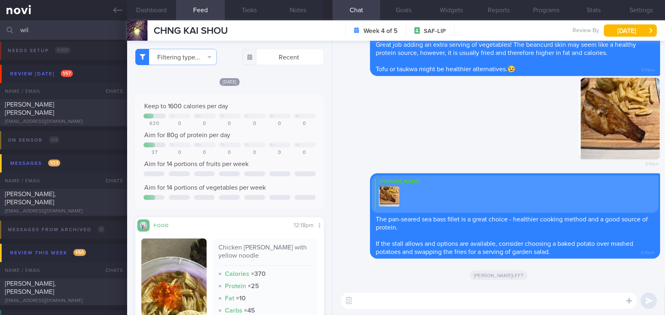
click at [79, 31] on input "wil" at bounding box center [332, 30] width 665 height 20
type input "wil"
click at [88, 195] on div "[PERSON_NAME], [PERSON_NAME]" at bounding box center [62, 198] width 115 height 16
type input "SAF LIP; note food preference;"
checkbox input "true"
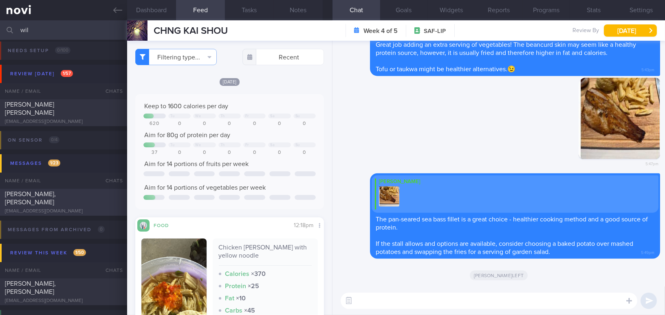
type input "[PERSON_NAME], [PERSON_NAME]"
type input "3e920cdc73fd4a1fa4ecbdb6747f1249"
type input "[PERSON_NAME]"
type input "[EMAIL_ADDRESS][DOMAIN_NAME]"
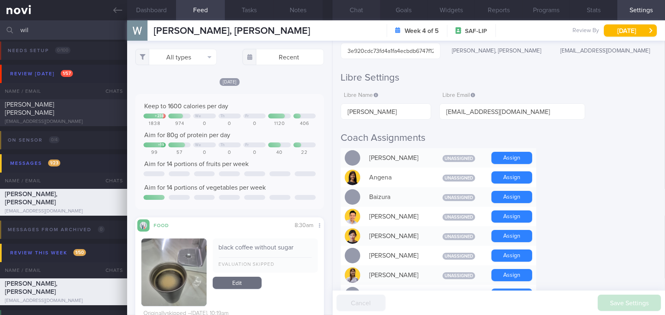
click at [359, 7] on button "Chat" at bounding box center [357, 10] width 48 height 20
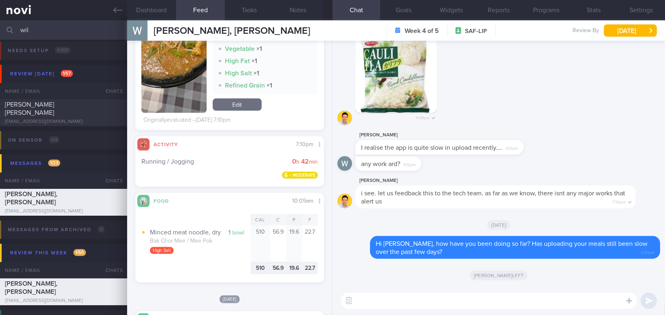
scroll to position [889, 0]
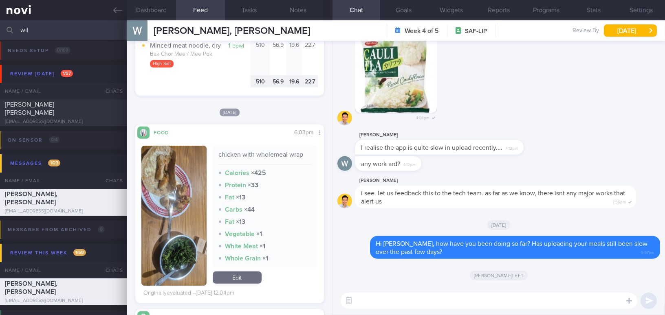
click at [172, 204] on button "button" at bounding box center [173, 216] width 65 height 140
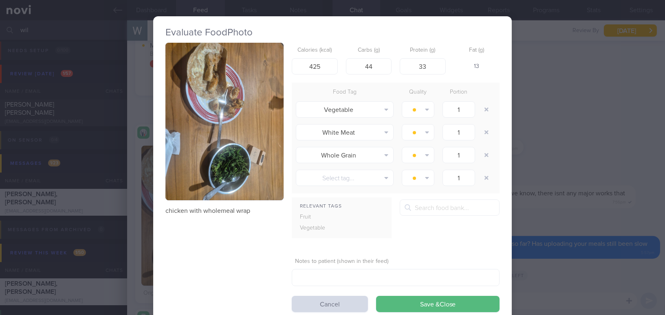
click at [568, 157] on div "Evaluate Food Photo chicken with wholemeal wrap Calories (kcal) 425 Carbs (g) 4…" at bounding box center [332, 157] width 665 height 315
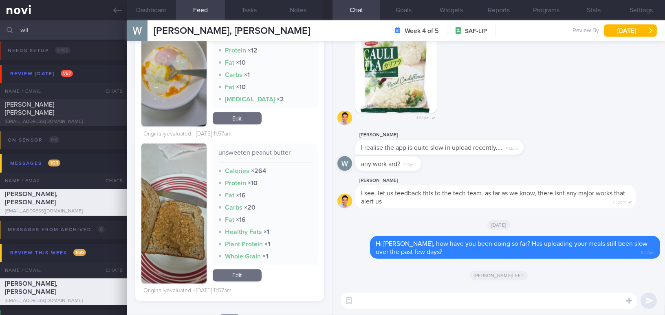
scroll to position [2815, 0]
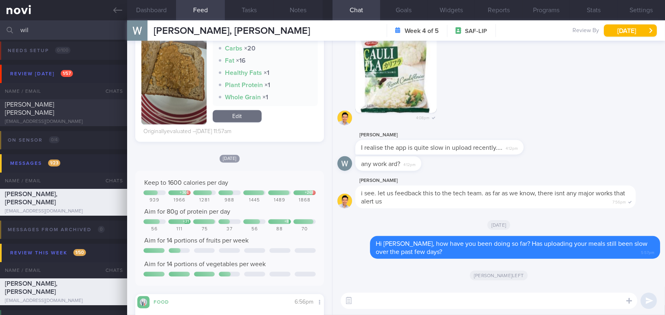
click at [444, 302] on textarea at bounding box center [489, 301] width 297 height 16
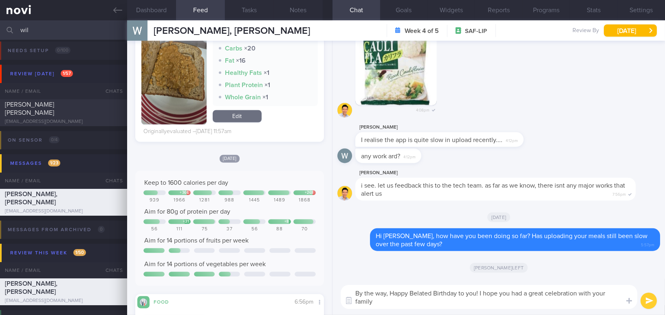
scroll to position [0, 0]
type textarea "By the way, Happy Belated Birthday to you! I hope you had a great celebration w…"
click at [649, 302] on button "submit" at bounding box center [649, 301] width 16 height 16
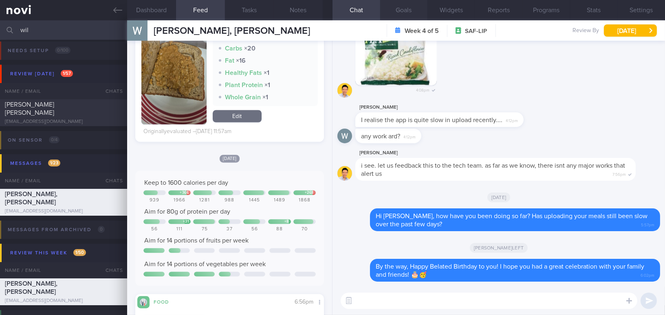
click at [412, 9] on button "Goals" at bounding box center [404, 10] width 48 height 20
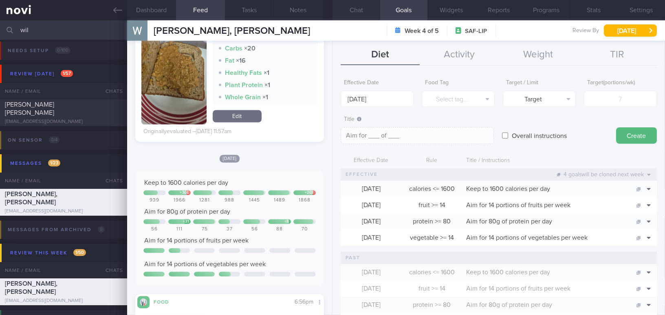
click at [361, 10] on button "Chat" at bounding box center [357, 10] width 48 height 20
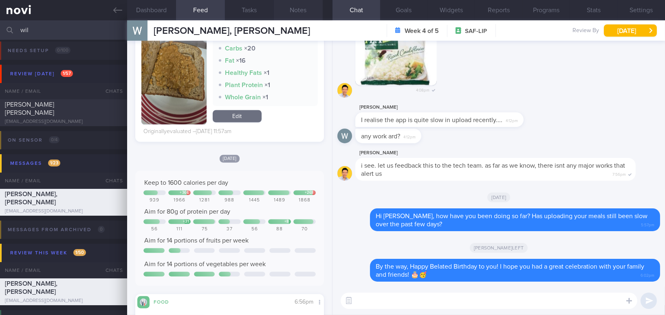
click at [302, 12] on button "Notes" at bounding box center [298, 10] width 49 height 20
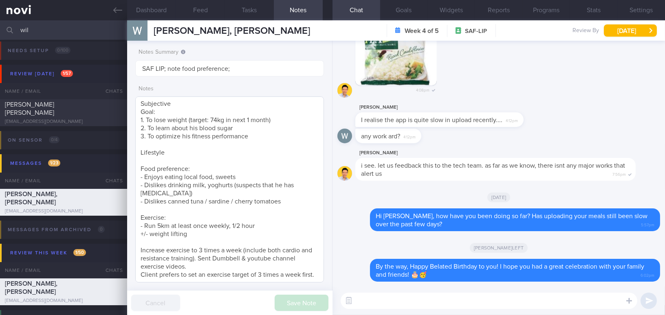
scroll to position [165, 0]
click at [615, 275] on label at bounding box center [618, 277] width 16 height 16
click at [0, 0] on input "file" at bounding box center [0, 0] width 0 height 0
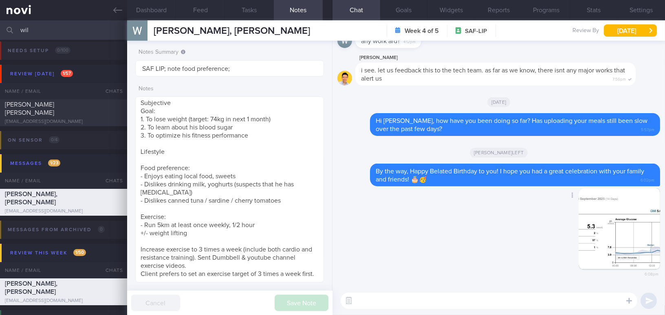
click at [612, 236] on button "button" at bounding box center [620, 229] width 82 height 82
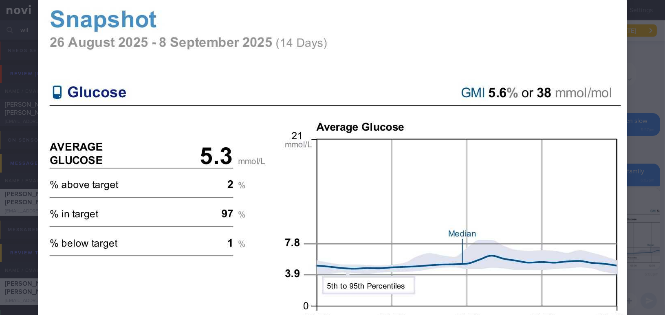
scroll to position [87, 0]
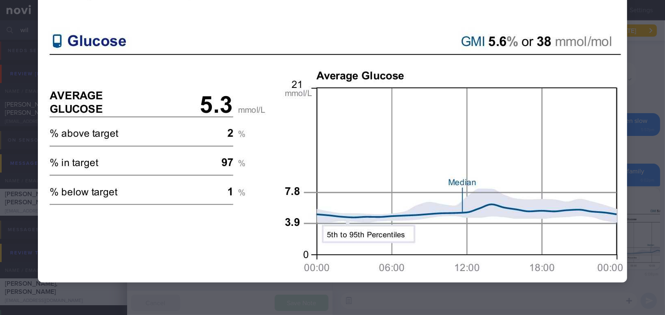
click at [631, 193] on div at bounding box center [332, 114] width 654 height 402
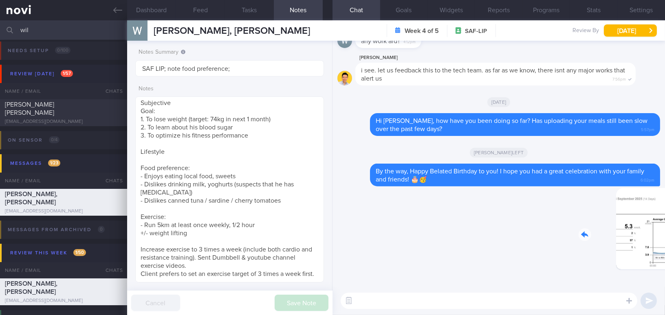
drag, startPoint x: 599, startPoint y: 225, endPoint x: 690, endPoint y: 236, distance: 91.2
click at [665, 236] on html "You are offline! Some functionality will be unavailable Patients New Users Coac…" at bounding box center [332, 157] width 665 height 315
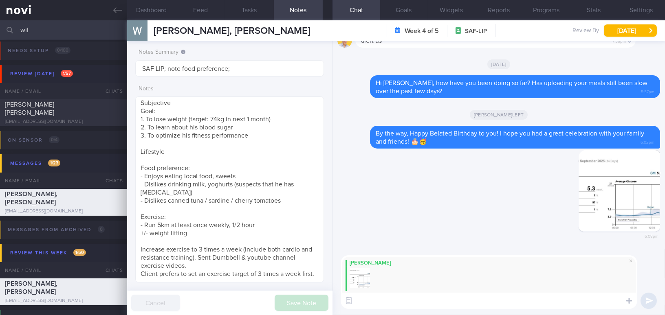
click at [427, 303] on textarea at bounding box center [489, 301] width 297 height 16
paste textarea "I understand that your sensor ended on [DATE]. Here is a summary of your glucos…"
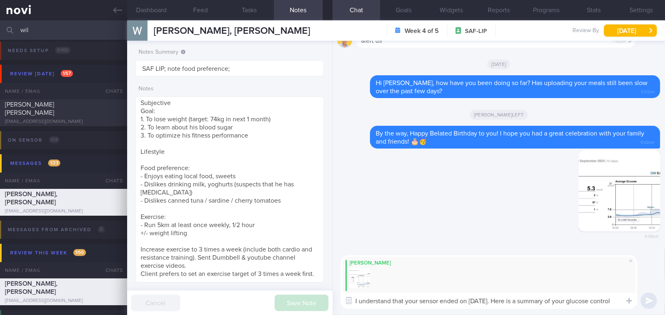
scroll to position [0, 0]
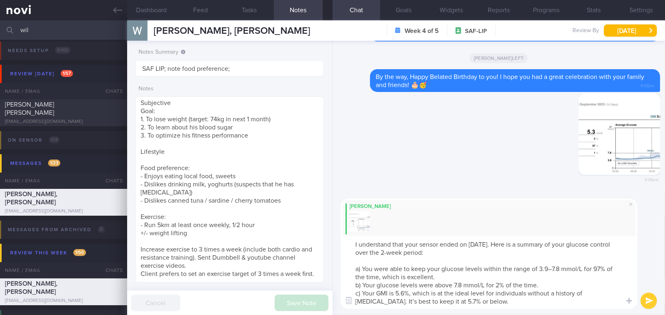
click at [551, 270] on textarea "I understand that your sensor ended on [DATE]. Here is a summary of your glucos…" at bounding box center [489, 272] width 297 height 73
click at [620, 292] on textarea "I understand that your sensor ended on [DATE]. Here is a summary of your glucos…" at bounding box center [489, 272] width 297 height 73
type textarea "I understand that your sensor ended on [DATE]. Here is a summary of your glucos…"
click at [651, 299] on button "submit" at bounding box center [649, 301] width 16 height 16
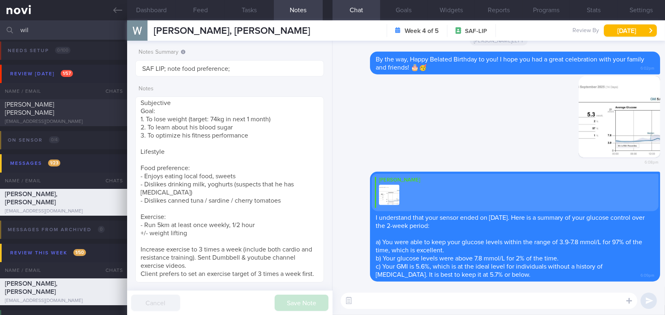
click at [391, 305] on textarea at bounding box center [489, 301] width 297 height 16
paste textarea "The higher glucose rises mostly occurred at lunch, which seems to be largely me…"
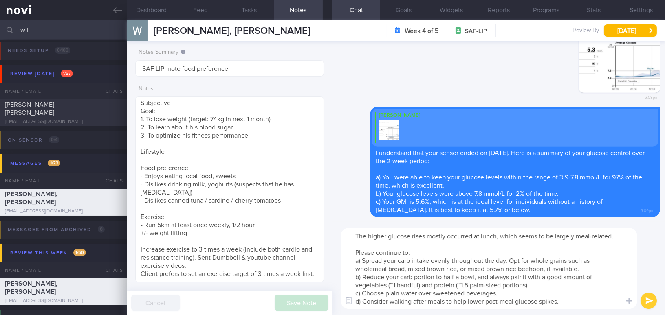
click at [354, 236] on textarea "The higher glucose rises mostly occurred at lunch, which seems to be largely me…" at bounding box center [489, 268] width 297 height 81
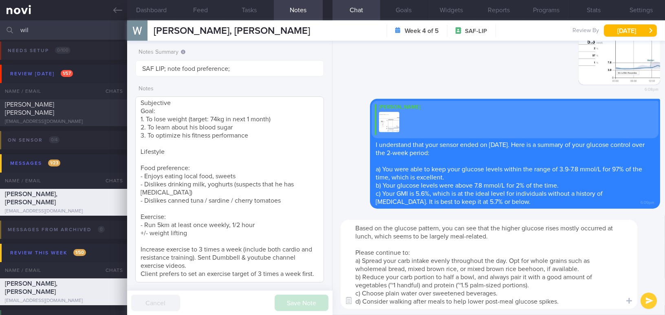
type textarea "Based on the glucose pattern, you can see that the higher glucose rises mostly …"
click at [175, 271] on textarea "[DEMOGRAPHIC_DATA] Gentleman - Married with 2 kids ([DEMOGRAPHIC_DATA]) Occupat…" at bounding box center [229, 190] width 189 height 186
drag, startPoint x: 355, startPoint y: 228, endPoint x: 571, endPoint y: 306, distance: 229.8
click at [571, 306] on textarea "Based on the glucose pattern, you can see that the higher glucose rises mostly …" at bounding box center [489, 264] width 297 height 89
click at [197, 268] on textarea "[DEMOGRAPHIC_DATA] Gentleman - Married with 2 kids ([DEMOGRAPHIC_DATA]) Occupat…" at bounding box center [229, 190] width 189 height 186
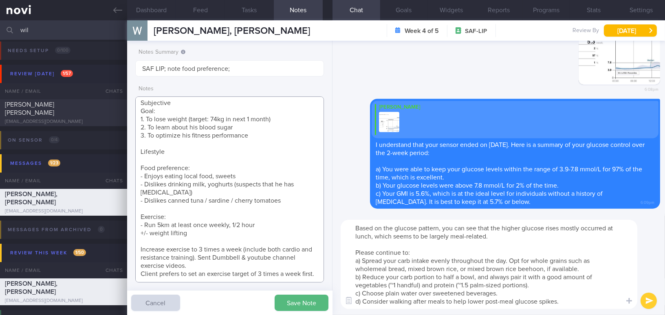
paste textarea "Based on the glucose pattern, you can see that the higher glucose rises mostly …"
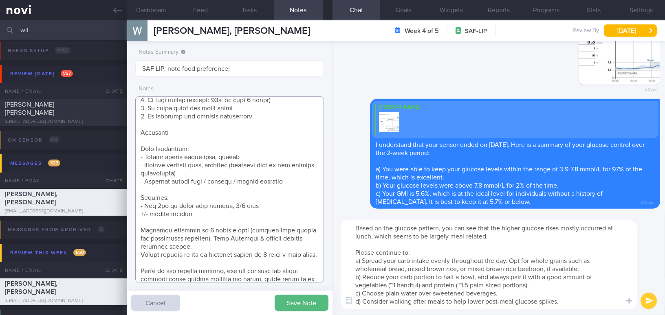
scroll to position [274, 0]
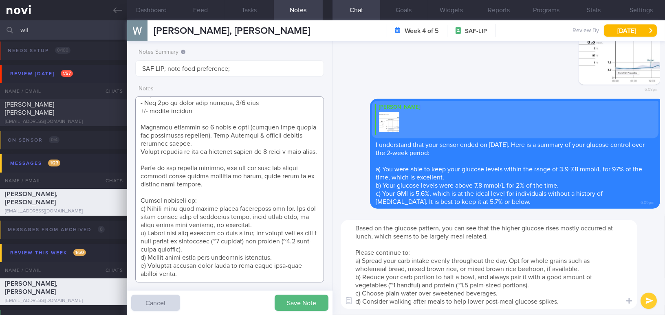
click at [218, 192] on textarea at bounding box center [229, 190] width 189 height 186
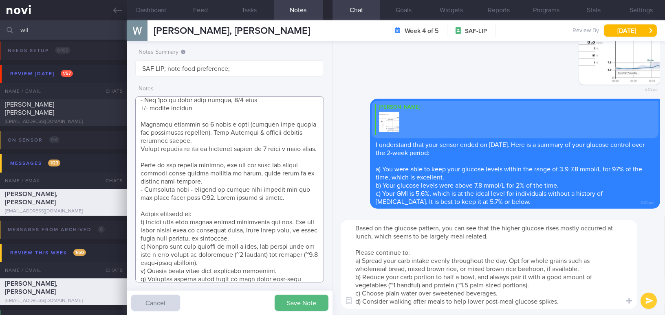
scroll to position [303, 0]
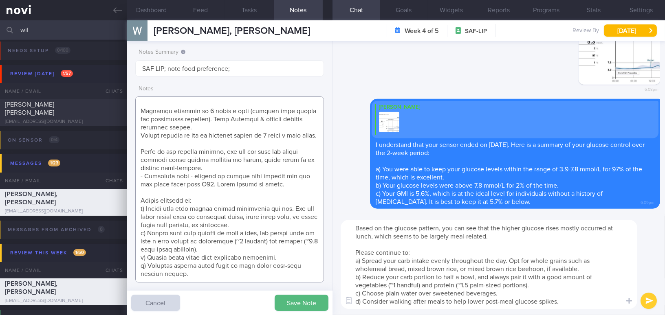
drag, startPoint x: 282, startPoint y: 167, endPoint x: 304, endPoint y: 156, distance: 24.1
click at [282, 167] on textarea at bounding box center [229, 190] width 189 height 186
drag, startPoint x: 142, startPoint y: 190, endPoint x: 242, endPoint y: 271, distance: 129.0
click at [242, 271] on textarea at bounding box center [229, 190] width 189 height 186
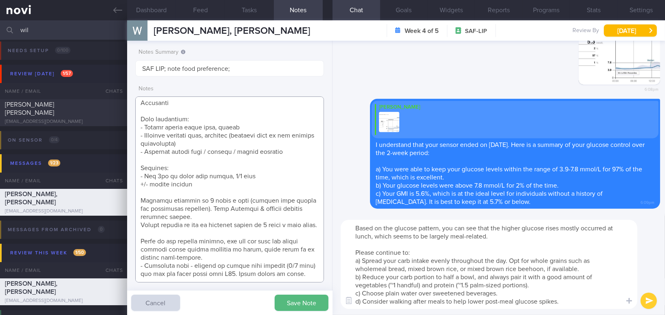
scroll to position [214, 0]
type textarea "[DEMOGRAPHIC_DATA] Gentleman - Married with 2 kids ([DEMOGRAPHIC_DATA]) Occupat…"
click at [292, 299] on button "Save Note" at bounding box center [302, 303] width 54 height 16
click at [466, 267] on textarea "Based on the glucose pattern, you can see that the higher glucose rises mostly …" at bounding box center [489, 264] width 297 height 89
click at [536, 268] on textarea "Based on the glucose pattern, you can see that the higher glucose rises mostly …" at bounding box center [489, 264] width 297 height 89
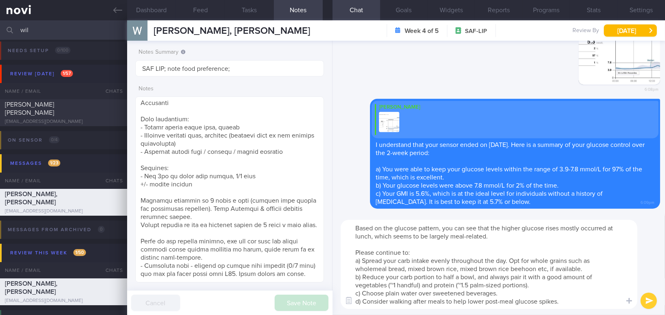
drag, startPoint x: 444, startPoint y: 275, endPoint x: 455, endPoint y: 275, distance: 11.0
click at [455, 275] on textarea "Based on the glucose pattern, you can see that the higher glucose rises mostly …" at bounding box center [489, 264] width 297 height 89
type textarea "Based on the glucose pattern, you can see that the higher glucose rises mostly …"
click at [649, 298] on button "submit" at bounding box center [649, 301] width 16 height 16
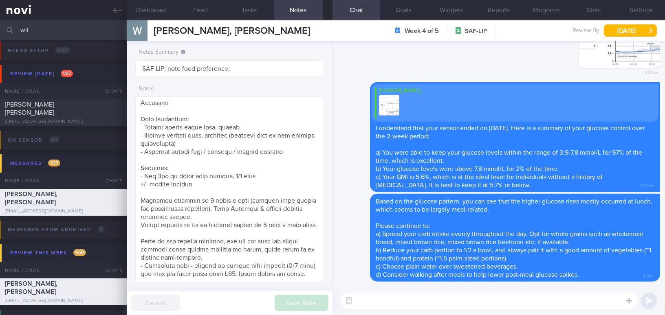
click at [577, 307] on textarea at bounding box center [489, 301] width 297 height 16
drag, startPoint x: 528, startPoint y: 305, endPoint x: 348, endPoint y: 300, distance: 179.8
click at [348, 300] on div "Attach media Chat Templates Admin [MEDICAL_DATA] Weight Nutrition Physical Acti…" at bounding box center [499, 301] width 333 height 29
click at [536, 298] on textarea "Please let me know should you need further clarifications." at bounding box center [489, 301] width 297 height 16
drag, startPoint x: 539, startPoint y: 303, endPoint x: 296, endPoint y: 276, distance: 244.4
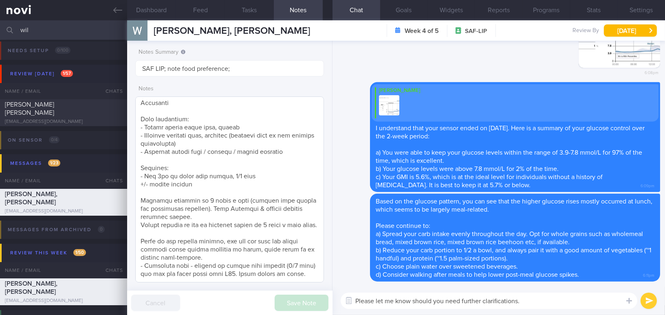
click at [296, 276] on div "Dashboard Feed Tasks Notes Chat Goals Widgets Reports Programs Stats Settings T…" at bounding box center [396, 167] width 538 height 295
paste textarea "if you need any further clarification"
type textarea "Please let me know if you need any further clarification."
click at [650, 302] on button "submit" at bounding box center [649, 301] width 16 height 16
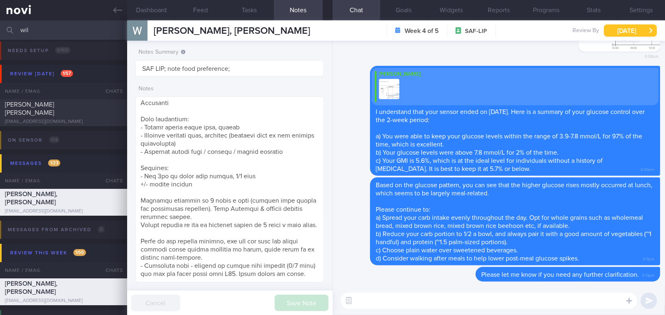
click at [623, 27] on button "[DATE]" at bounding box center [630, 30] width 53 height 12
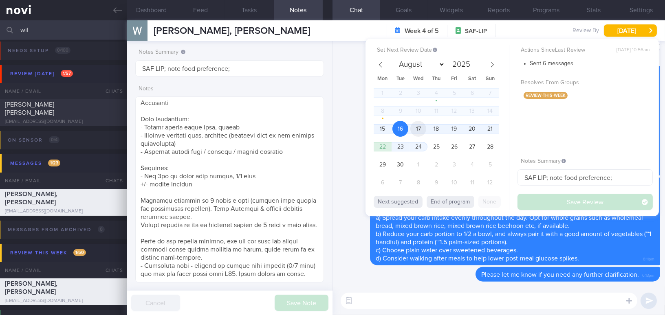
click at [420, 128] on span "17" at bounding box center [418, 129] width 16 height 16
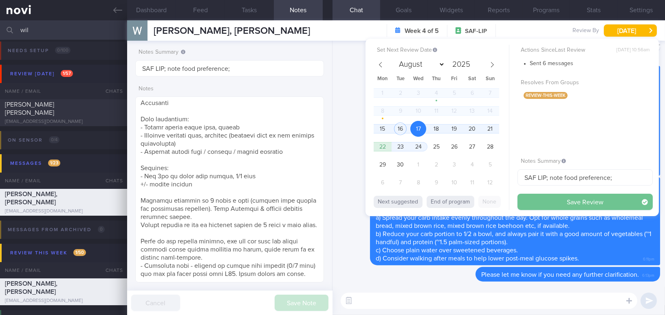
click at [539, 196] on button "Save Review" at bounding box center [585, 202] width 135 height 16
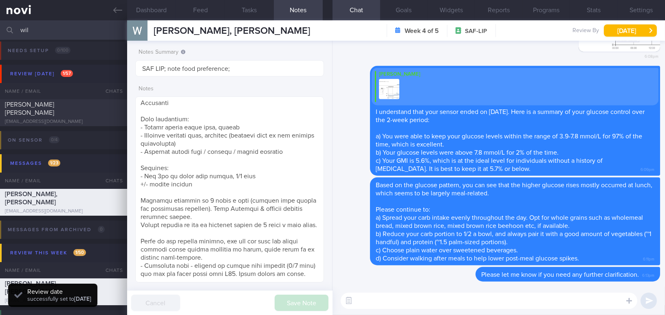
drag, startPoint x: 33, startPoint y: 30, endPoint x: 6, endPoint y: 29, distance: 27.7
click at [6, 29] on div "wil Assigned patients Assigned patients All active patients Archived patients" at bounding box center [332, 30] width 665 height 20
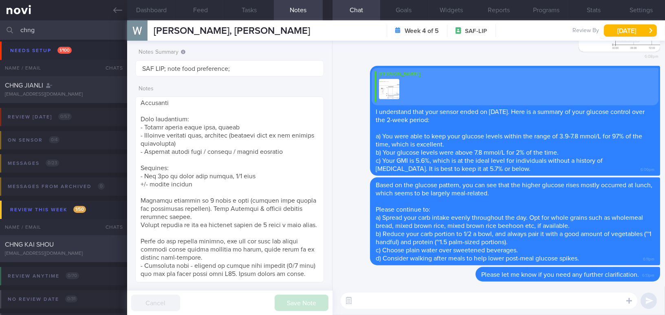
type input "chng"
click at [70, 246] on div "CHNG KAI SHOU" at bounding box center [62, 245] width 115 height 8
type input "SAF LIP"
checkbox input "false"
type input "SAF LIP"
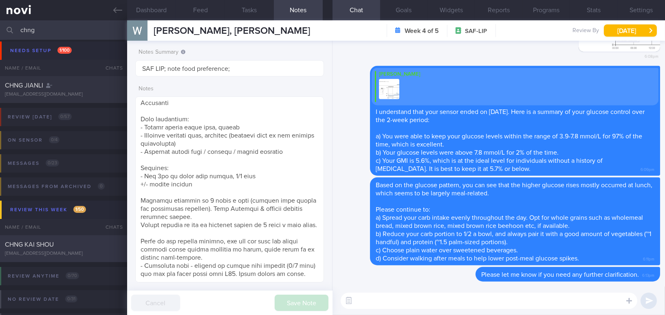
type textarea "[DEMOGRAPHIC_DATA] Gentleman - Married with 1 son, [DEMOGRAPHIC_DATA]+ yo Occup…"
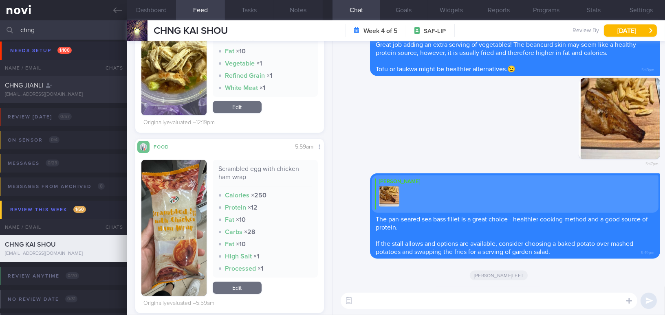
scroll to position [185, 0]
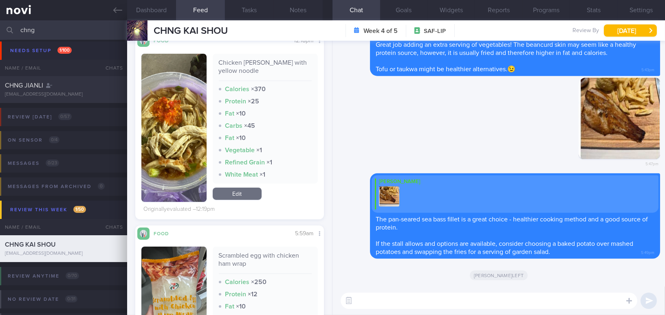
click at [170, 162] on button "button" at bounding box center [173, 128] width 65 height 148
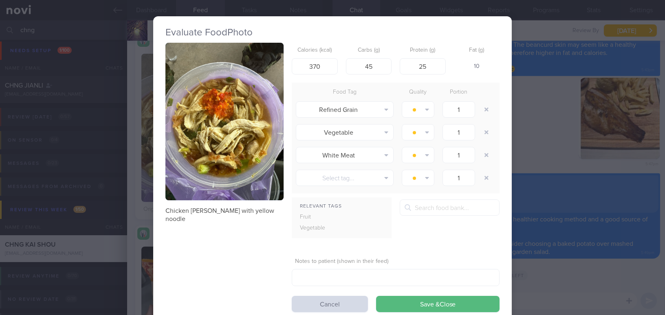
click at [186, 141] on button "button" at bounding box center [224, 122] width 118 height 158
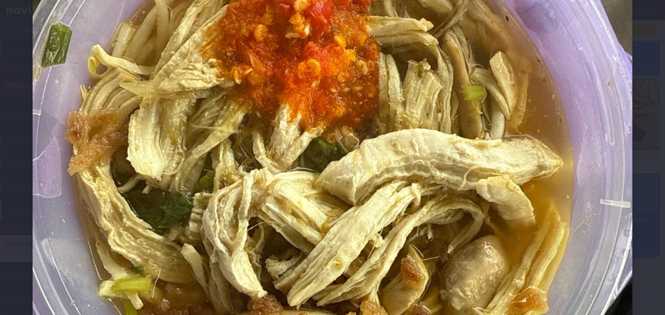
scroll to position [222, 0]
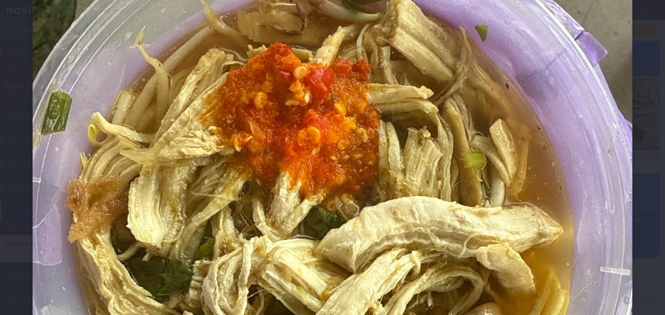
click at [486, 171] on img at bounding box center [333, 211] width 600 height 800
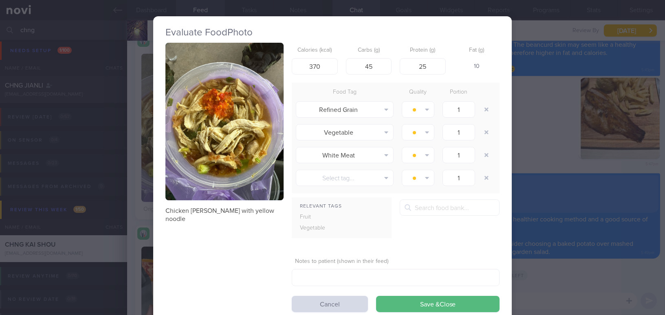
click at [569, 184] on div "Evaluate Food Photo Chicken [PERSON_NAME] with yellow noodle Calories (kcal) 37…" at bounding box center [332, 157] width 665 height 315
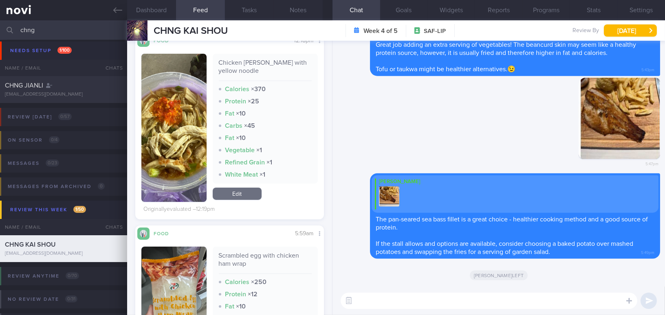
click at [398, 300] on textarea at bounding box center [489, 301] width 297 height 16
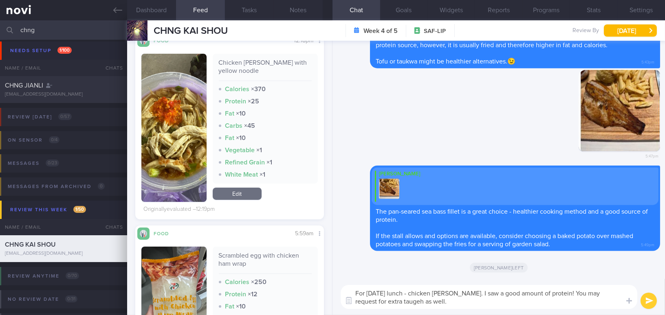
drag, startPoint x: 417, startPoint y: 303, endPoint x: 331, endPoint y: 289, distance: 86.7
click at [331, 289] on div "Dashboard Feed Tasks Notes Chat Goals Widgets Reports Programs Stats Settings C…" at bounding box center [396, 167] width 538 height 295
click at [392, 297] on textarea "For [DATE] lunch - chicken [PERSON_NAME]. I saw a good amount of protein! You m…" at bounding box center [489, 297] width 297 height 24
drag, startPoint x: 420, startPoint y: 302, endPoint x: 319, endPoint y: 282, distance: 102.9
click at [319, 282] on div "Dashboard Feed Tasks Notes Chat Goals Widgets Reports Programs Stats Settings C…" at bounding box center [396, 167] width 538 height 295
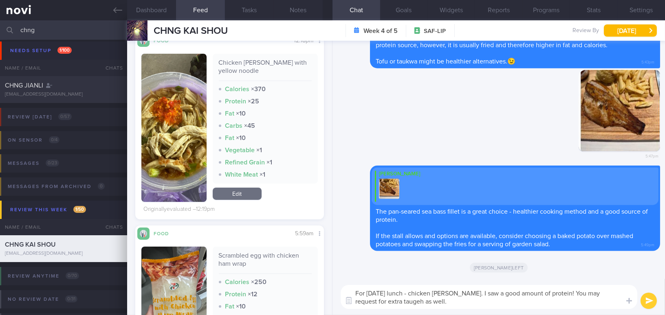
paste textarea "’s lunch—chicken [PERSON_NAME]—I see a good amount of protein! You could also r…"
click at [408, 293] on textarea "For [DATE] lunch—chicken [PERSON_NAME]—I see a good amount of protein! You coul…" at bounding box center [489, 297] width 297 height 24
click at [465, 291] on textarea "For [DATE] lunch - chicken [PERSON_NAME]—I see a good amount of protein! You co…" at bounding box center [489, 297] width 297 height 24
click at [464, 308] on textarea "For [DATE] lunch - chicken [PERSON_NAME], I see a good amount of protein! You c…" at bounding box center [489, 297] width 297 height 24
drag, startPoint x: 648, startPoint y: 300, endPoint x: 573, endPoint y: 303, distance: 75.8
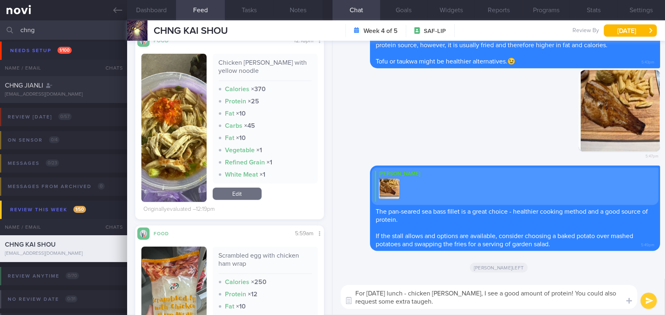
click at [580, 301] on div "For [DATE] lunch - chicken [PERSON_NAME], I see a good amount of protein! You c…" at bounding box center [499, 297] width 333 height 36
drag, startPoint x: 372, startPoint y: 303, endPoint x: 355, endPoint y: 300, distance: 18.1
click at [355, 300] on div "Attach media Chat Templates Admin [MEDICAL_DATA] Weight Nutrition Physical Acti…" at bounding box center [499, 297] width 333 height 36
click at [435, 306] on textarea "For [DATE] lunch - chicken [PERSON_NAME], I see a good amount of protein! You c…" at bounding box center [489, 297] width 297 height 24
type textarea "For [DATE] lunch - chicken [PERSON_NAME], I see a good amount of protein! You c…"
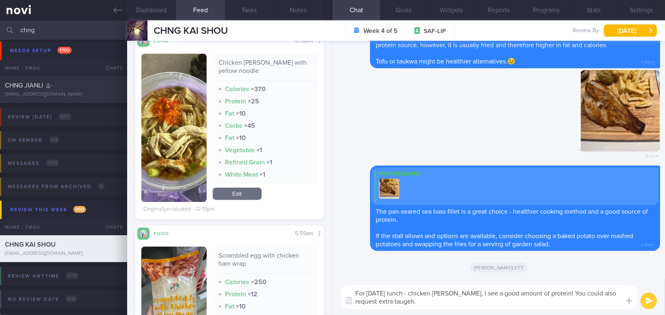
click at [644, 302] on button "submit" at bounding box center [649, 301] width 16 height 16
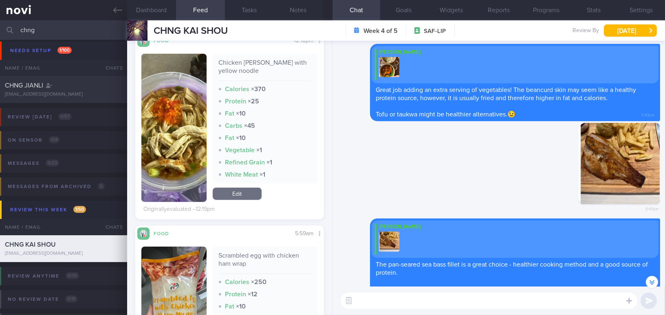
scroll to position [-73, 0]
click at [295, 10] on button "Notes" at bounding box center [298, 10] width 49 height 20
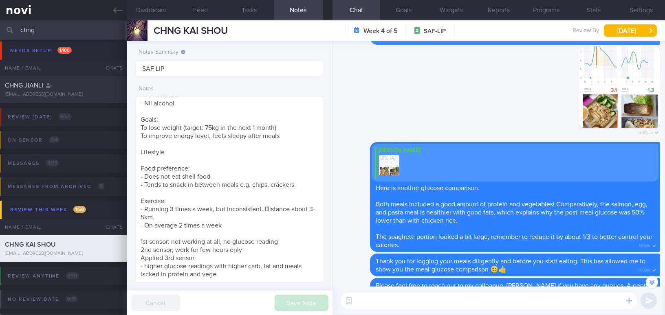
scroll to position [-1331, 0]
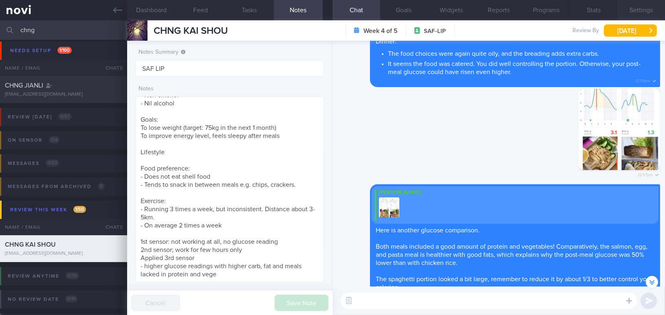
click at [642, 6] on button "Settings" at bounding box center [641, 10] width 48 height 20
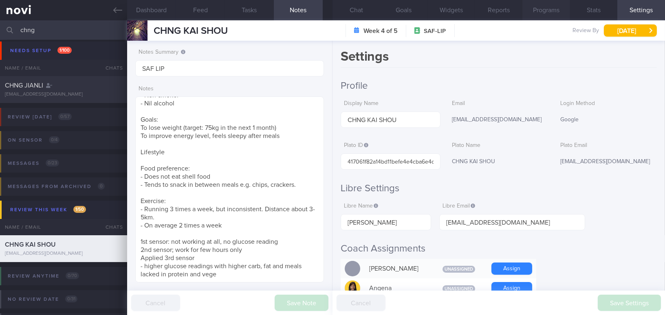
click at [546, 15] on button "Programs" at bounding box center [546, 10] width 48 height 20
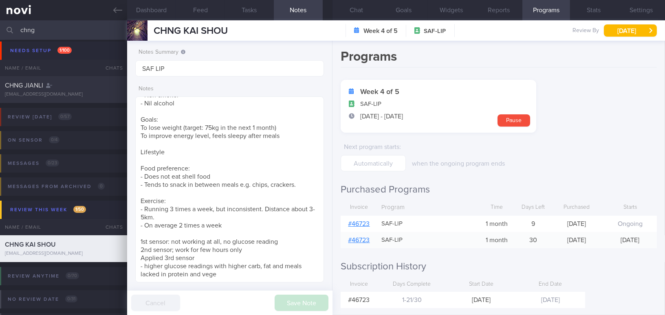
click at [361, 222] on link "# 46723" at bounding box center [359, 224] width 22 height 7
click at [355, 8] on button "Chat" at bounding box center [357, 10] width 48 height 20
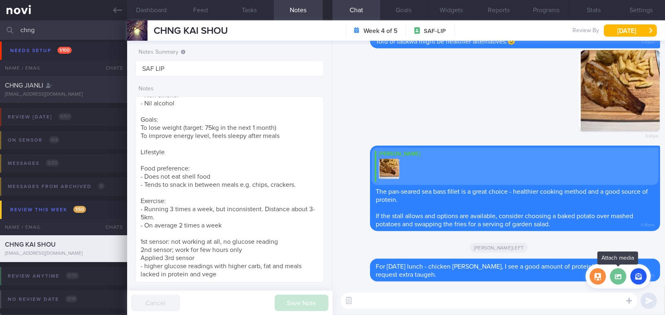
click at [615, 281] on label at bounding box center [618, 277] width 16 height 16
click at [0, 0] on input "file" at bounding box center [0, 0] width 0 height 0
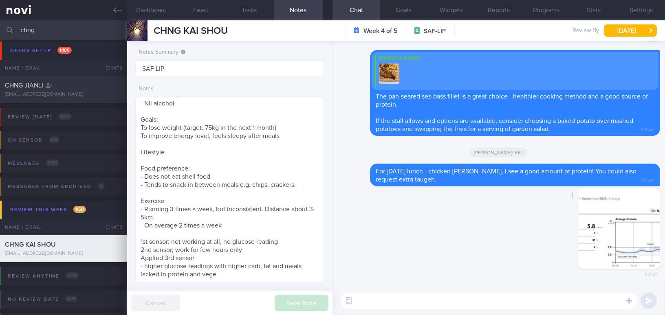
click at [594, 215] on button "button" at bounding box center [620, 229] width 82 height 82
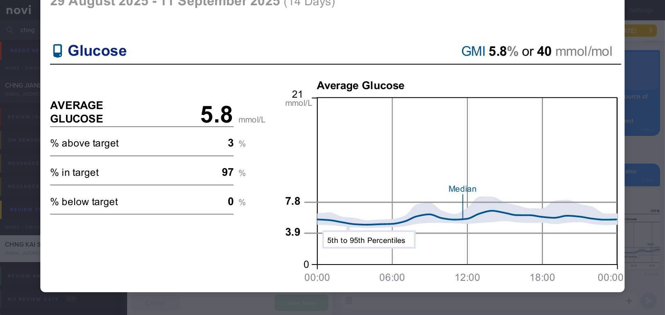
scroll to position [86, 0]
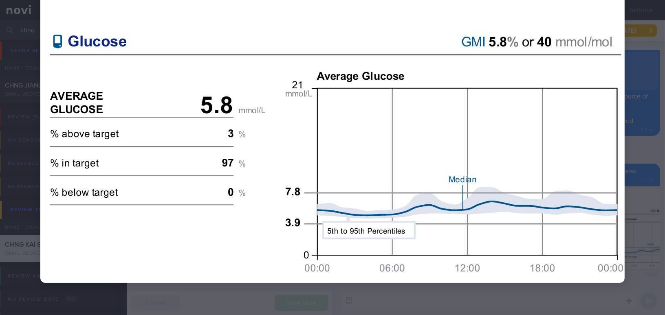
click at [462, 204] on img at bounding box center [332, 115] width 584 height 336
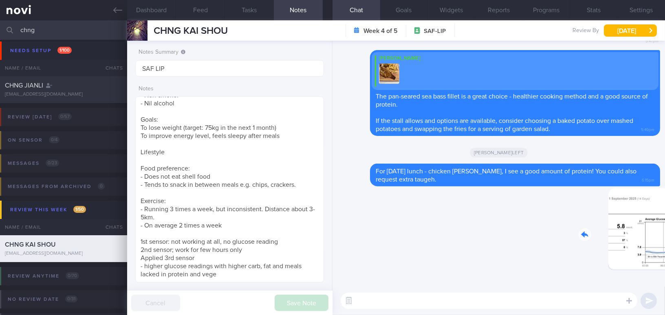
drag, startPoint x: 589, startPoint y: 228, endPoint x: 697, endPoint y: 245, distance: 109.3
click at [665, 245] on html "You are offline! Some functionality will be unavailable Patients New Users Coac…" at bounding box center [332, 157] width 665 height 315
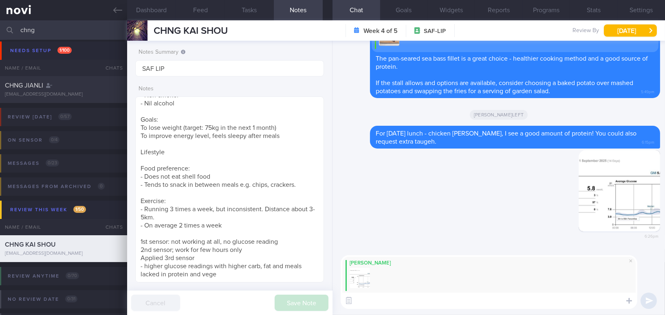
paste textarea "I understand that your sensor ended on [DATE]. Here is a summary of your glucos…"
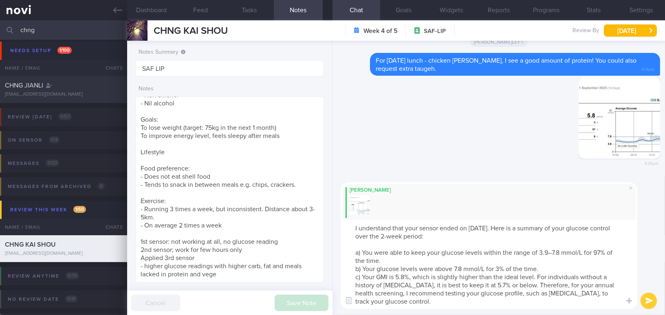
scroll to position [0, 0]
drag, startPoint x: 552, startPoint y: 253, endPoint x: 558, endPoint y: 240, distance: 15.3
click at [552, 253] on textarea "I understand that your sensor ended on [DATE]. Here is a summary of your glucos…" at bounding box center [489, 264] width 297 height 89
type textarea "I understand that your sensor ended on [DATE]. Here is a summary of your glucos…"
click at [648, 300] on button "submit" at bounding box center [649, 301] width 16 height 16
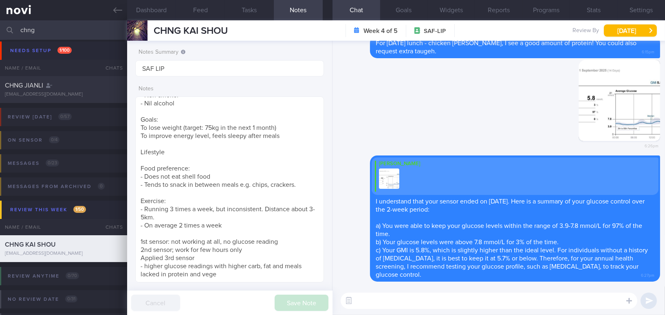
click at [392, 307] on textarea at bounding box center [489, 301] width 297 height 16
paste textarea "Based on your glucose patterns, the higher rises mostly occurred at lunch, foll…"
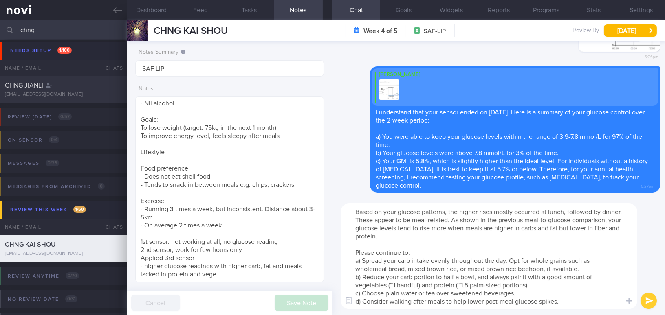
click at [480, 212] on textarea "Based on your glucose patterns, the higher rises mostly occurred at lunch, foll…" at bounding box center [489, 257] width 297 height 106
click at [608, 229] on textarea "Based on your glucose patterns, the higher rises mostly occurred at lunch, foll…" at bounding box center [489, 257] width 297 height 106
click at [465, 268] on textarea "Based on your glucose patterns, the higher rises mostly occurred at lunch, foll…" at bounding box center [489, 257] width 297 height 106
click at [475, 279] on textarea "Based on your glucose patterns, the higher rises mostly occurred at lunch, foll…" at bounding box center [489, 257] width 297 height 106
type textarea "Based on your glucose patterns, the higher rises mostly occurred at lunch, foll…"
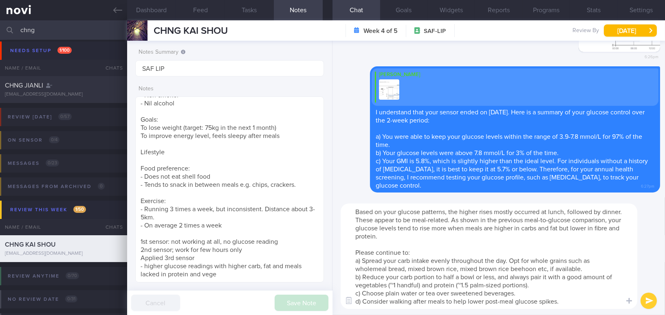
click at [651, 300] on button "submit" at bounding box center [649, 301] width 16 height 16
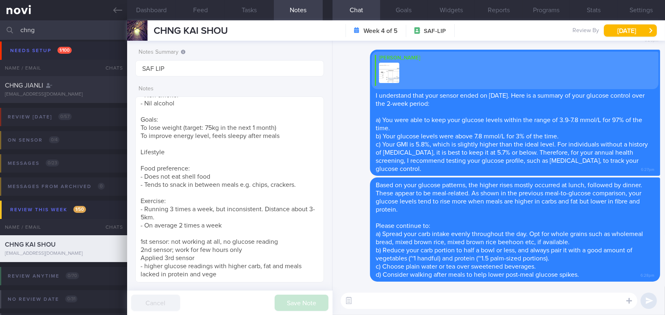
click at [394, 302] on textarea at bounding box center [489, 301] width 297 height 16
paste textarea "Please let me know if you need any further clarification."
type textarea "Please let me know if you need any further clarification."
click at [652, 300] on button "submit" at bounding box center [649, 301] width 16 height 16
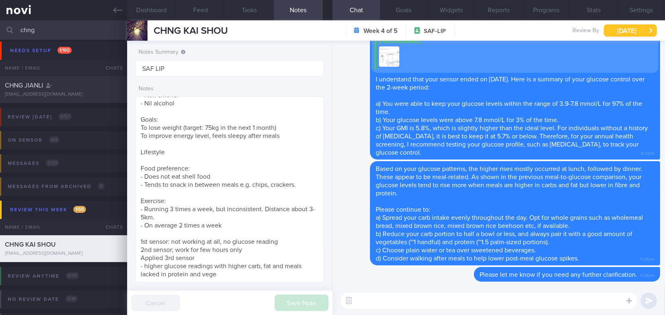
click at [619, 30] on button "[DATE]" at bounding box center [630, 30] width 53 height 12
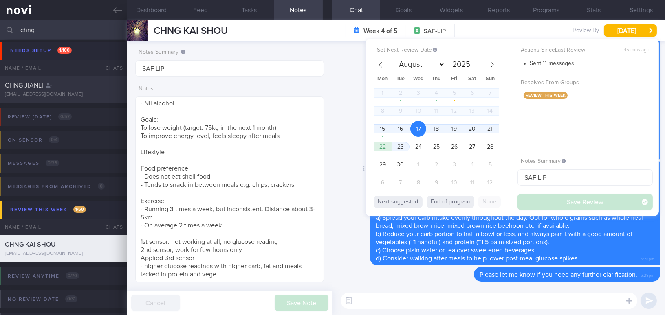
click at [353, 203] on div "Delete Based on your glucose patterns, the higher rises mostly occurred at lunc…" at bounding box center [498, 213] width 323 height 104
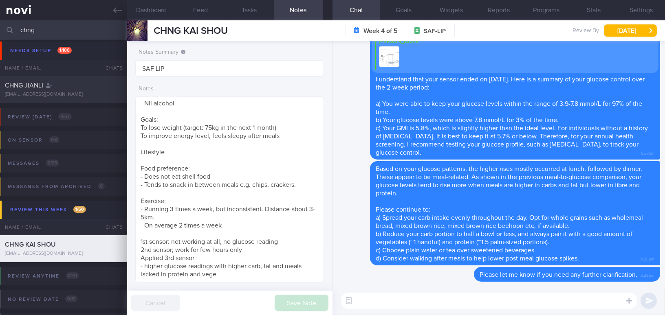
drag, startPoint x: 37, startPoint y: 32, endPoint x: 0, endPoint y: 29, distance: 37.2
click at [0, 29] on input "chng" at bounding box center [332, 30] width 665 height 20
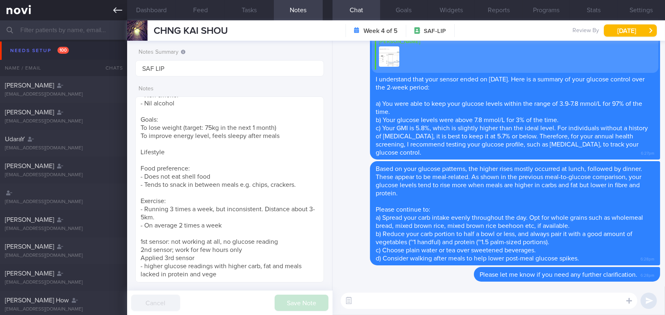
click at [114, 10] on icon at bounding box center [117, 10] width 9 height 6
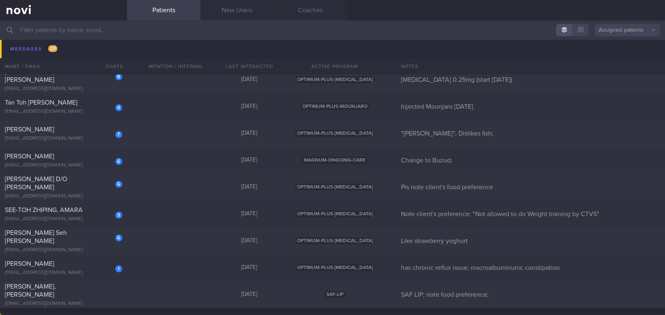
scroll to position [4857, 0]
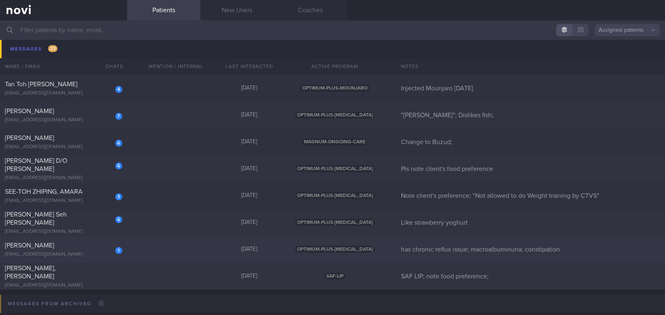
click at [70, 246] on div "[PERSON_NAME]" at bounding box center [62, 246] width 115 height 8
select select "8"
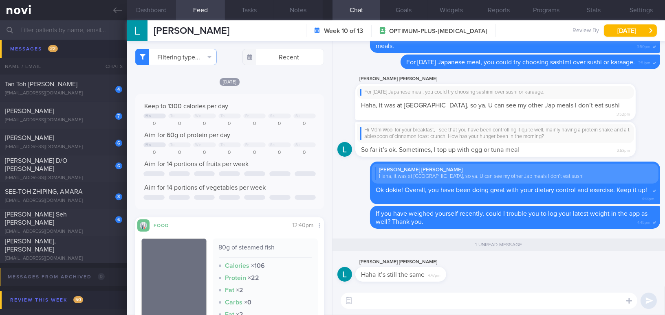
click at [155, 15] on button "Dashboard" at bounding box center [151, 10] width 49 height 20
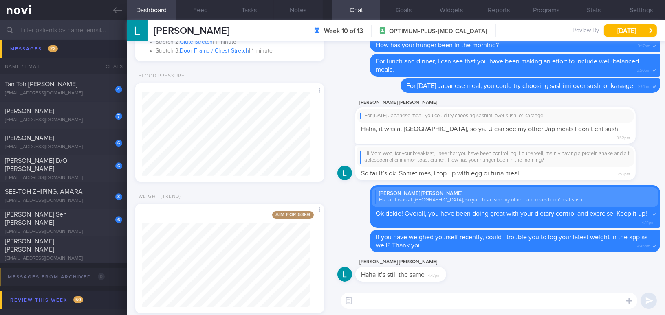
scroll to position [356, 0]
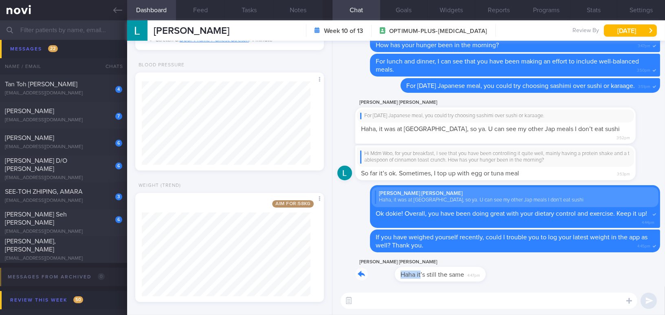
drag, startPoint x: 381, startPoint y: 268, endPoint x: 481, endPoint y: 272, distance: 100.8
click at [481, 272] on div "[PERSON_NAME] [PERSON_NAME] Haha it’s still the same 4:47pm" at bounding box center [498, 272] width 323 height 29
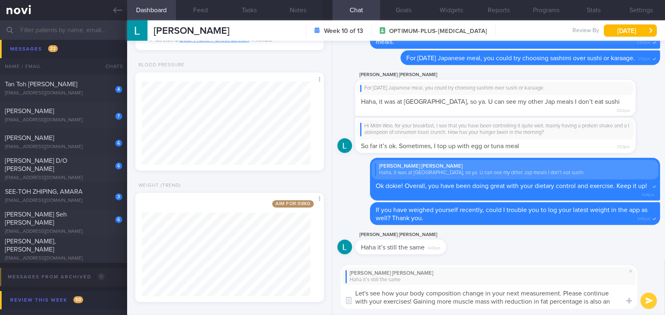
scroll to position [0, 0]
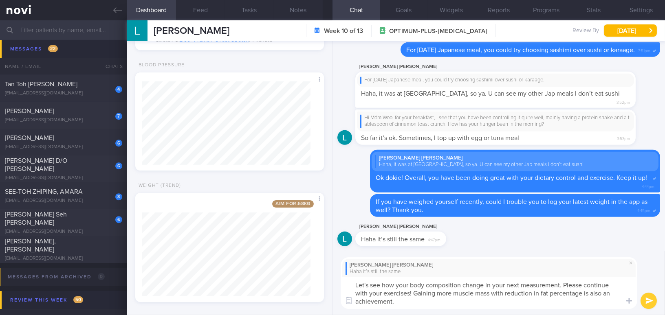
drag, startPoint x: 398, startPoint y: 304, endPoint x: 336, endPoint y: 281, distance: 66.4
click at [336, 281] on div "[PERSON_NAME] [PERSON_NAME] Haha it’s still the same Let's see how your body co…" at bounding box center [499, 283] width 333 height 64
click at [412, 307] on textarea "Let's see how your body composition change in your next measurement. Please con…" at bounding box center [489, 293] width 297 height 32
drag, startPoint x: 404, startPoint y: 306, endPoint x: 322, endPoint y: 280, distance: 86.2
click at [322, 280] on div "Dashboard Feed Tasks Notes Chat Goals Widgets Reports Programs Stats Settings […" at bounding box center [396, 167] width 538 height 295
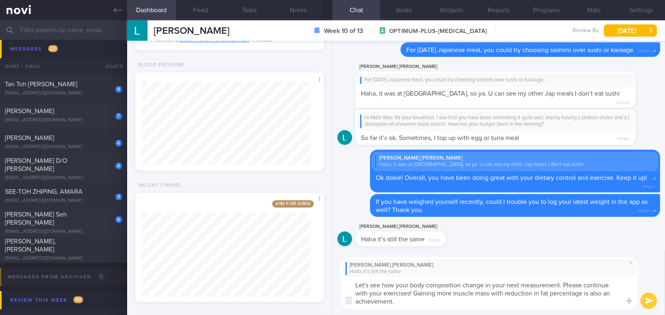
paste textarea "’s see how your body composition changes at your next measurement. Please conti…"
drag, startPoint x: 528, startPoint y: 295, endPoint x: 559, endPoint y: 293, distance: 31.4
click at [559, 293] on textarea "Let’s see how your body composition changes at your next measurement. Please co…" at bounding box center [489, 293] width 297 height 32
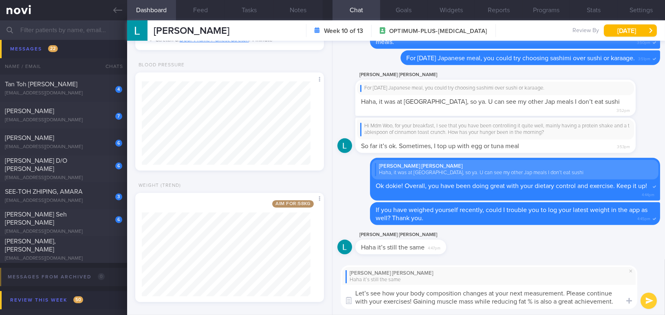
type textarea "Let’s see how your body composition changes at your next measurement. Please co…"
click at [650, 297] on button "submit" at bounding box center [649, 301] width 16 height 16
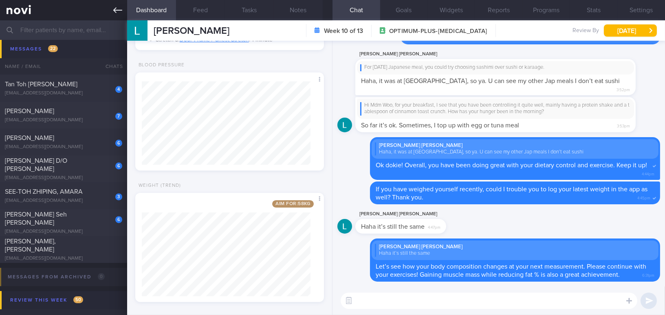
click at [110, 7] on link at bounding box center [63, 10] width 127 height 20
